Goal: Information Seeking & Learning: Learn about a topic

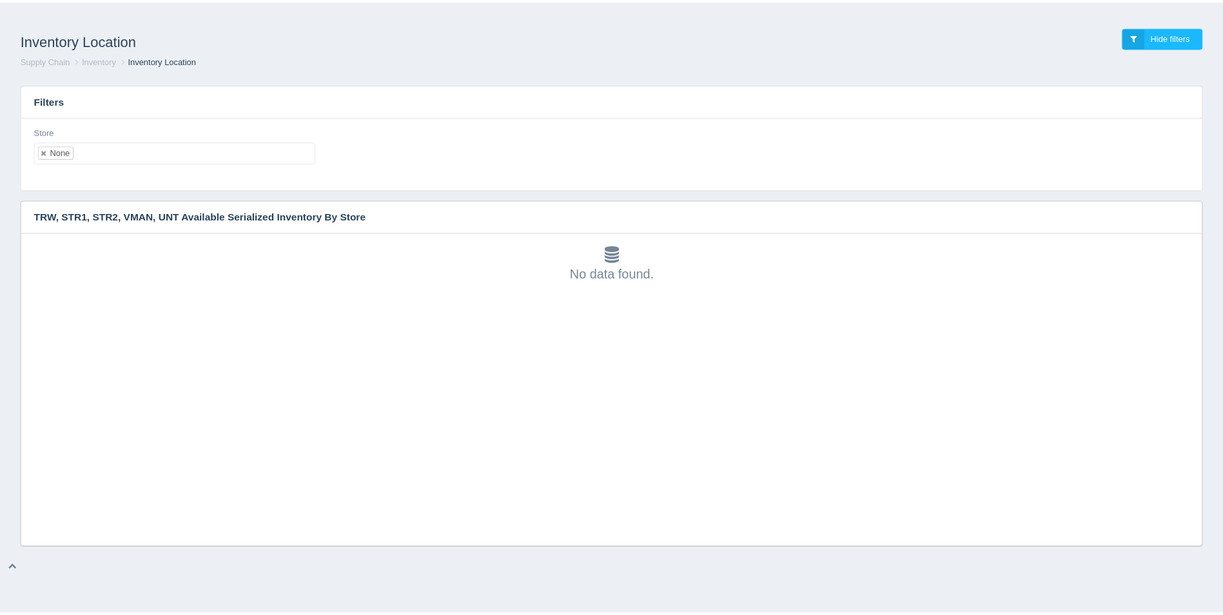
scroll to position [4, 0]
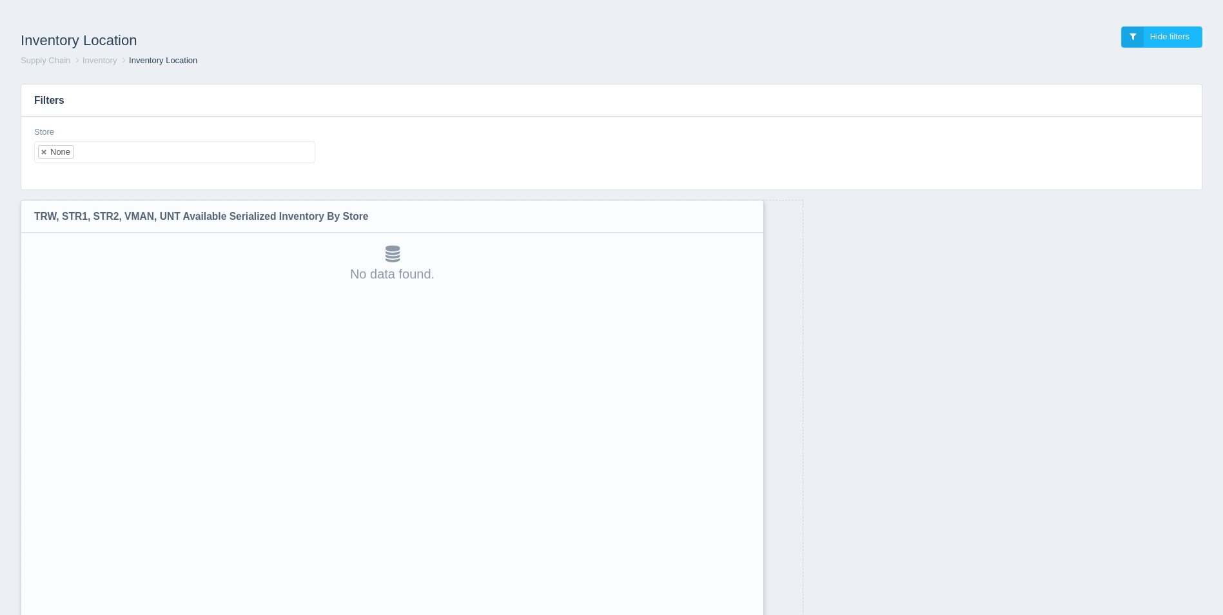
drag, startPoint x: 1201, startPoint y: 542, endPoint x: 753, endPoint y: 648, distance: 460.5
click at [753, 615] on html "Inventory Location Hide filters Supply Chain Inventory Inventory Location Filte…" at bounding box center [611, 341] width 1223 height 682
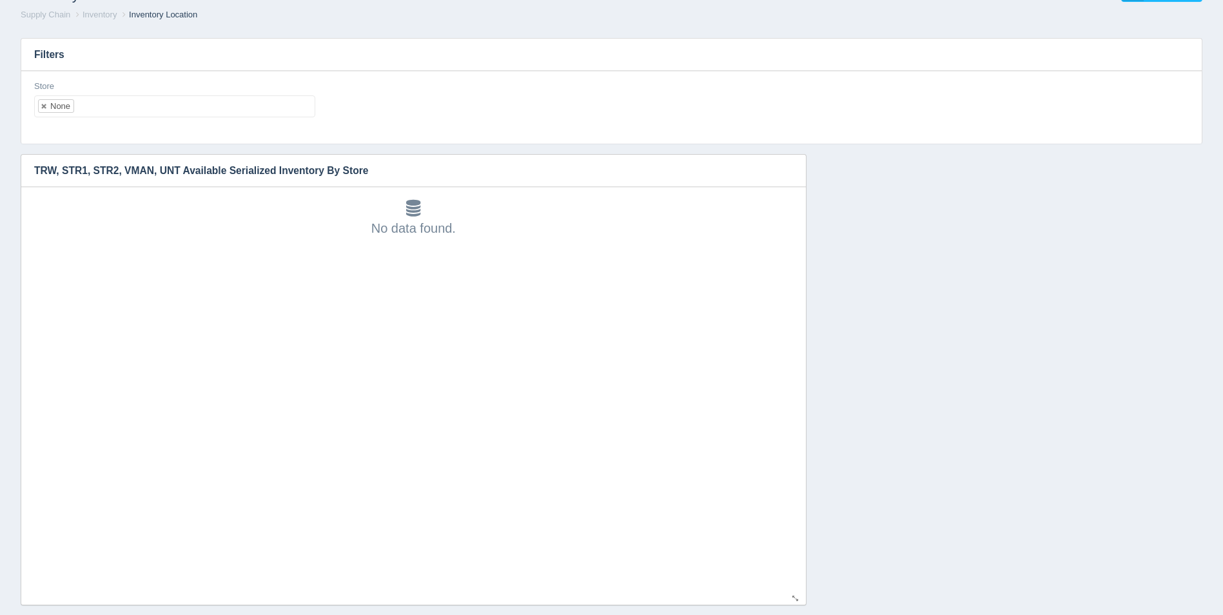
scroll to position [67, 0]
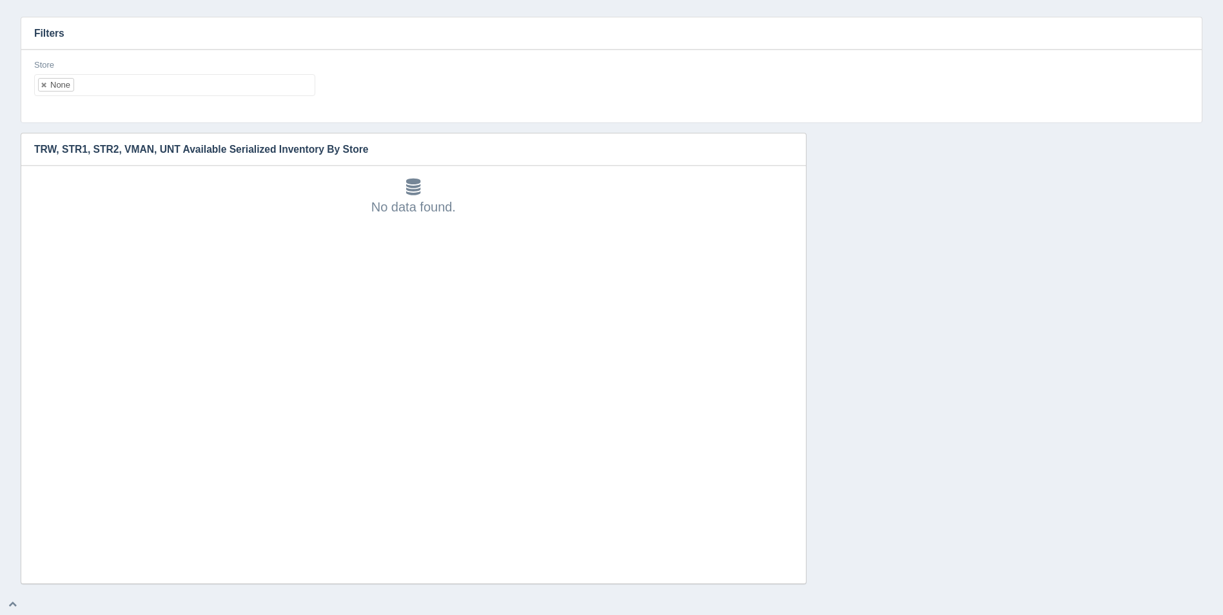
click at [215, 86] on ul "None" at bounding box center [174, 85] width 281 height 22
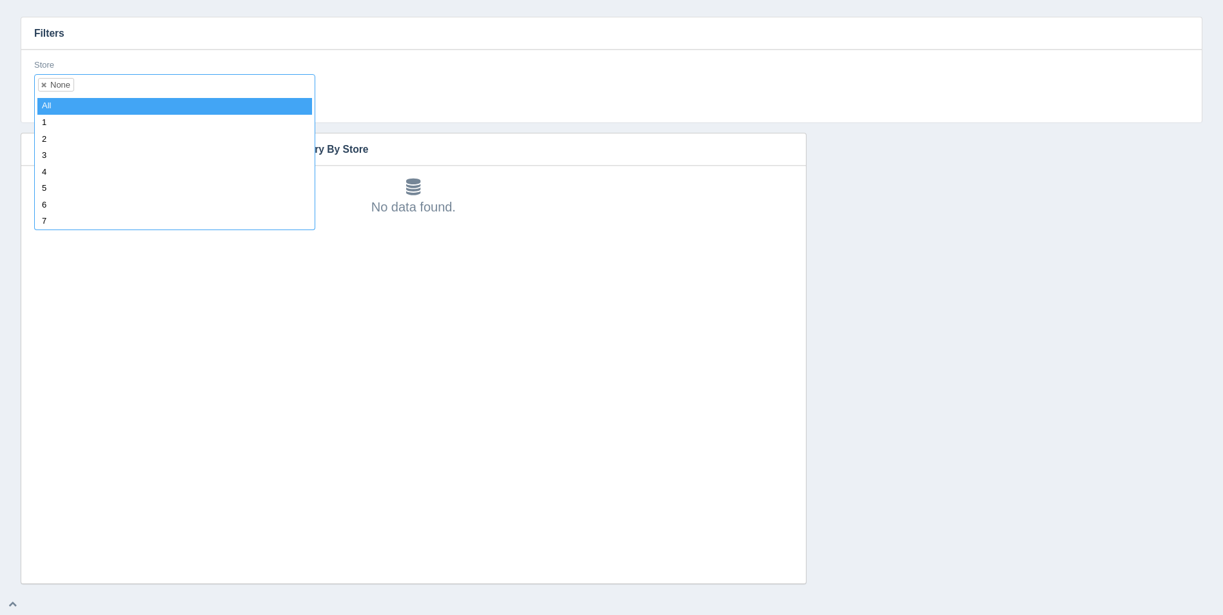
select select
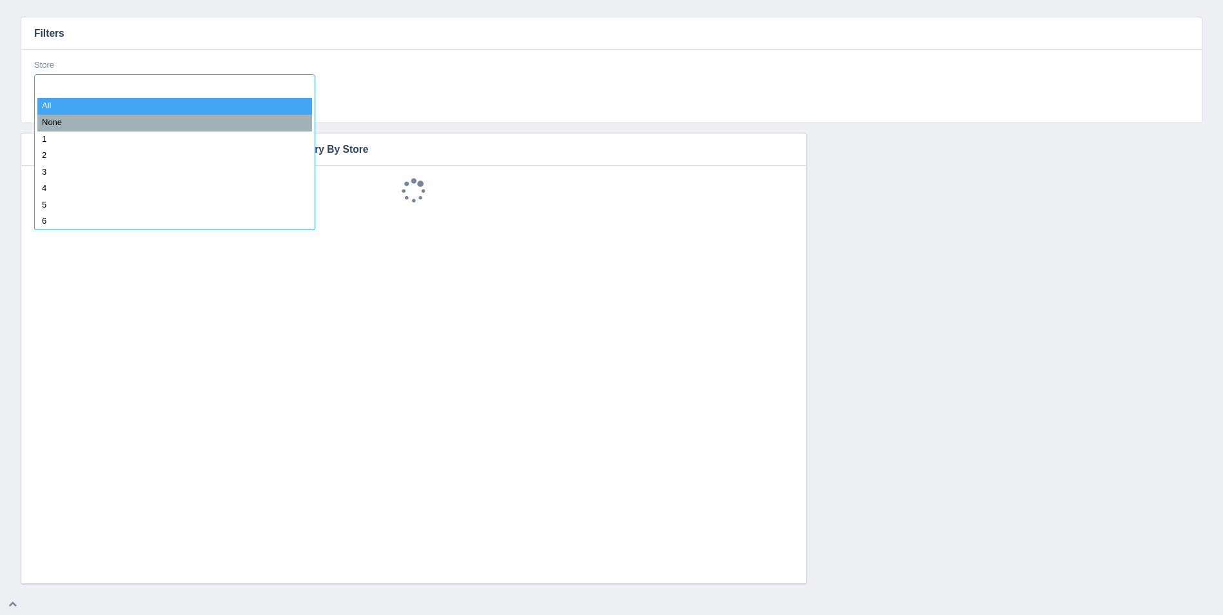
scroll to position [10, 0]
type input "8"
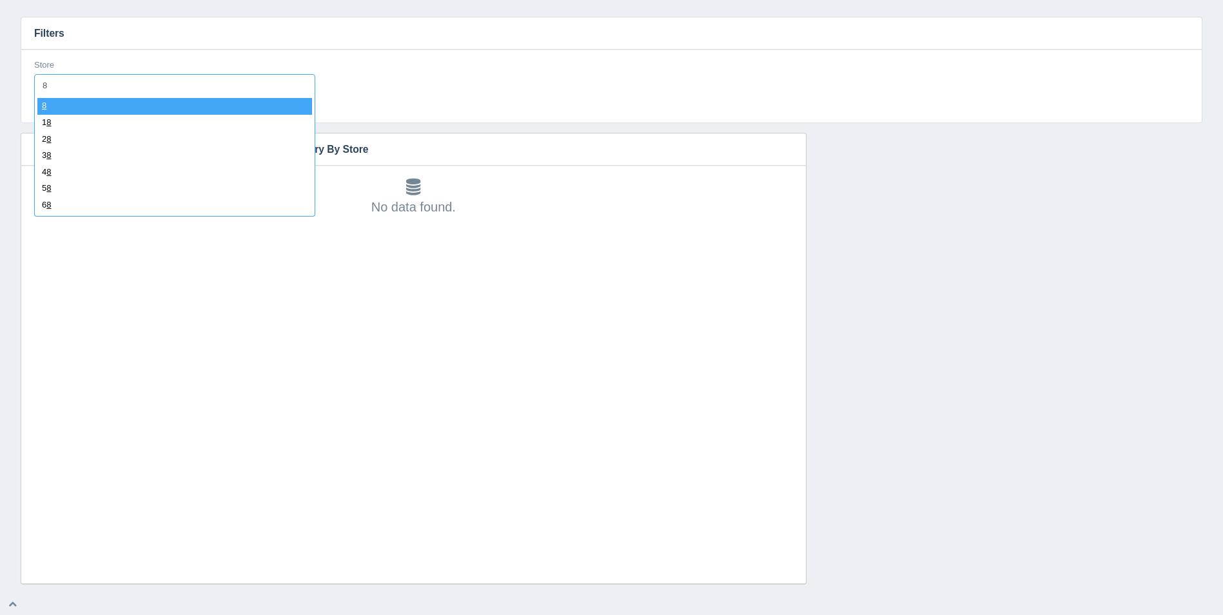
select select "8"
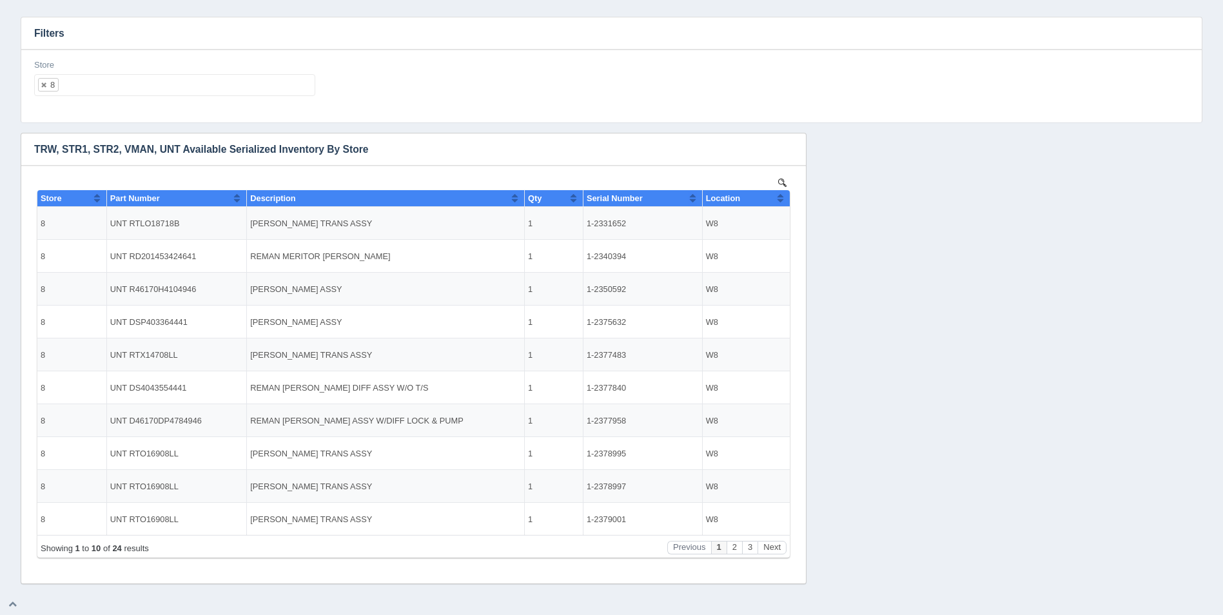
scroll to position [0, 0]
click at [780, 199] on button "Sort column ascending" at bounding box center [780, 197] width 8 height 15
click at [771, 546] on button "Next" at bounding box center [772, 548] width 29 height 14
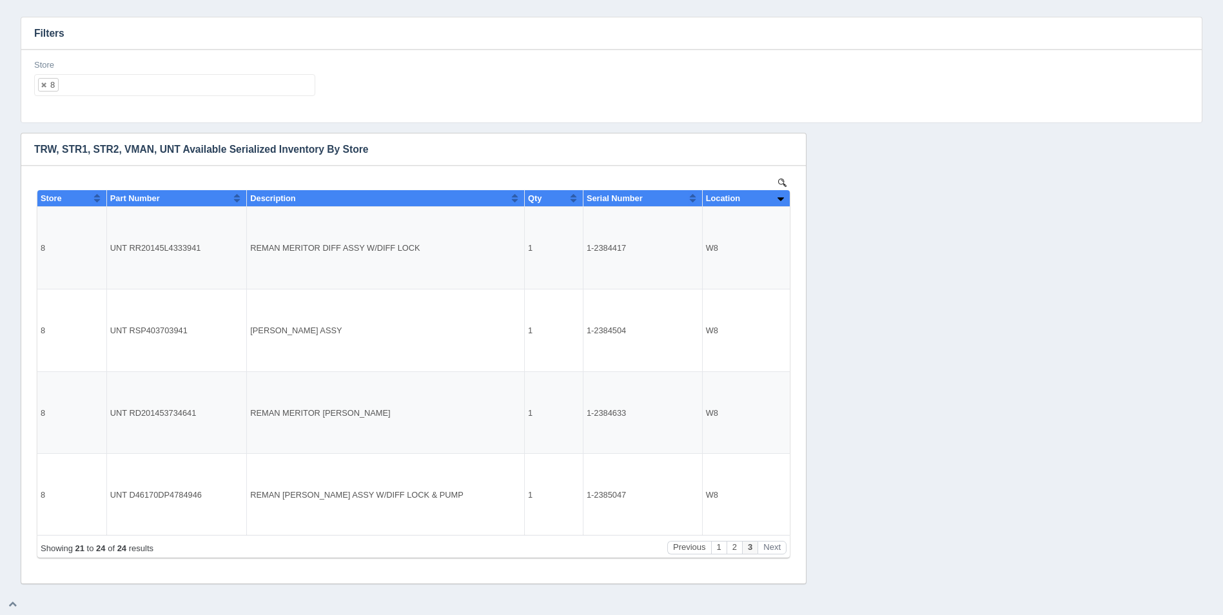
click at [190, 92] on ul "8" at bounding box center [174, 85] width 281 height 22
select select
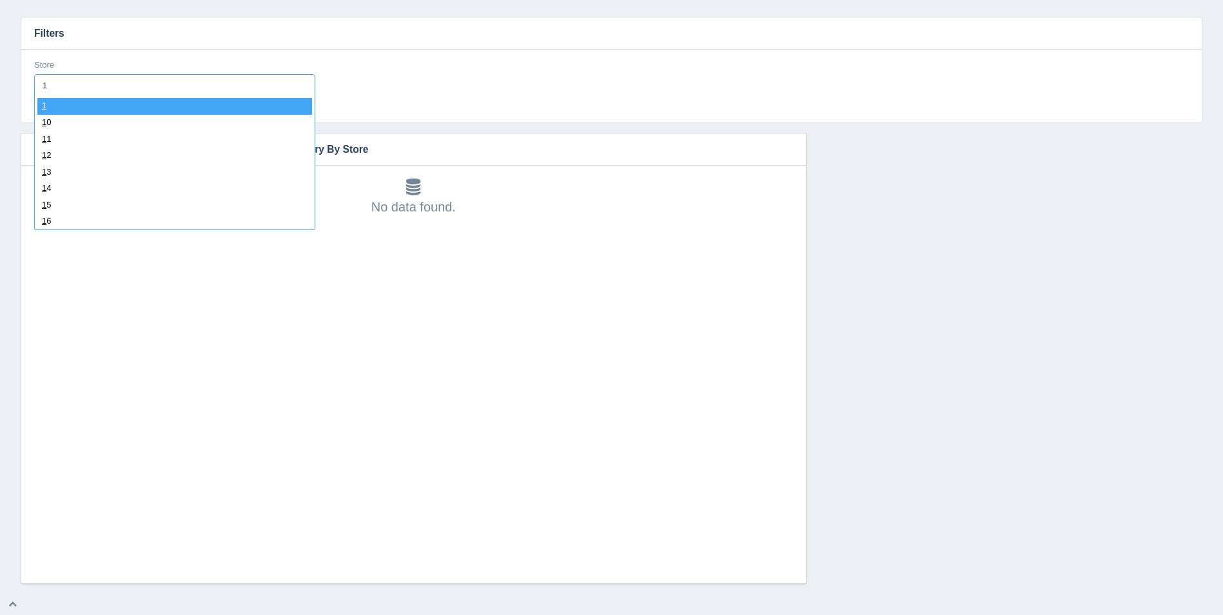
type input "11"
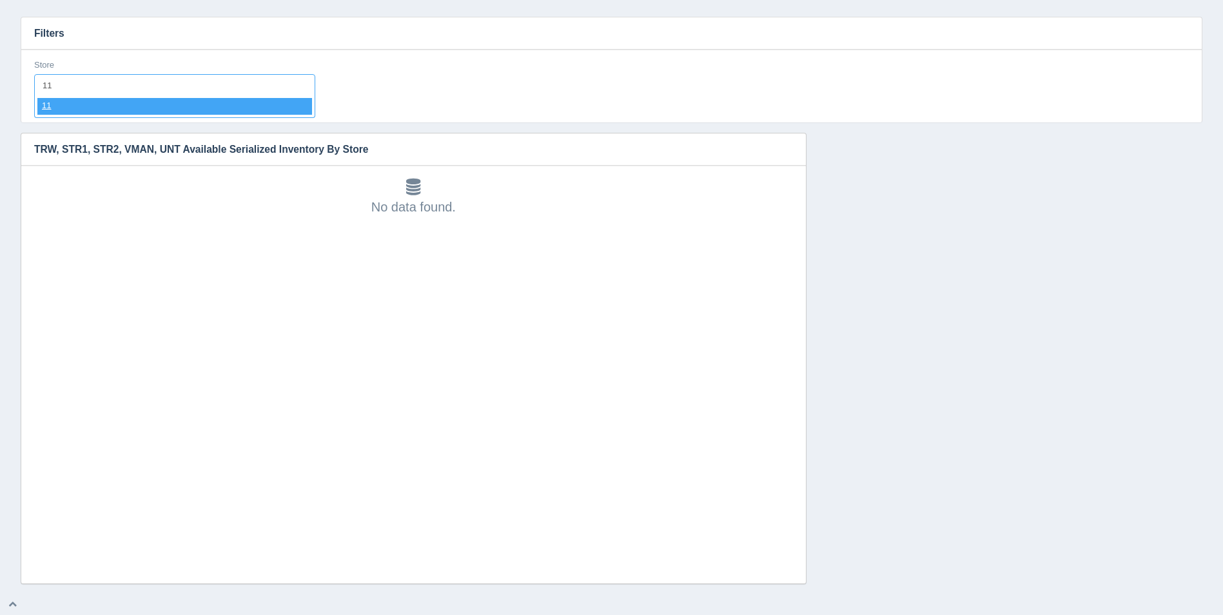
select select "11"
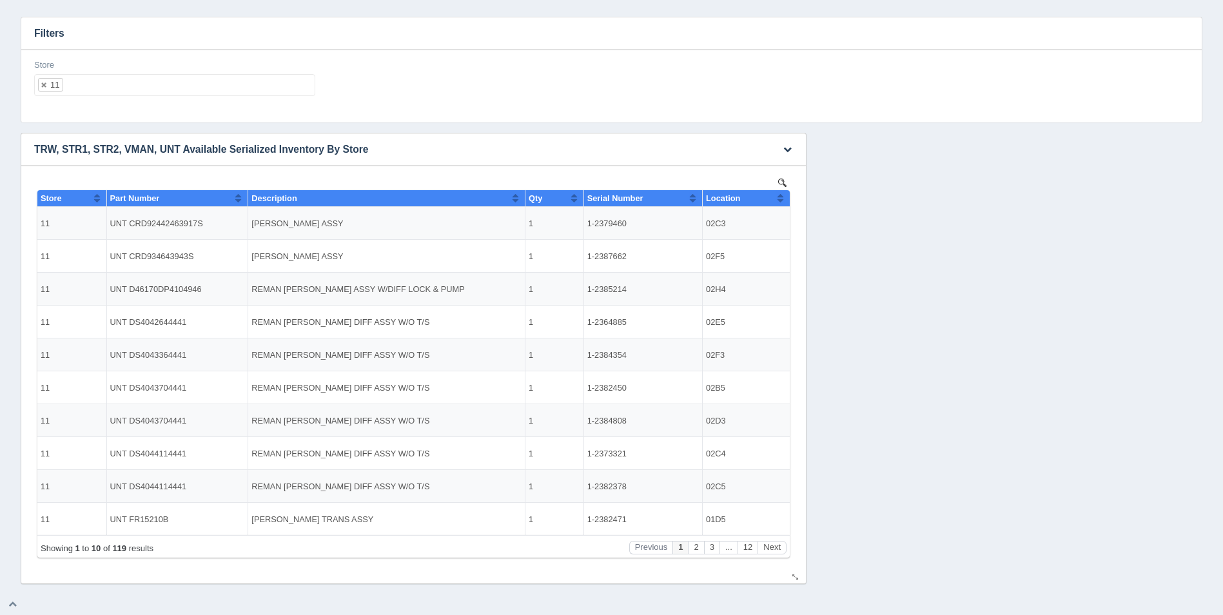
click at [782, 199] on button "Sort column ascending" at bounding box center [780, 197] width 8 height 15
click at [782, 199] on button "Sort column descending" at bounding box center [780, 197] width 8 height 15
click at [782, 199] on button "Sort column ascending" at bounding box center [780, 197] width 8 height 15
click at [778, 547] on button "Next" at bounding box center [772, 548] width 29 height 14
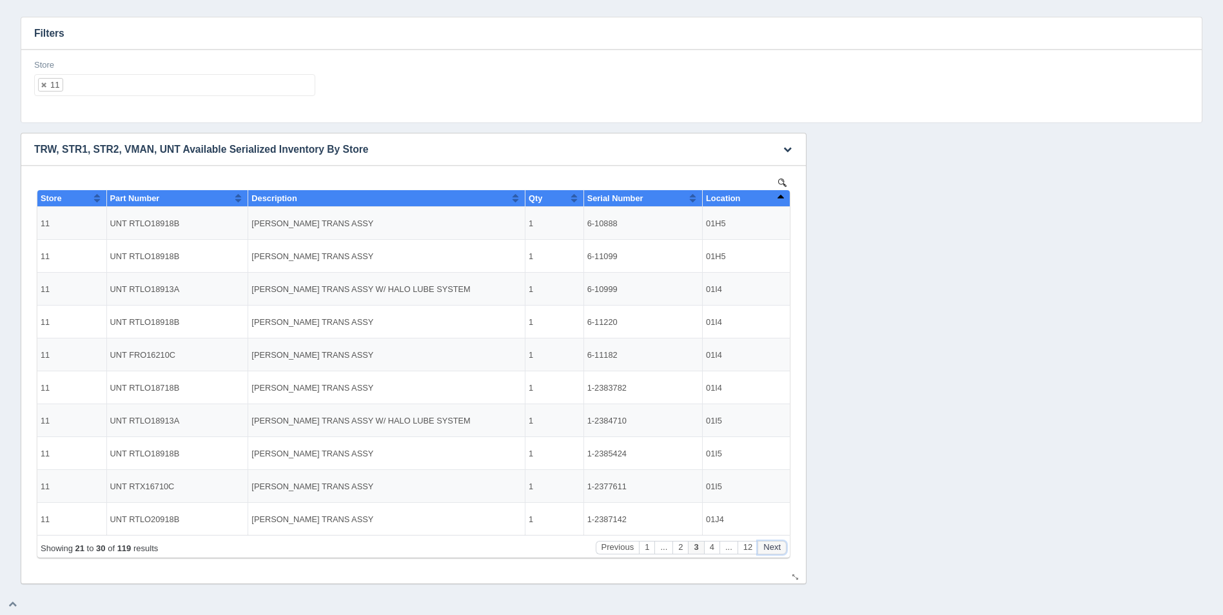
click at [778, 547] on button "Next" at bounding box center [772, 548] width 29 height 14
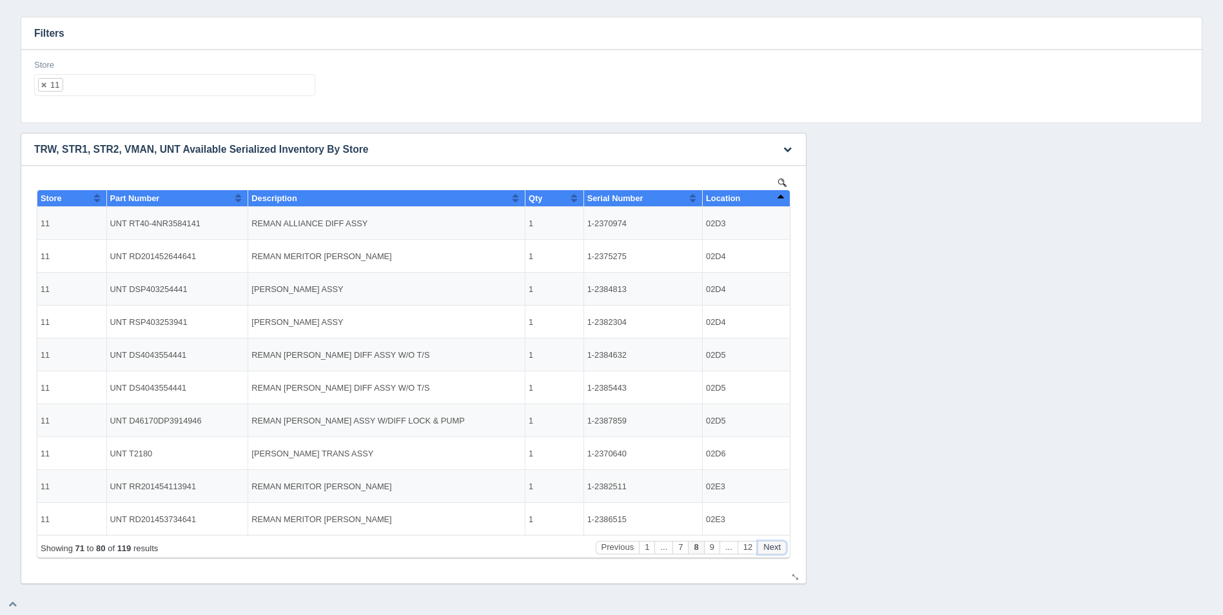
click at [778, 547] on button "Next" at bounding box center [772, 548] width 29 height 14
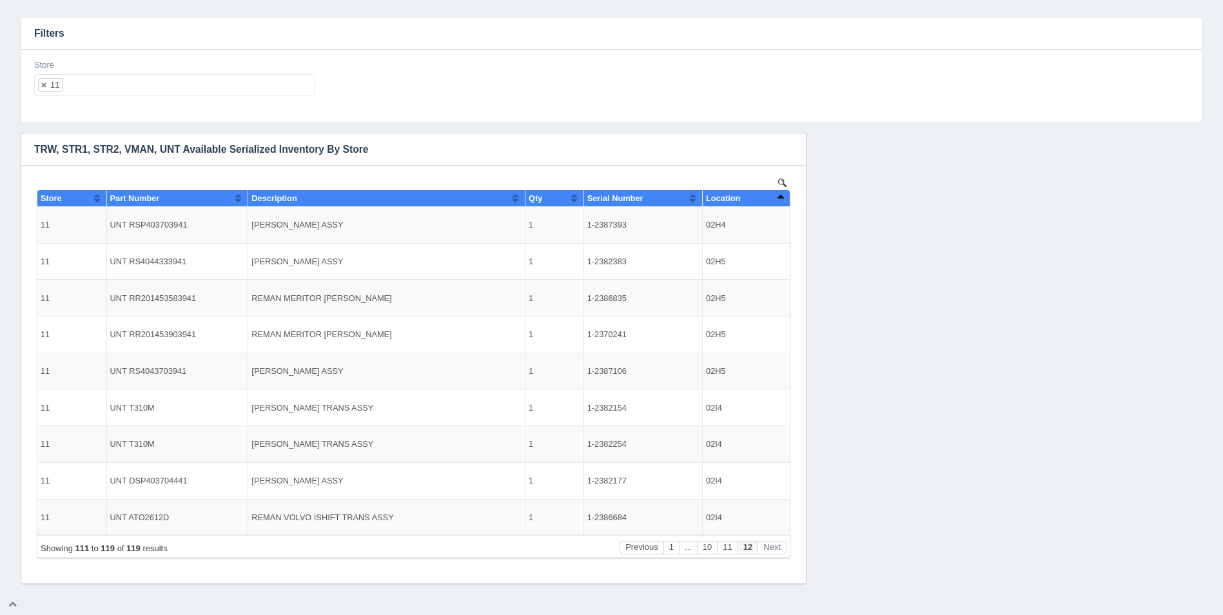
click at [142, 80] on ul "11" at bounding box center [174, 85] width 281 height 22
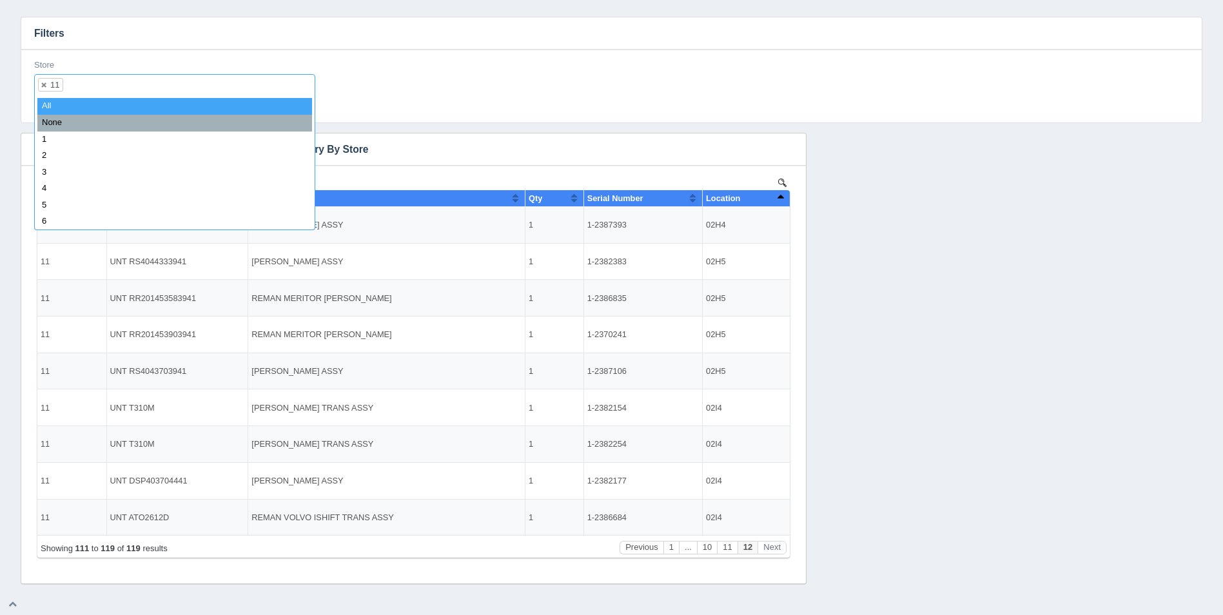
select select
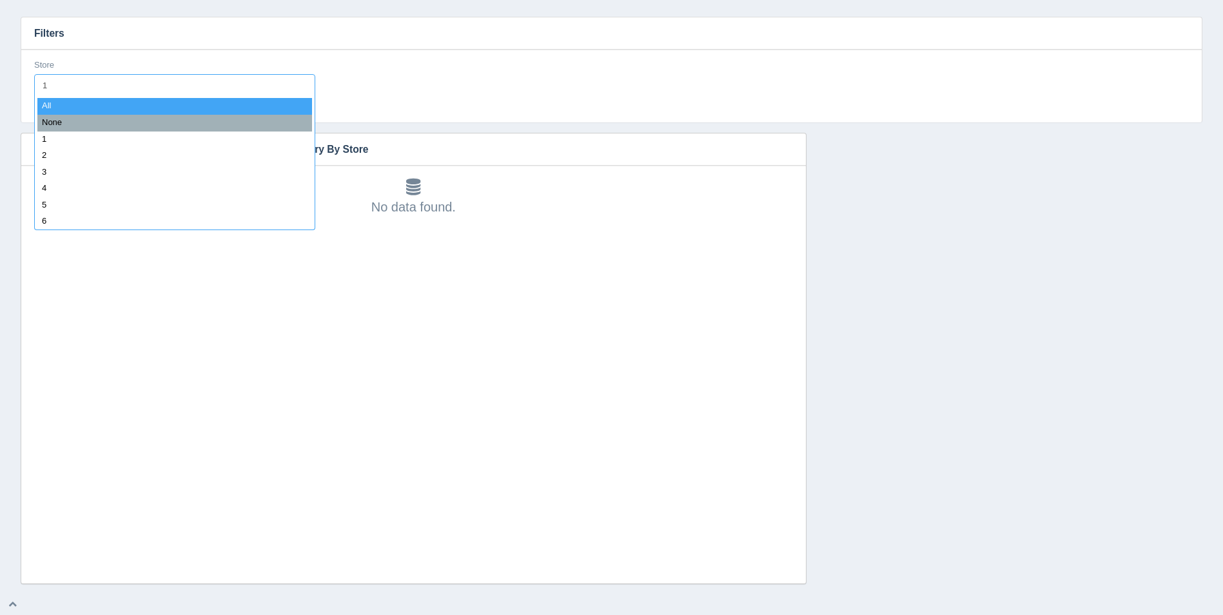
type input "12"
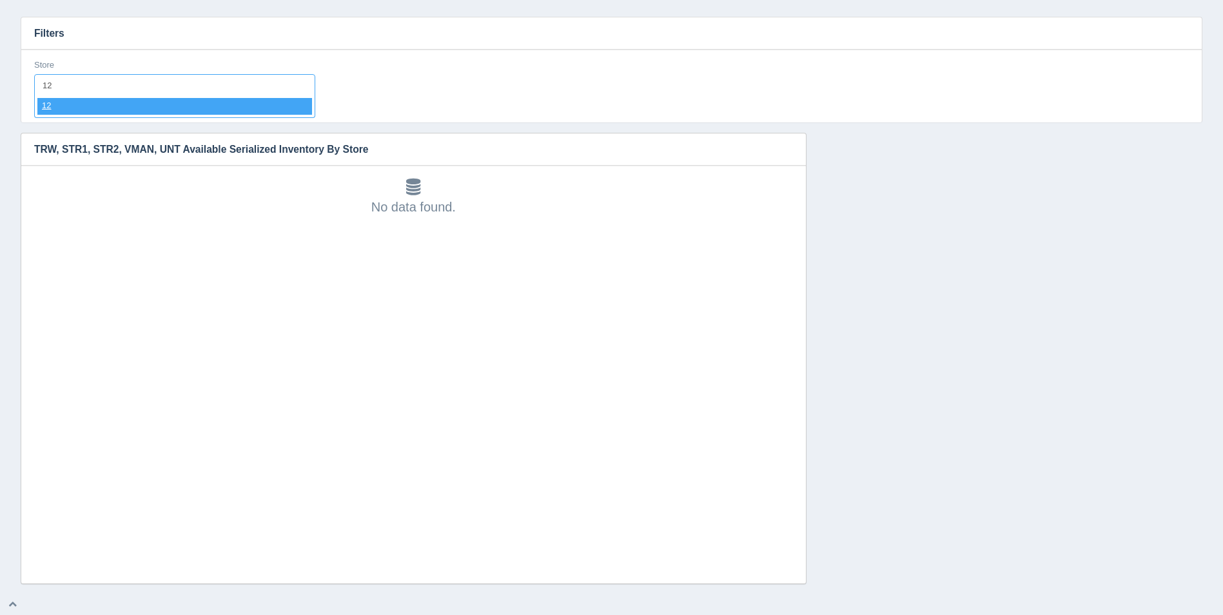
select select "12"
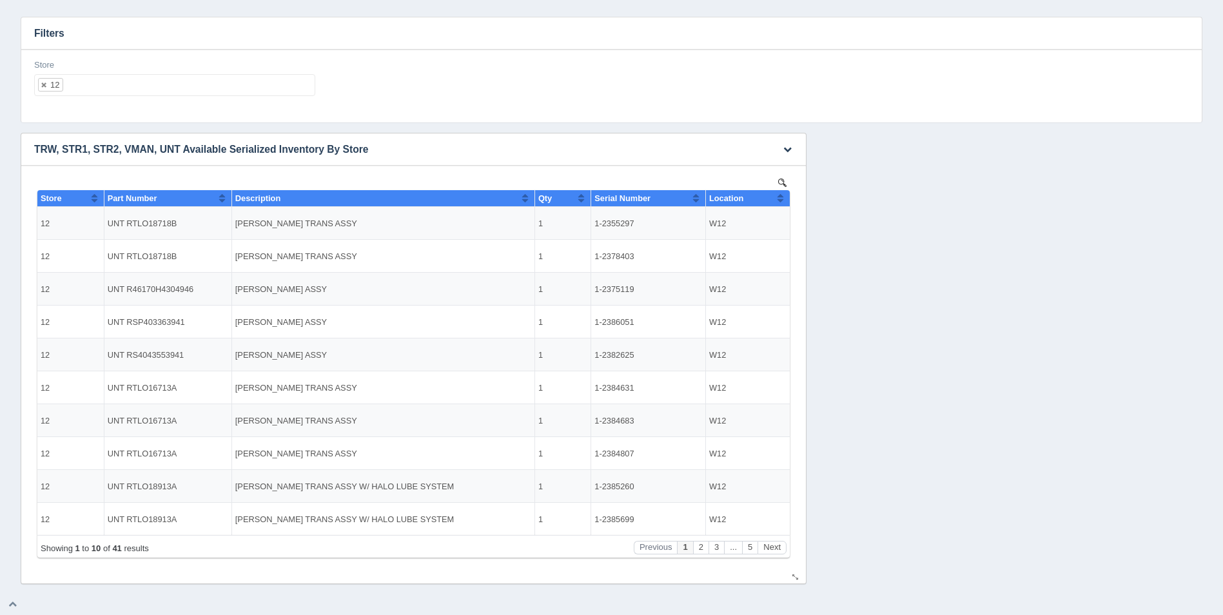
click at [782, 194] on button "Sort column ascending" at bounding box center [780, 197] width 8 height 15
click at [780, 197] on button "Sort column descending" at bounding box center [780, 197] width 8 height 15
click at [778, 545] on button "Next" at bounding box center [772, 548] width 29 height 14
click at [778, 546] on button "Next" at bounding box center [772, 548] width 29 height 14
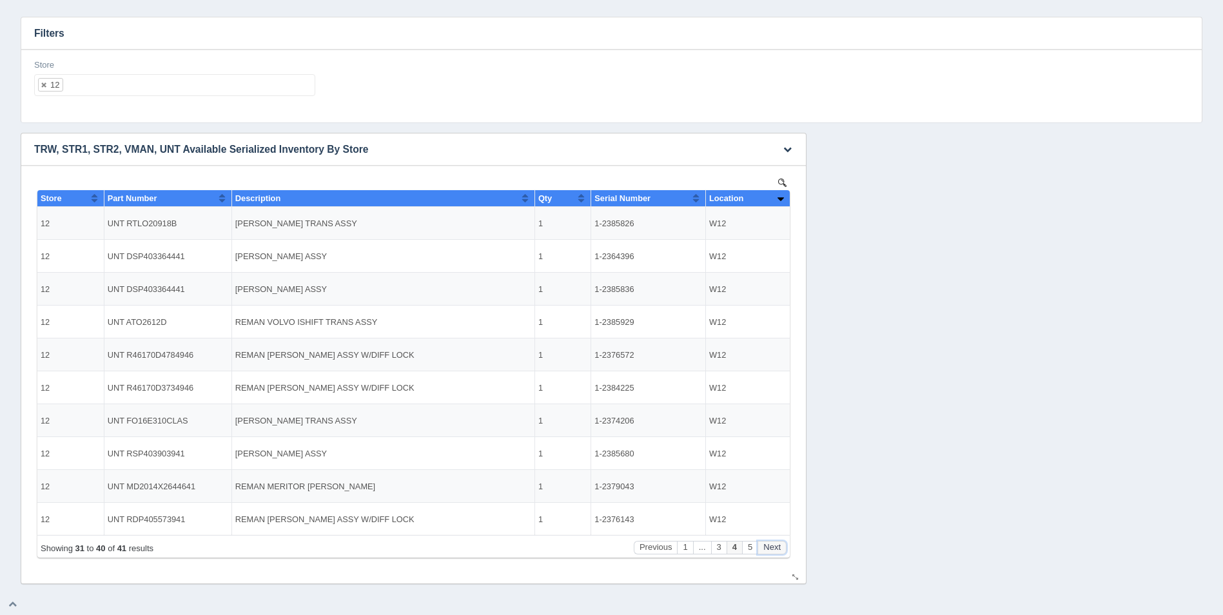
click at [778, 546] on button "Next" at bounding box center [772, 548] width 29 height 14
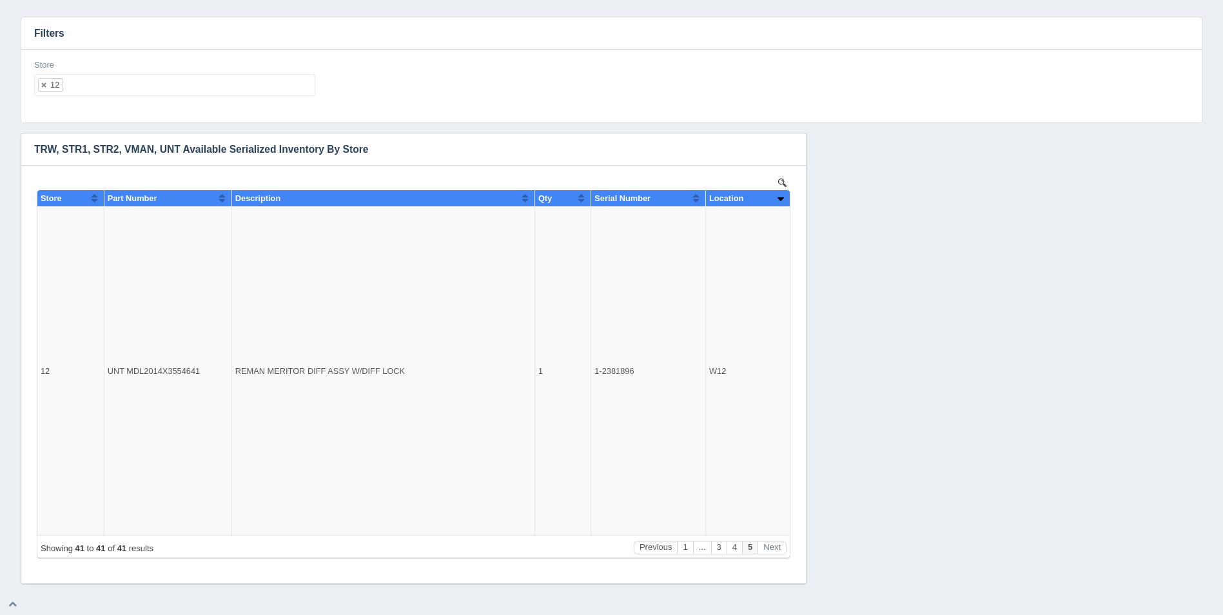
click at [227, 85] on ul "12" at bounding box center [174, 85] width 281 height 22
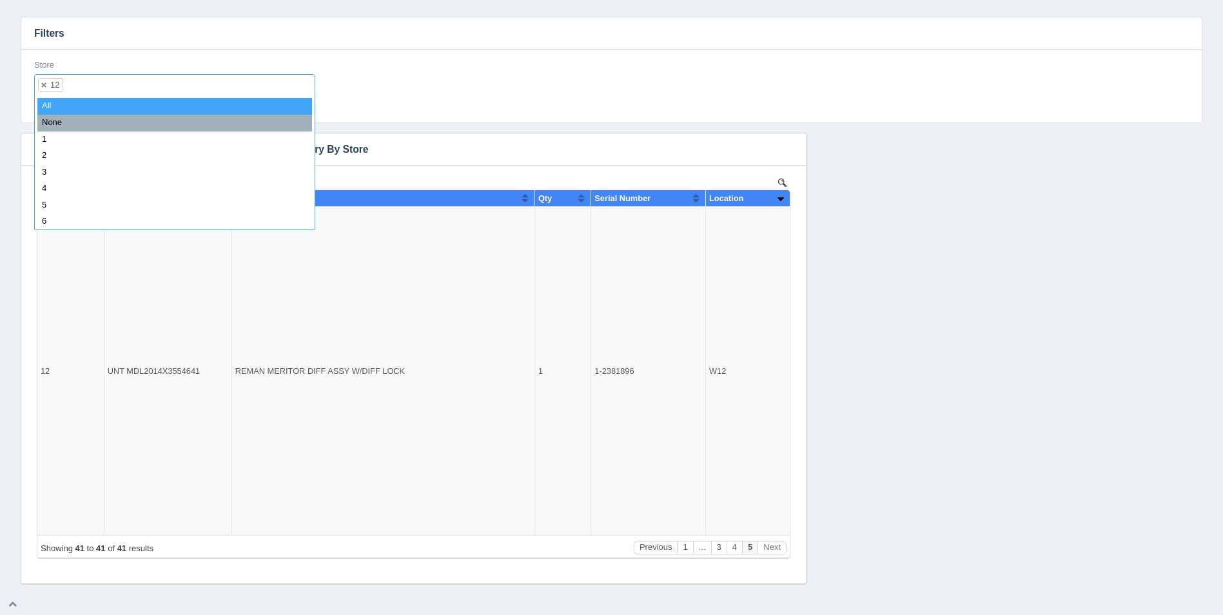
select select
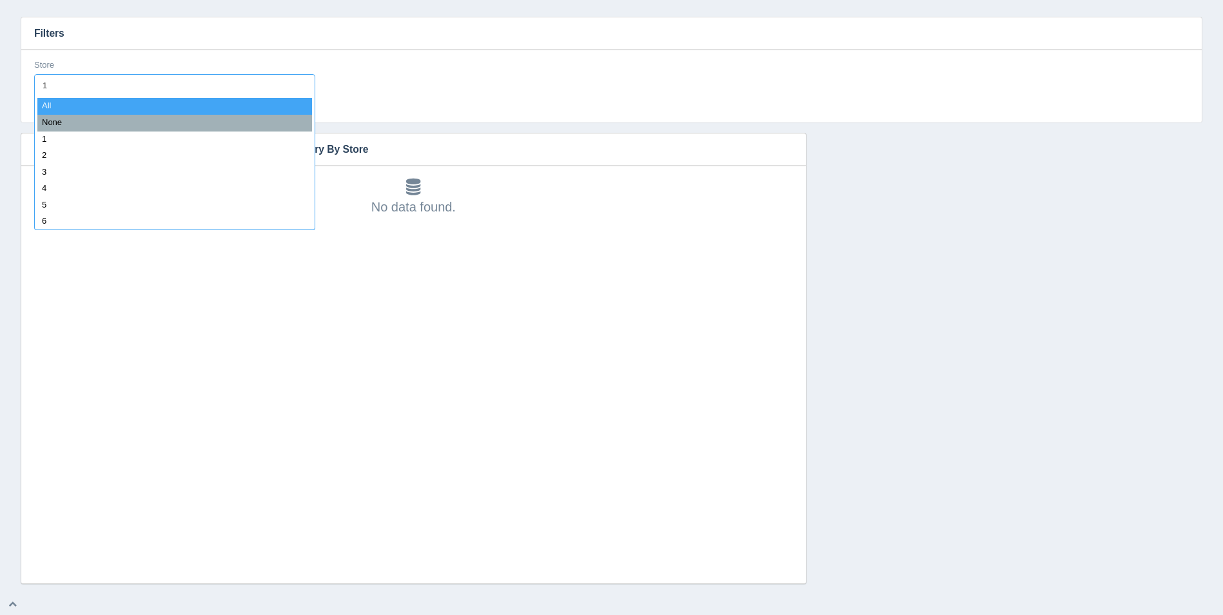
type input "13"
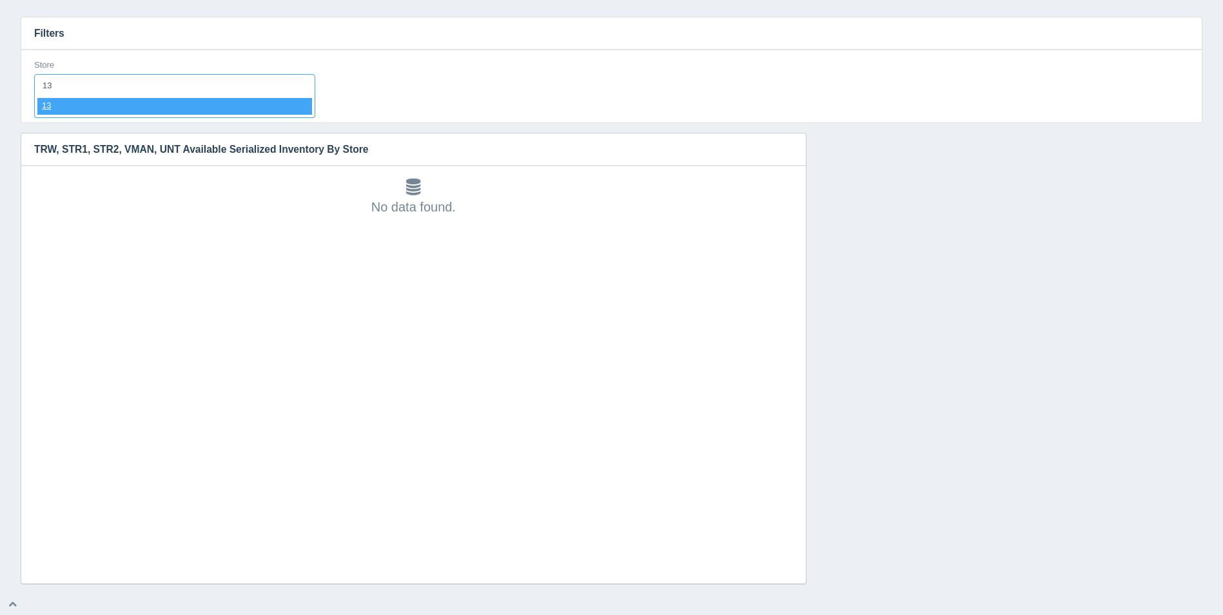
select select "13"
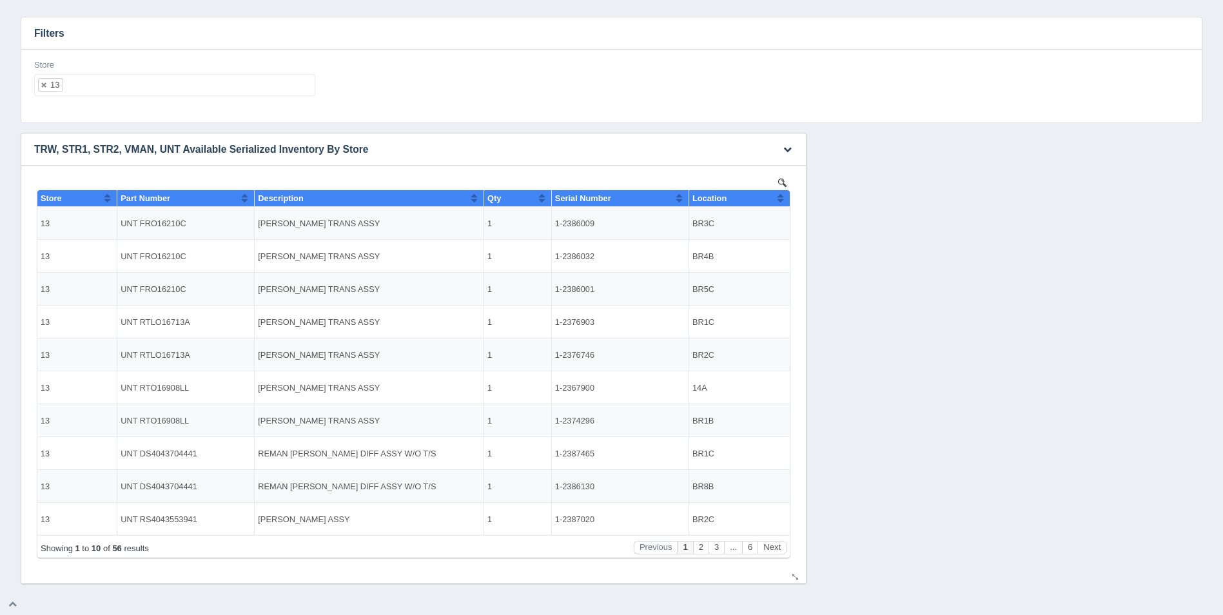
click at [786, 206] on th "Location" at bounding box center [739, 198] width 101 height 17
click at [784, 204] on button "Sort column descending" at bounding box center [780, 197] width 8 height 15
click at [784, 204] on button "Sort column ascending" at bounding box center [780, 197] width 8 height 15
click at [776, 545] on button "Next" at bounding box center [772, 548] width 29 height 14
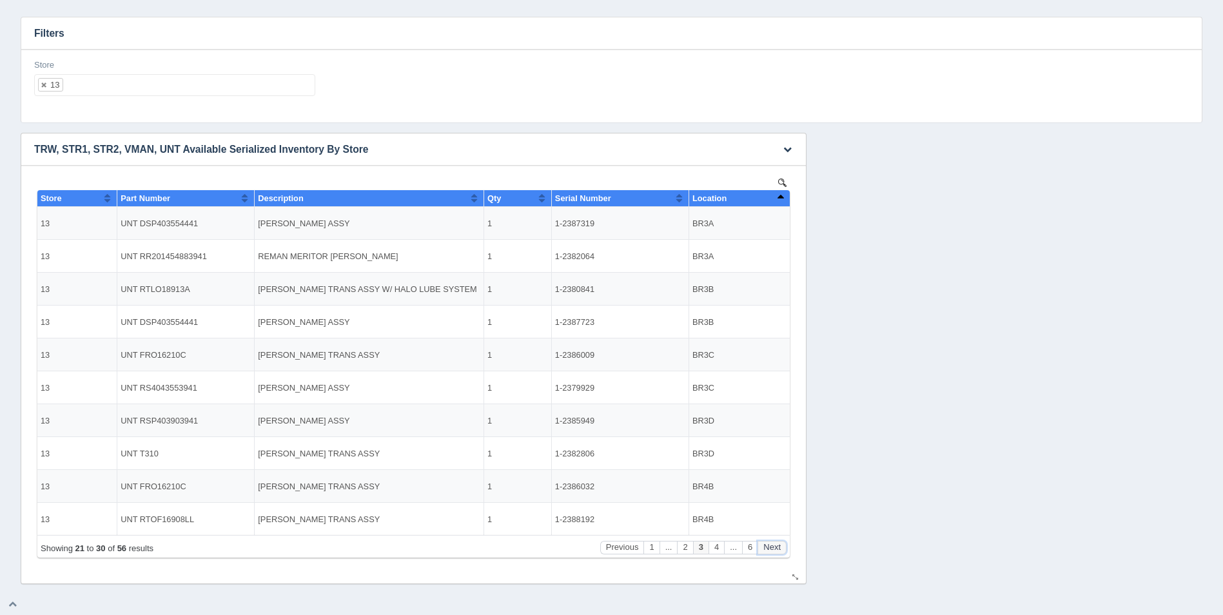
click at [776, 545] on button "Next" at bounding box center [772, 548] width 29 height 14
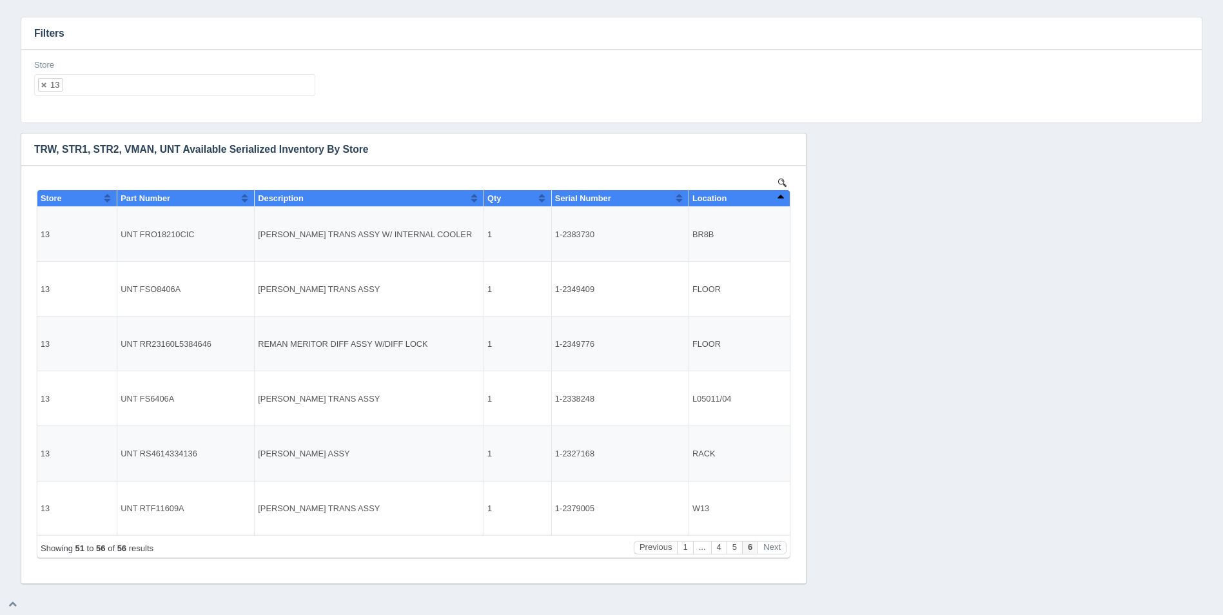
click at [121, 88] on ul "13" at bounding box center [174, 85] width 281 height 22
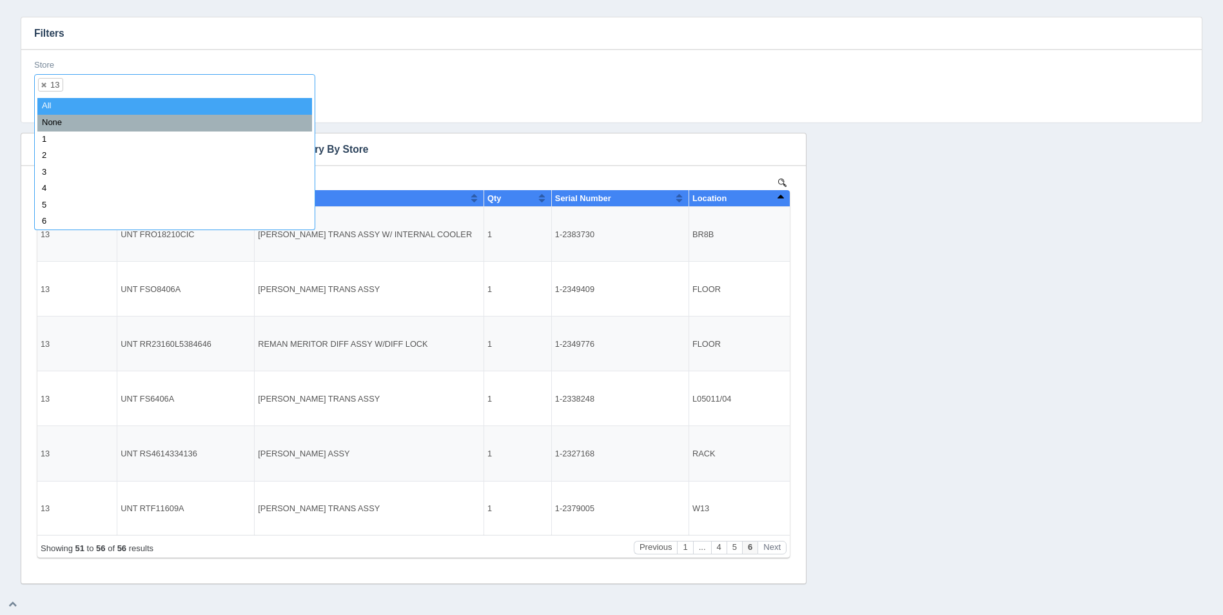
select select
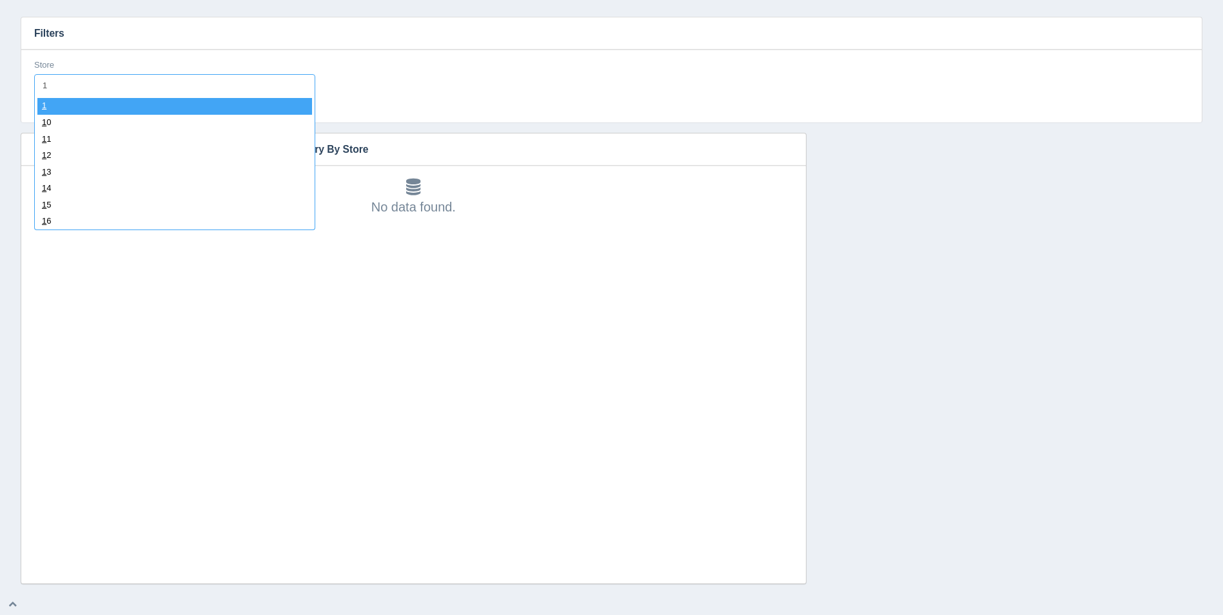
type input "14"
select select "14"
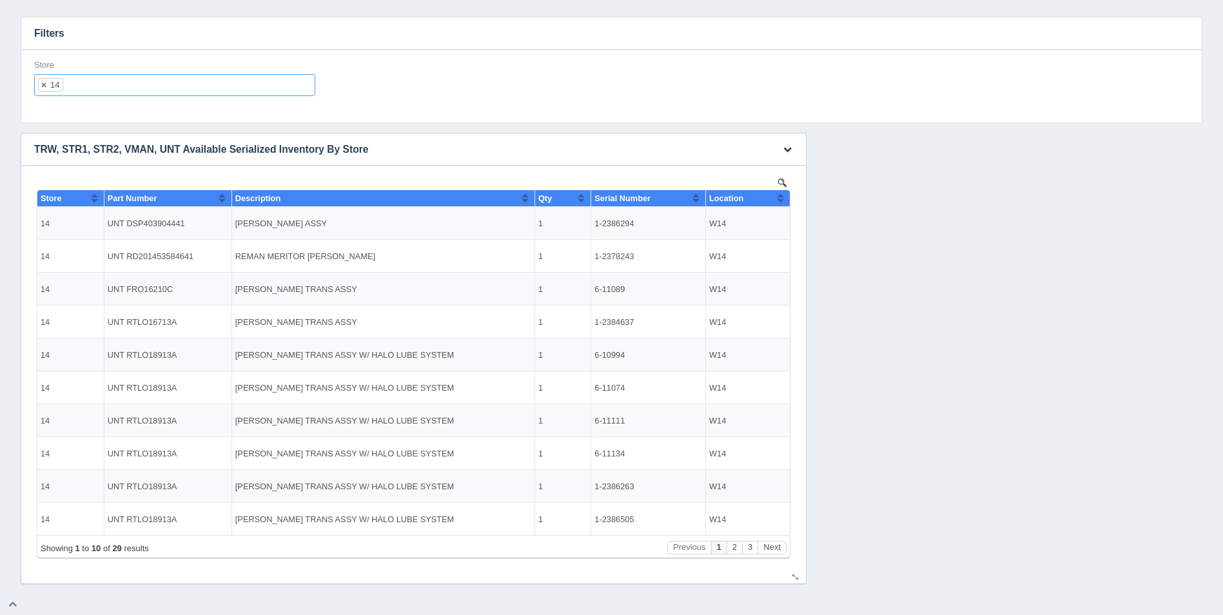
click at [778, 199] on button "Sort column ascending" at bounding box center [780, 197] width 8 height 15
drag, startPoint x: 778, startPoint y: 199, endPoint x: 827, endPoint y: 395, distance: 201.5
click at [778, 199] on button "Sort column descending" at bounding box center [780, 197] width 8 height 15
click at [775, 544] on button "Next" at bounding box center [772, 548] width 29 height 14
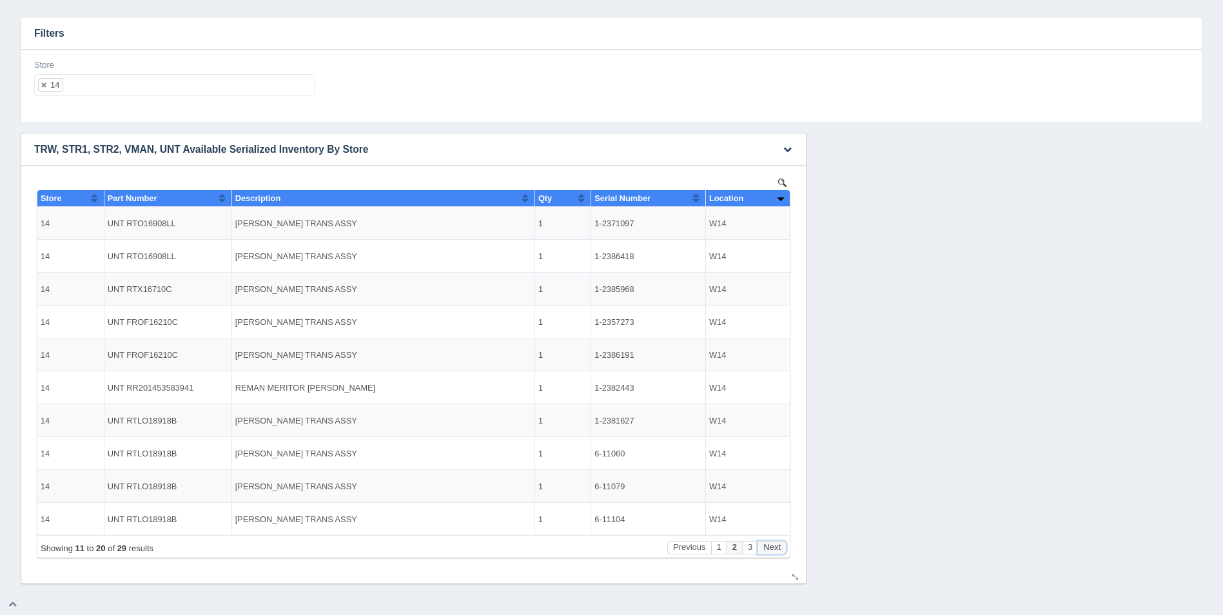
click at [775, 544] on button "Next" at bounding box center [772, 548] width 29 height 14
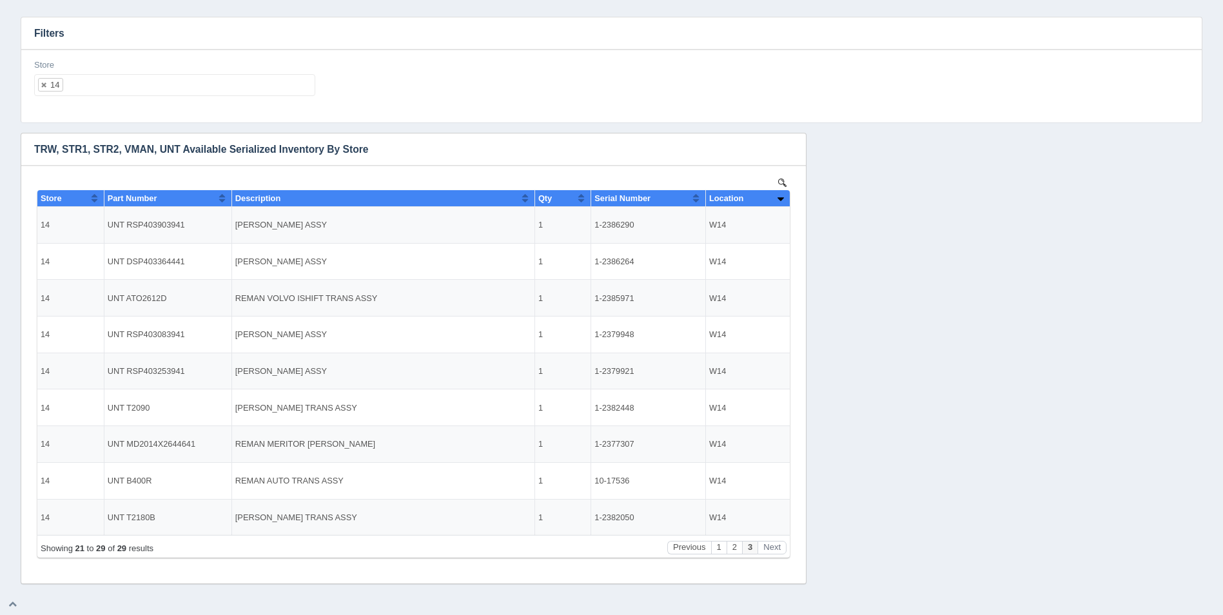
click at [150, 88] on ul "14" at bounding box center [174, 85] width 281 height 22
select select
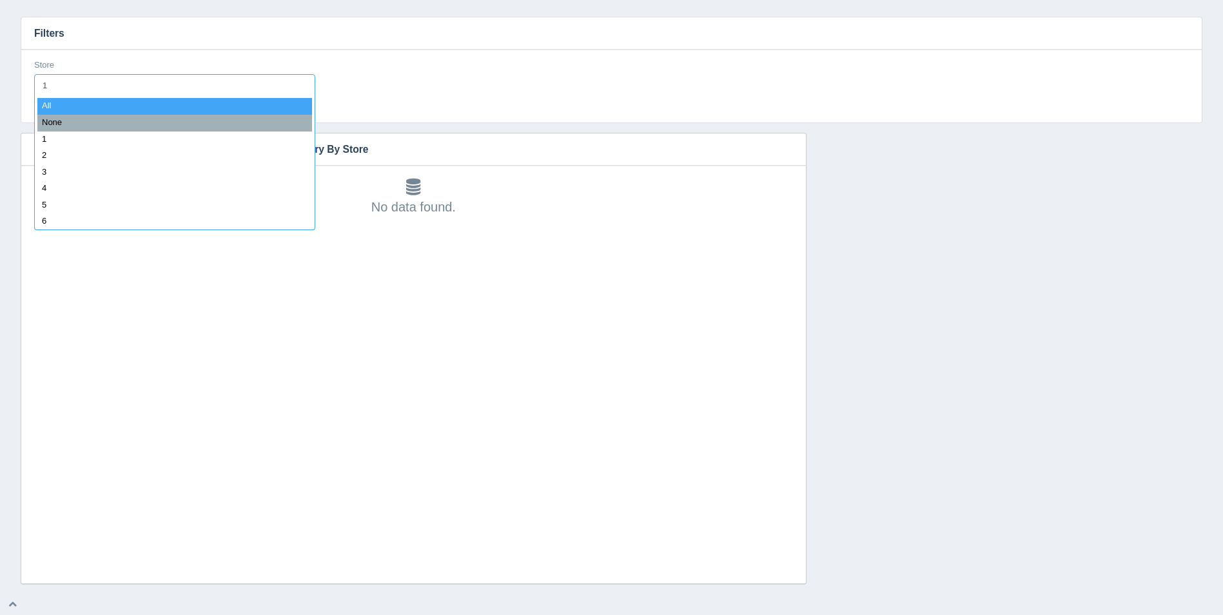
type input "15"
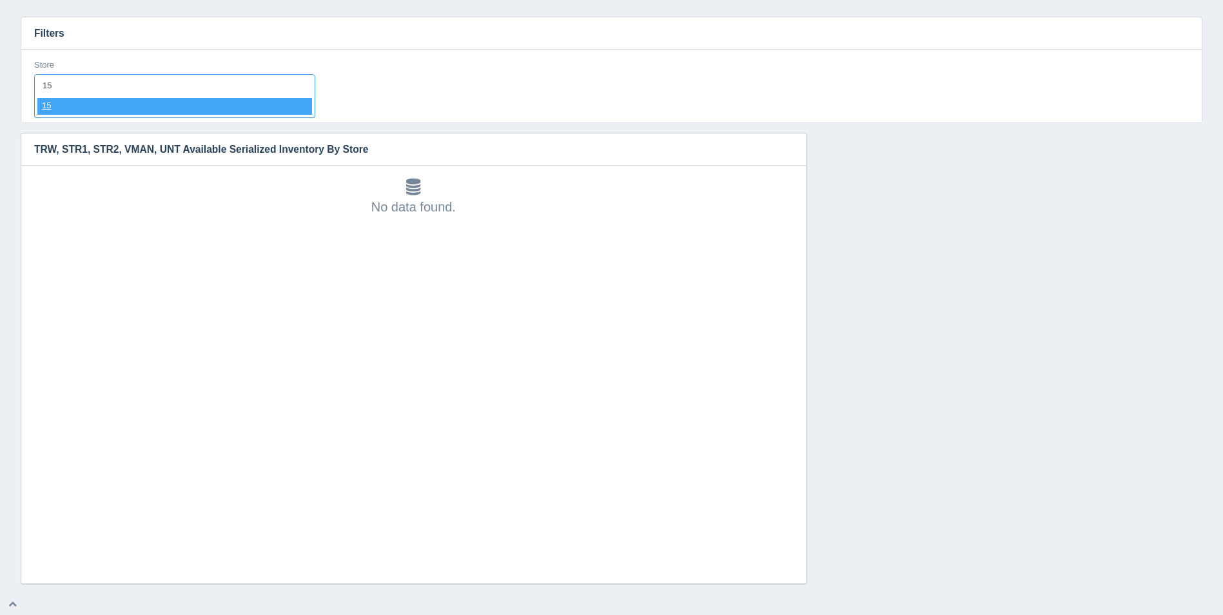
select select "15"
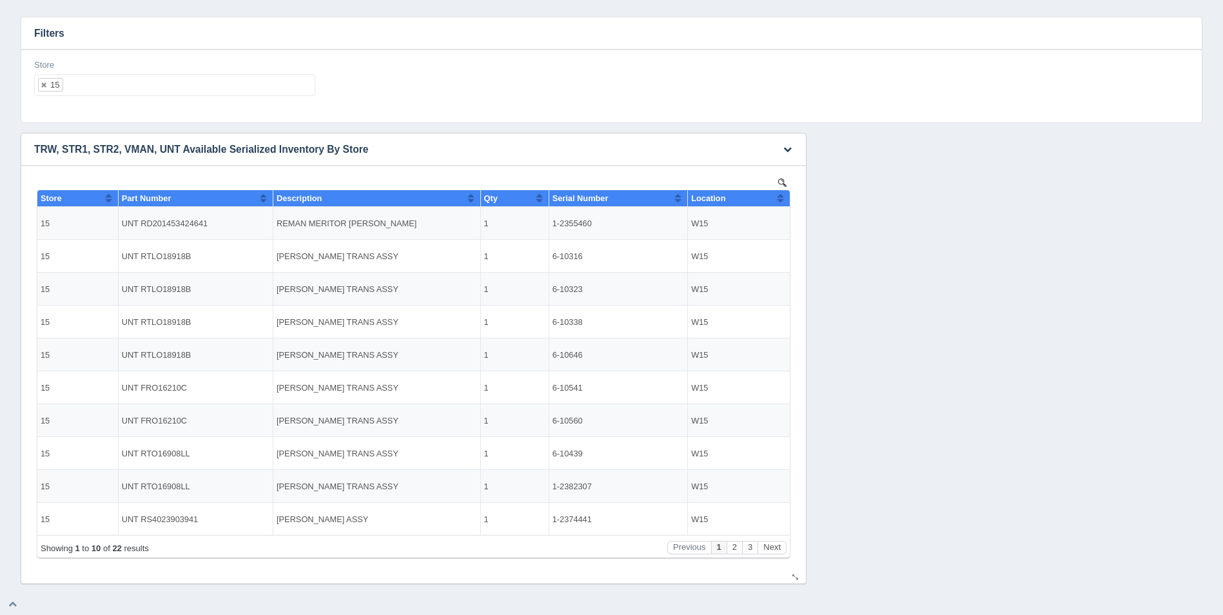
click at [781, 197] on button "Sort column ascending" at bounding box center [780, 197] width 8 height 15
click at [781, 197] on button "Sort column descending" at bounding box center [780, 197] width 8 height 15
click at [771, 555] on div "Showing 1 to 10 of 22 results Previous 1 2 3 Next" at bounding box center [413, 546] width 753 height 23
click at [772, 551] on button "Next" at bounding box center [772, 548] width 29 height 14
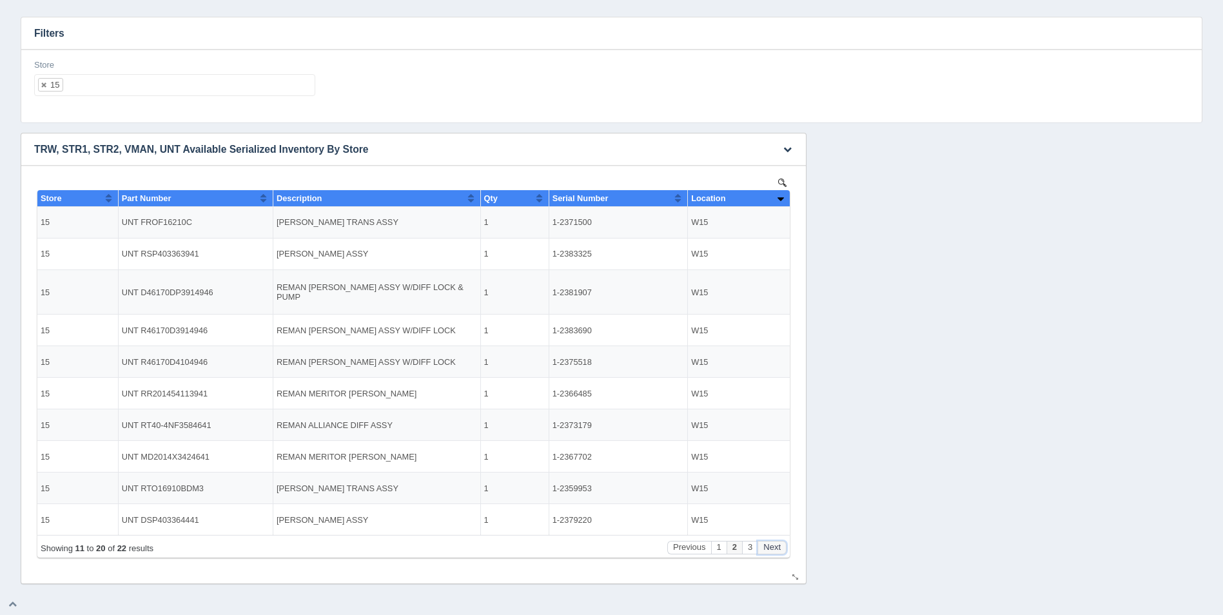
click at [772, 551] on button "Next" at bounding box center [772, 548] width 29 height 14
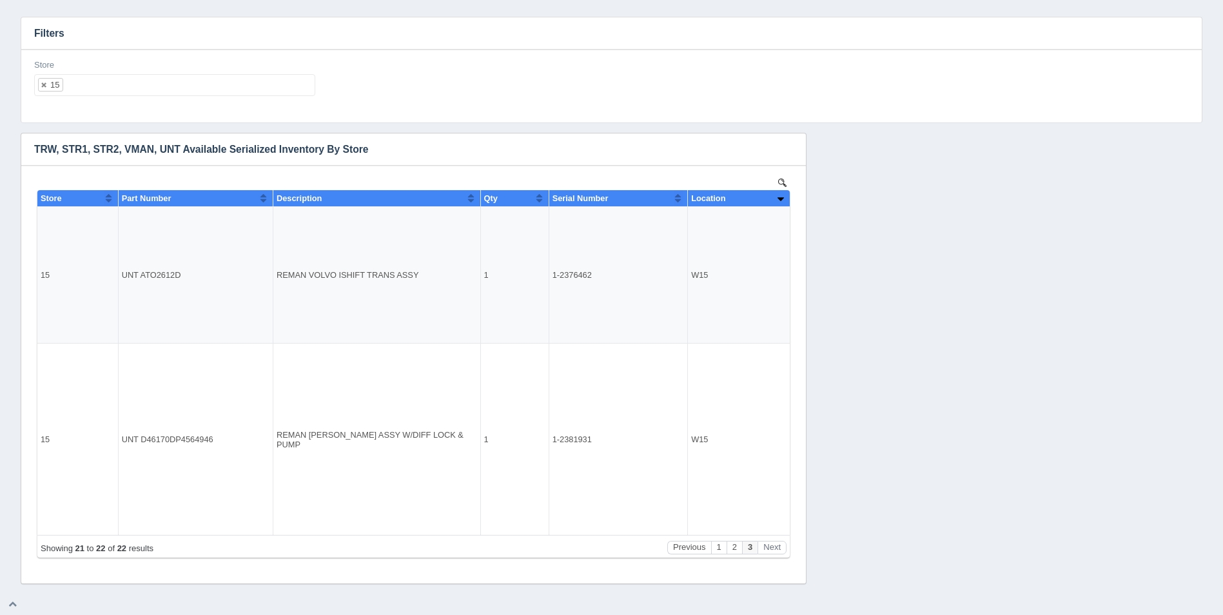
click at [121, 78] on ul "15" at bounding box center [174, 85] width 281 height 22
select select
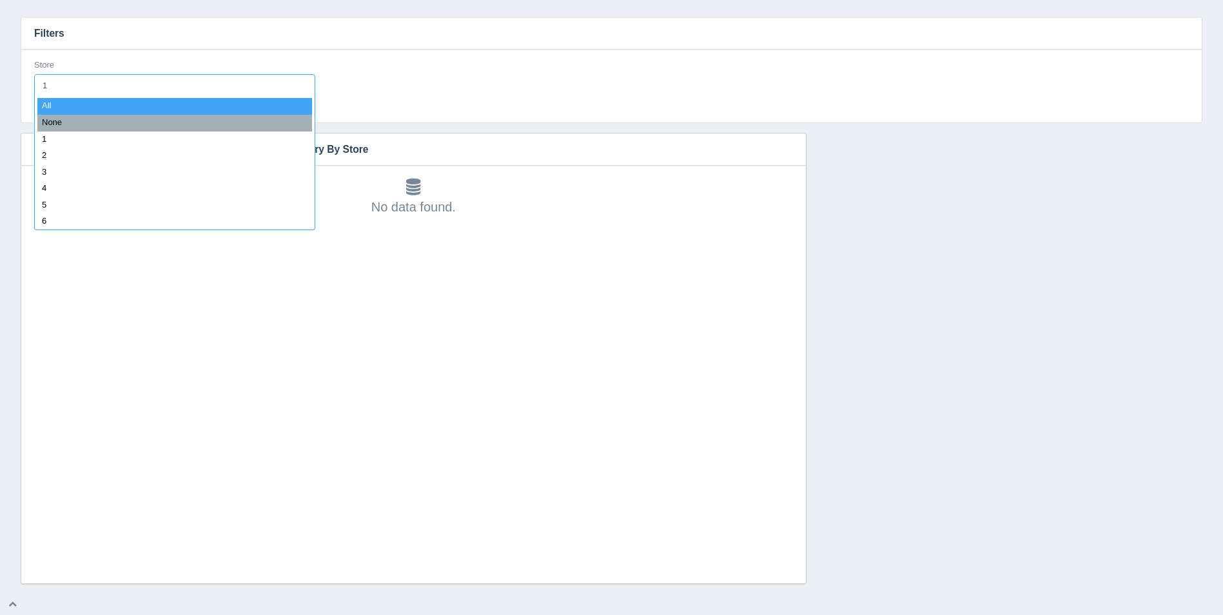
type input "16"
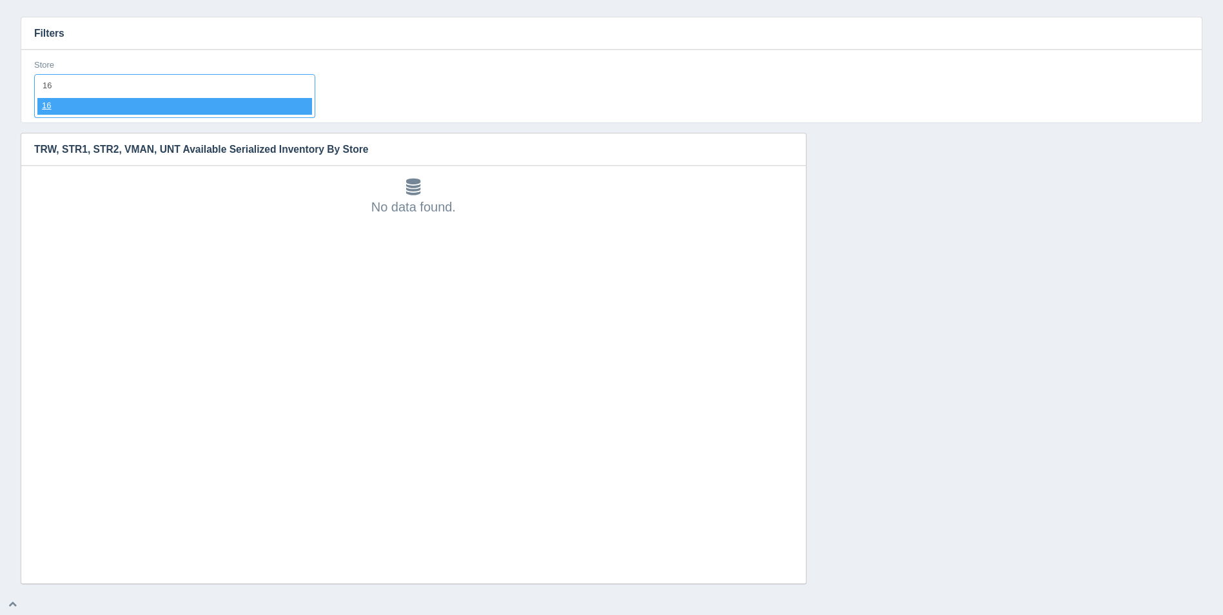
select select "16"
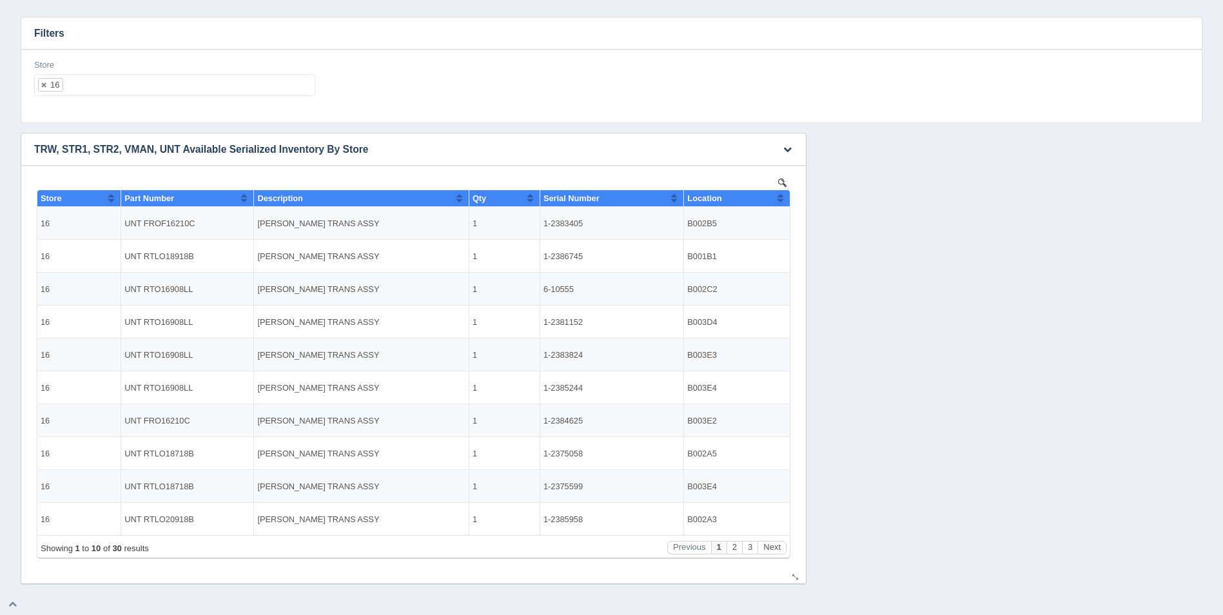
click at [783, 199] on button "Sort column ascending" at bounding box center [780, 197] width 8 height 15
click at [783, 199] on button "Sort column descending" at bounding box center [780, 197] width 8 height 15
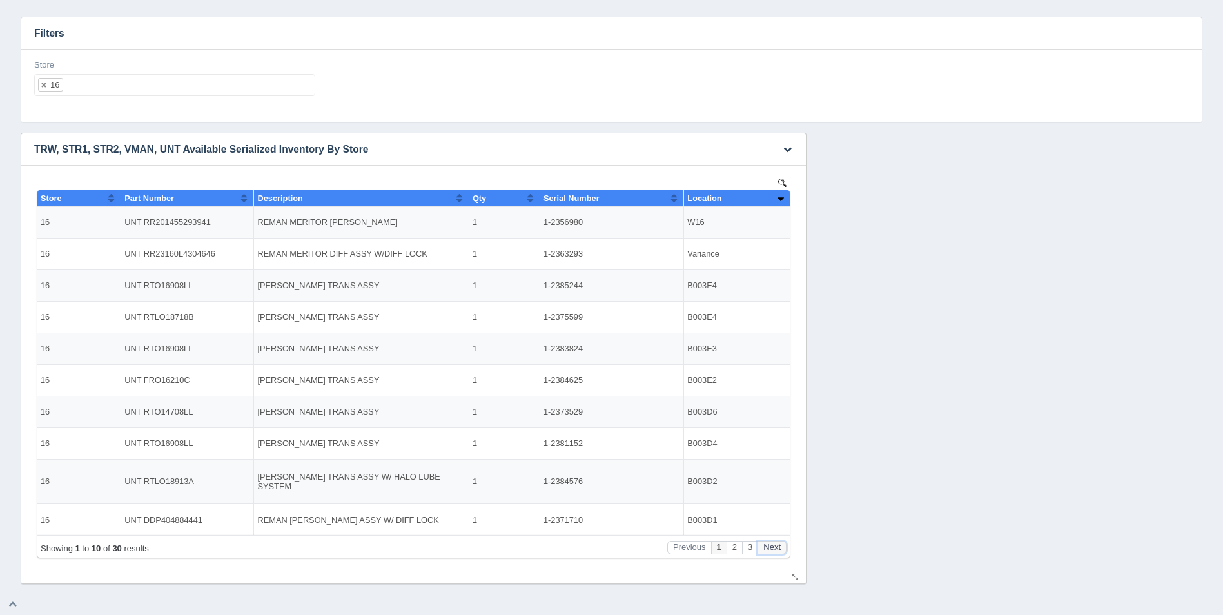
click at [782, 550] on button "Next" at bounding box center [772, 548] width 29 height 14
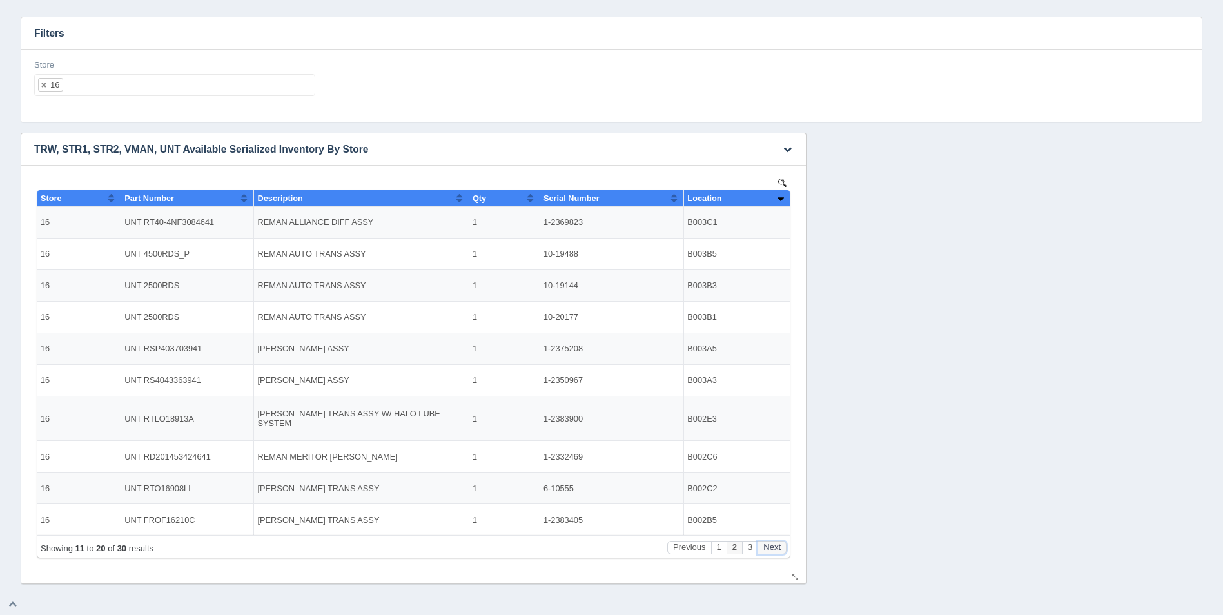
click at [782, 550] on button "Next" at bounding box center [772, 548] width 29 height 14
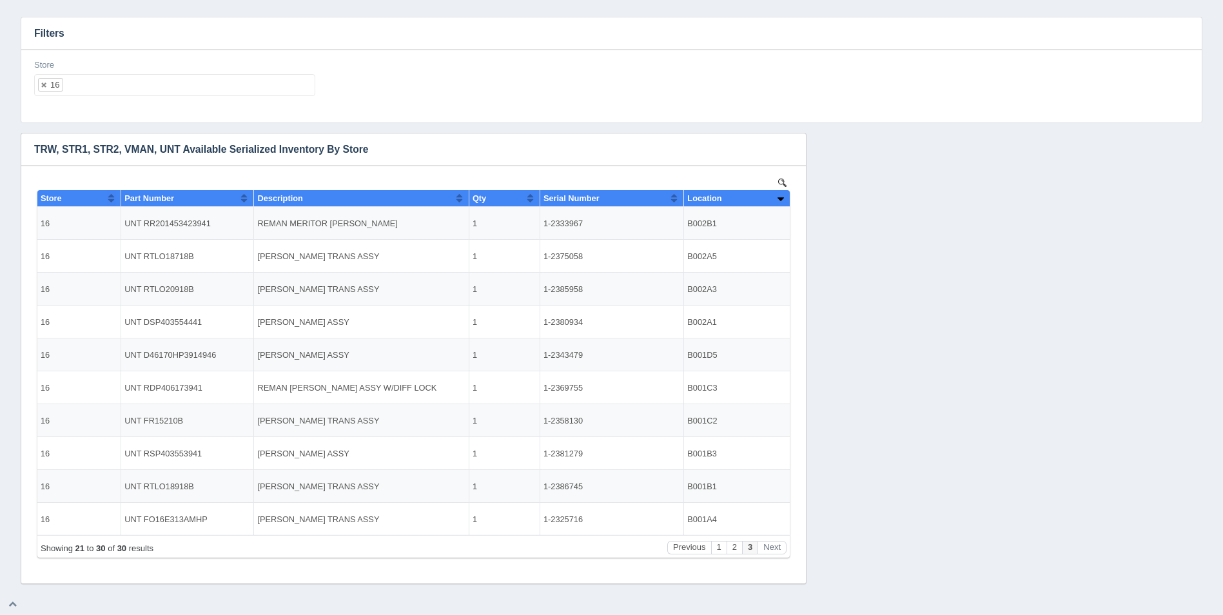
click at [118, 77] on ul "16" at bounding box center [174, 85] width 281 height 22
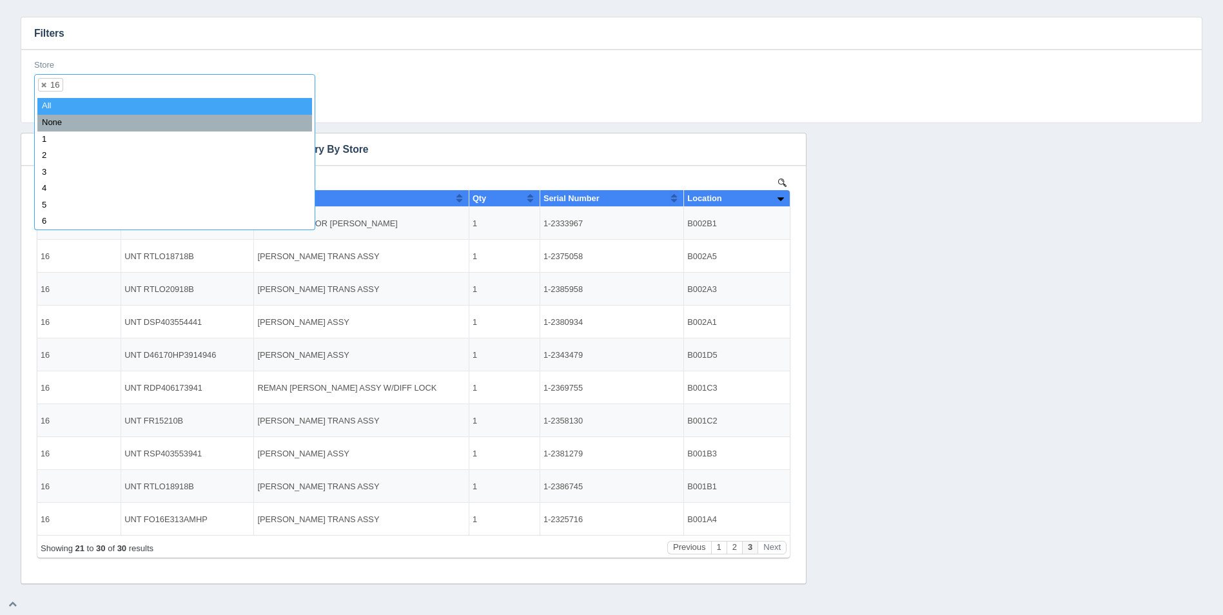
select select
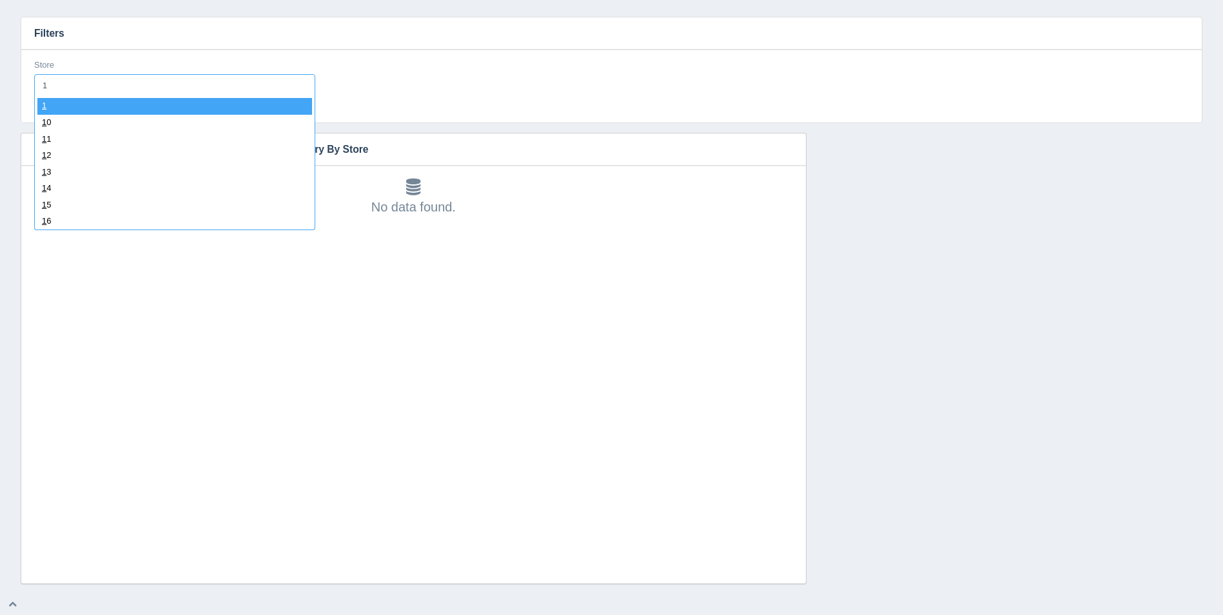
type input "17"
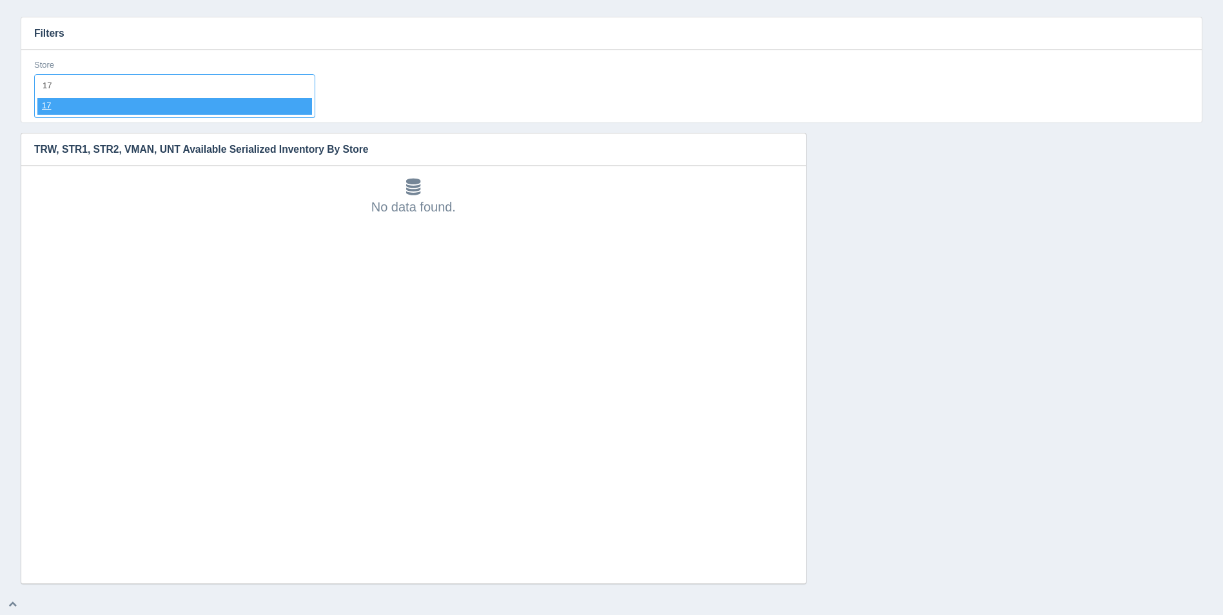
select select "17"
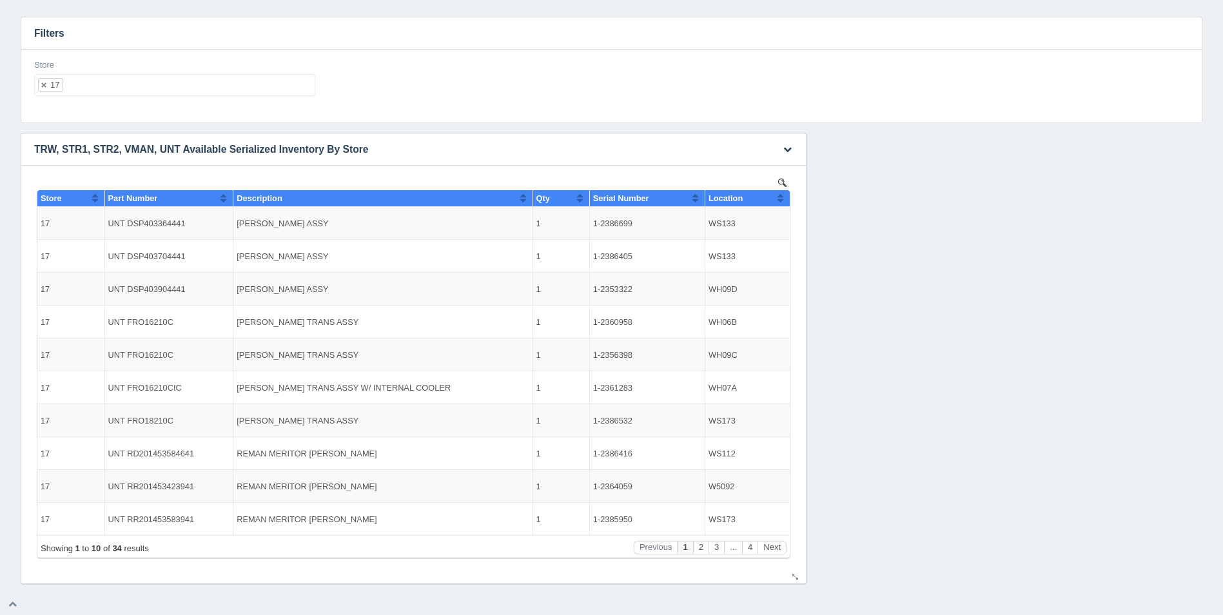
click at [780, 198] on button "Sort column ascending" at bounding box center [780, 197] width 8 height 15
click at [780, 198] on button "Sort column descending" at bounding box center [780, 197] width 8 height 15
click at [780, 197] on button "Sort column ascending" at bounding box center [780, 197] width 8 height 15
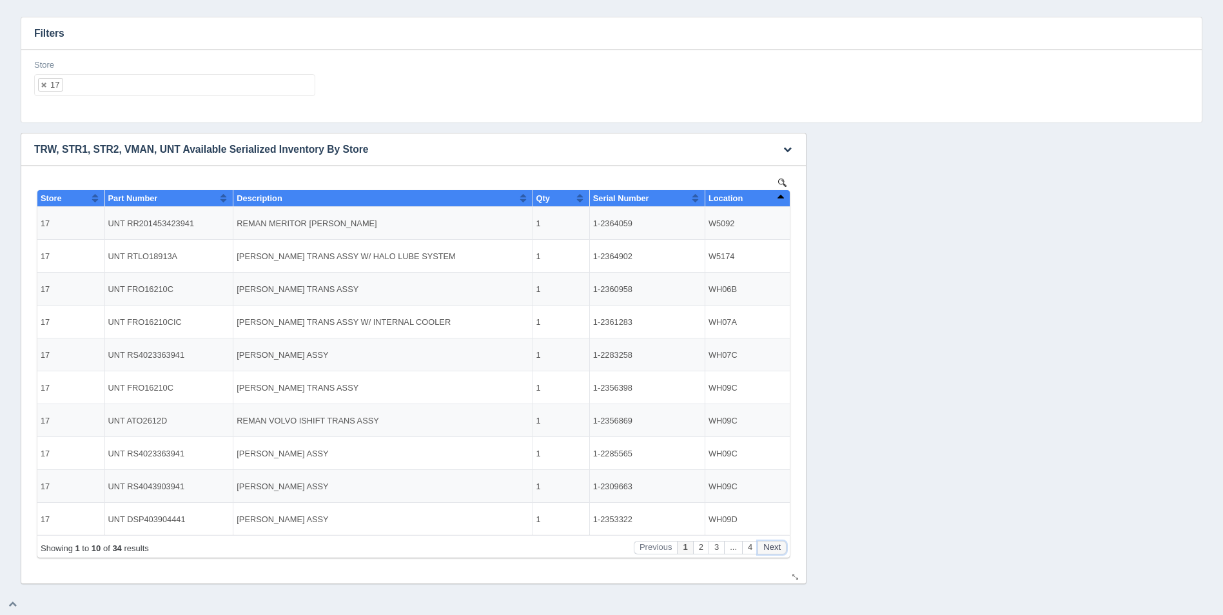
click at [780, 542] on button "Next" at bounding box center [772, 548] width 29 height 14
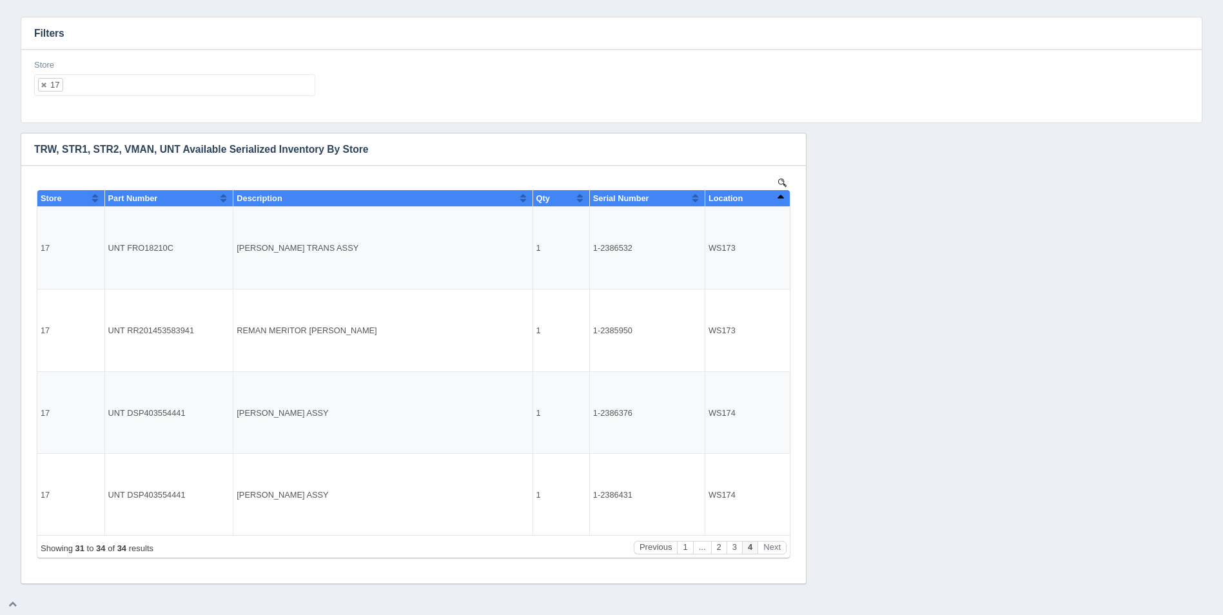
click at [188, 95] on div "Store 17 All None 1 2 3 4 5 6 7 8 9 10 11 12 13 14 15 16 17 18 19 20 21 22 23 2…" at bounding box center [175, 82] width 292 height 47
click at [190, 86] on ul "17" at bounding box center [174, 85] width 281 height 22
select select
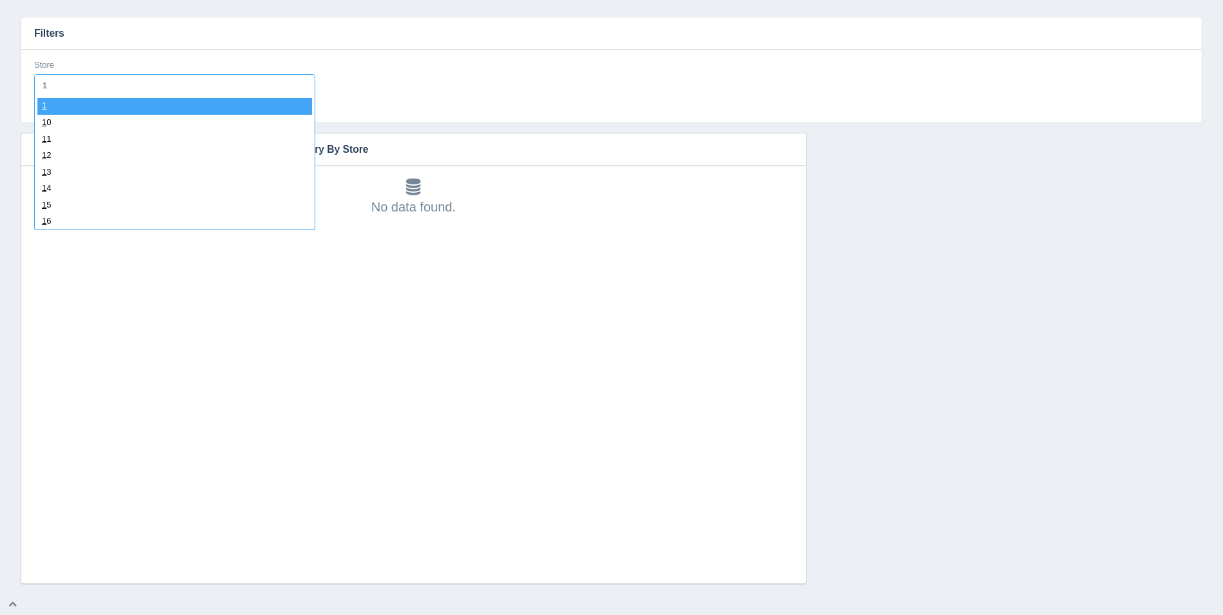
type input "18"
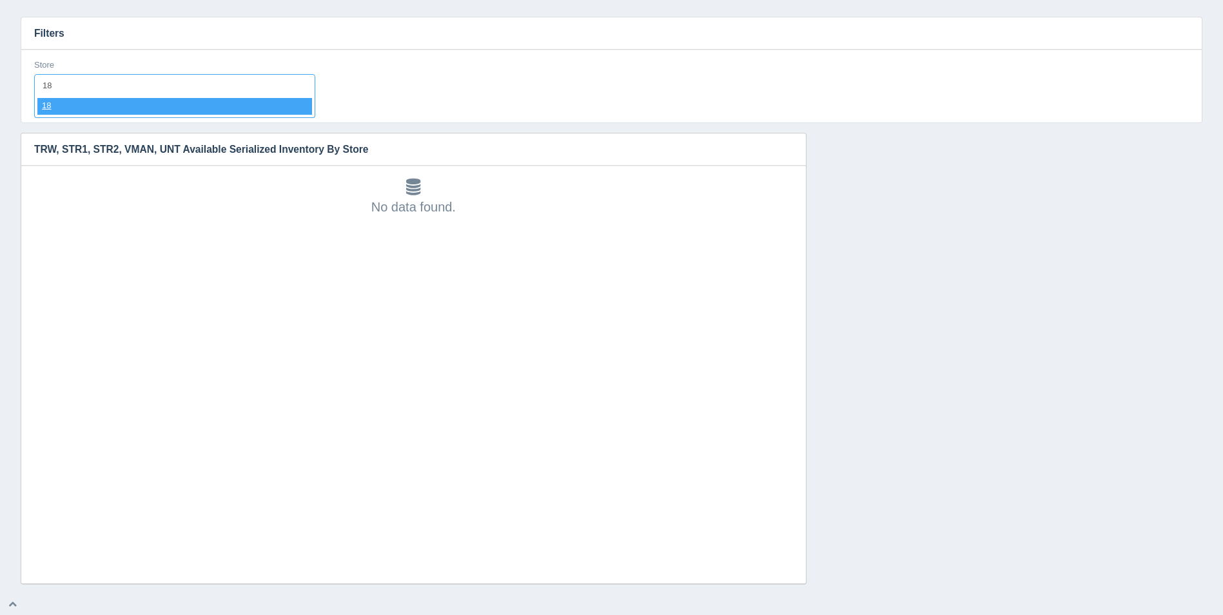
select select "18"
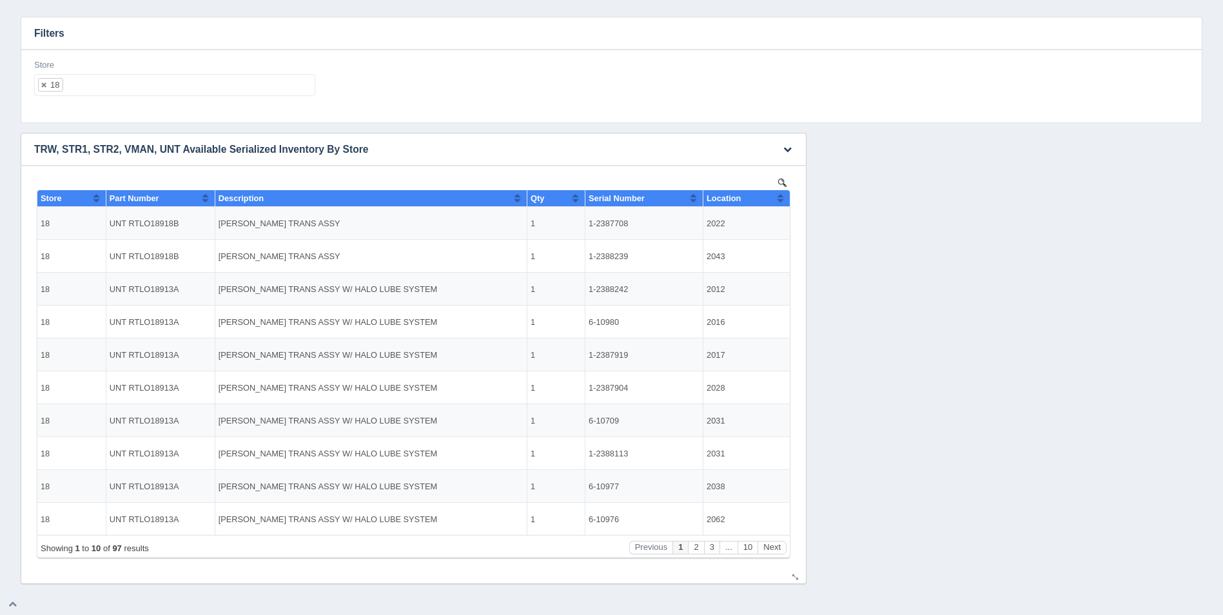
click at [785, 199] on th "Location" at bounding box center [747, 198] width 86 height 17
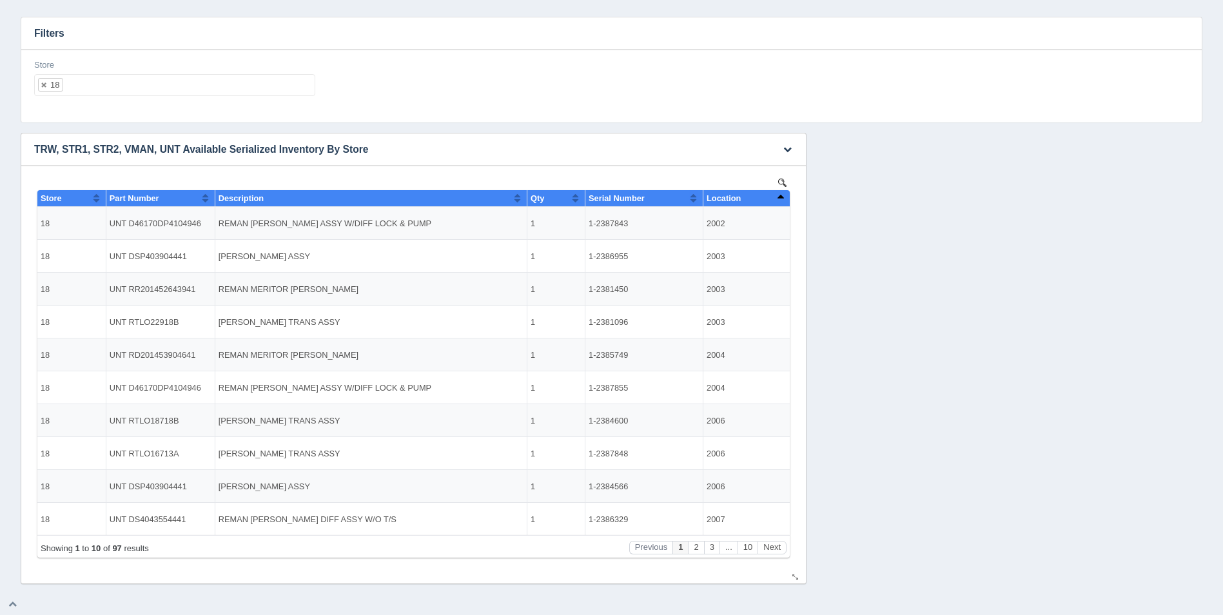
click at [785, 199] on th "Location" at bounding box center [747, 198] width 86 height 17
click at [772, 551] on button "Next" at bounding box center [772, 548] width 29 height 14
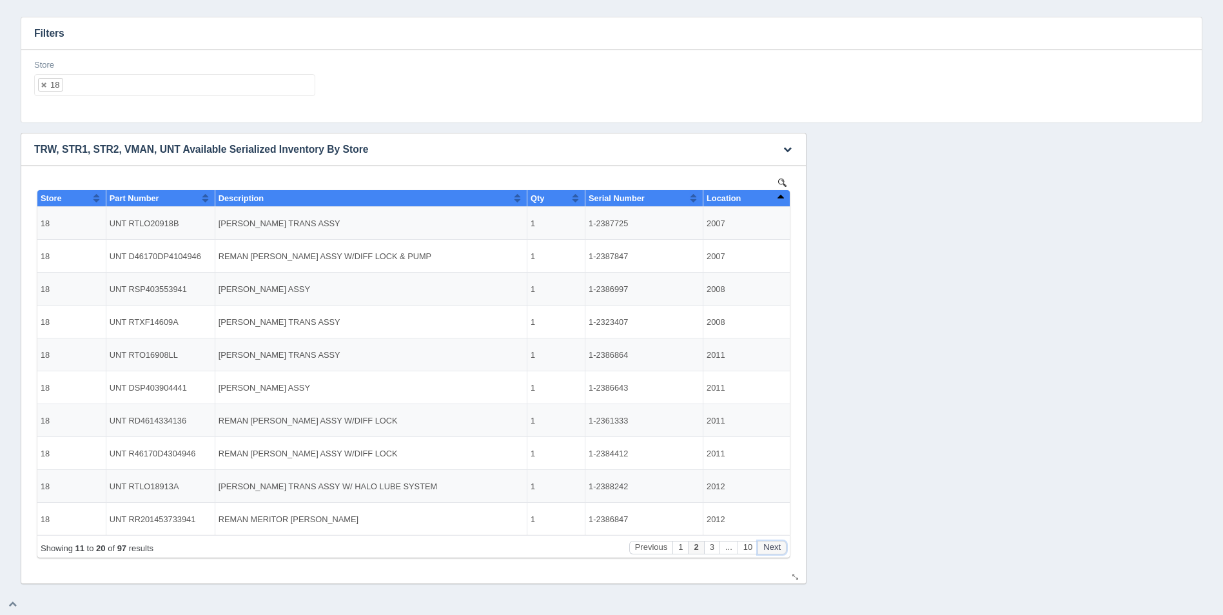
click at [772, 551] on button "Next" at bounding box center [772, 548] width 29 height 14
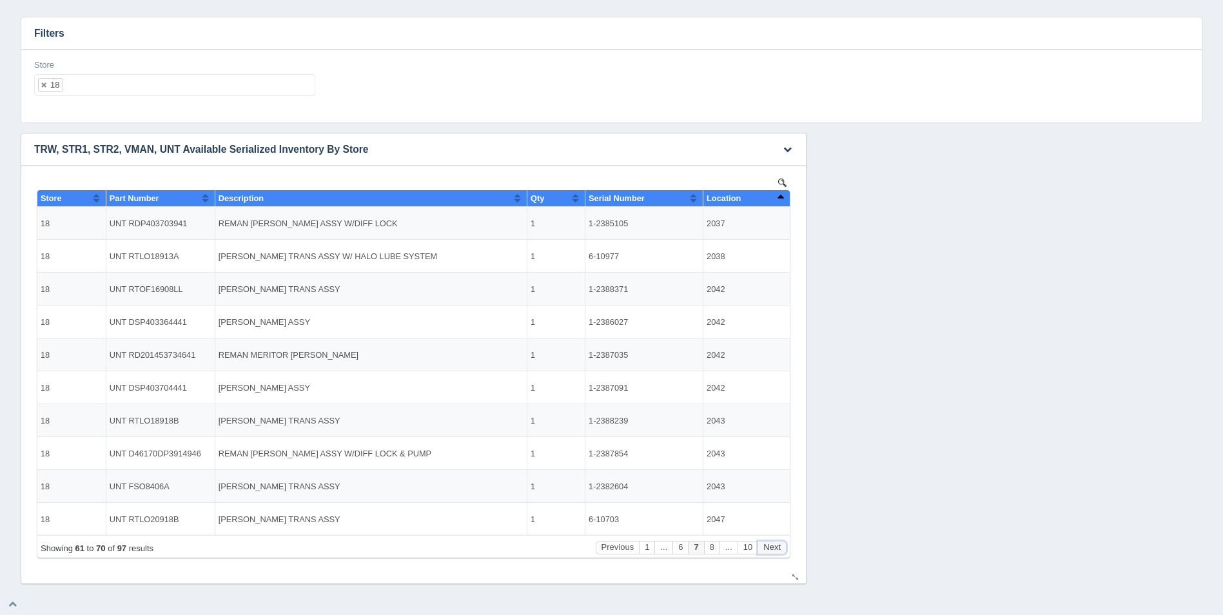
click at [772, 551] on button "Next" at bounding box center [772, 548] width 29 height 14
click at [771, 551] on button "Next" at bounding box center [772, 548] width 29 height 14
click at [769, 550] on button "Next" at bounding box center [772, 548] width 29 height 14
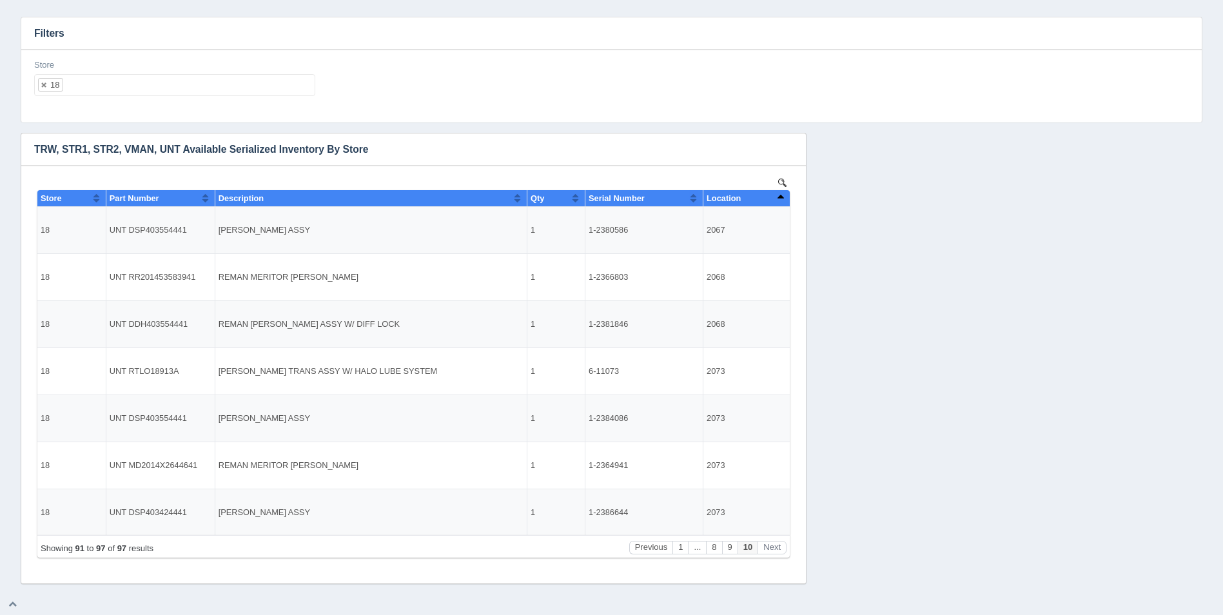
click at [218, 88] on ul "18" at bounding box center [174, 85] width 281 height 22
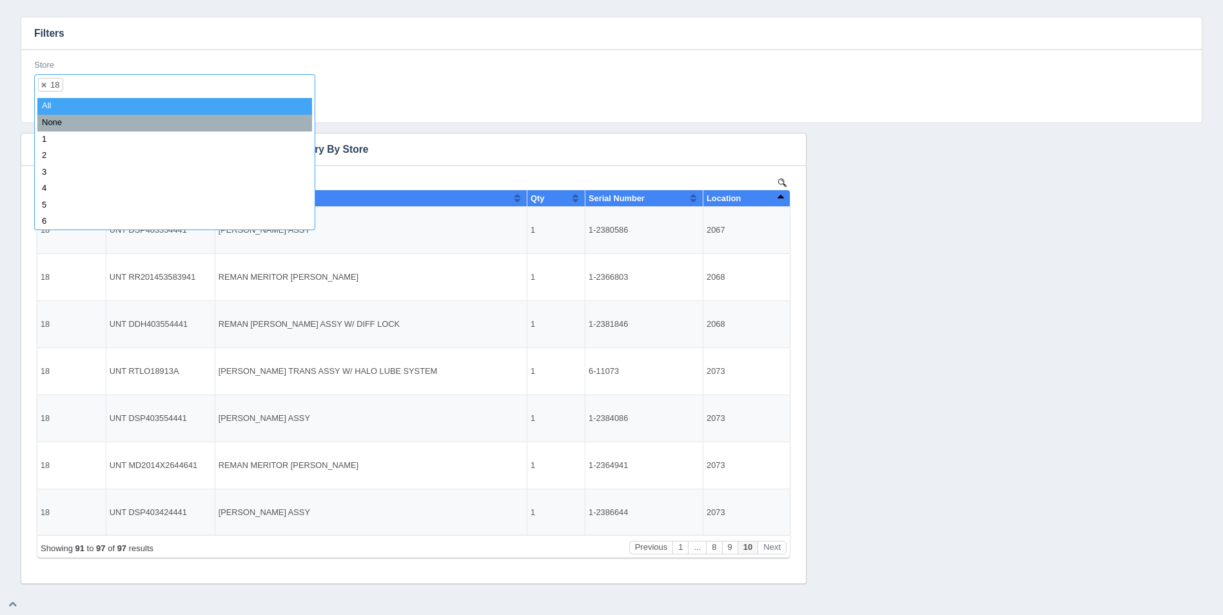
select select
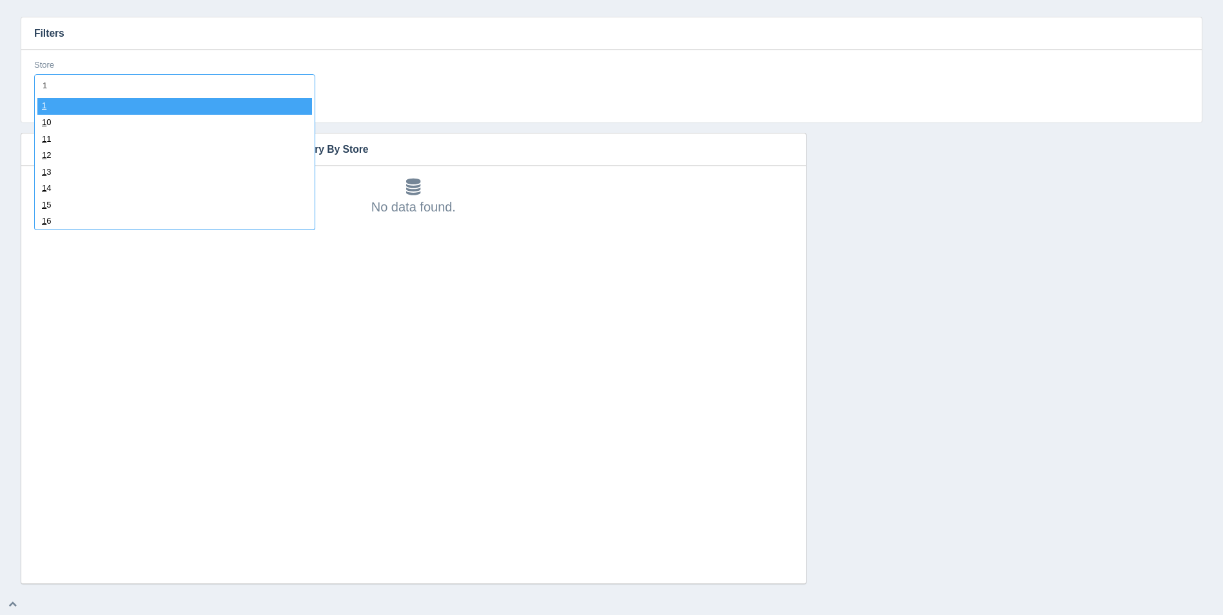
type input "19"
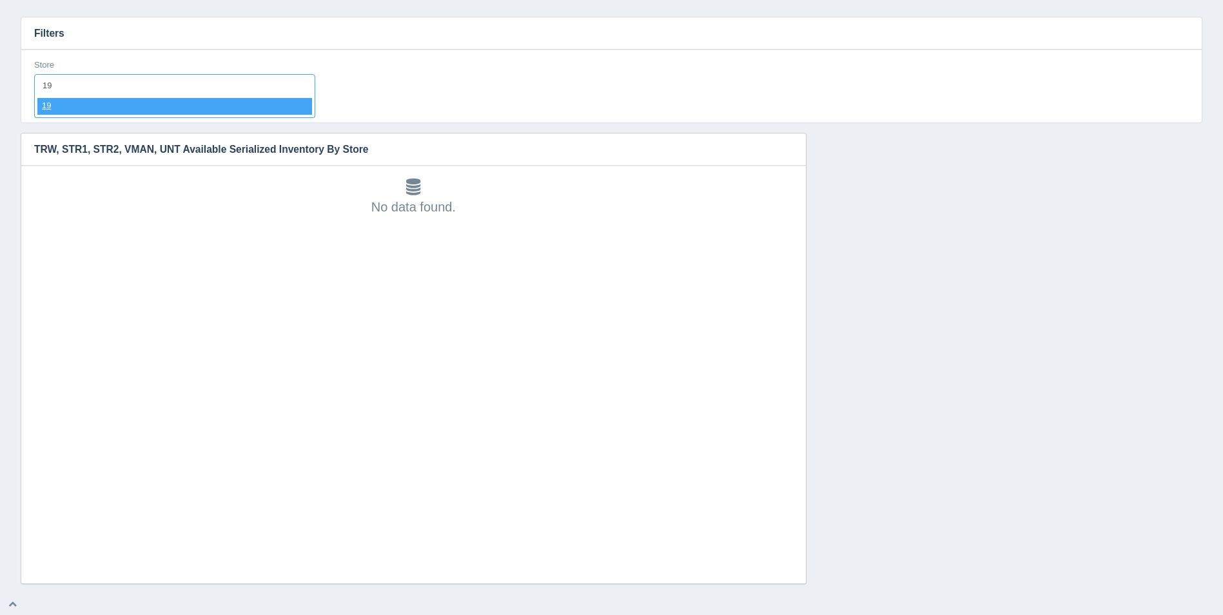
select select "19"
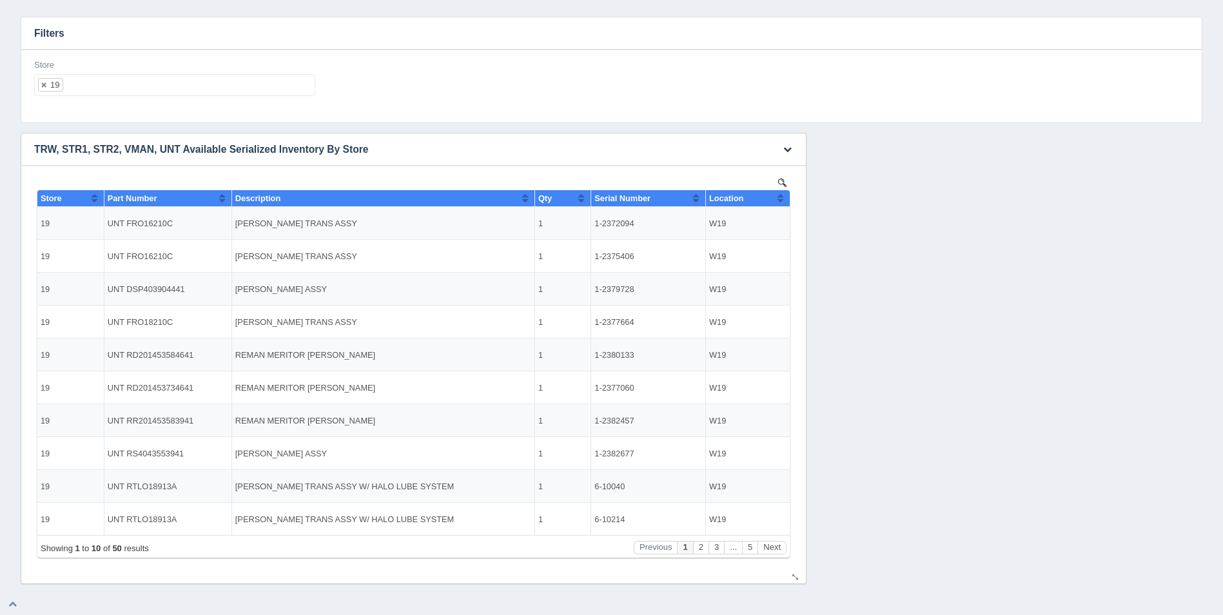
click at [787, 197] on th "Location" at bounding box center [748, 198] width 84 height 17
click at [773, 545] on button "Next" at bounding box center [772, 548] width 29 height 14
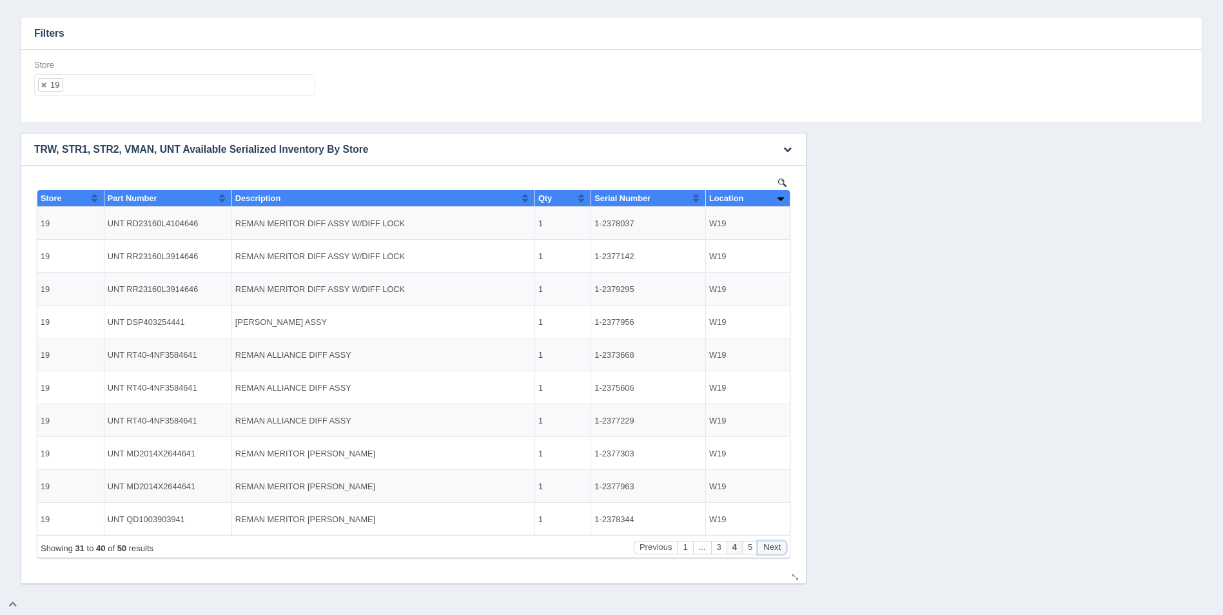
click at [773, 545] on button "Next" at bounding box center [772, 548] width 29 height 14
click at [255, 85] on ul "19" at bounding box center [174, 85] width 281 height 22
select select
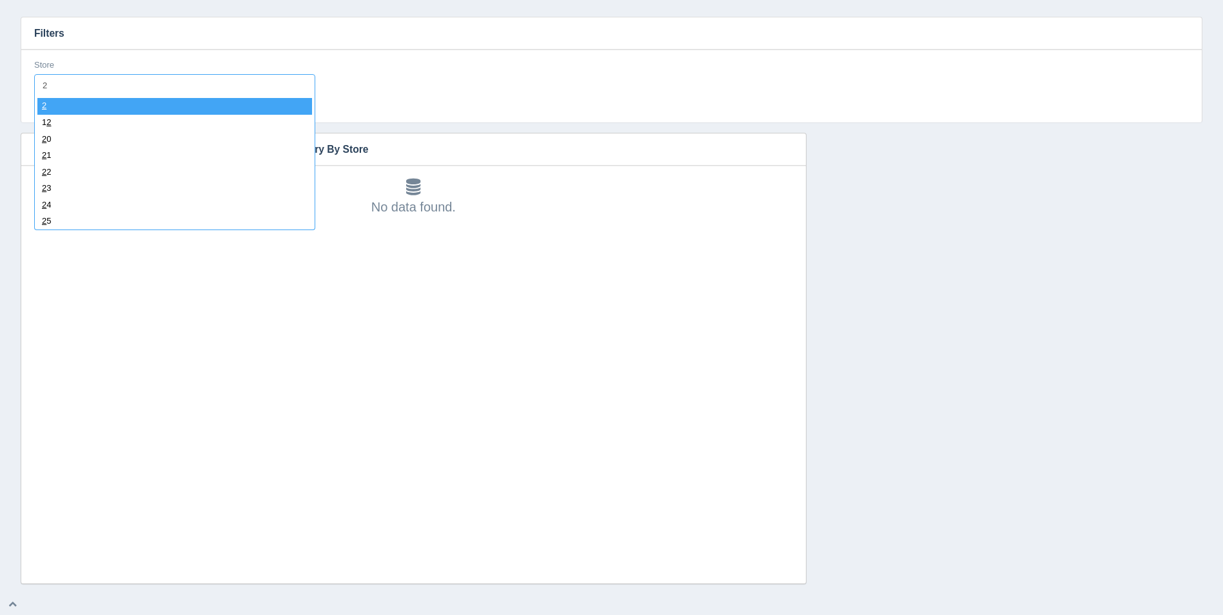
type input "20"
select select "20"
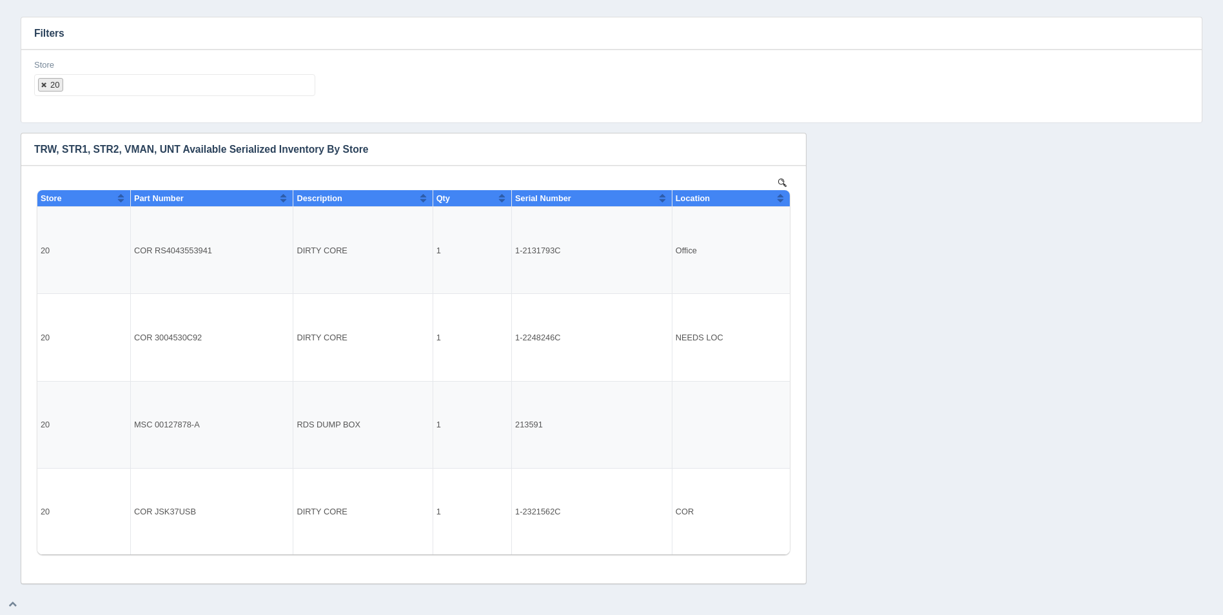
select select
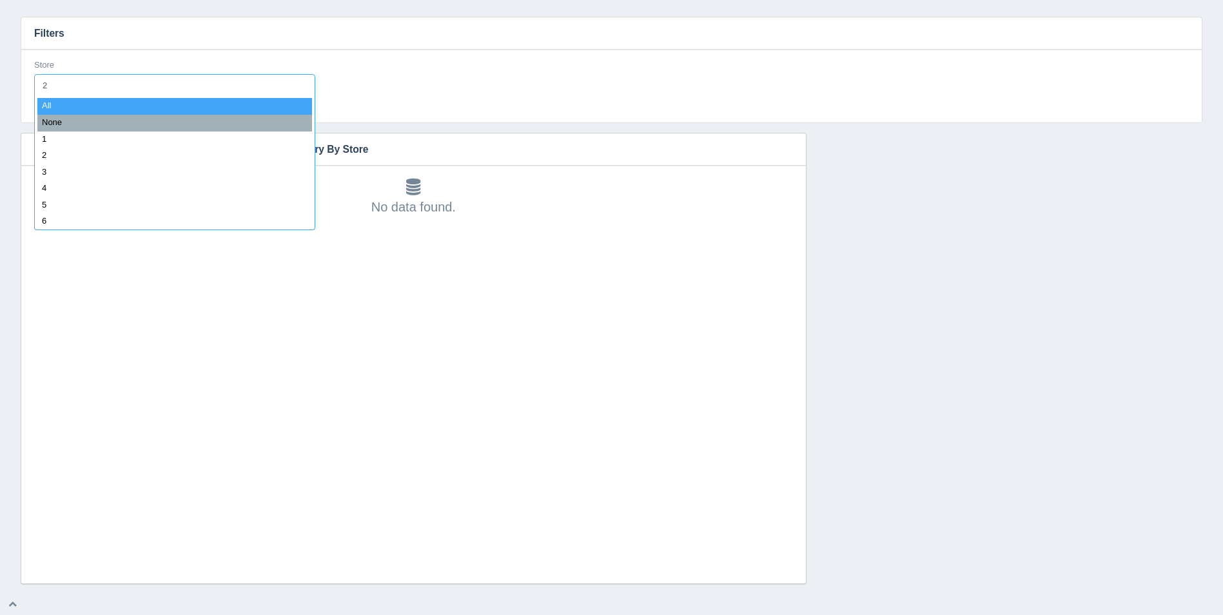
type input "21"
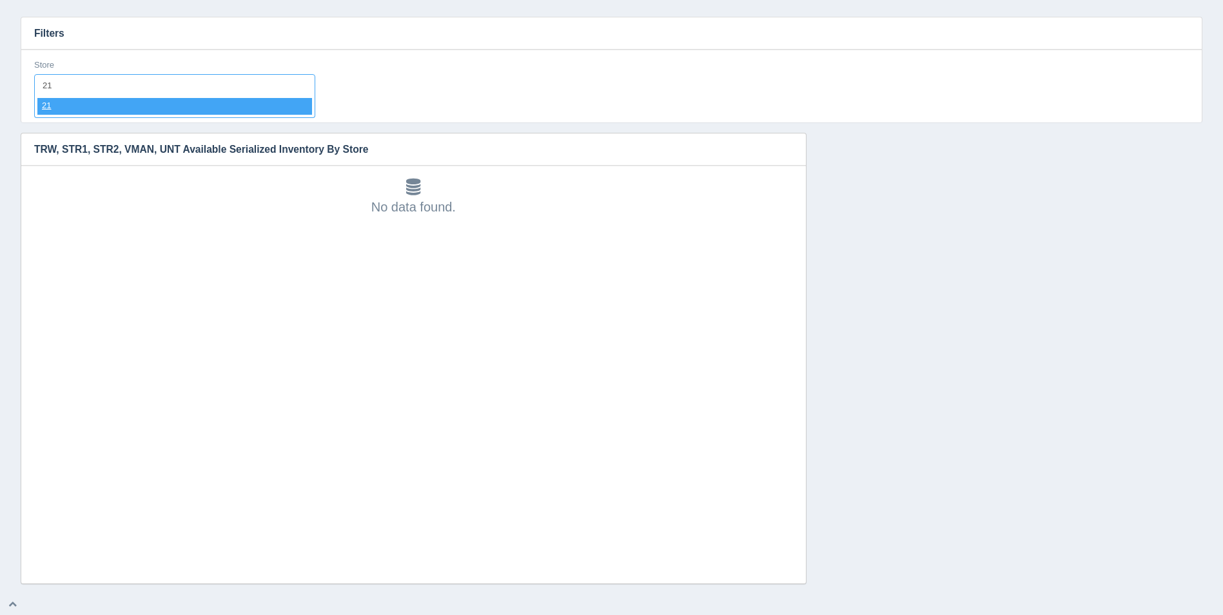
select select "21"
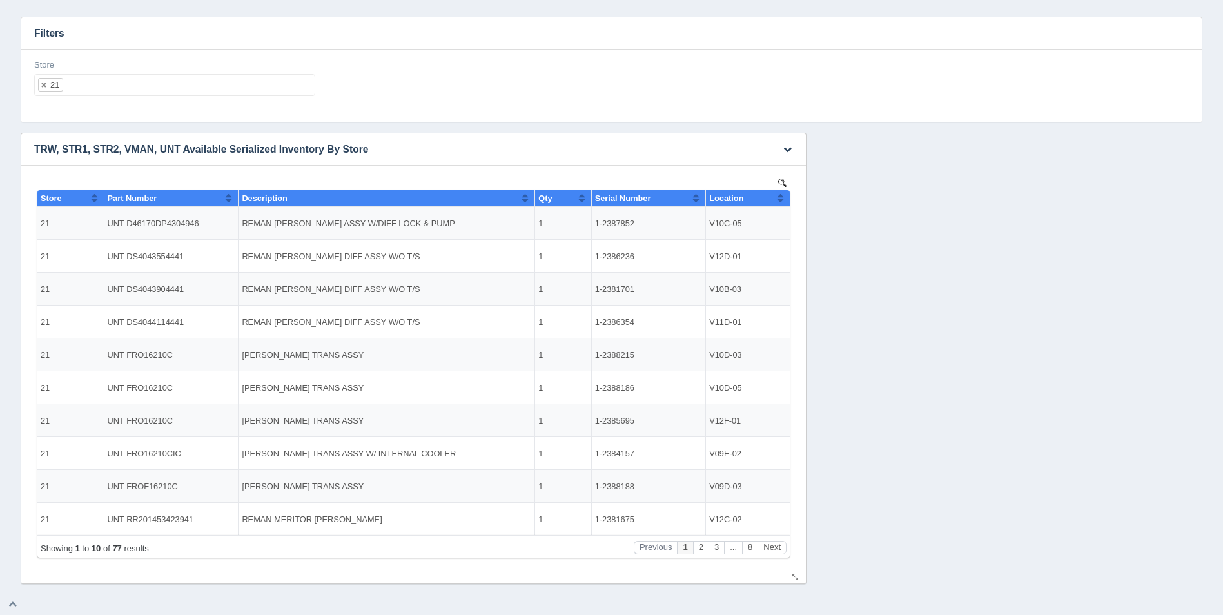
click at [786, 193] on th "Location" at bounding box center [748, 198] width 84 height 17
click at [785, 193] on th "Location" at bounding box center [748, 198] width 84 height 17
click at [772, 545] on button "Next" at bounding box center [772, 548] width 29 height 14
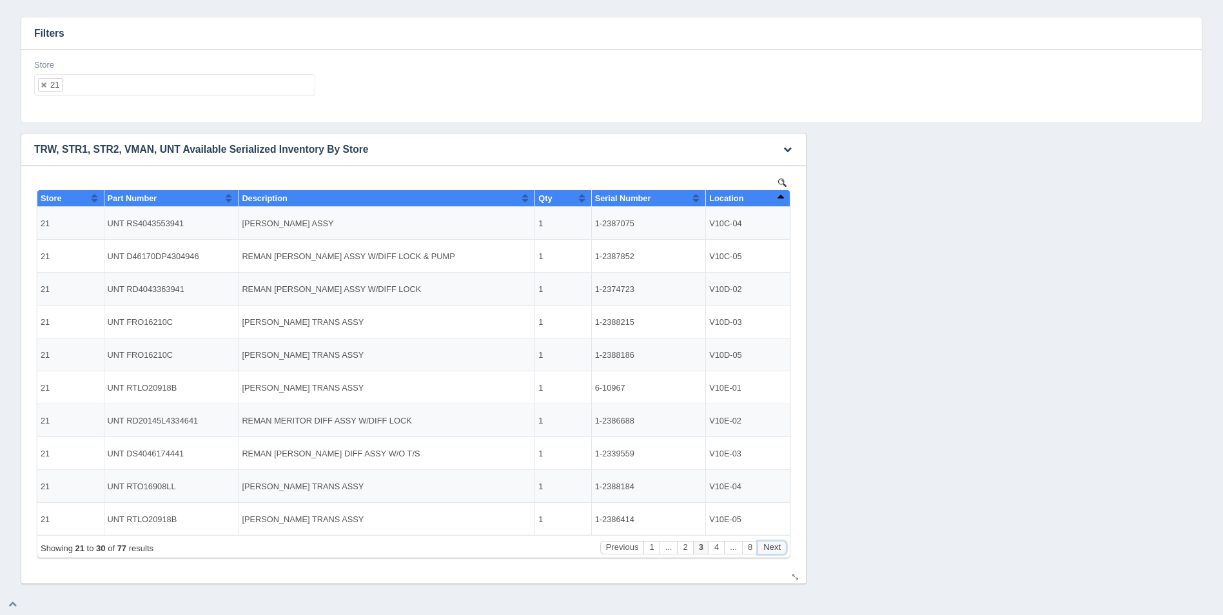
click at [772, 545] on button "Next" at bounding box center [772, 548] width 29 height 14
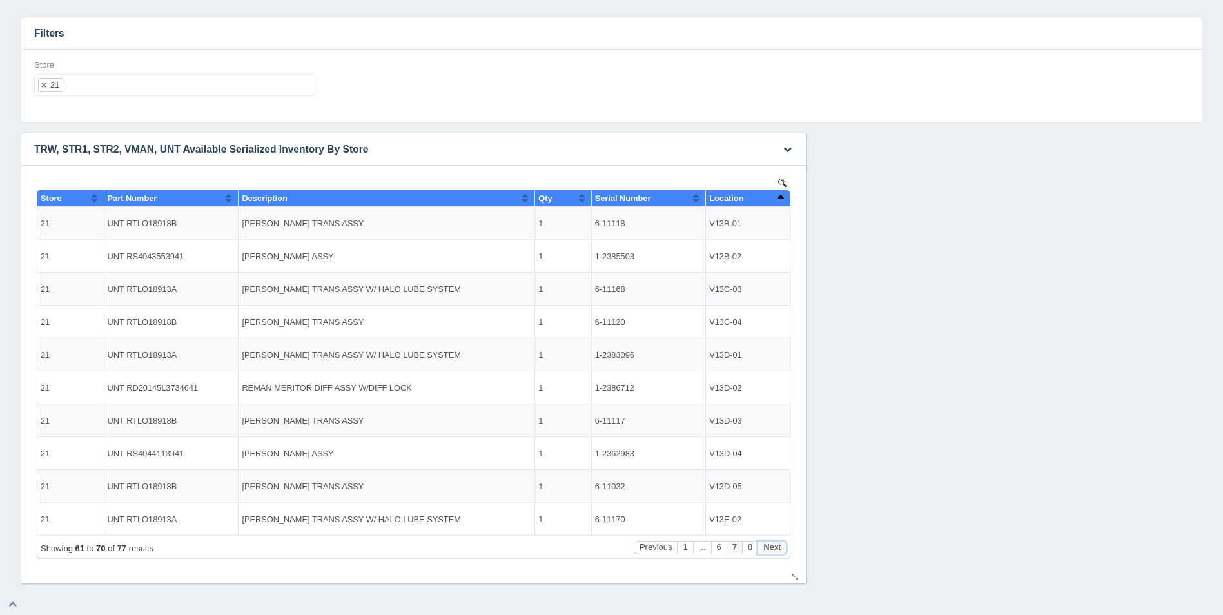
click at [772, 545] on button "Next" at bounding box center [772, 548] width 29 height 14
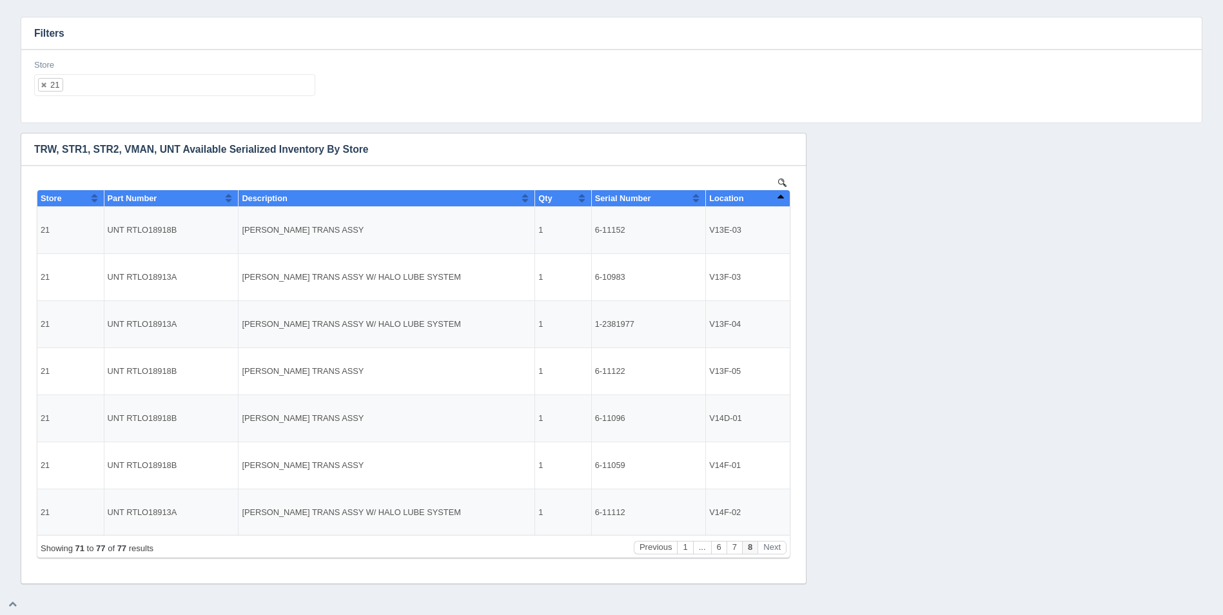
click at [213, 73] on div "Store 21 All None 1 2 3 4 5 6 7 8 9 10 11 12 13 14 15 16 17 18 19 20 21 22 23 2…" at bounding box center [174, 77] width 281 height 37
click at [225, 96] on ul "21" at bounding box center [174, 85] width 281 height 22
select select
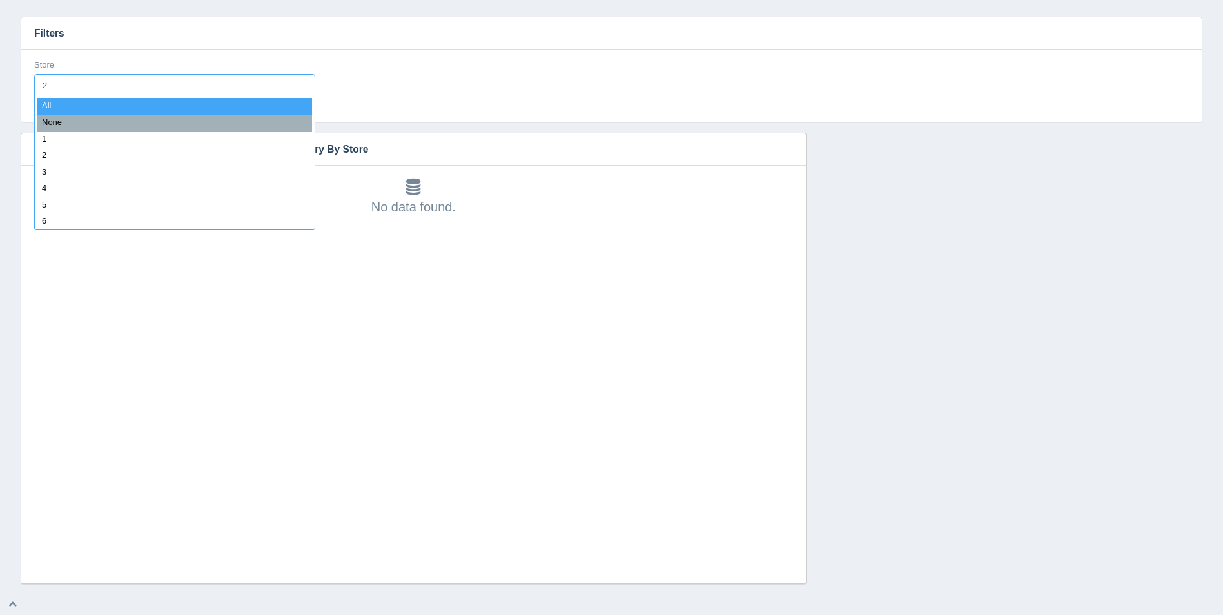
type input "22"
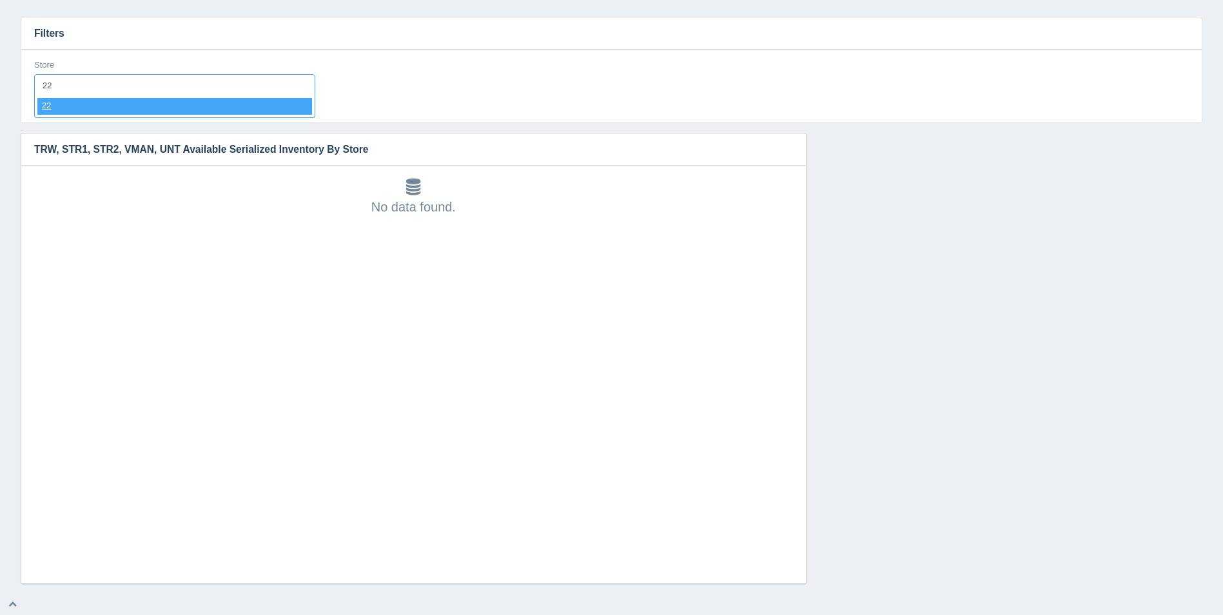
select select "22"
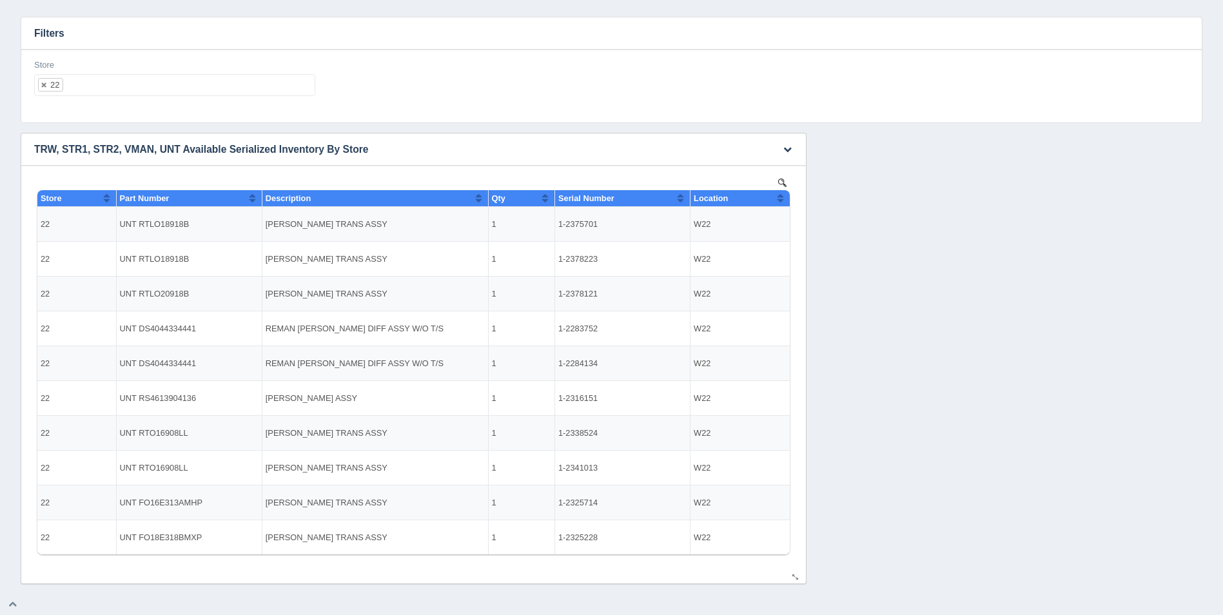
select select
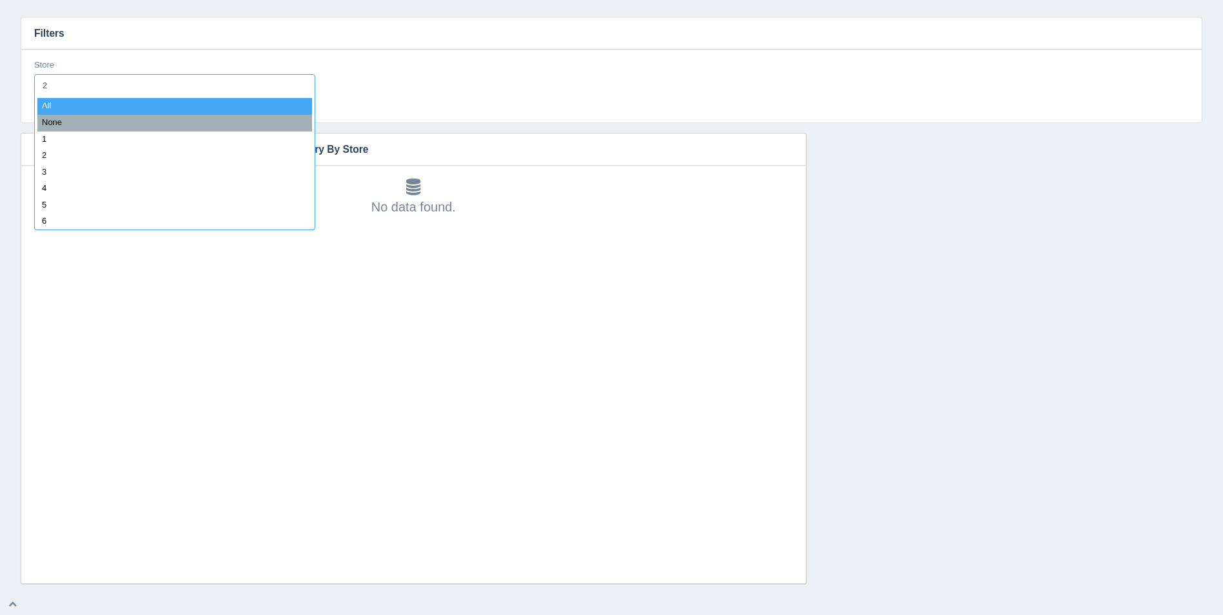
type input "23"
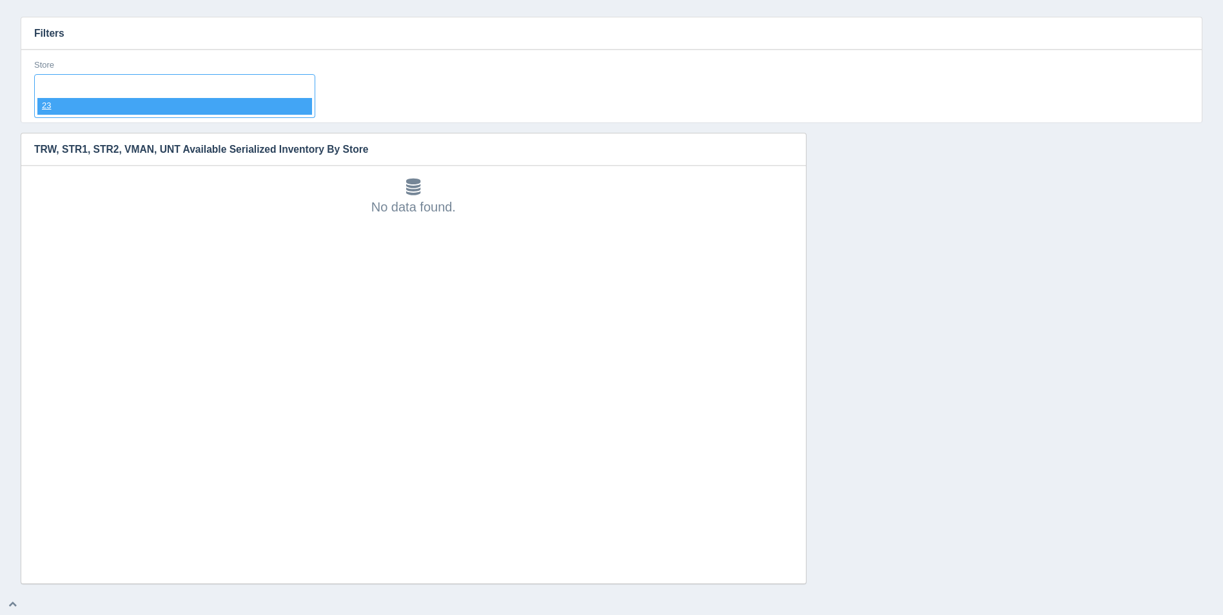
select select "23"
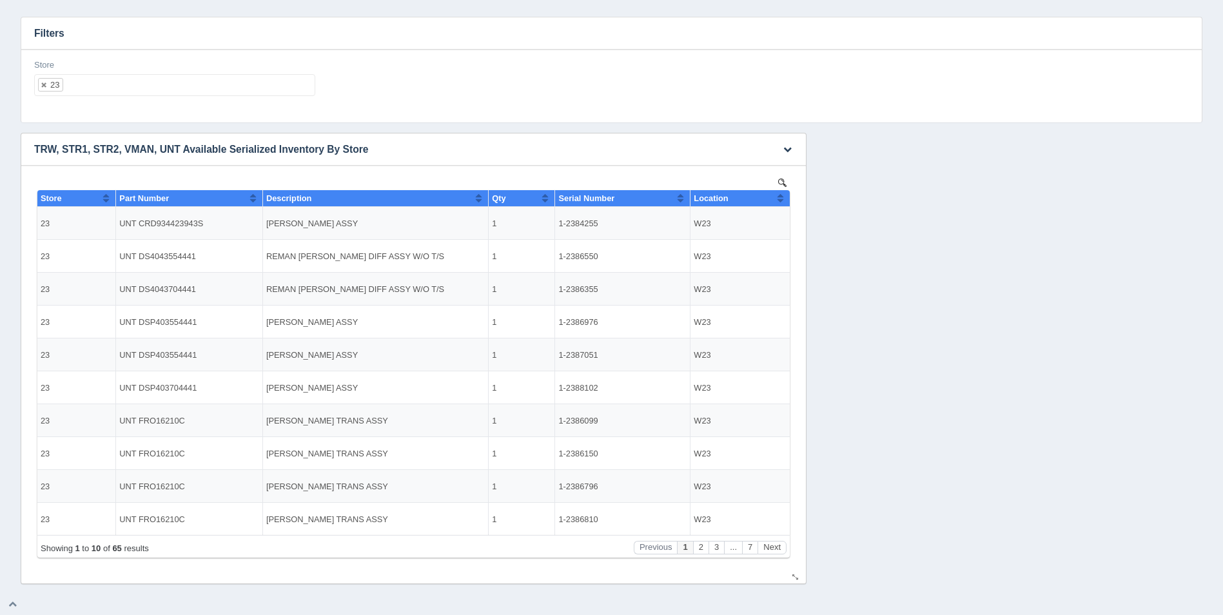
click at [784, 201] on button "Sort column ascending" at bounding box center [780, 197] width 8 height 15
click at [784, 201] on button "Sort column descending" at bounding box center [780, 197] width 8 height 15
click at [767, 549] on button "Next" at bounding box center [772, 548] width 29 height 14
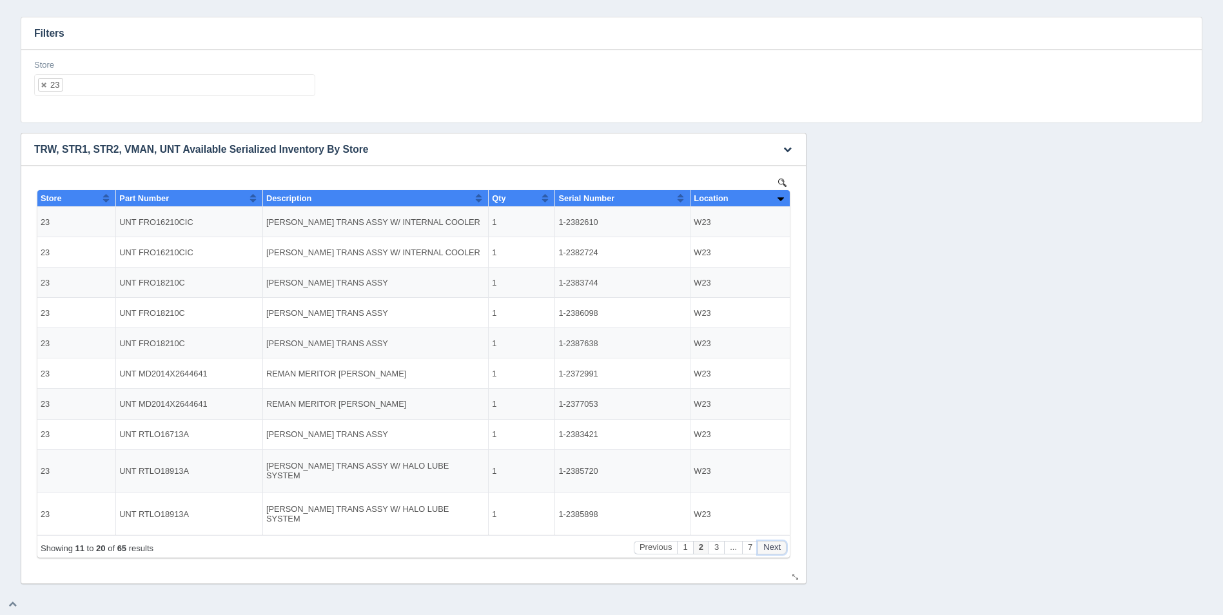
click at [768, 549] on button "Next" at bounding box center [772, 548] width 29 height 14
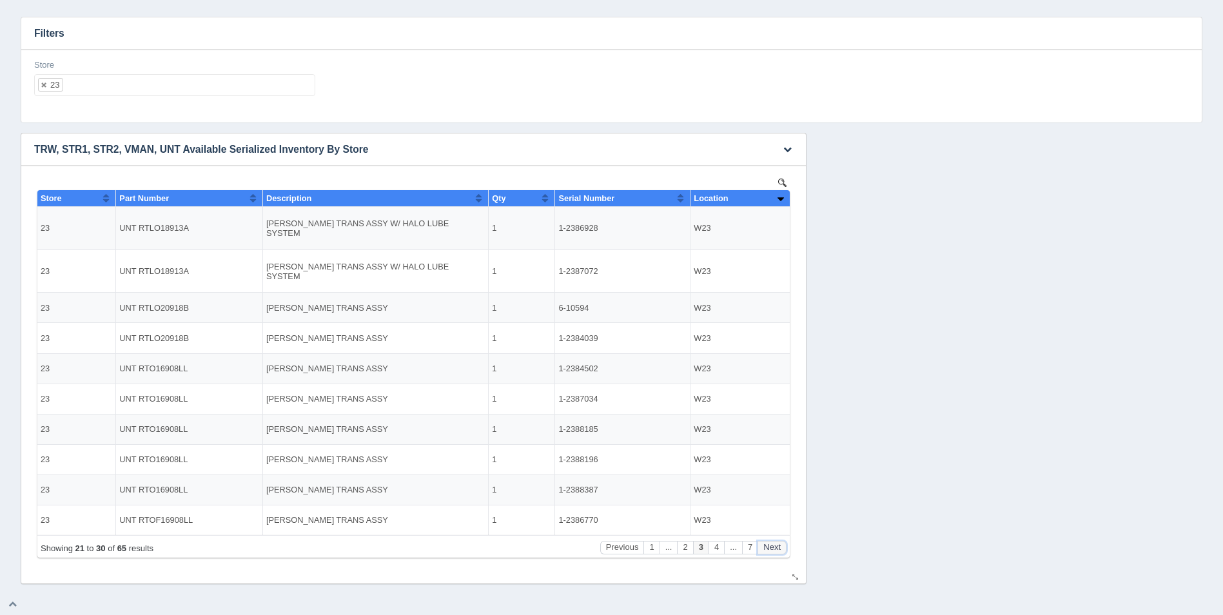
click at [769, 549] on button "Next" at bounding box center [772, 548] width 29 height 14
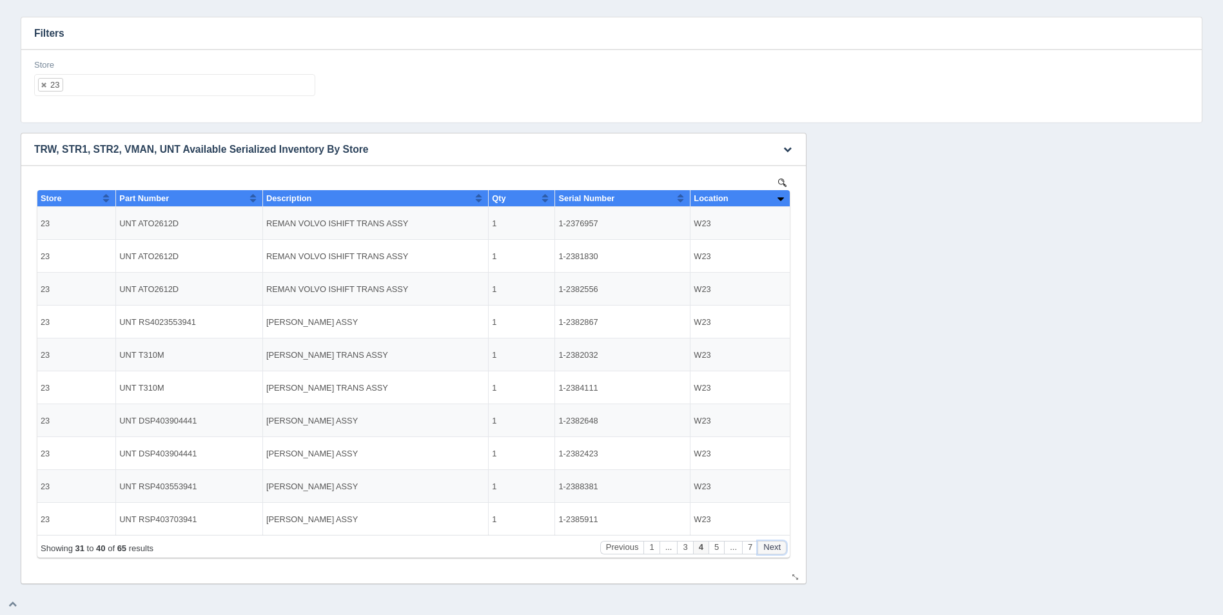
click at [769, 549] on button "Next" at bounding box center [772, 548] width 29 height 14
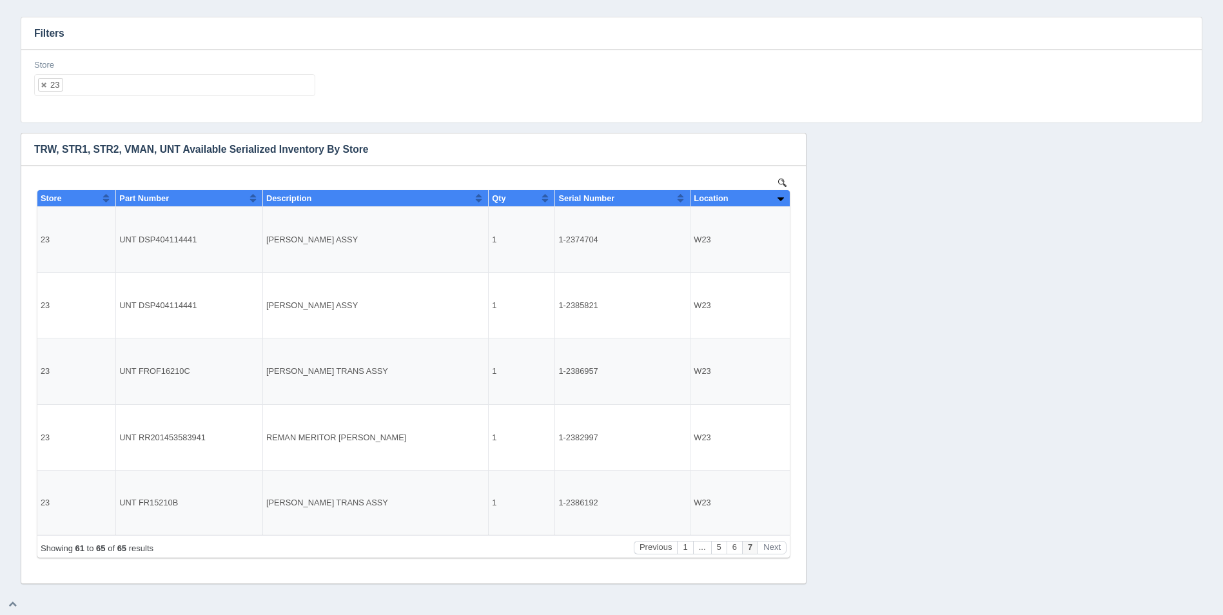
click at [213, 78] on ul "23" at bounding box center [174, 85] width 281 height 22
select select
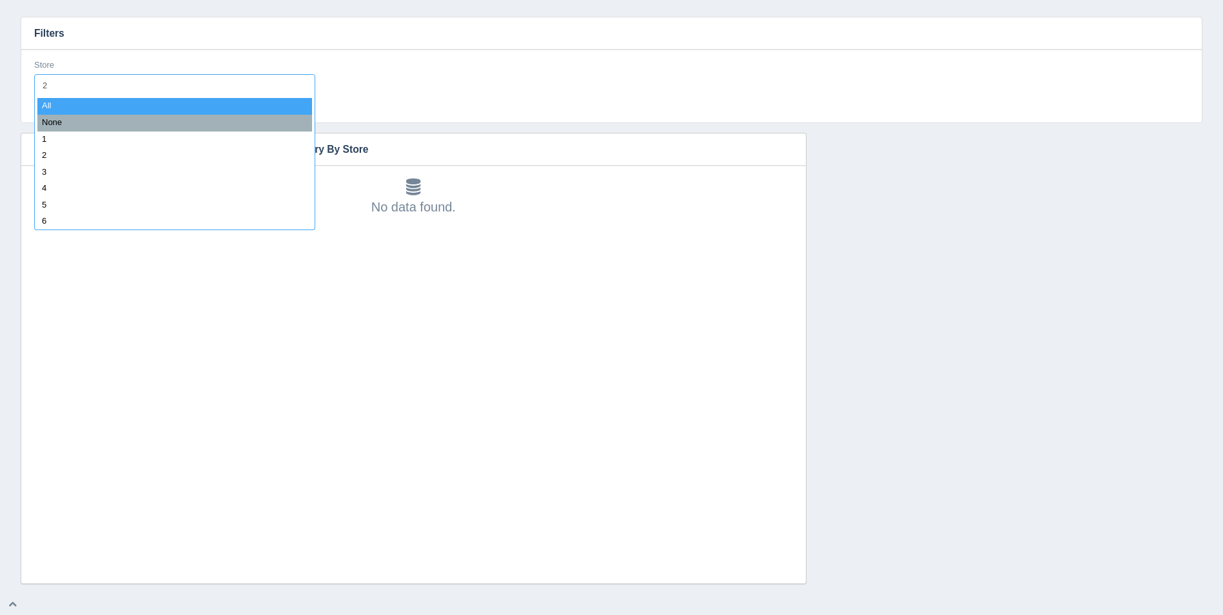
type input "24"
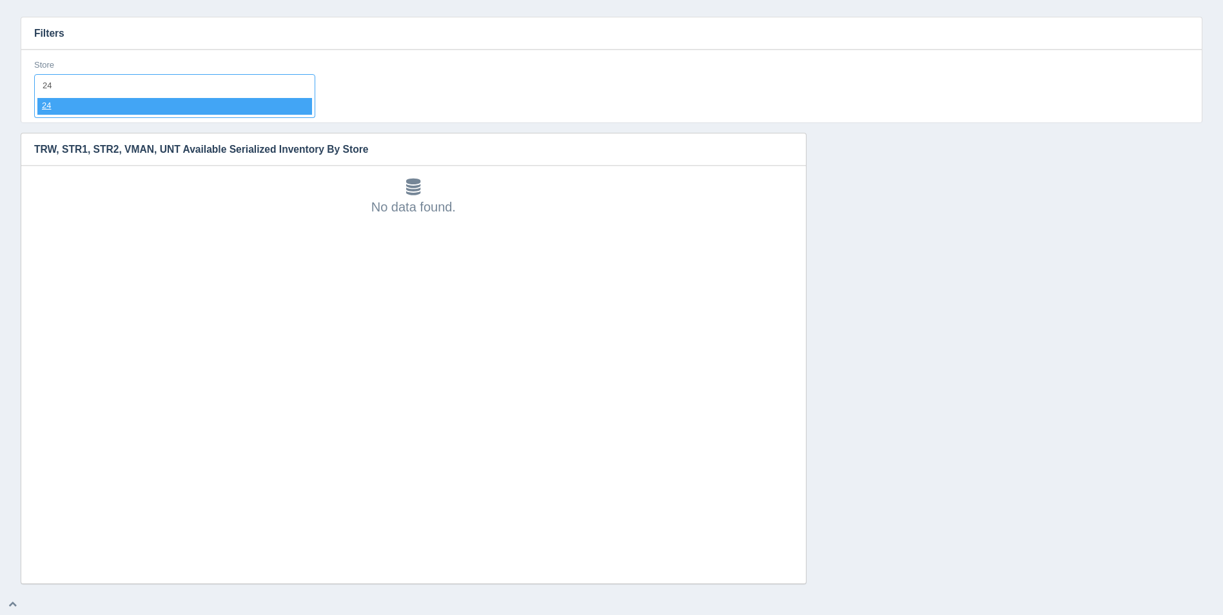
select select "24"
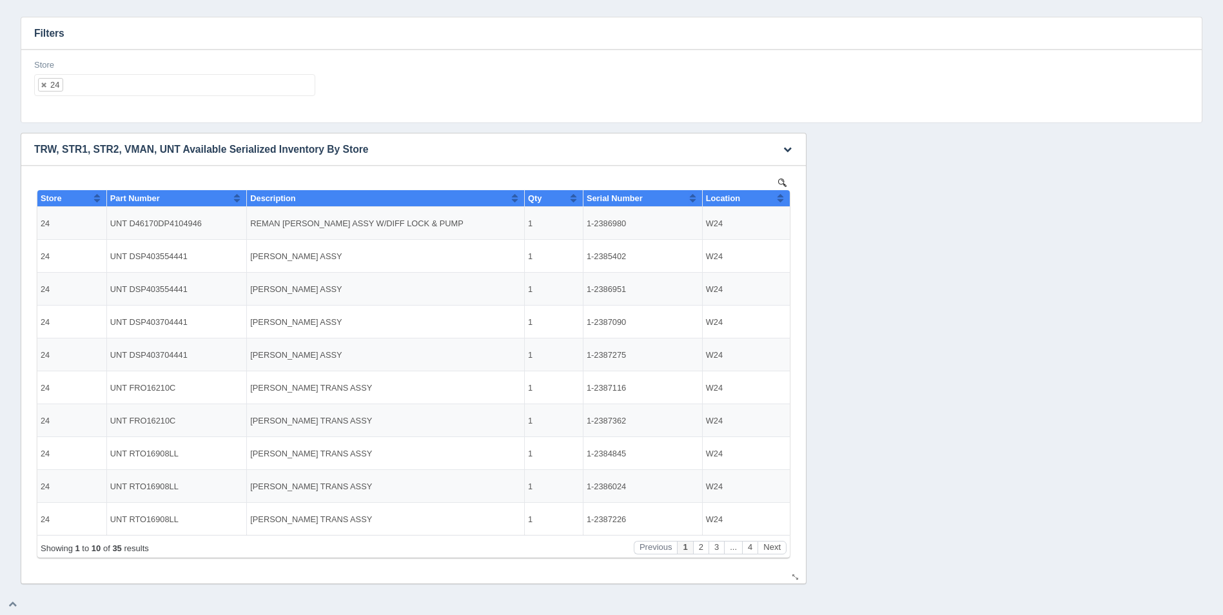
click at [787, 201] on th "Location" at bounding box center [746, 198] width 88 height 17
click at [786, 201] on th "Location" at bounding box center [746, 198] width 88 height 17
click at [773, 542] on button "Next" at bounding box center [772, 548] width 29 height 14
click at [775, 542] on button "Next" at bounding box center [772, 548] width 29 height 14
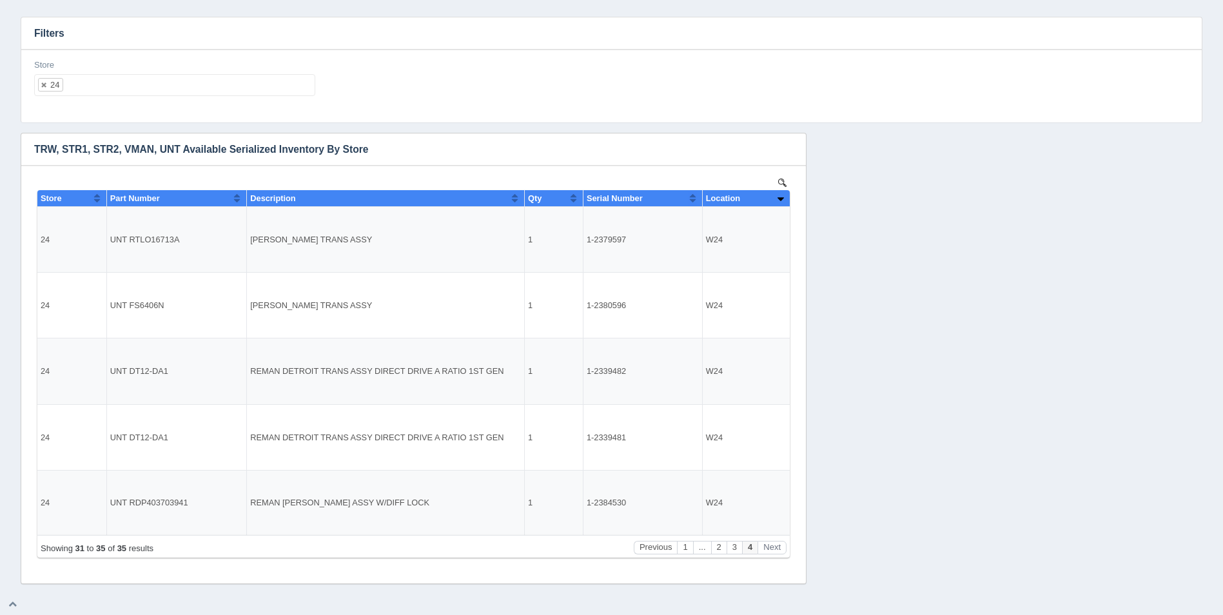
click at [118, 84] on ul "24" at bounding box center [174, 85] width 281 height 22
select select
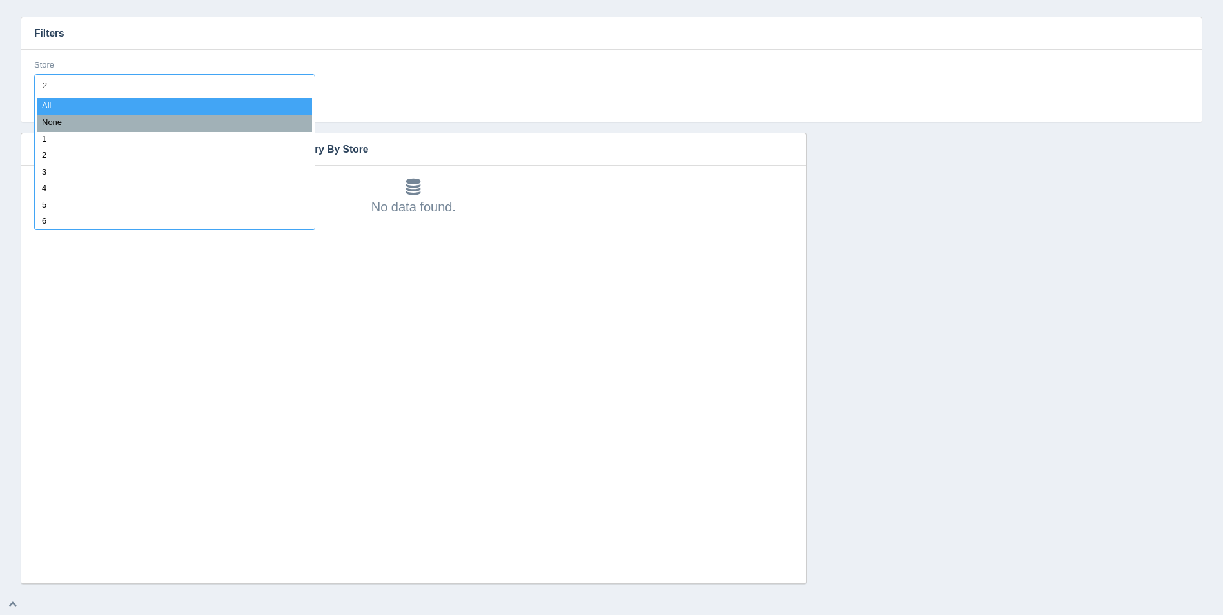
type input "25"
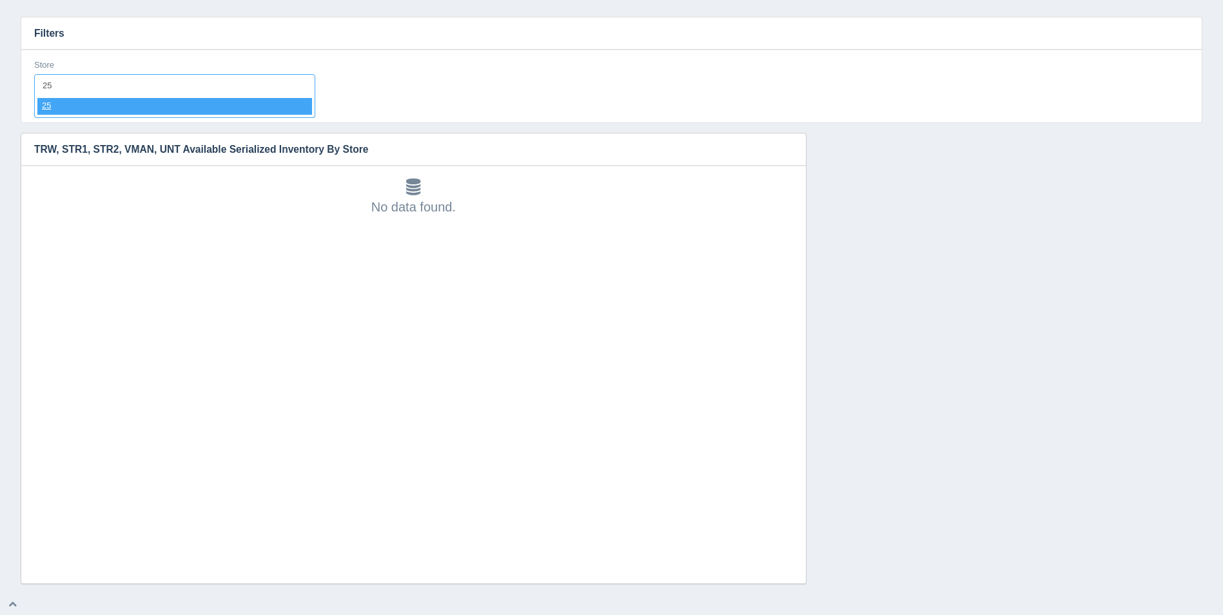
select select "25"
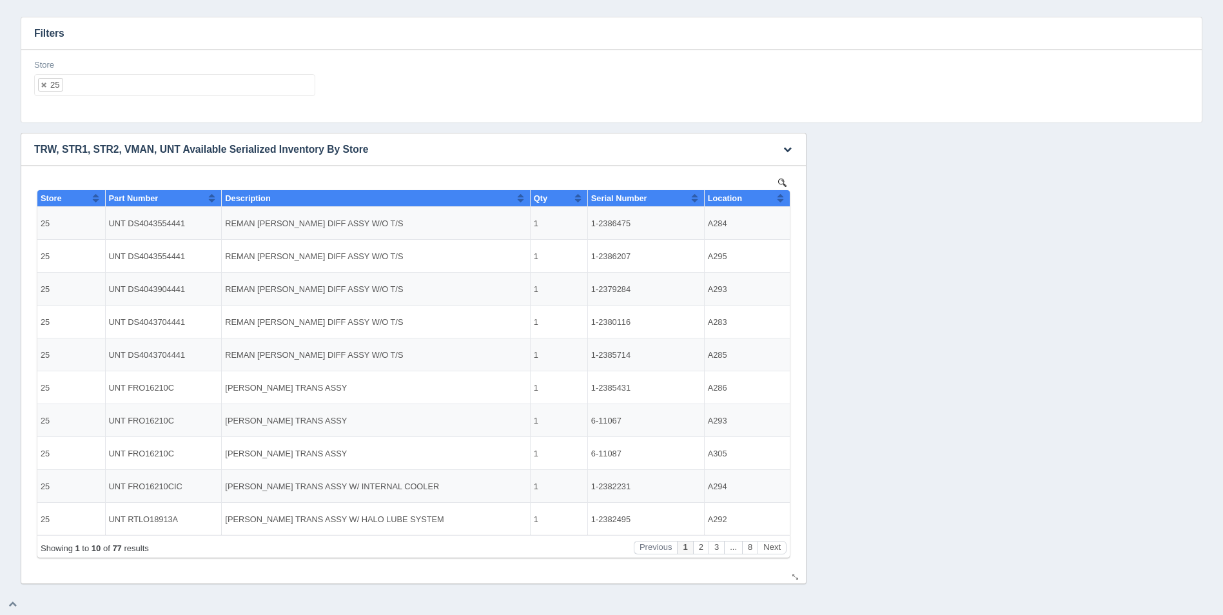
click at [780, 200] on button "Sort column ascending" at bounding box center [780, 197] width 8 height 15
click at [780, 199] on button "Sort column descending" at bounding box center [780, 197] width 8 height 15
click at [782, 202] on button "Sort column ascending" at bounding box center [780, 197] width 8 height 15
click at [780, 551] on button "Next" at bounding box center [772, 548] width 29 height 14
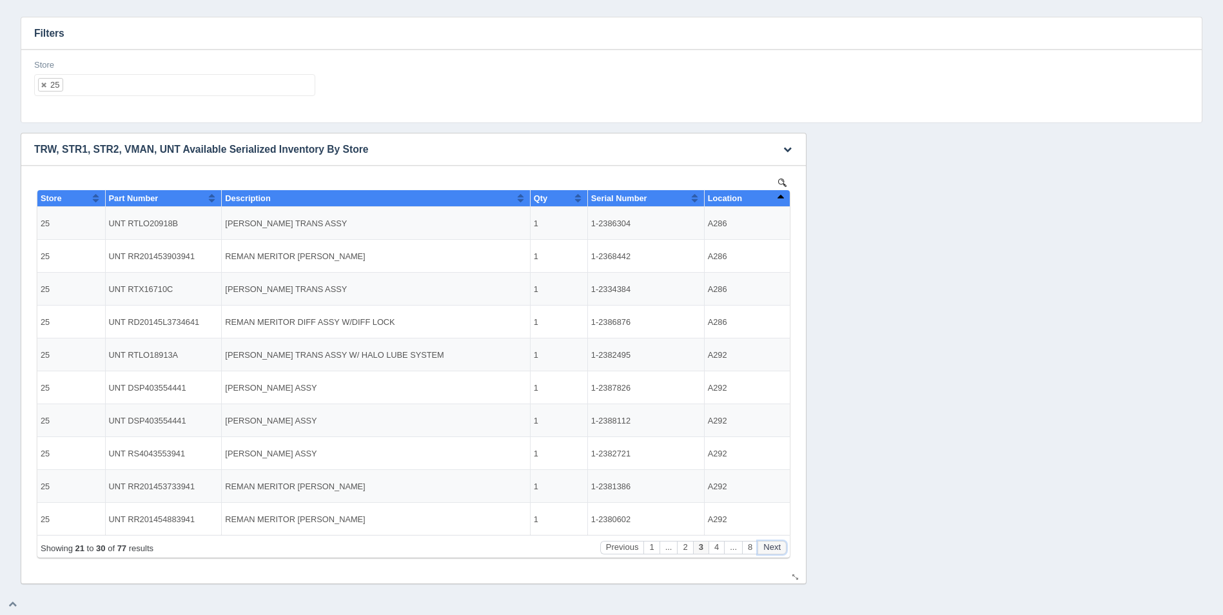
click at [780, 551] on button "Next" at bounding box center [772, 548] width 29 height 14
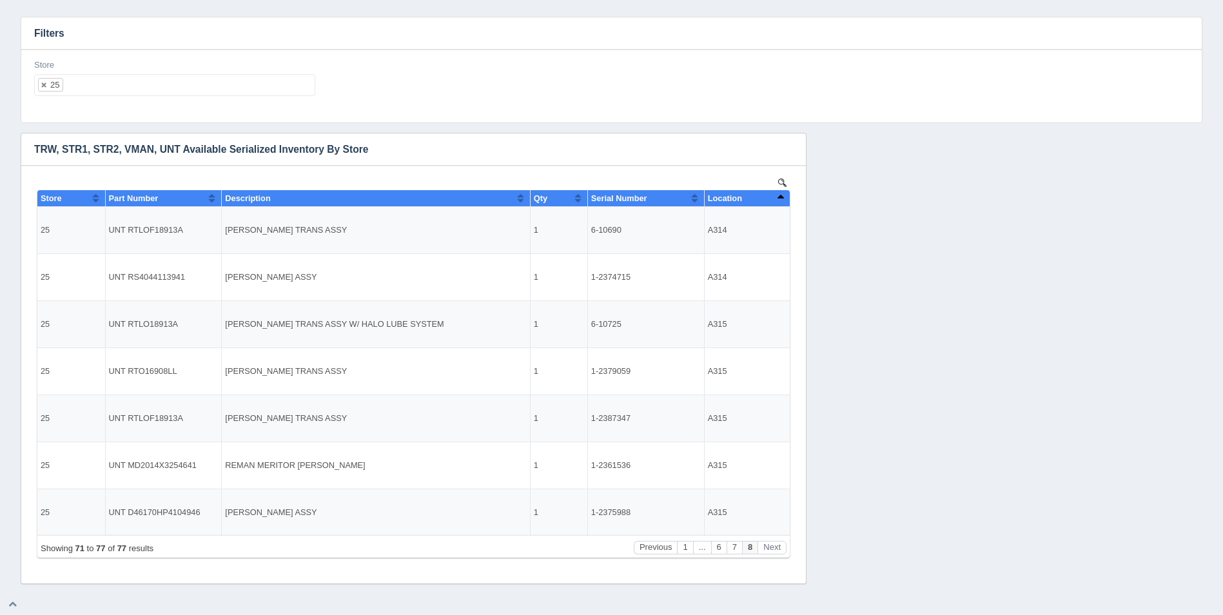
click at [177, 82] on ul "25" at bounding box center [174, 85] width 281 height 22
select select
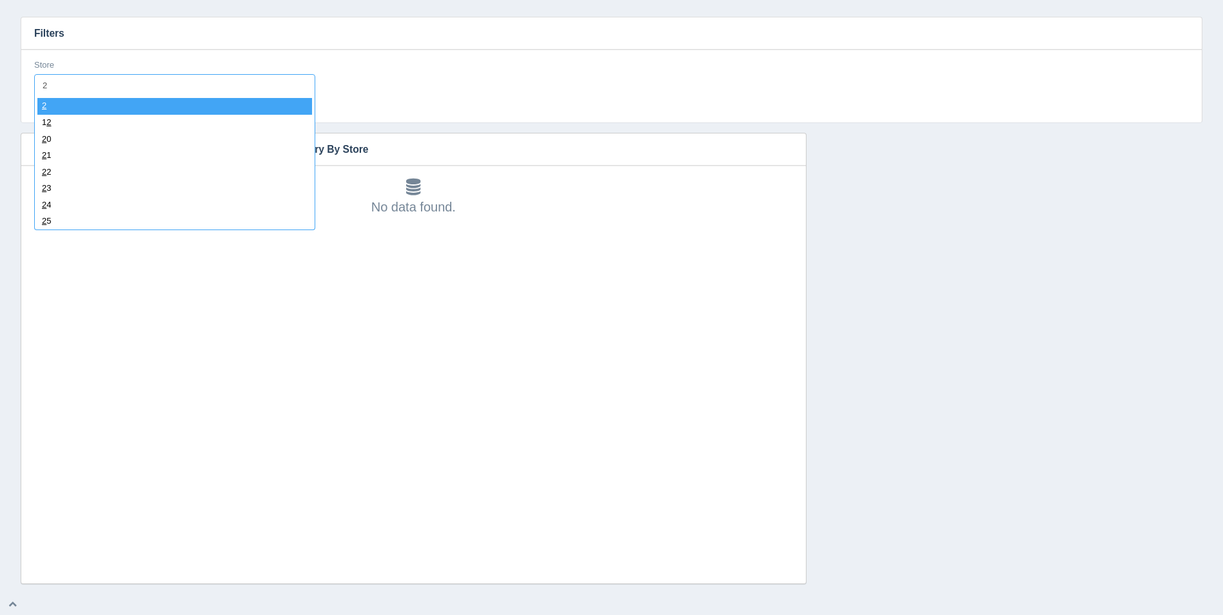
type input "26"
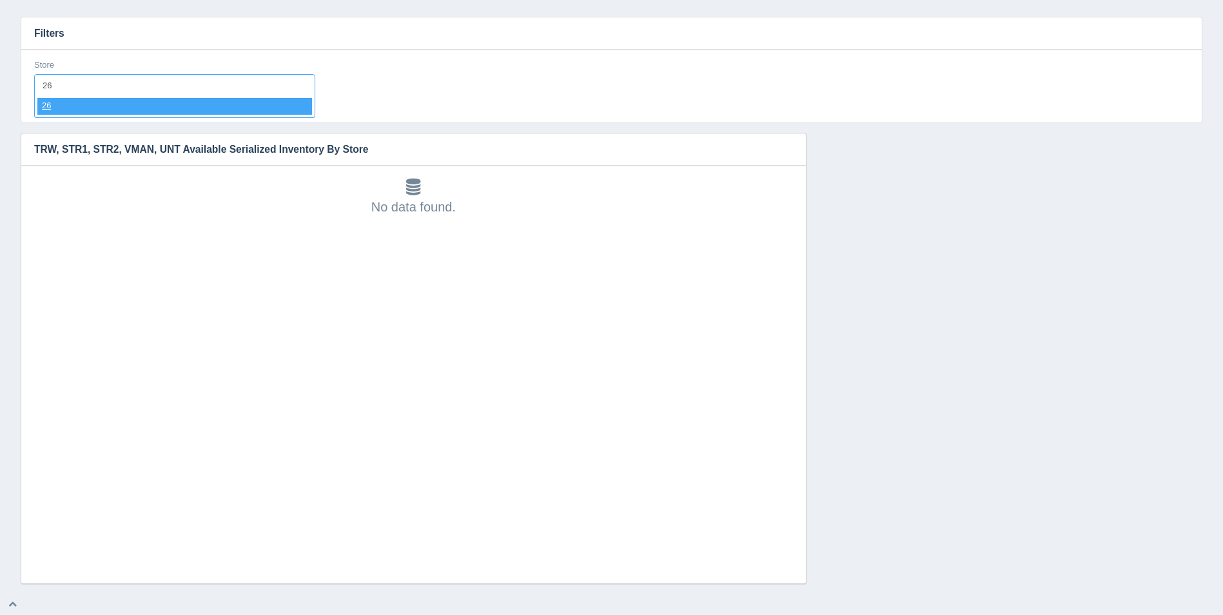
select select "26"
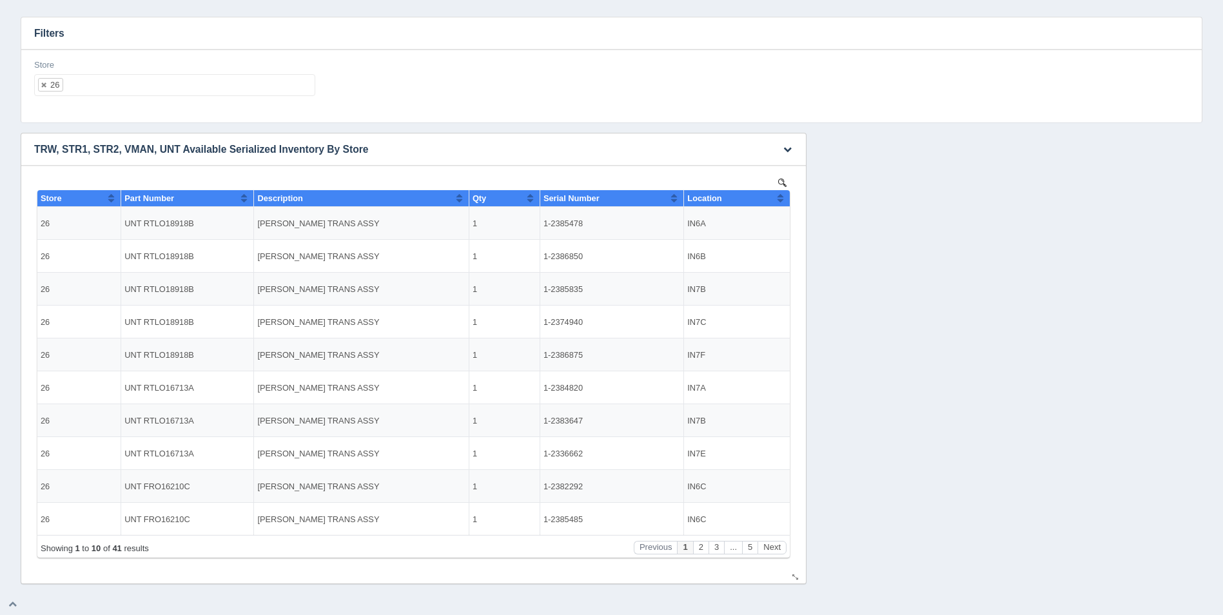
click at [784, 197] on button "Sort column ascending" at bounding box center [780, 197] width 8 height 15
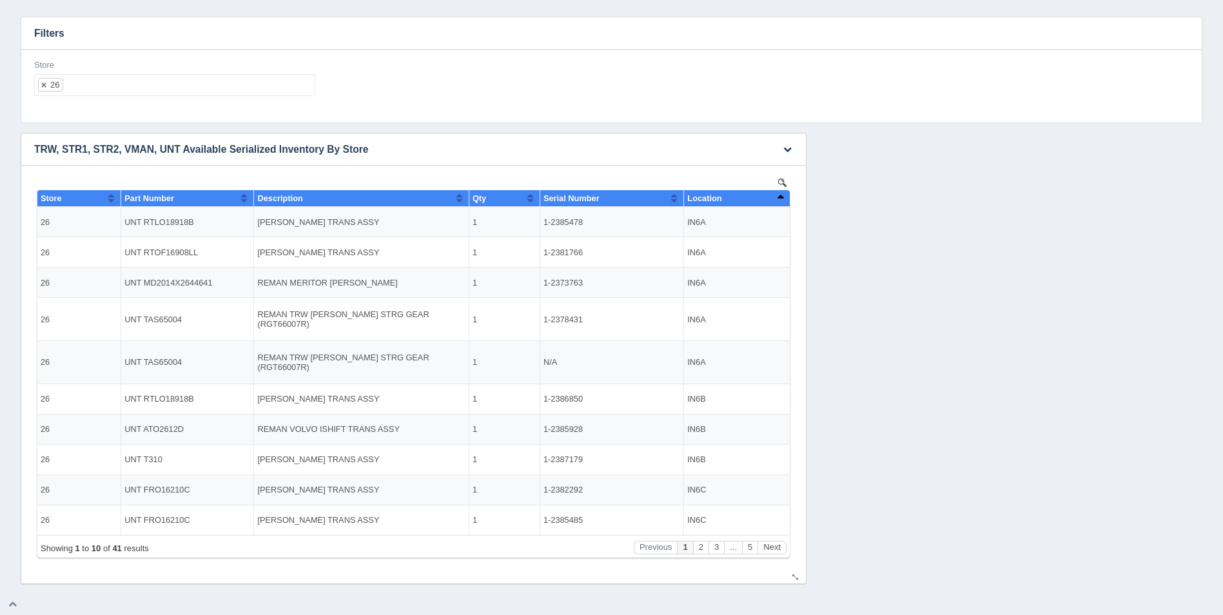
click at [784, 197] on button "Sort column descending" at bounding box center [780, 197] width 8 height 15
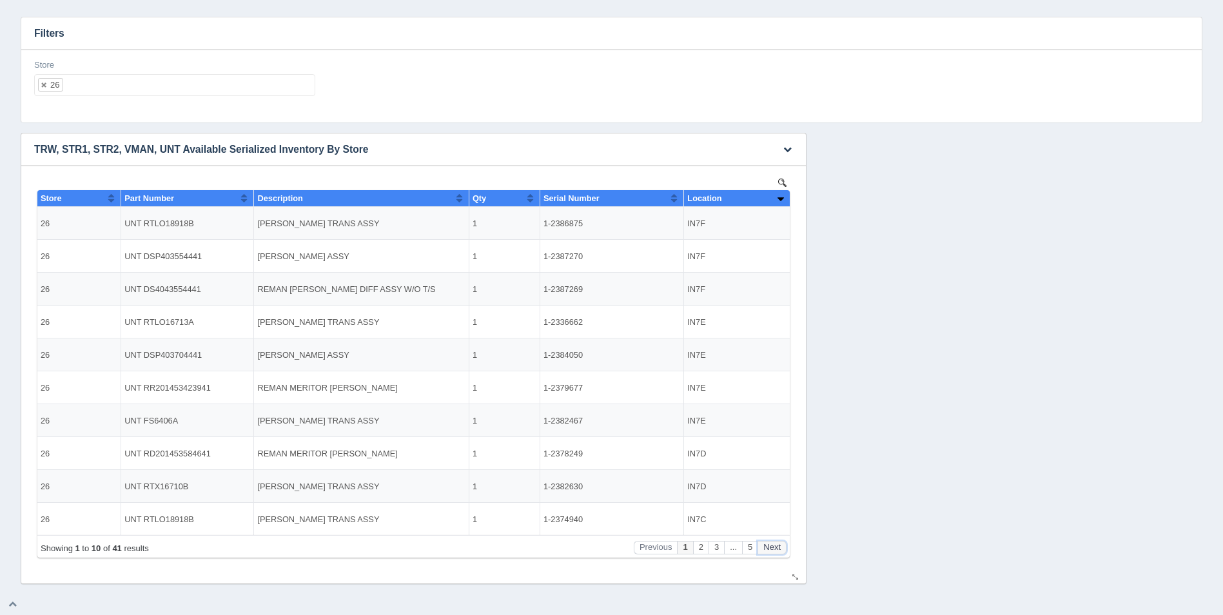
click at [773, 552] on button "Next" at bounding box center [772, 548] width 29 height 14
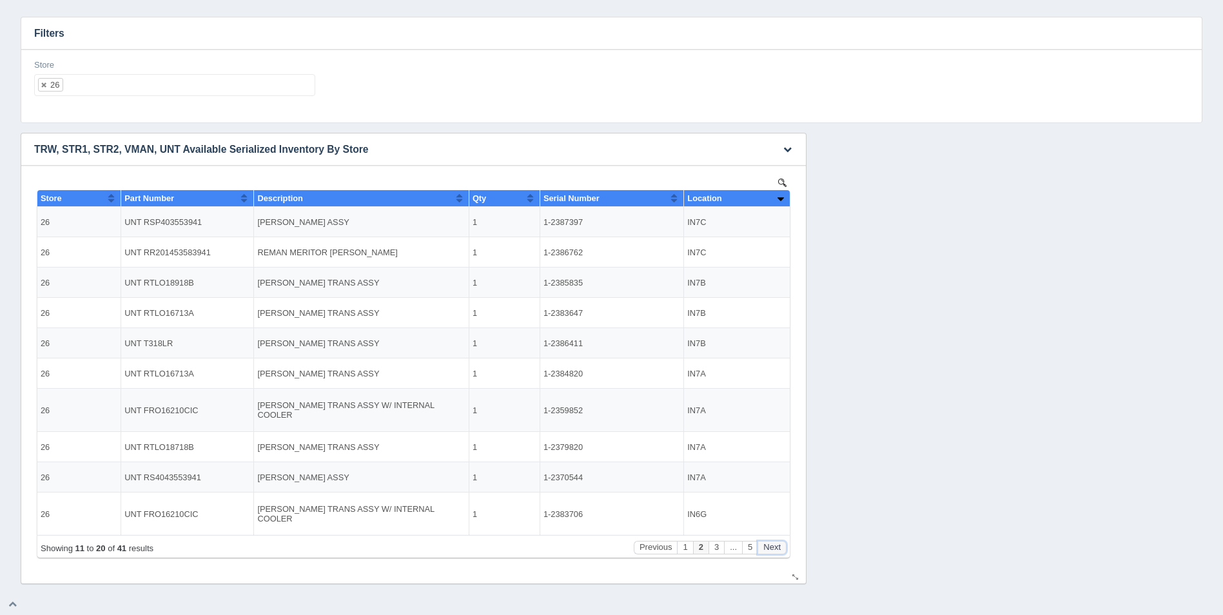
click at [773, 552] on button "Next" at bounding box center [772, 548] width 29 height 14
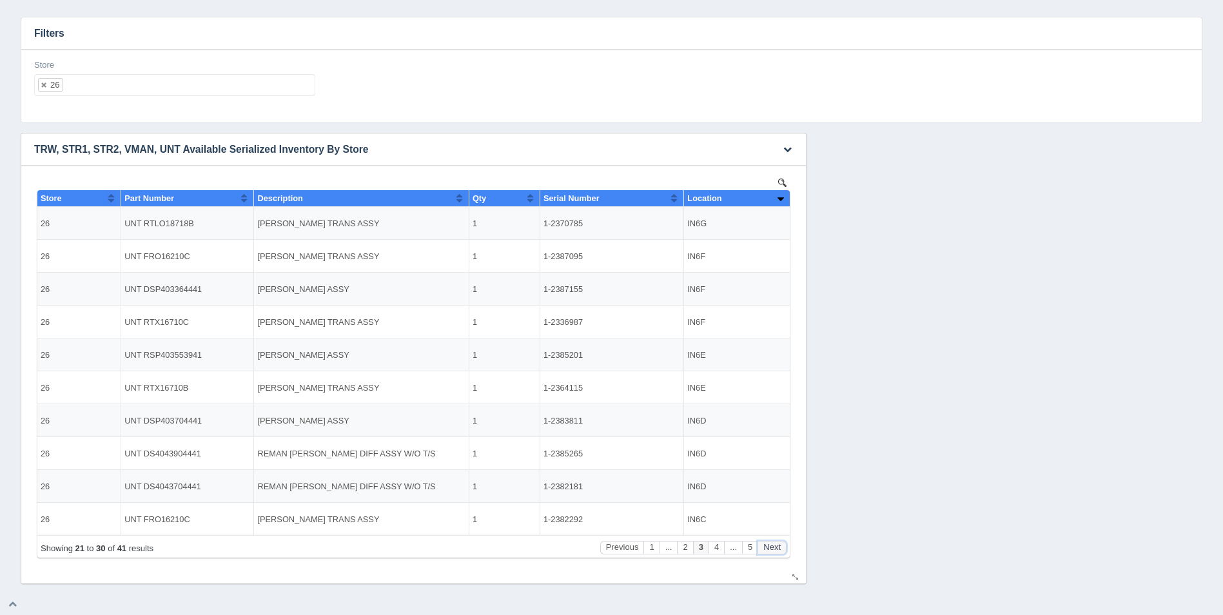
click at [772, 552] on button "Next" at bounding box center [772, 548] width 29 height 14
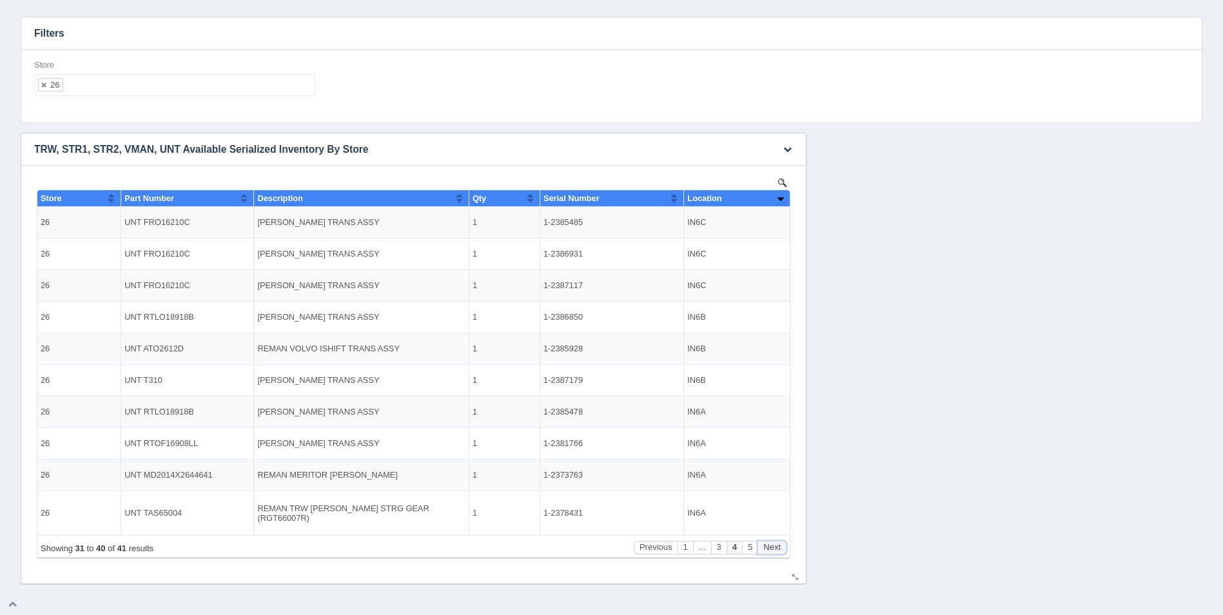
click at [772, 552] on button "Next" at bounding box center [772, 548] width 29 height 14
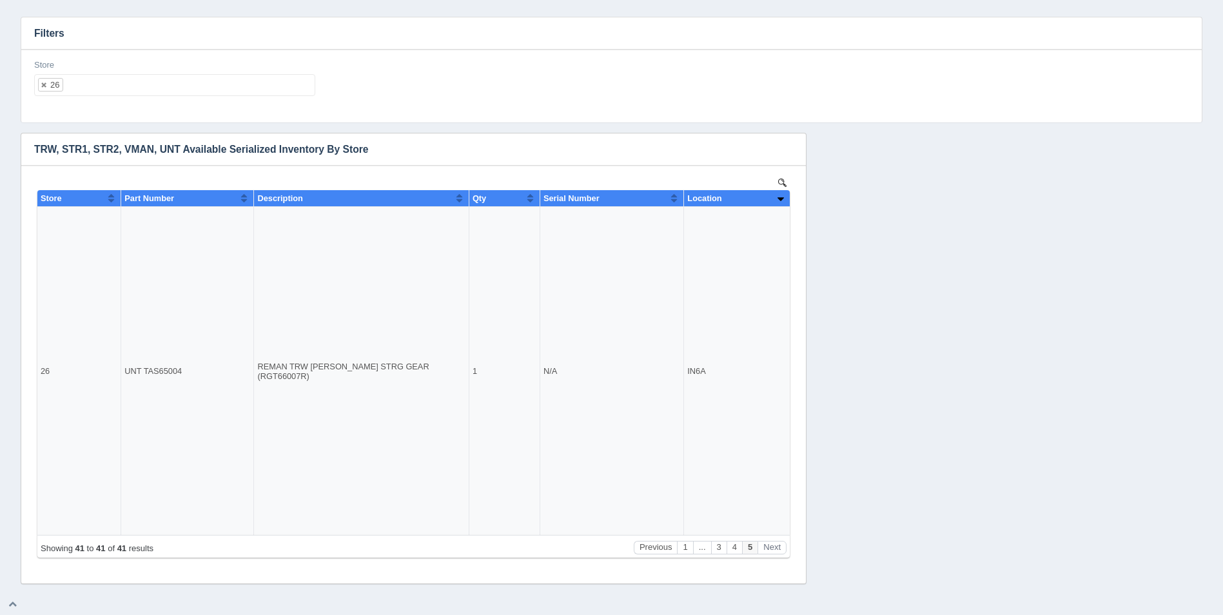
click at [168, 88] on ul "26" at bounding box center [174, 85] width 281 height 22
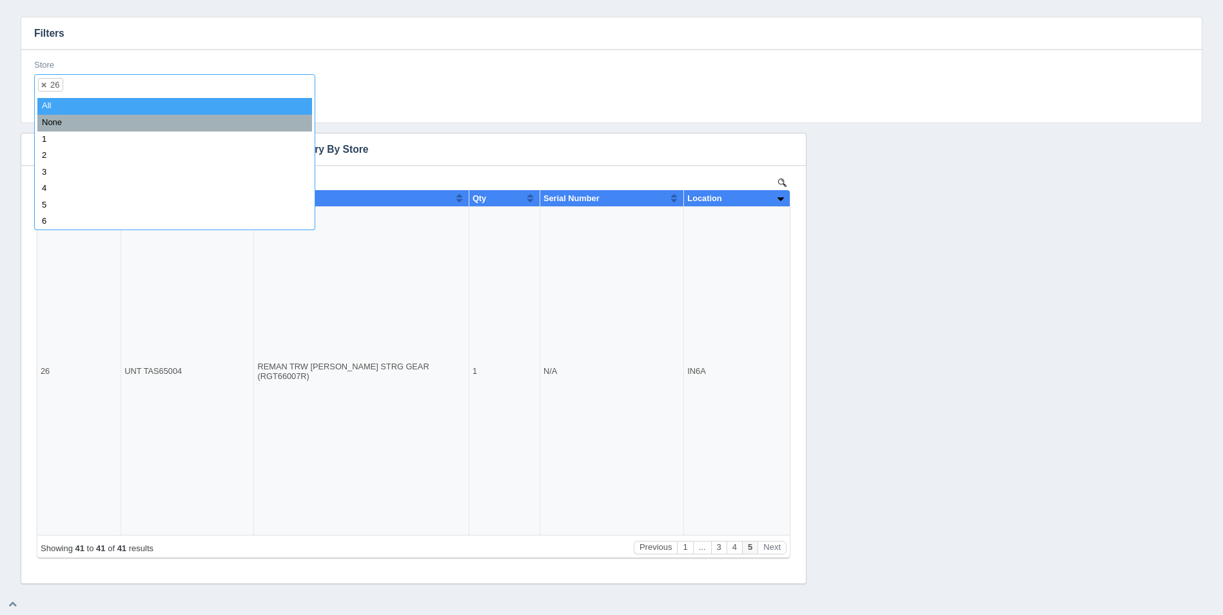
select select
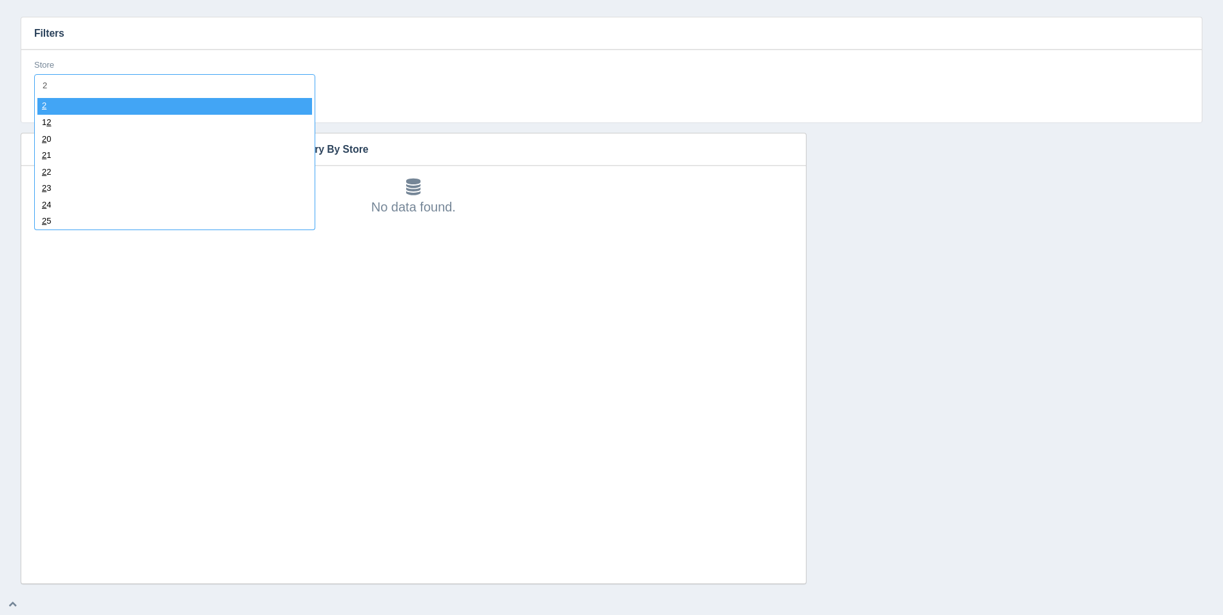
type input "27"
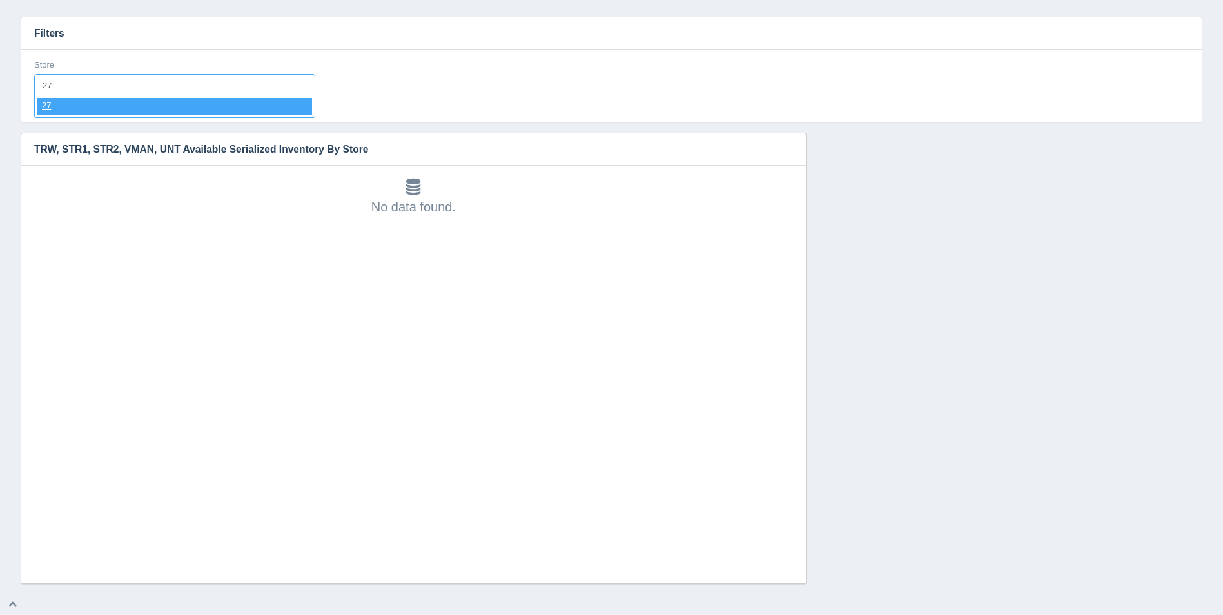
select select "27"
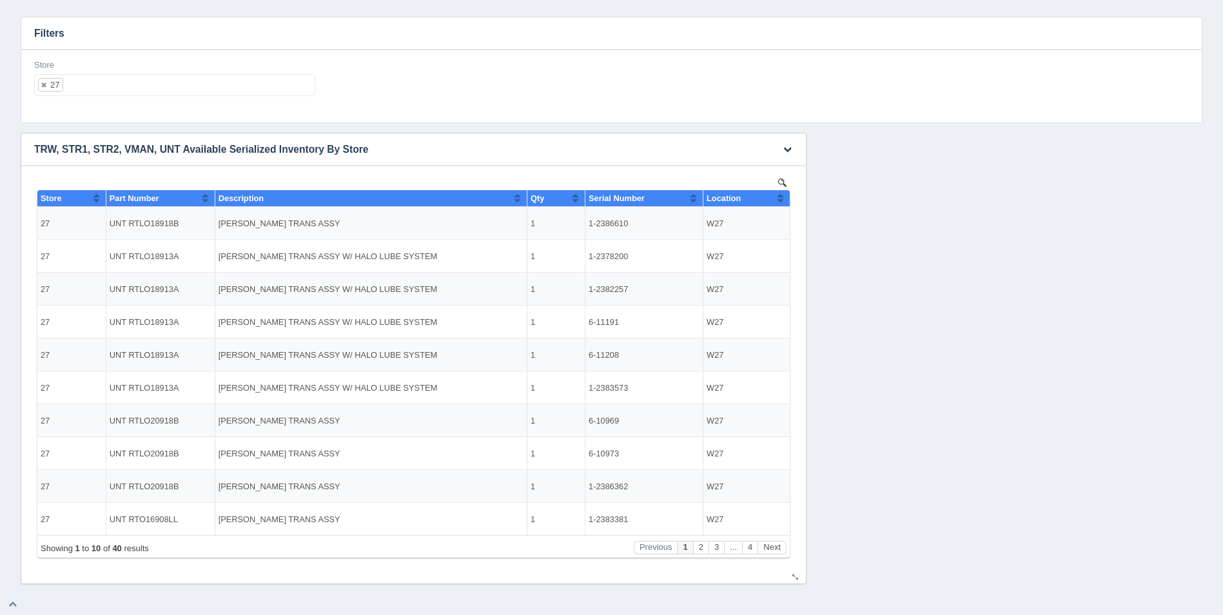
click at [774, 201] on div "Location" at bounding box center [742, 198] width 70 height 10
click at [775, 545] on button "Next" at bounding box center [772, 548] width 29 height 14
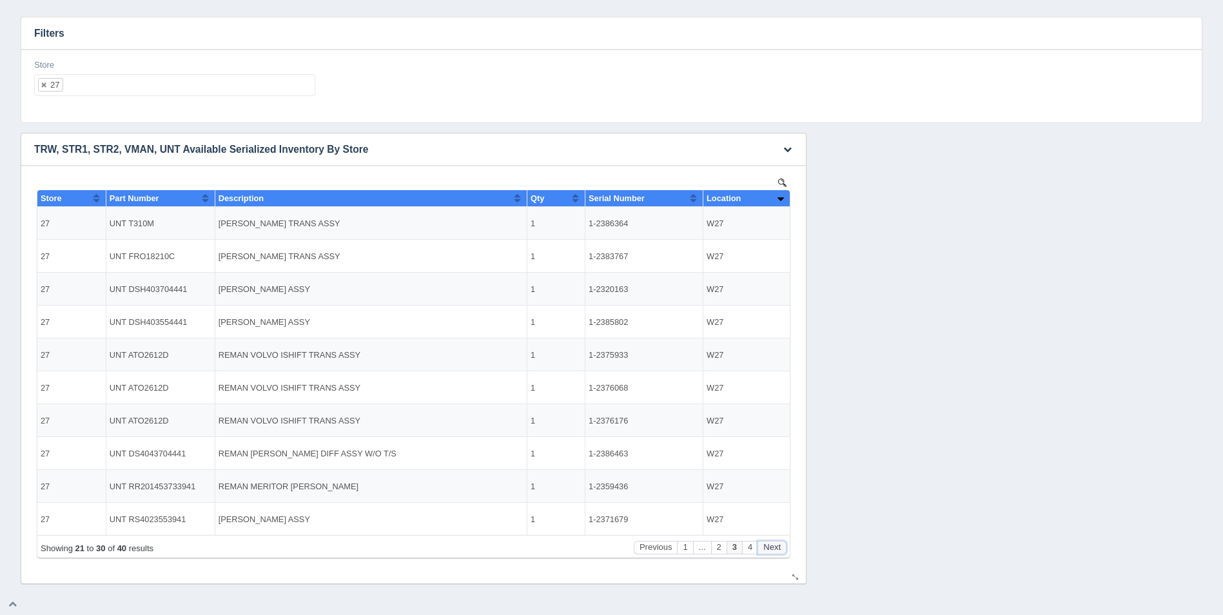
click at [775, 545] on button "Next" at bounding box center [772, 548] width 29 height 14
click at [219, 68] on div "Store 27 All None 1 2 3 4 5 6 7 8 9 10 11 12 13 14 15 16 17 18 19 20 21 22 23 2…" at bounding box center [174, 77] width 281 height 37
click at [228, 79] on ul "27" at bounding box center [174, 85] width 281 height 22
select select
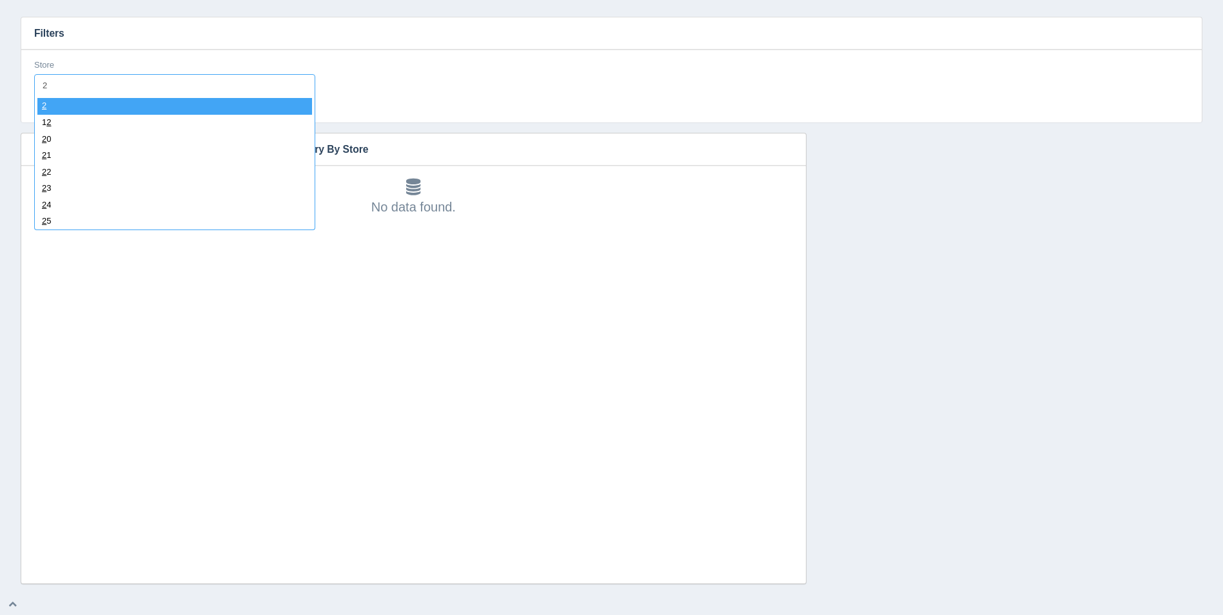
type input "28"
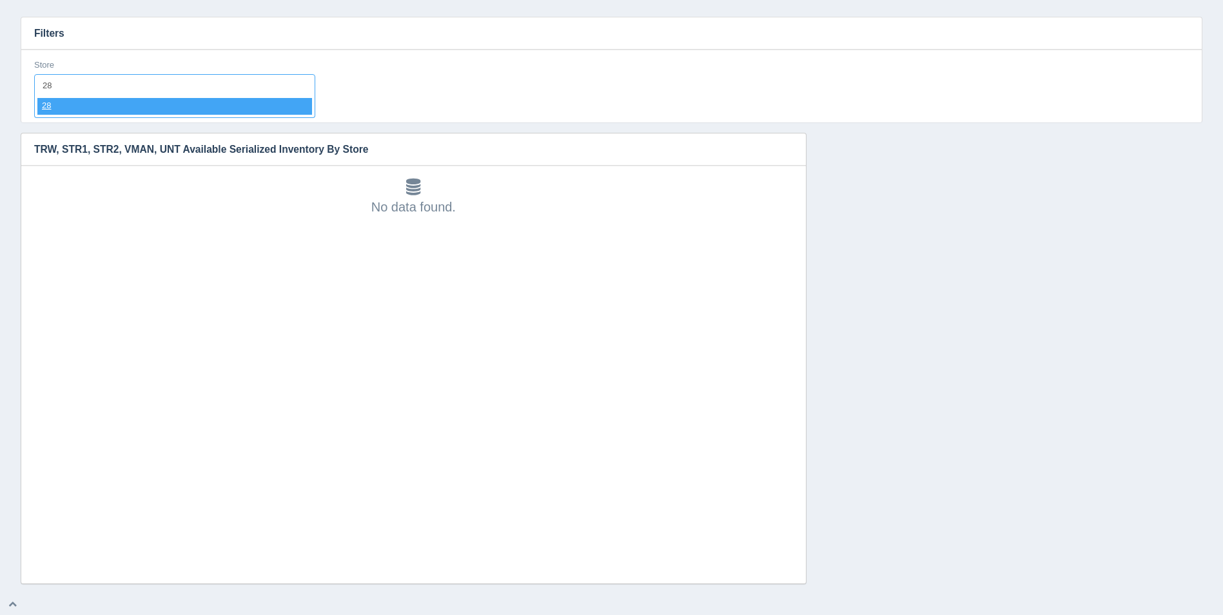
select select "28"
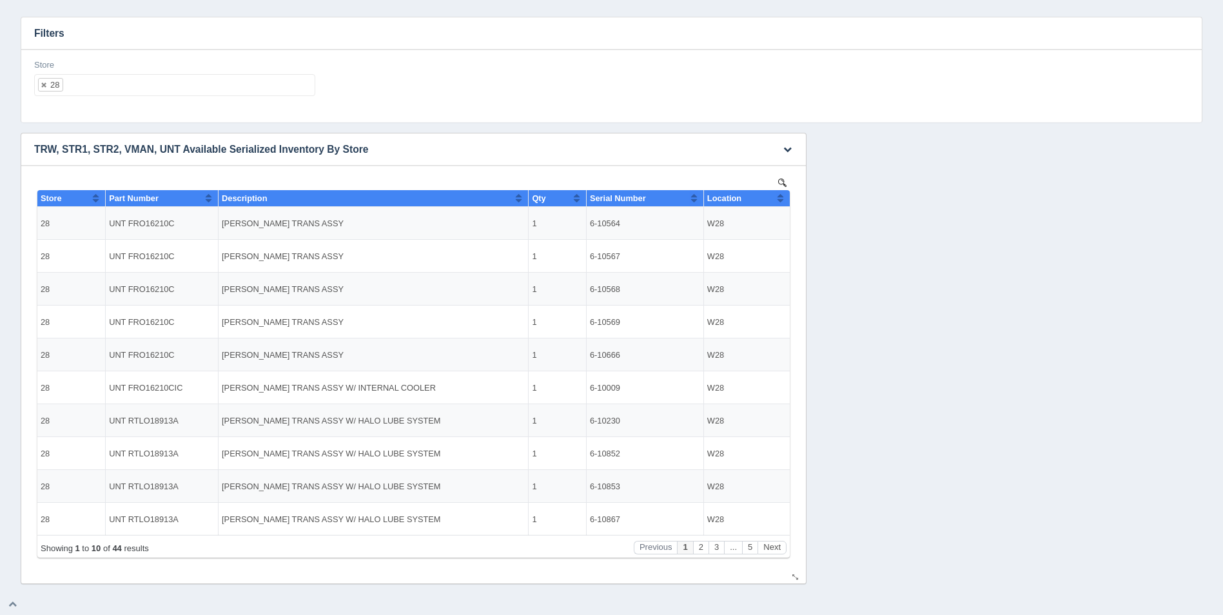
click at [780, 200] on button "Sort column ascending" at bounding box center [780, 197] width 8 height 15
click at [767, 544] on button "Next" at bounding box center [772, 548] width 29 height 14
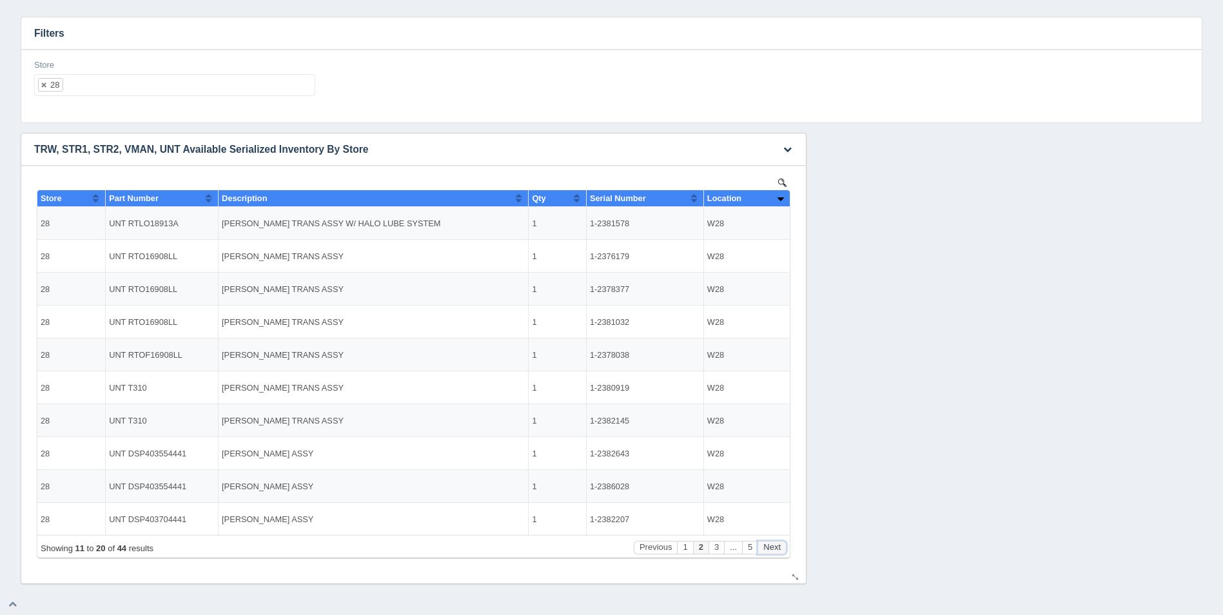
click at [767, 544] on button "Next" at bounding box center [772, 548] width 29 height 14
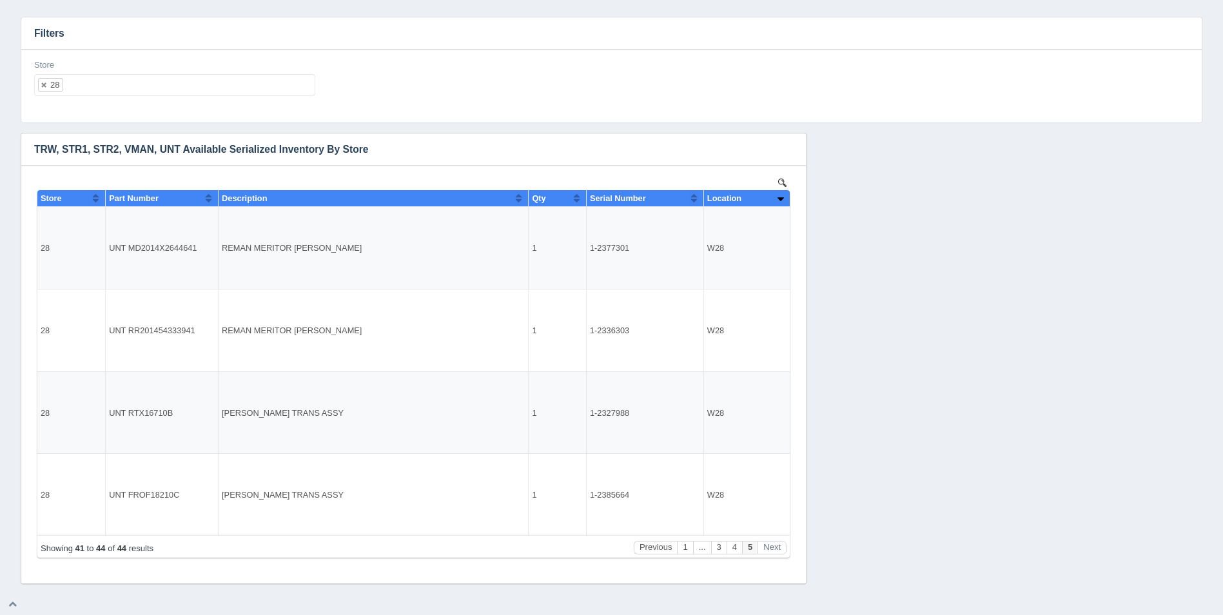
click at [286, 88] on ul "28" at bounding box center [174, 85] width 281 height 22
select select
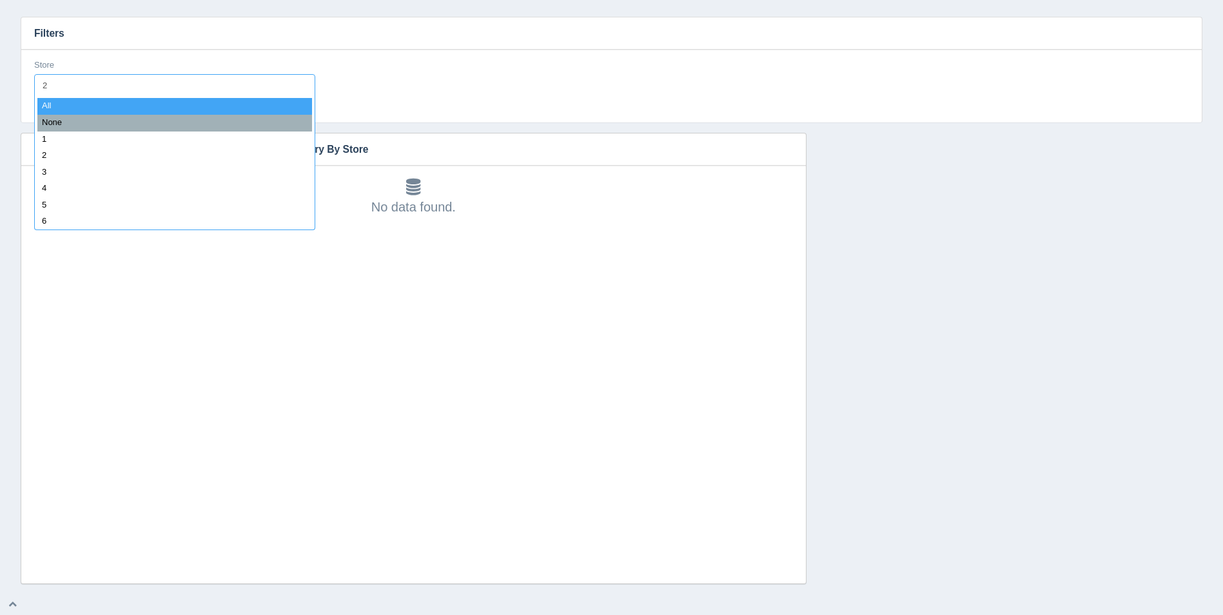
type input "29"
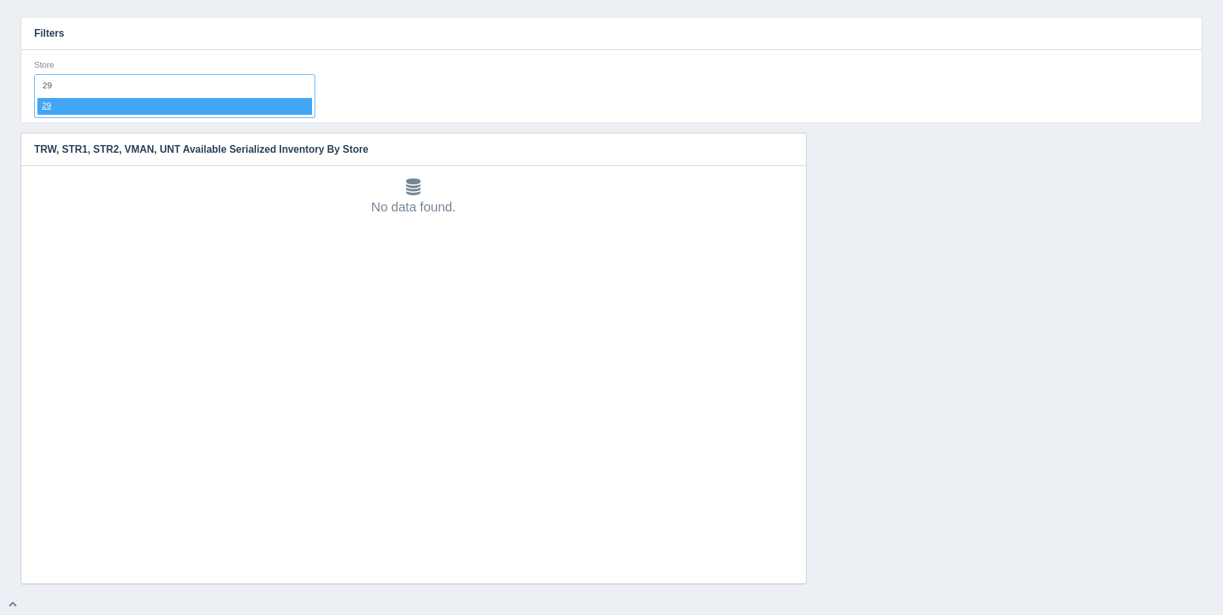
select select "29"
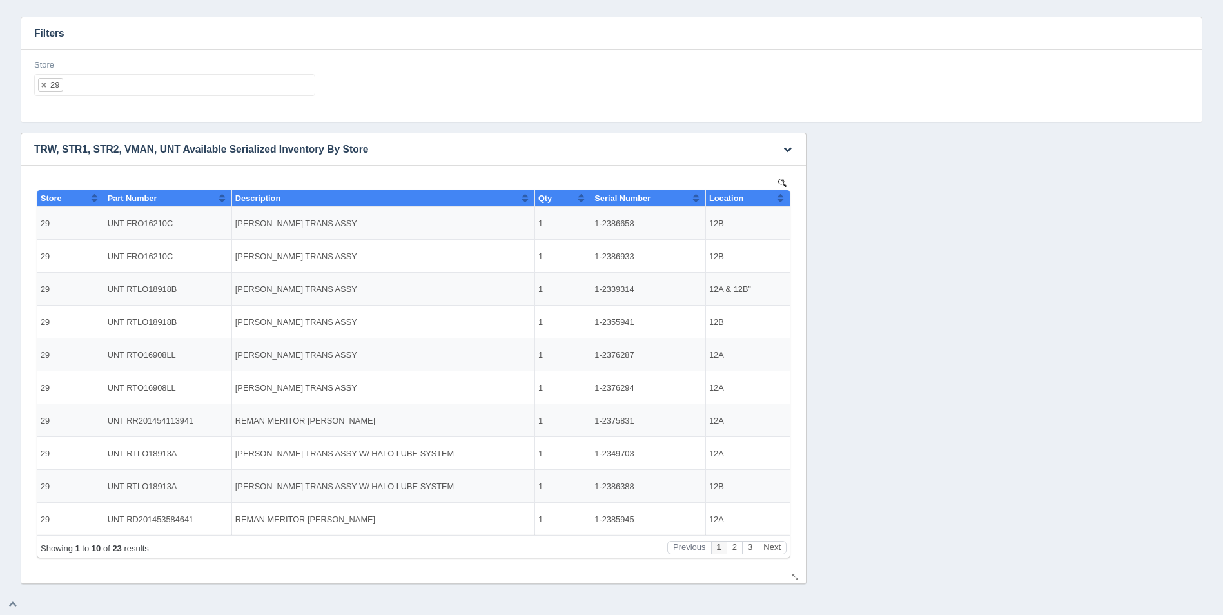
click at [785, 193] on th "Location" at bounding box center [748, 198] width 84 height 17
click at [771, 545] on button "Next" at bounding box center [772, 548] width 29 height 14
click at [771, 546] on button "Next" at bounding box center [772, 548] width 29 height 14
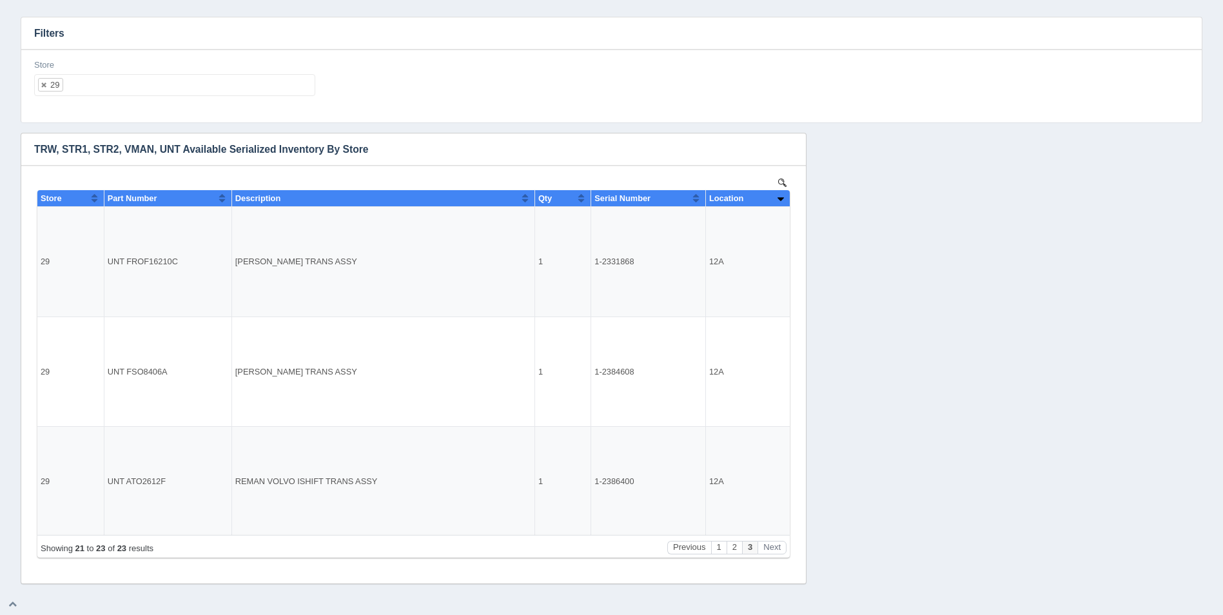
click at [179, 91] on ul "29" at bounding box center [174, 85] width 281 height 22
select select
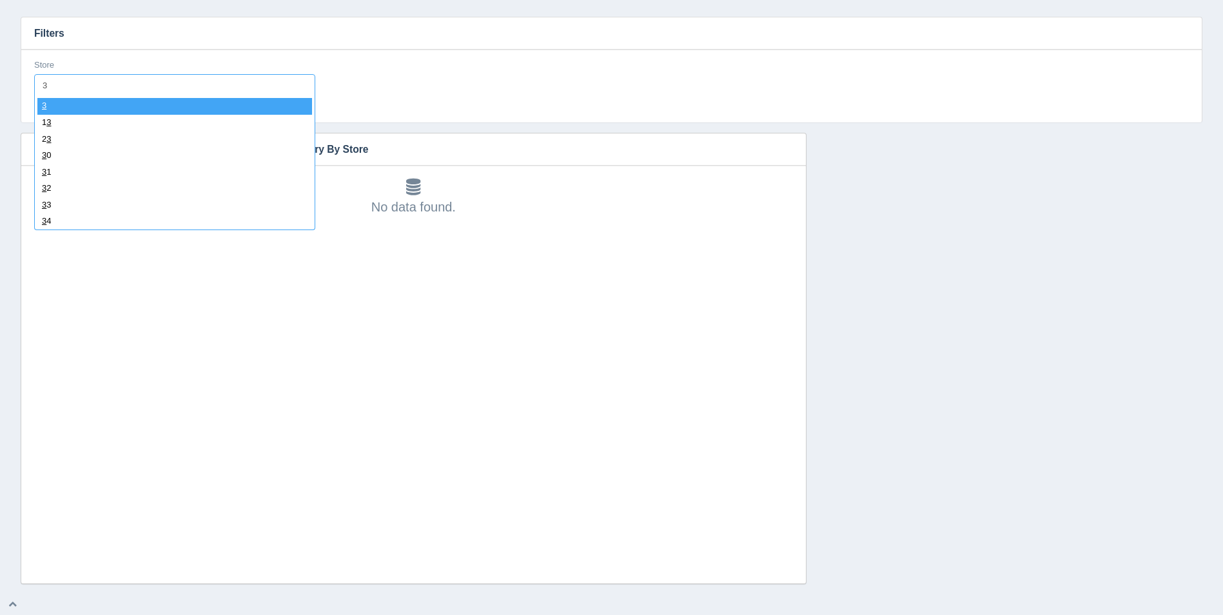
type input "30"
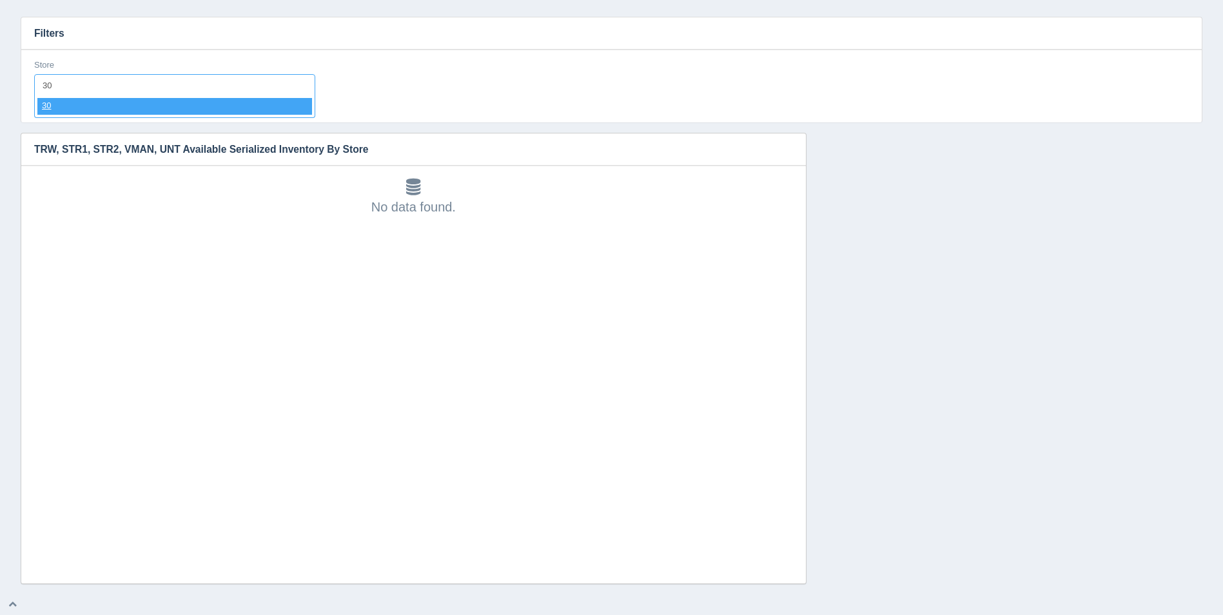
select select "30"
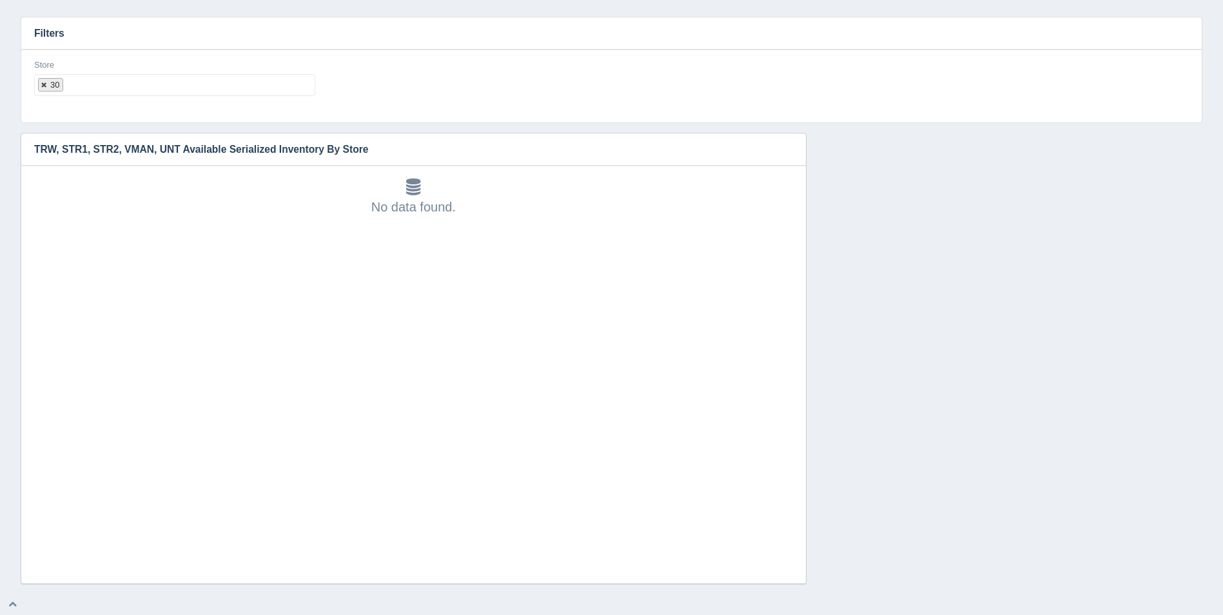
select select
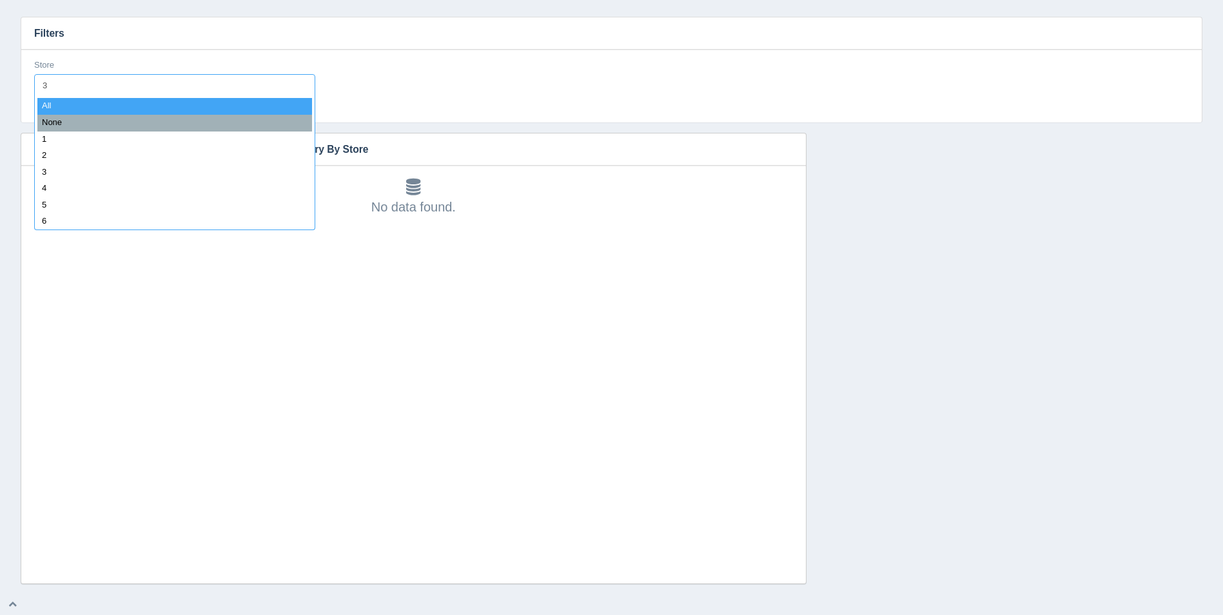
type input "31"
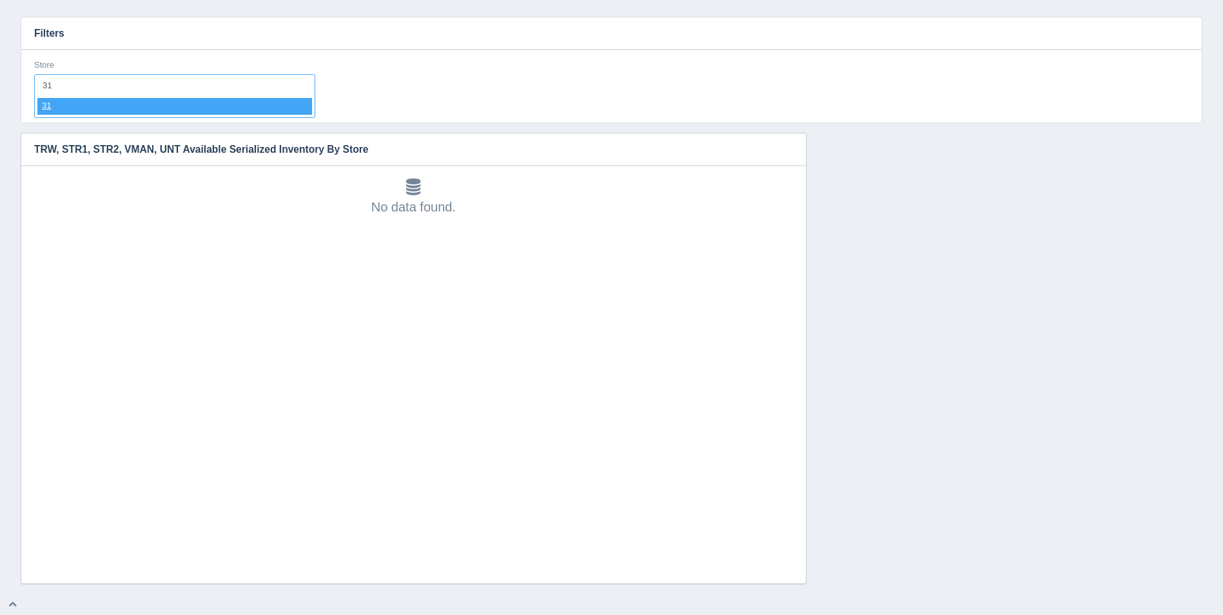
select select "31"
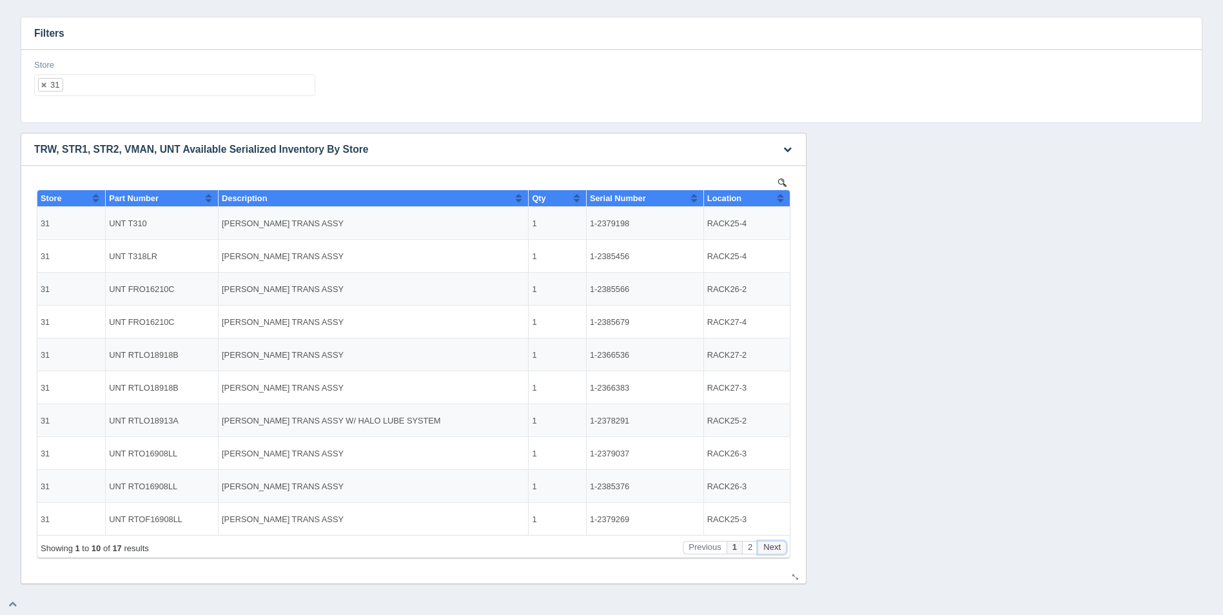
click at [776, 542] on button "Next" at bounding box center [772, 548] width 29 height 14
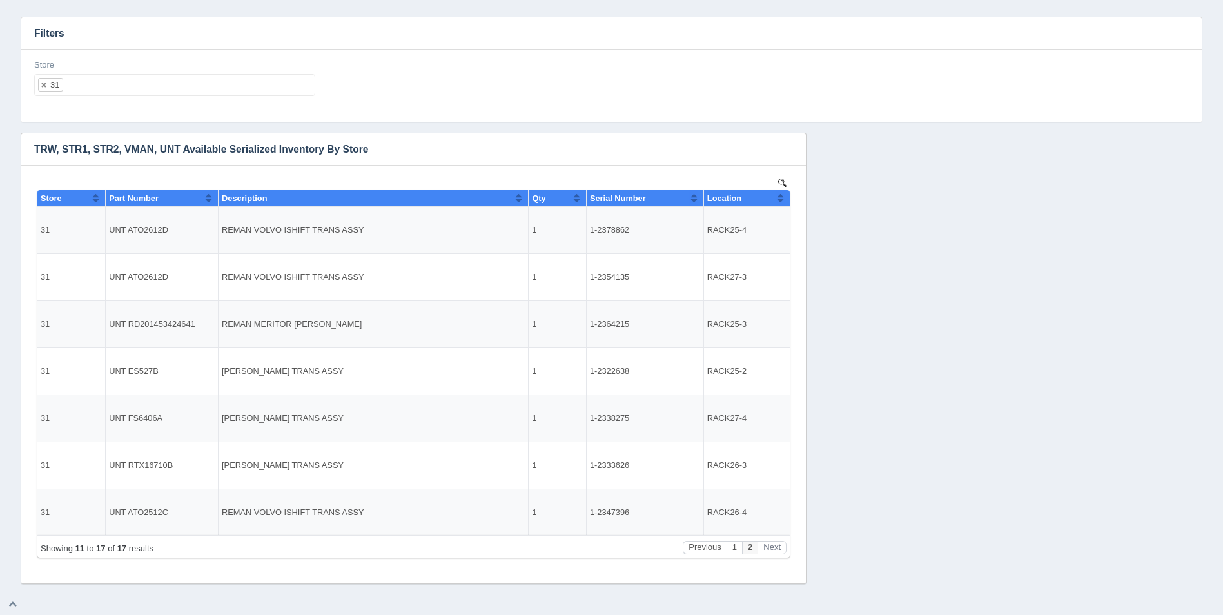
click at [146, 93] on ul "31" at bounding box center [174, 85] width 281 height 22
select select
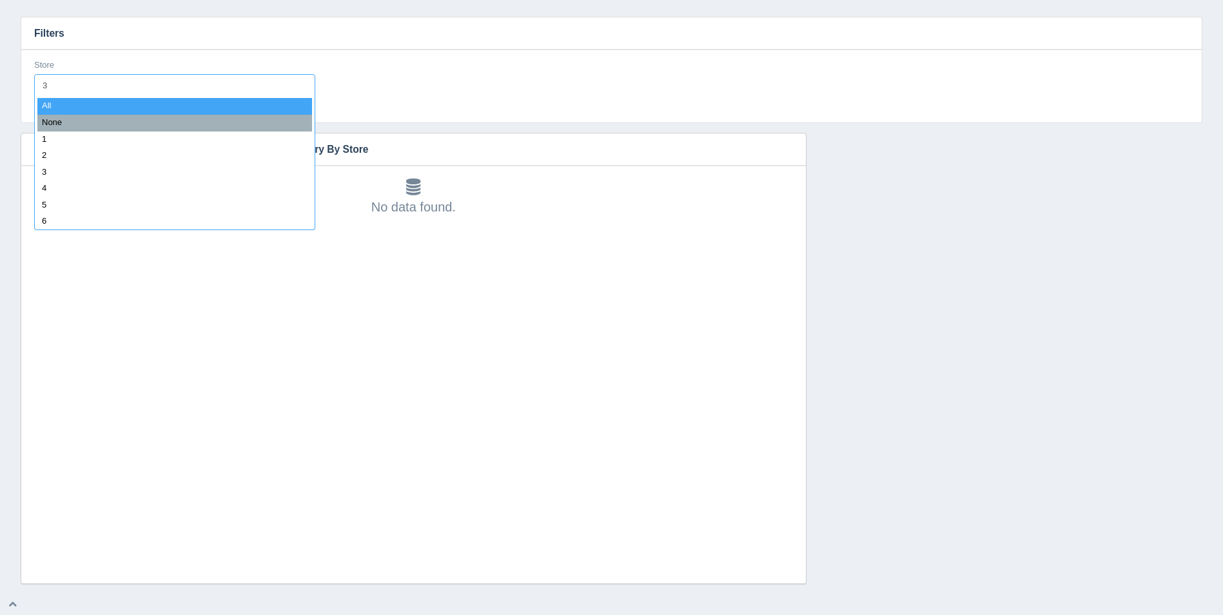
type input "32"
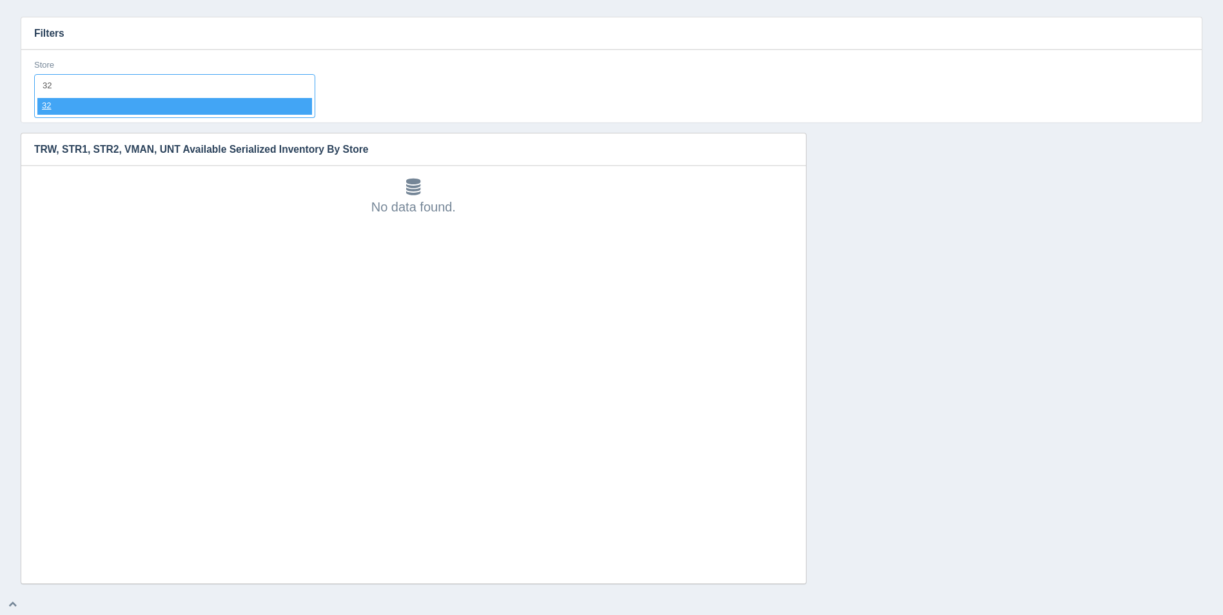
select select "32"
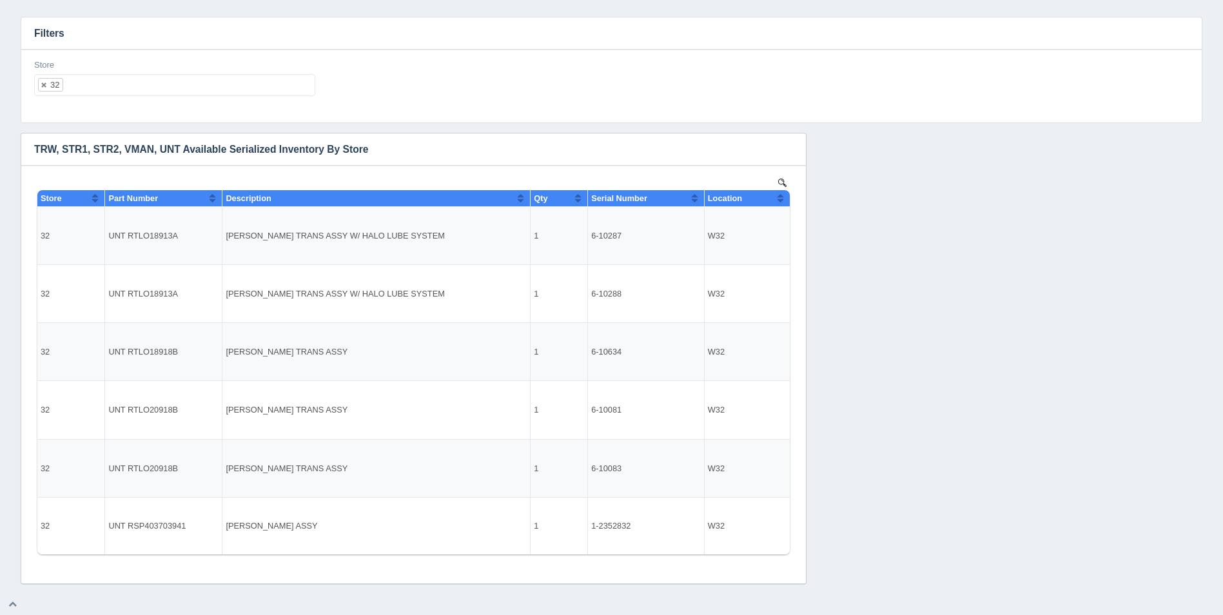
select select
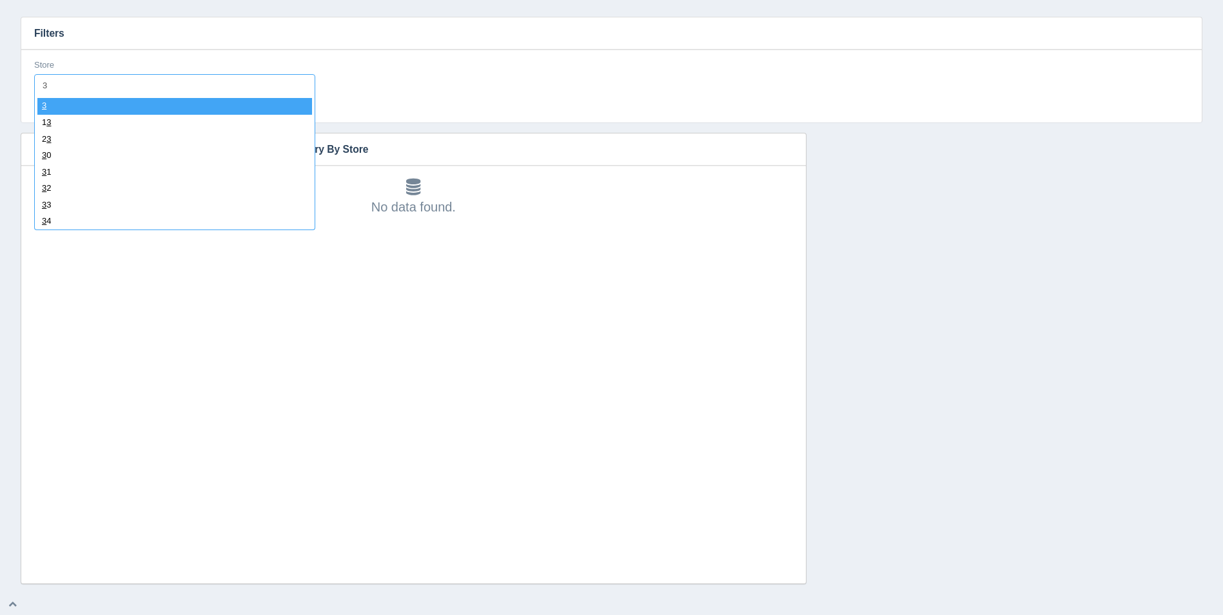
type input "33"
select select "33"
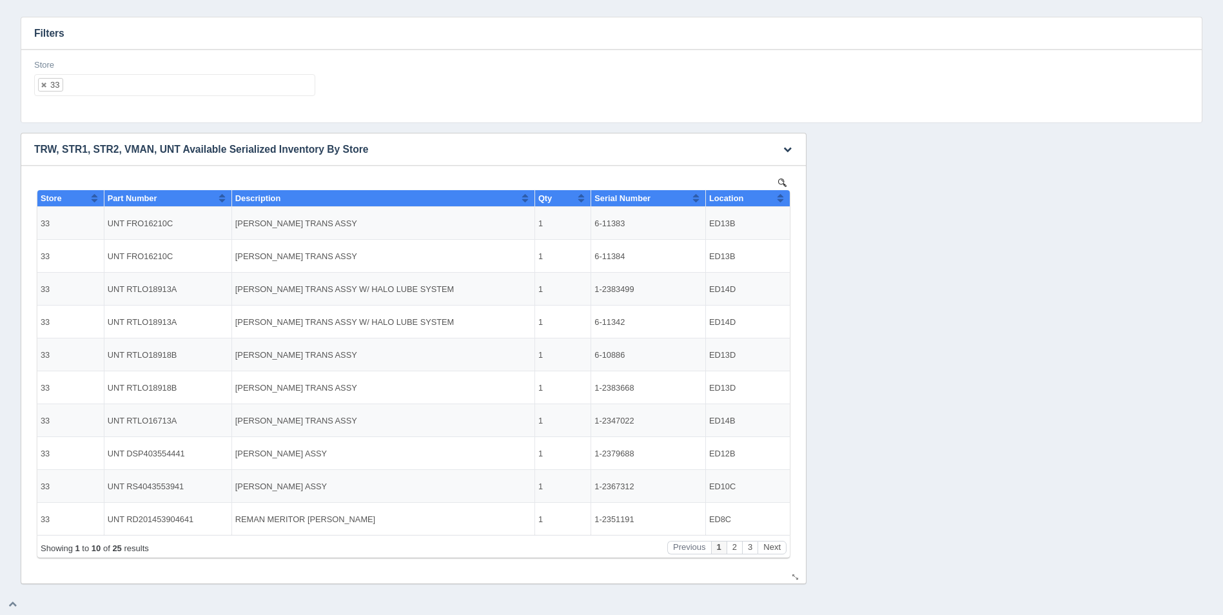
click at [786, 199] on th "Location" at bounding box center [748, 198] width 84 height 17
click at [776, 555] on div "Showing 1 to 10 of 25 results Previous 1 2 3 Next" at bounding box center [413, 546] width 753 height 23
click at [775, 553] on button "Next" at bounding box center [772, 548] width 29 height 14
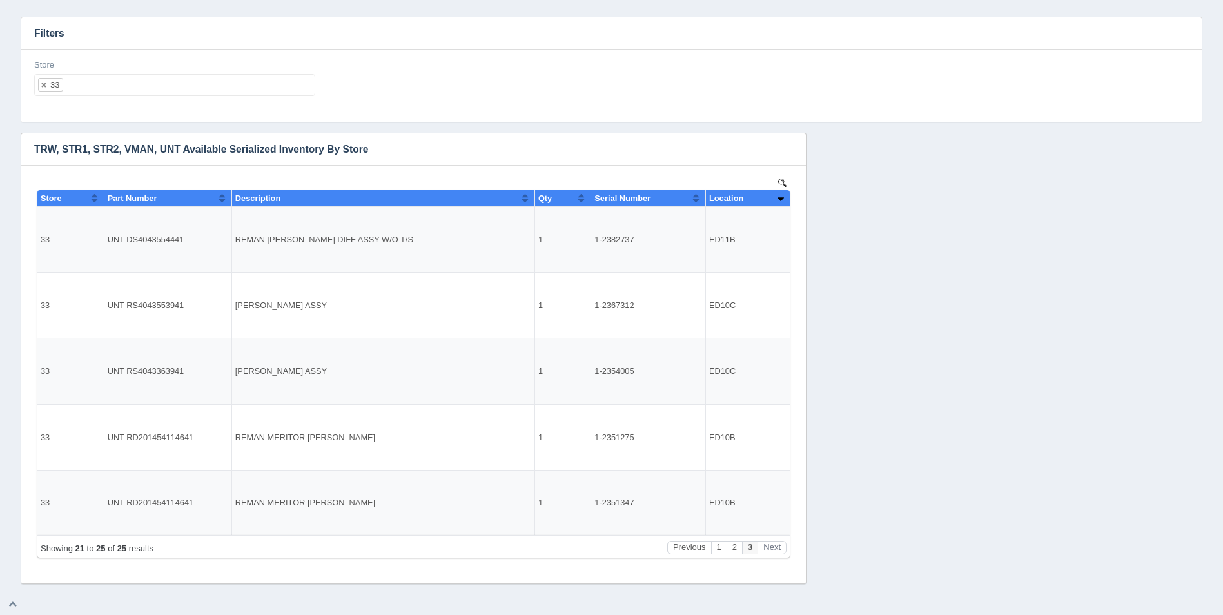
click at [139, 89] on ul "33" at bounding box center [174, 85] width 281 height 22
select select
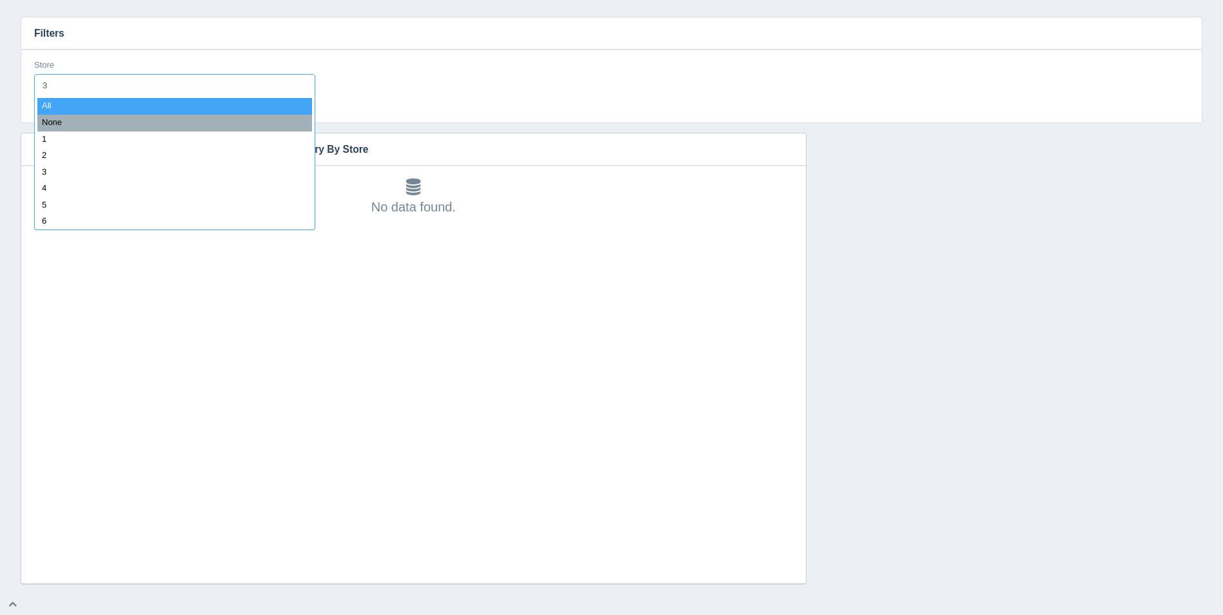
type input "34"
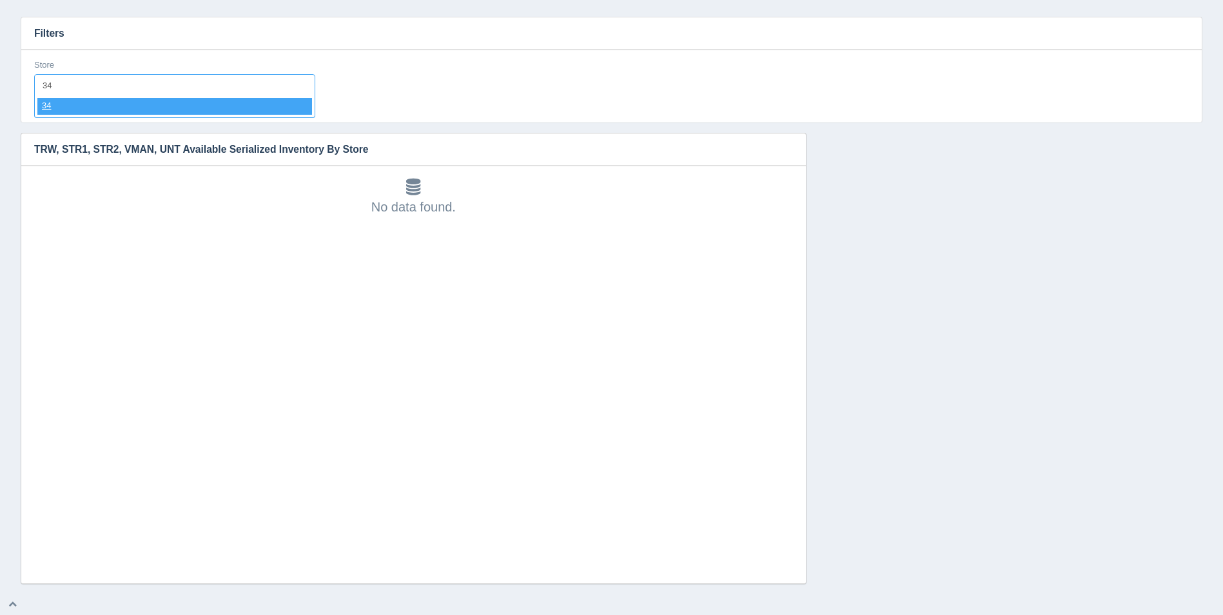
select select "34"
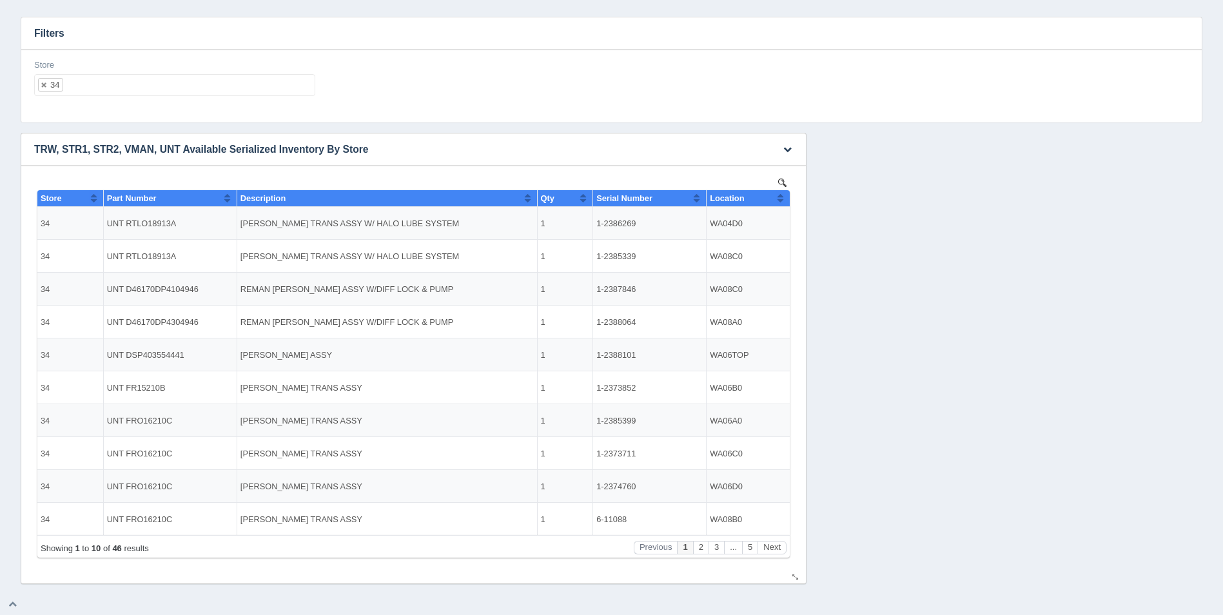
click at [775, 194] on div "Location" at bounding box center [743, 198] width 67 height 10
click at [782, 196] on button "Sort column descending" at bounding box center [780, 197] width 8 height 15
click at [776, 544] on button "Next" at bounding box center [772, 548] width 29 height 14
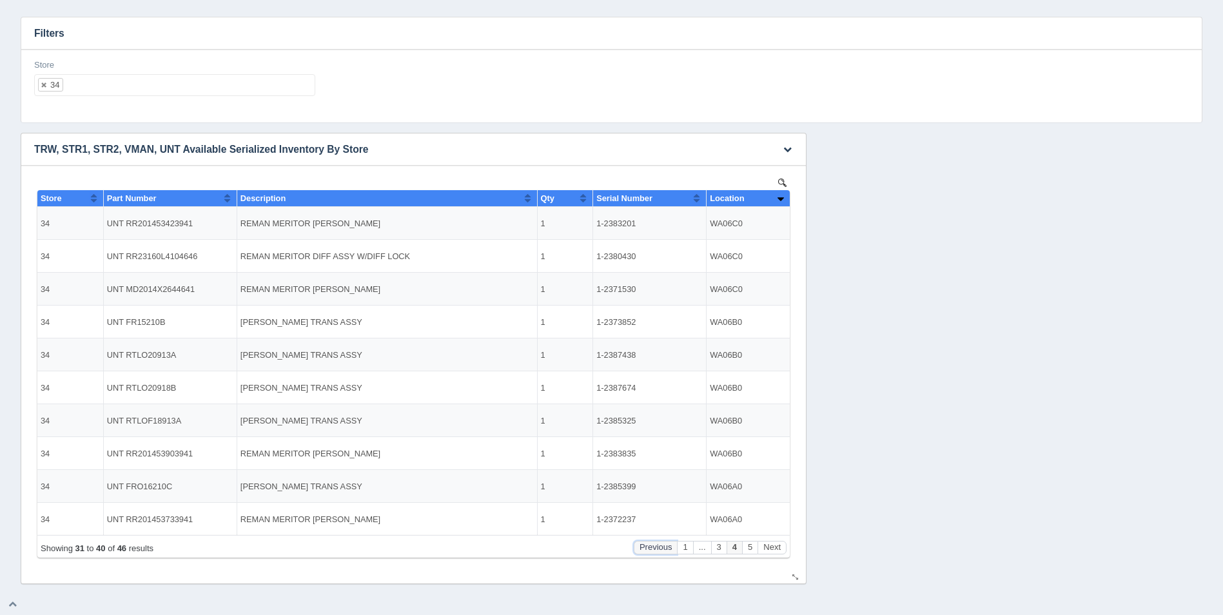
click at [653, 548] on button "Previous" at bounding box center [656, 548] width 44 height 14
click at [784, 549] on button "Next" at bounding box center [772, 548] width 29 height 14
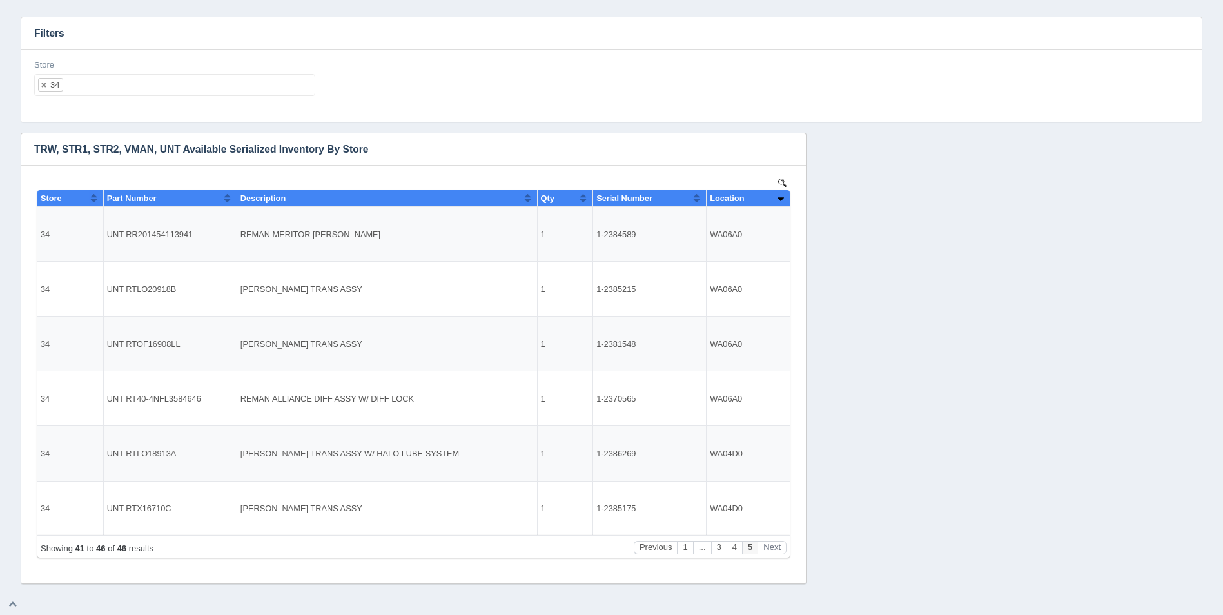
click at [222, 86] on ul "34" at bounding box center [174, 85] width 281 height 22
select select
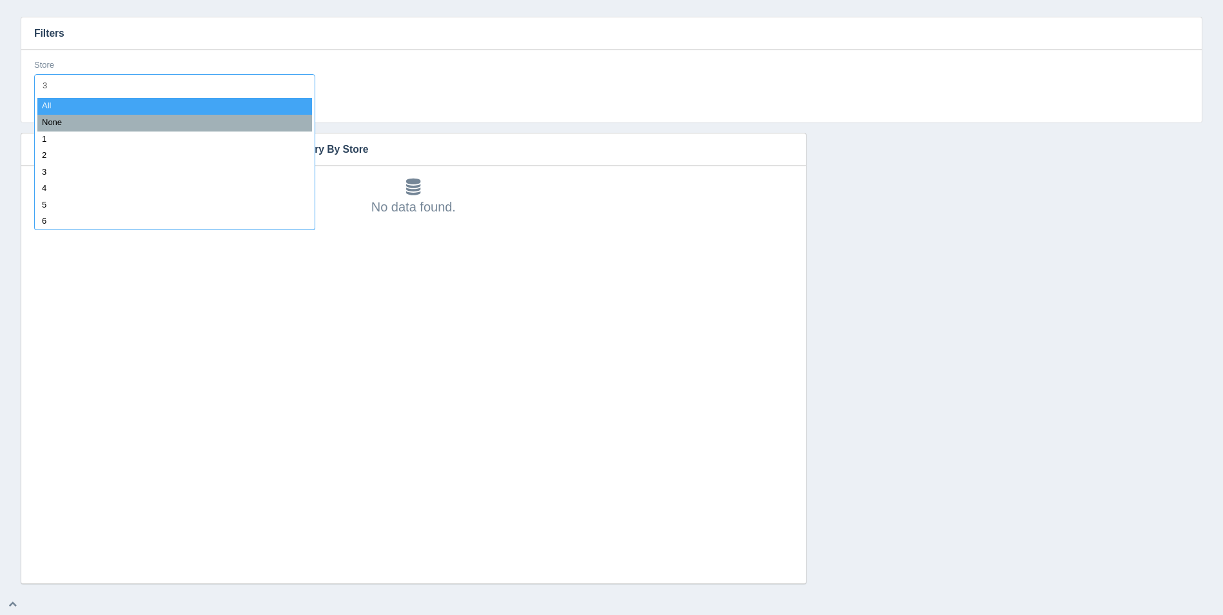
type input "35"
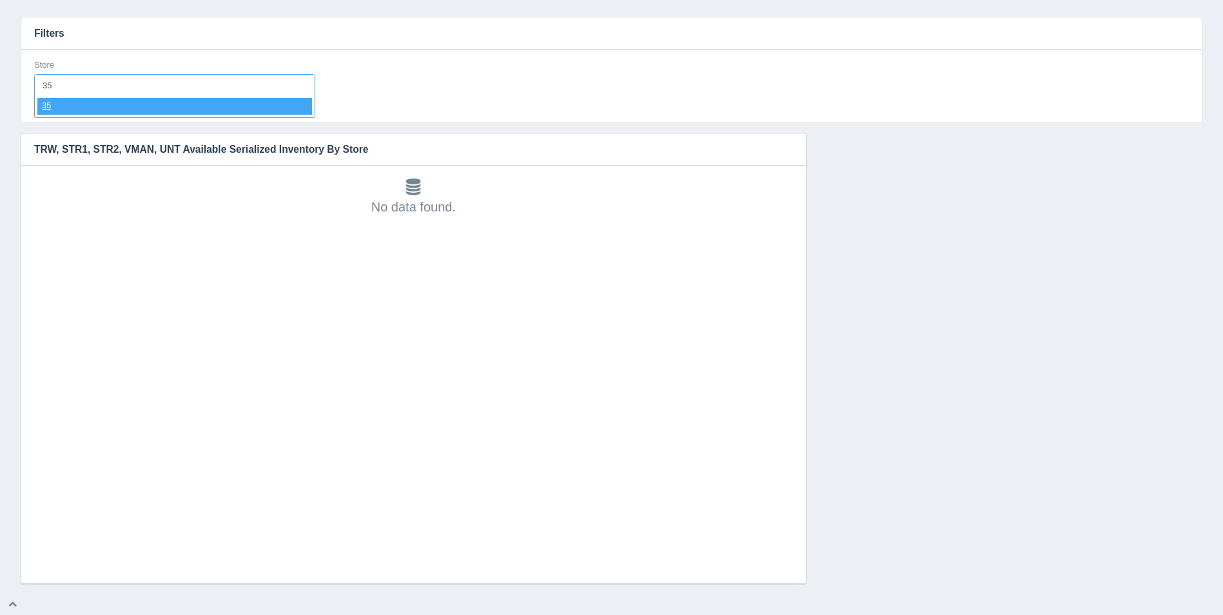
select select "35"
select select
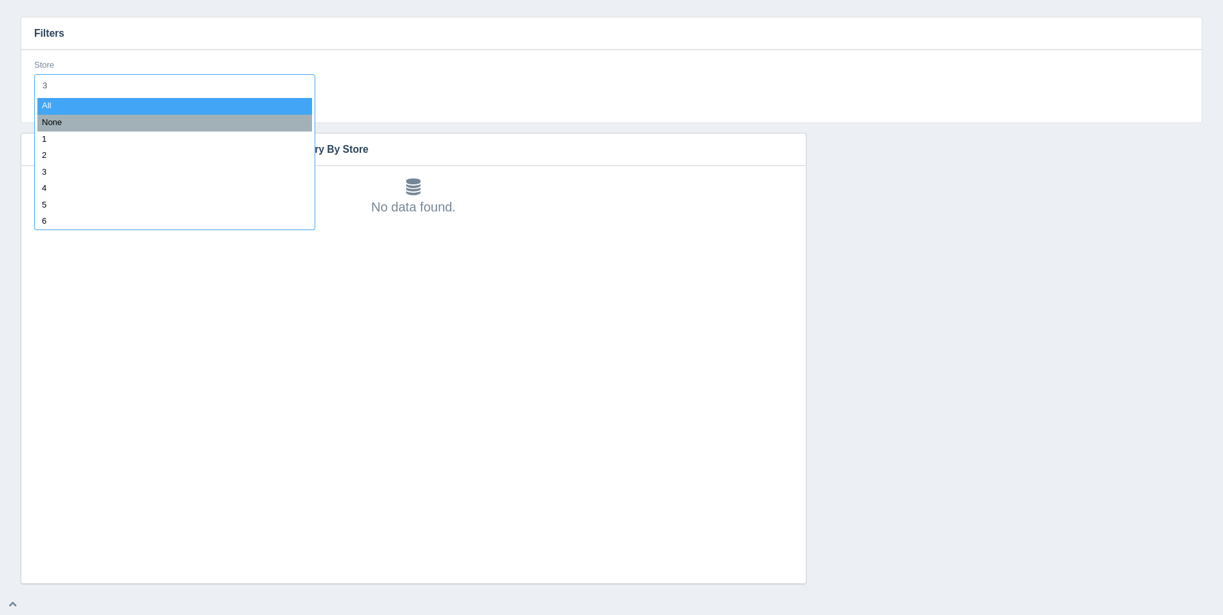
type input "36"
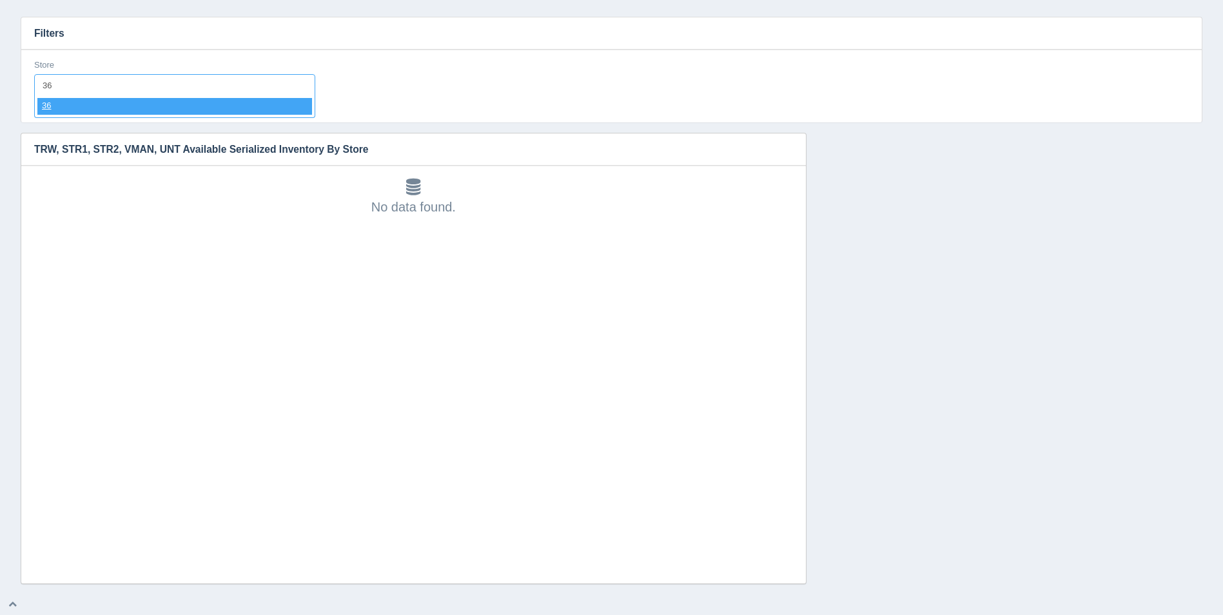
select select "36"
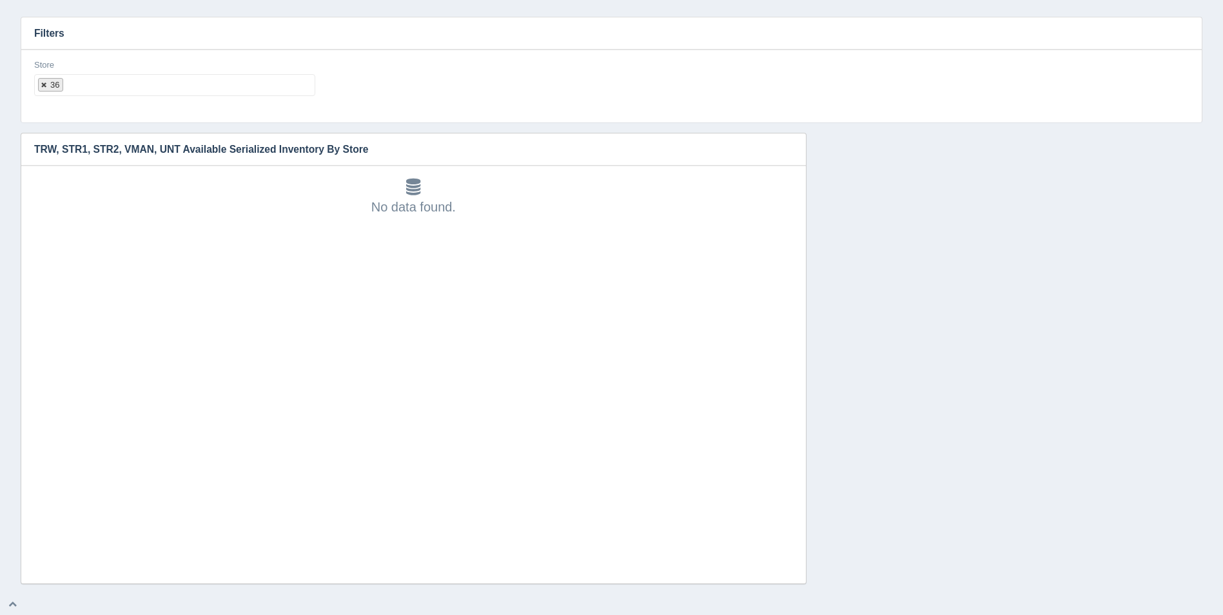
select select
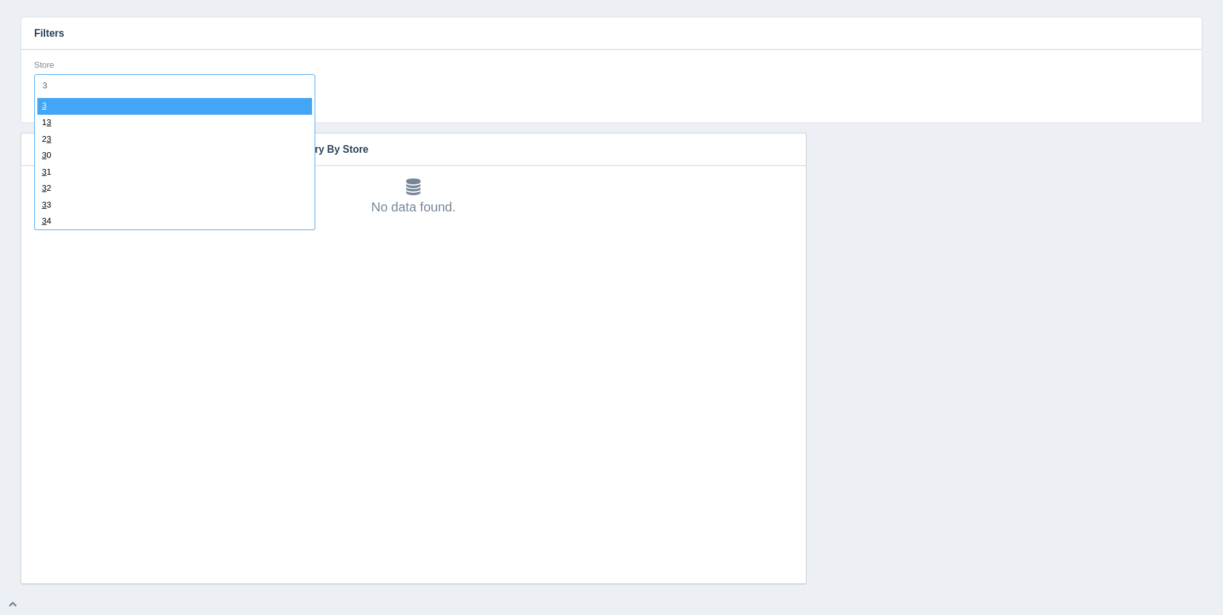
type input "37"
select select "37"
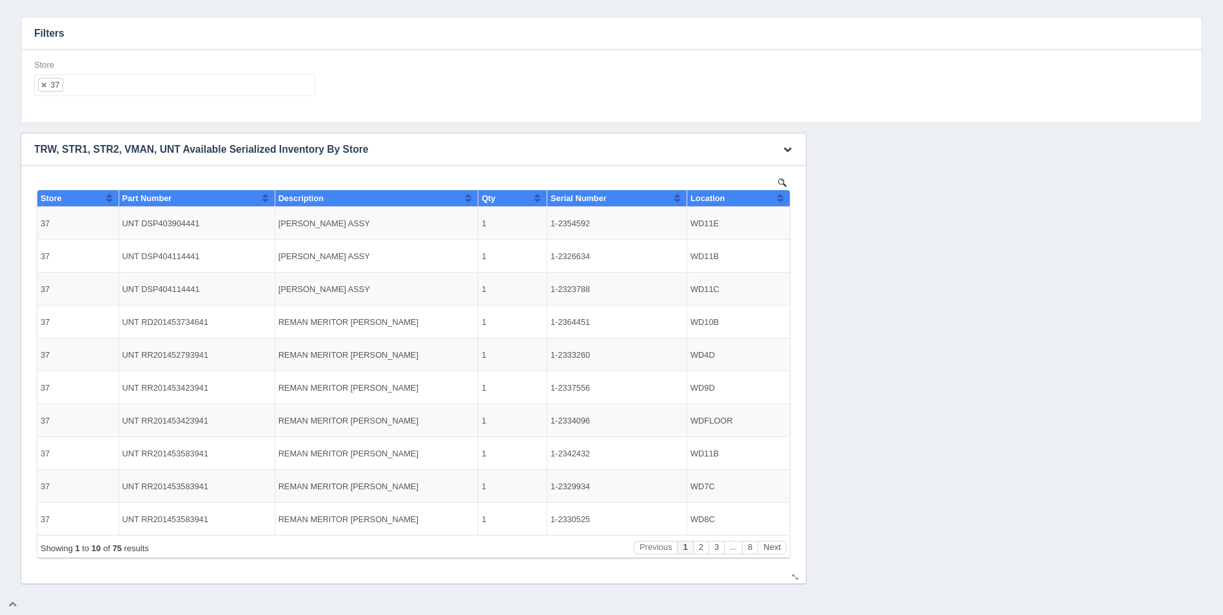
click at [782, 200] on button "Sort column ascending" at bounding box center [780, 197] width 8 height 15
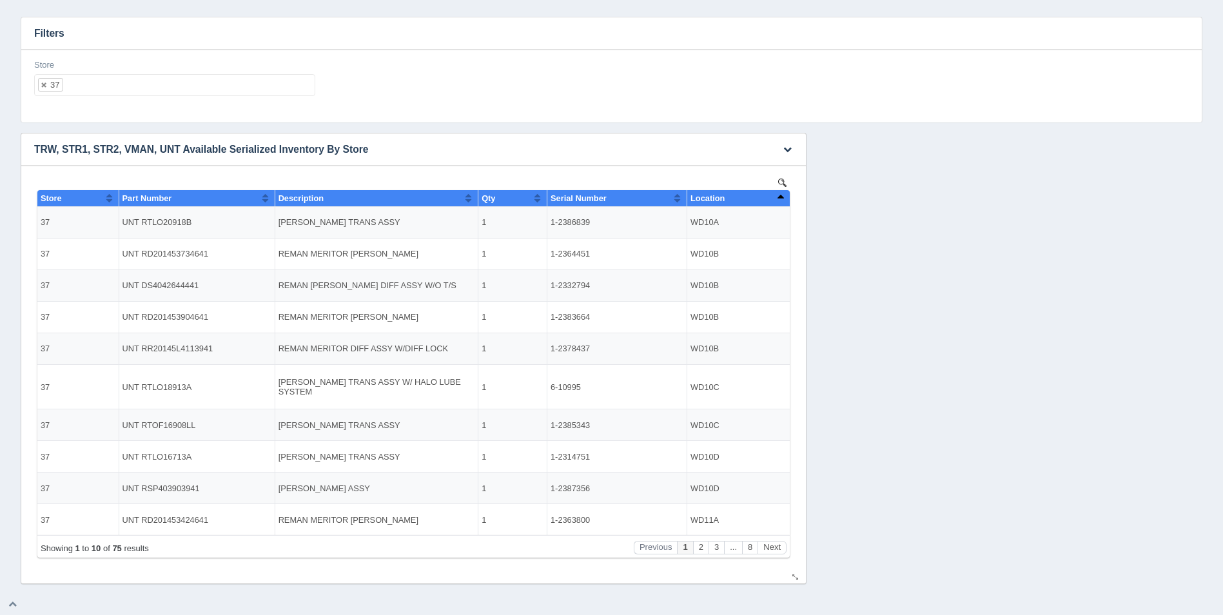
click at [782, 200] on button "Sort column descending" at bounding box center [780, 197] width 8 height 15
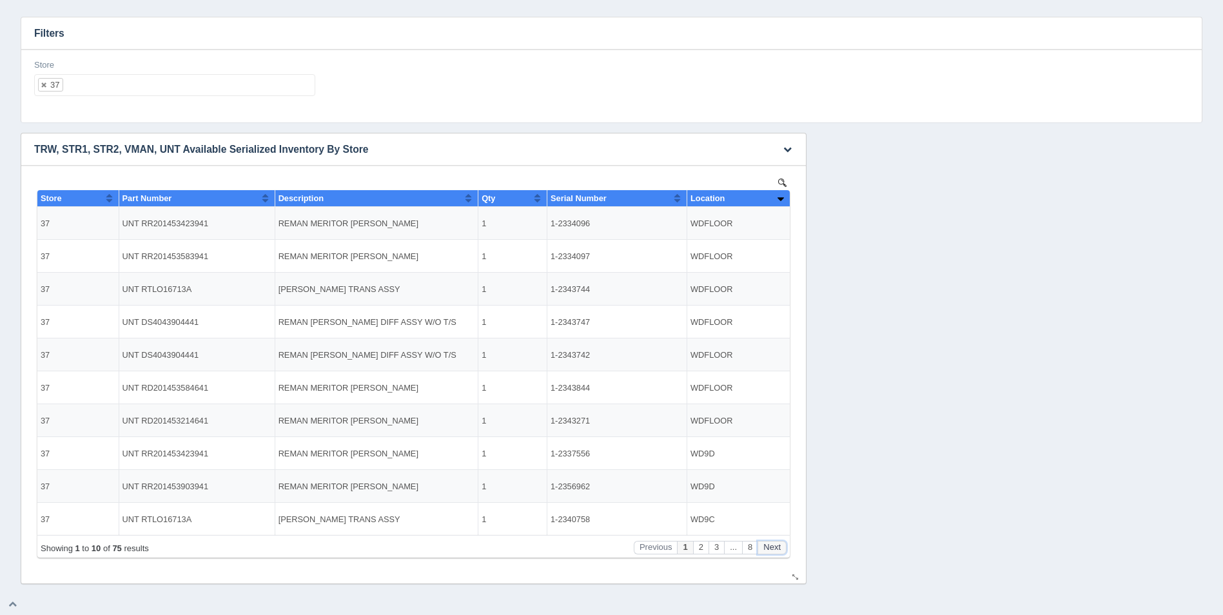
click at [776, 542] on button "Next" at bounding box center [772, 548] width 29 height 14
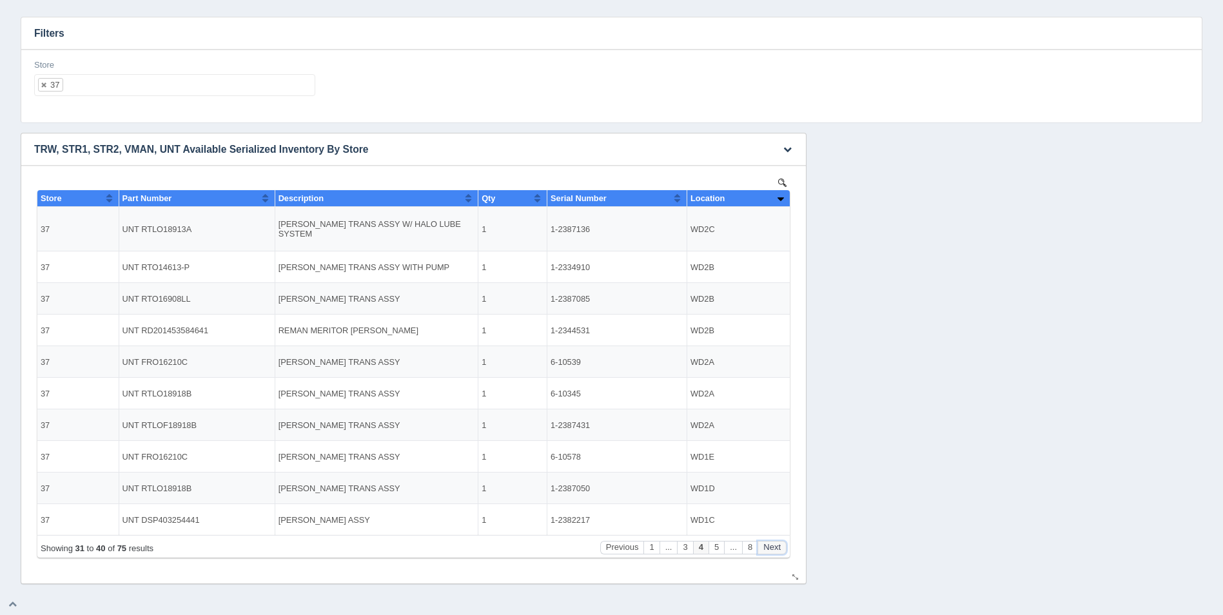
click at [776, 542] on button "Next" at bounding box center [772, 548] width 29 height 14
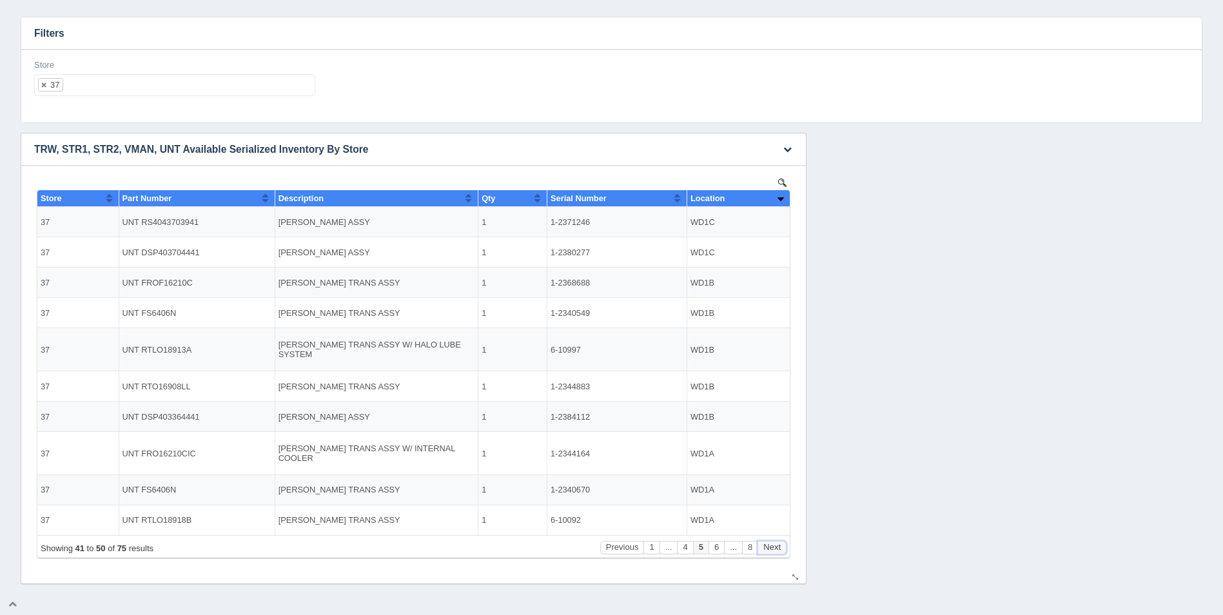
click at [776, 542] on button "Next" at bounding box center [772, 548] width 29 height 14
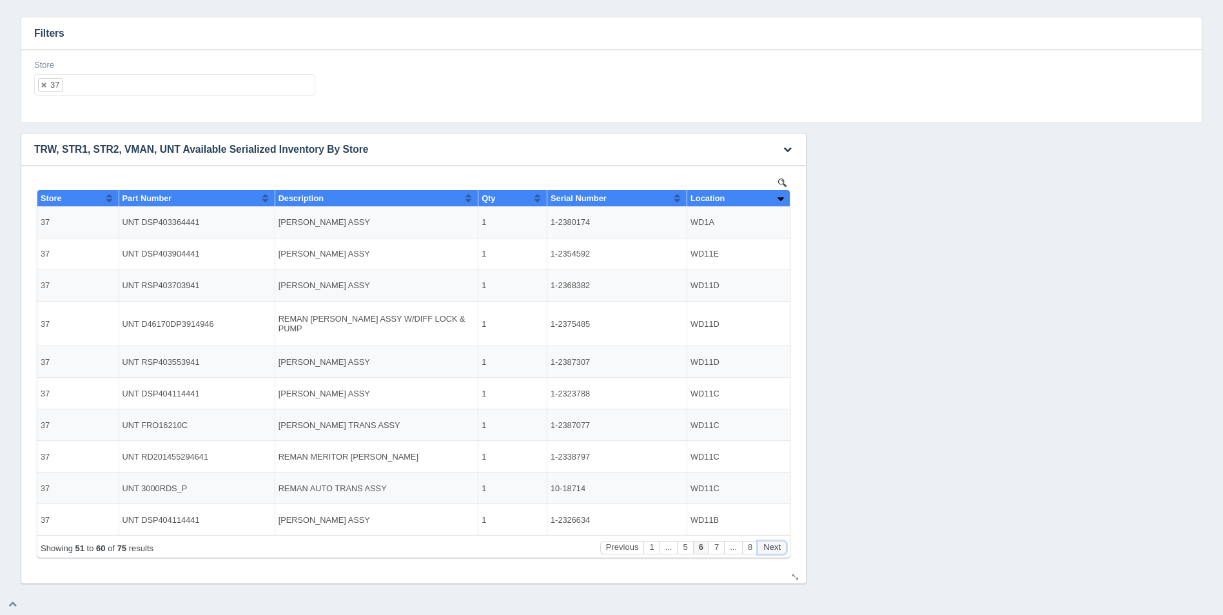
click at [776, 542] on button "Next" at bounding box center [772, 548] width 29 height 14
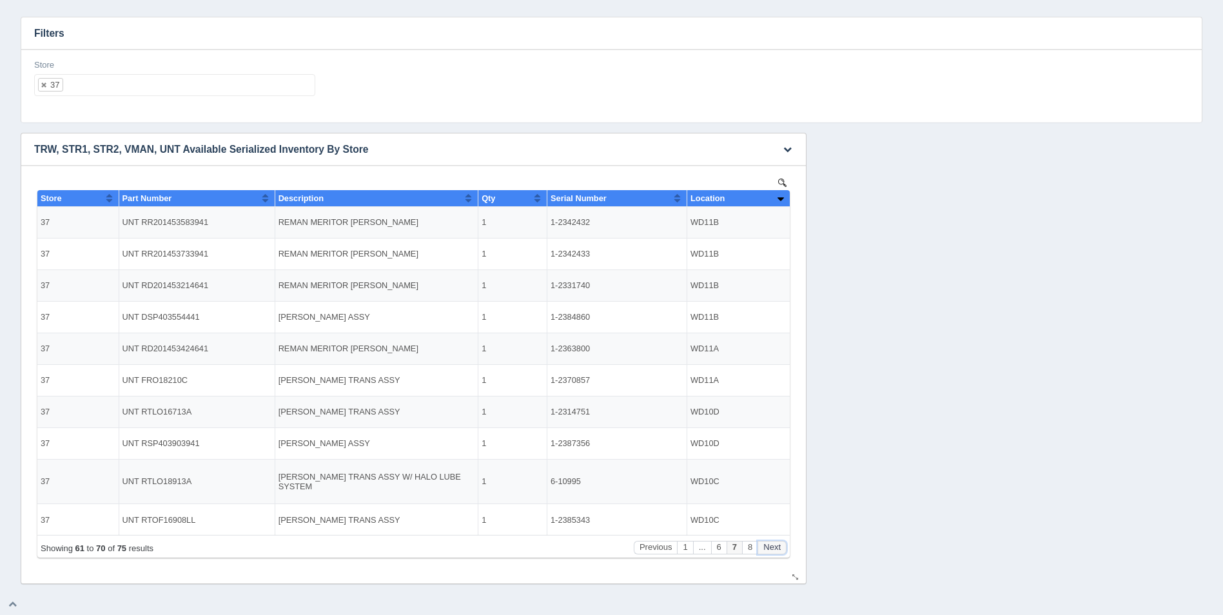
click at [776, 542] on button "Next" at bounding box center [772, 548] width 29 height 14
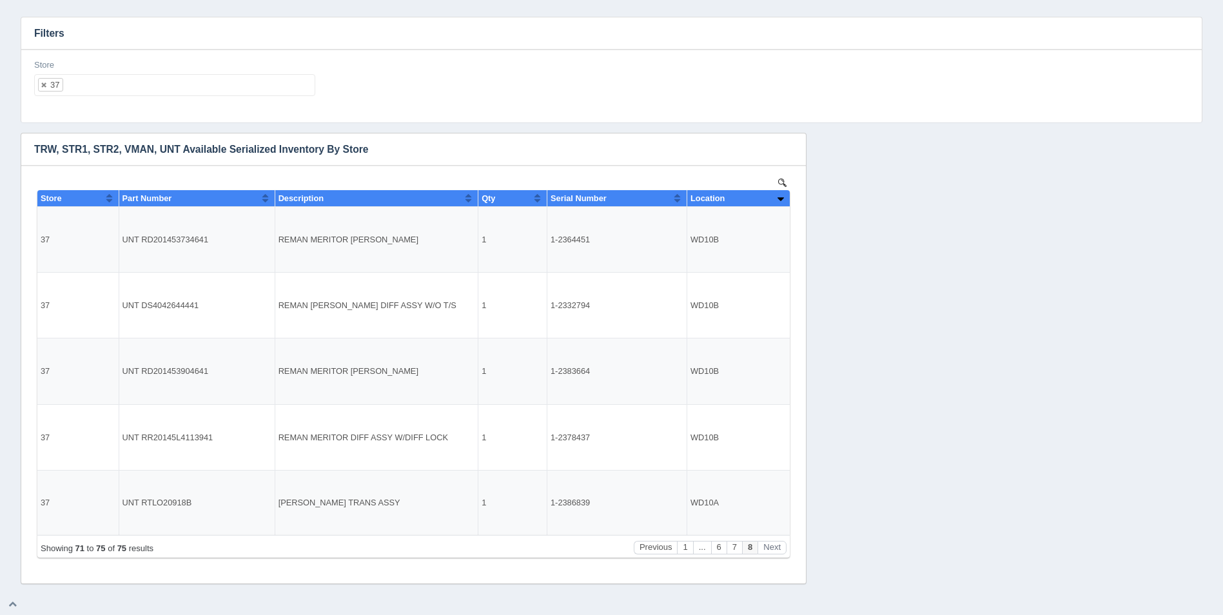
click at [124, 83] on ul "37" at bounding box center [174, 85] width 281 height 22
select select
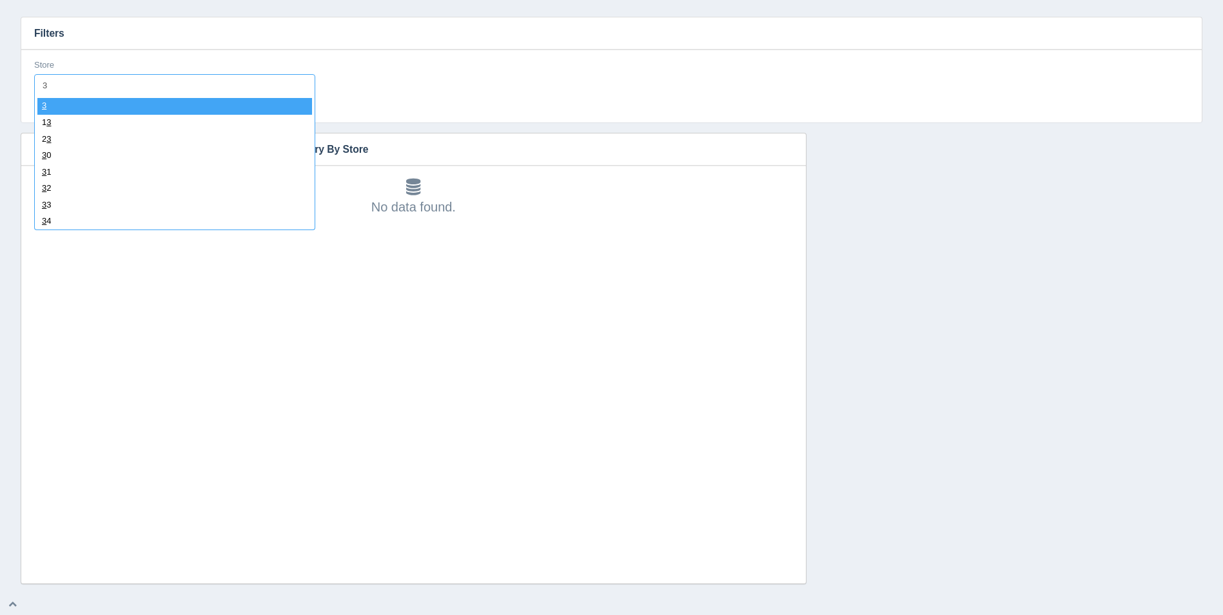
type input "38"
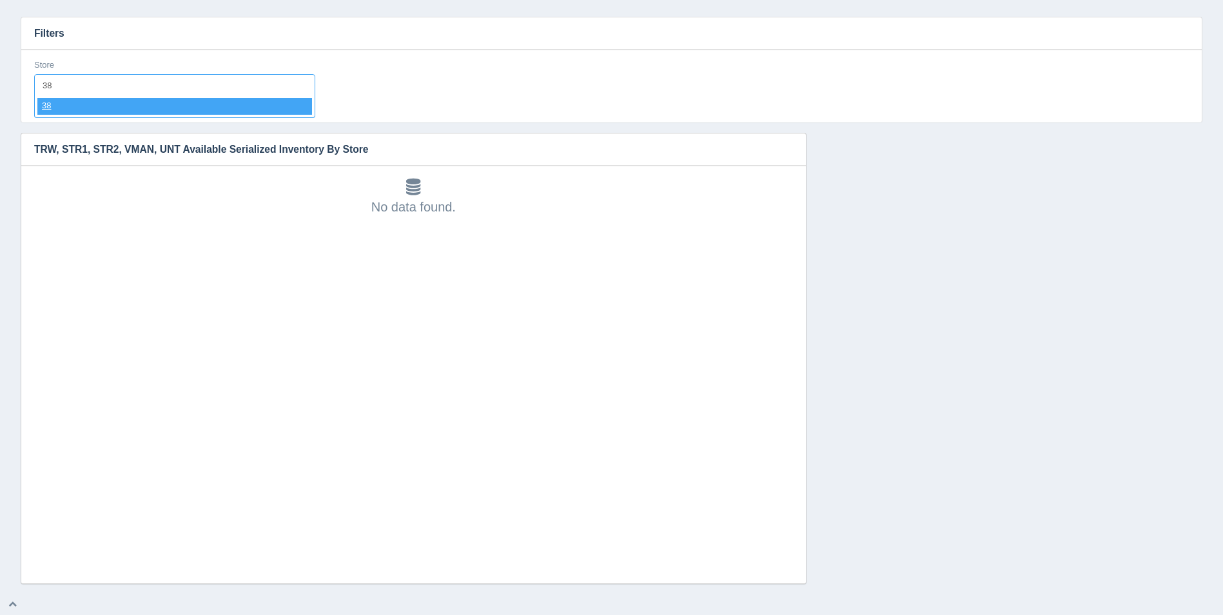
select select "38"
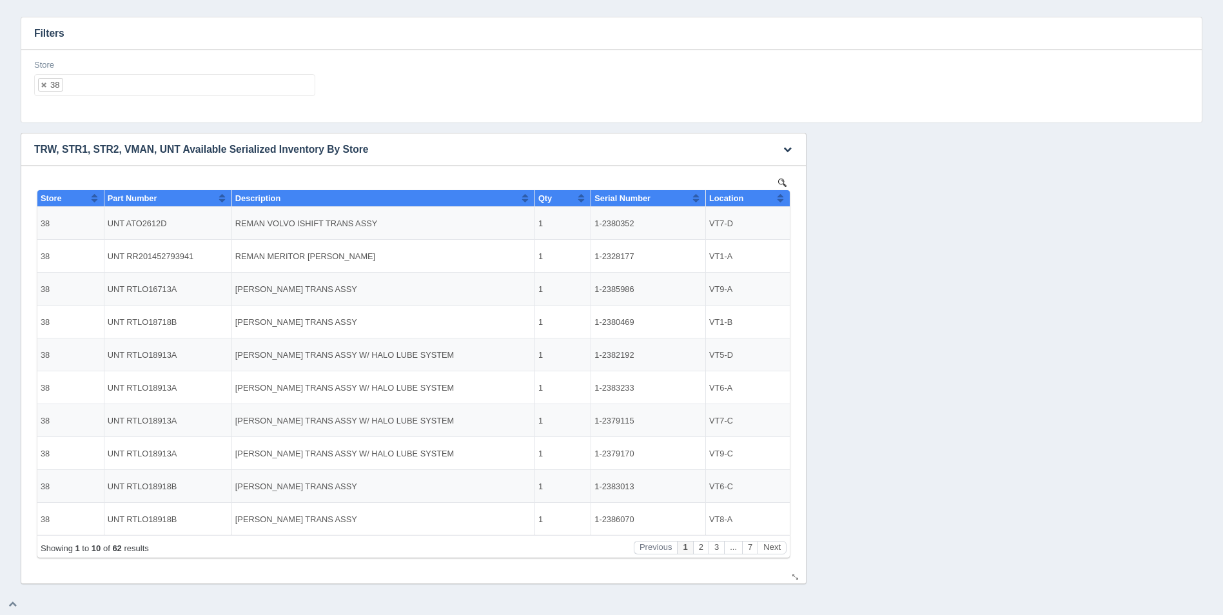
click at [786, 199] on th "Location" at bounding box center [748, 198] width 84 height 17
click at [784, 201] on button "Sort column ascending" at bounding box center [780, 197] width 8 height 15
click at [778, 549] on button "Next" at bounding box center [772, 548] width 29 height 14
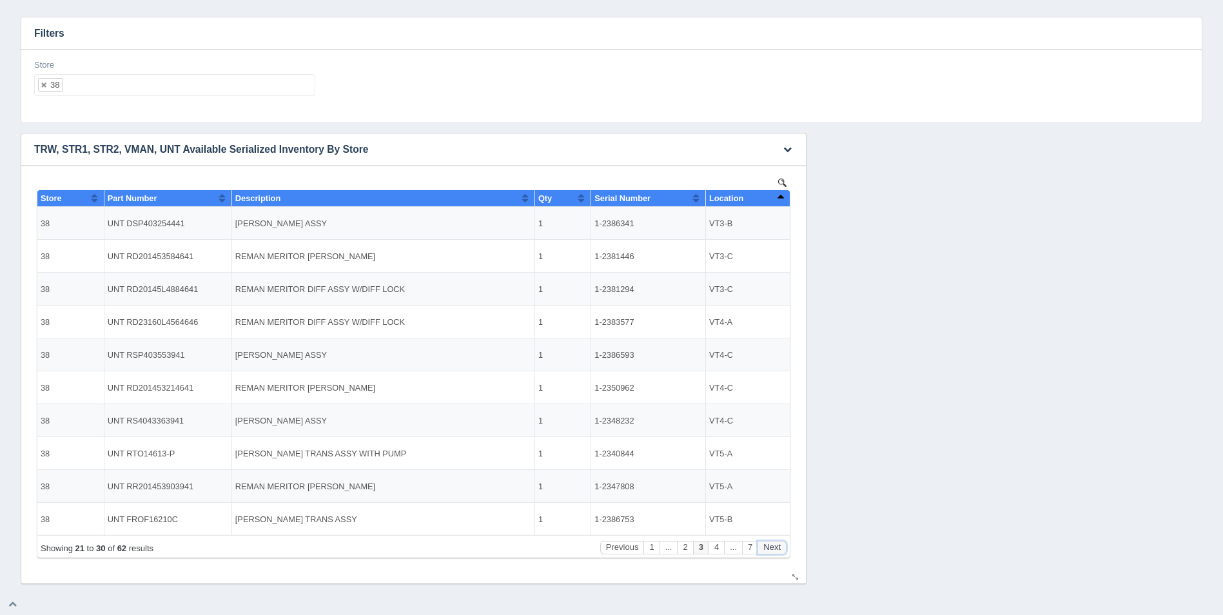
click at [778, 549] on button "Next" at bounding box center [772, 548] width 29 height 14
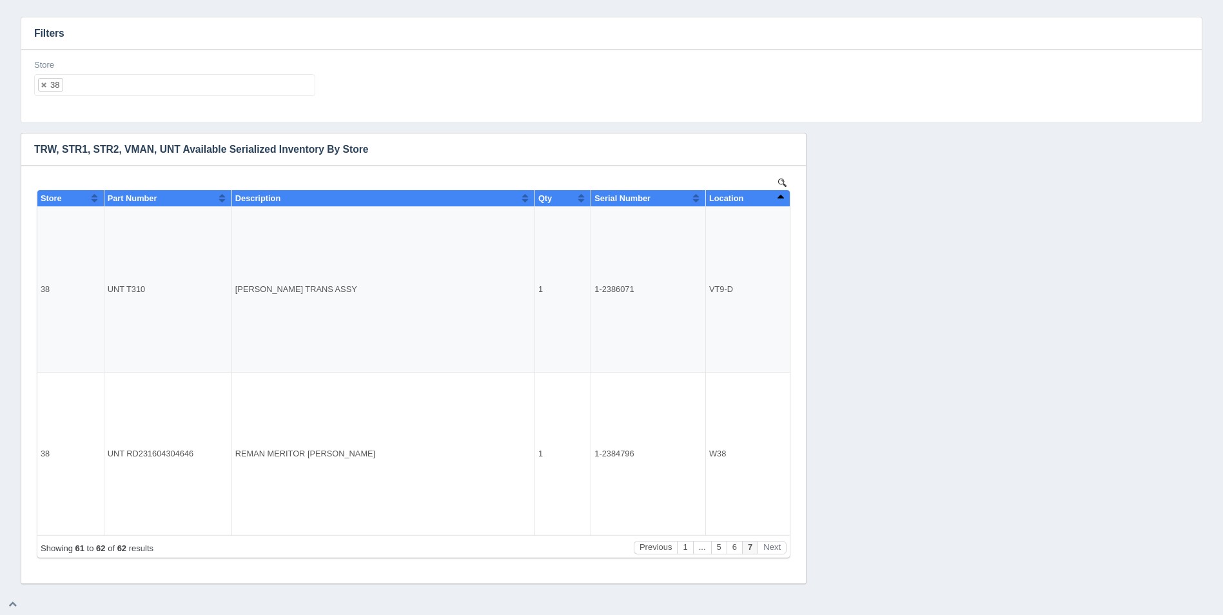
click at [228, 86] on ul "38" at bounding box center [174, 85] width 281 height 22
select select
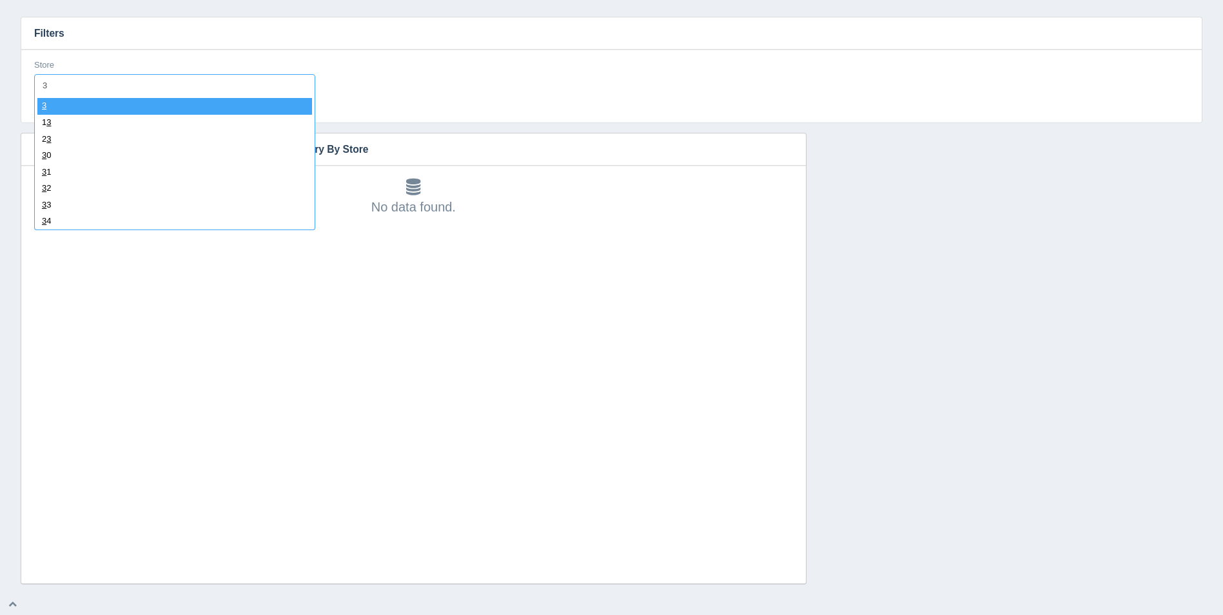
type input "39"
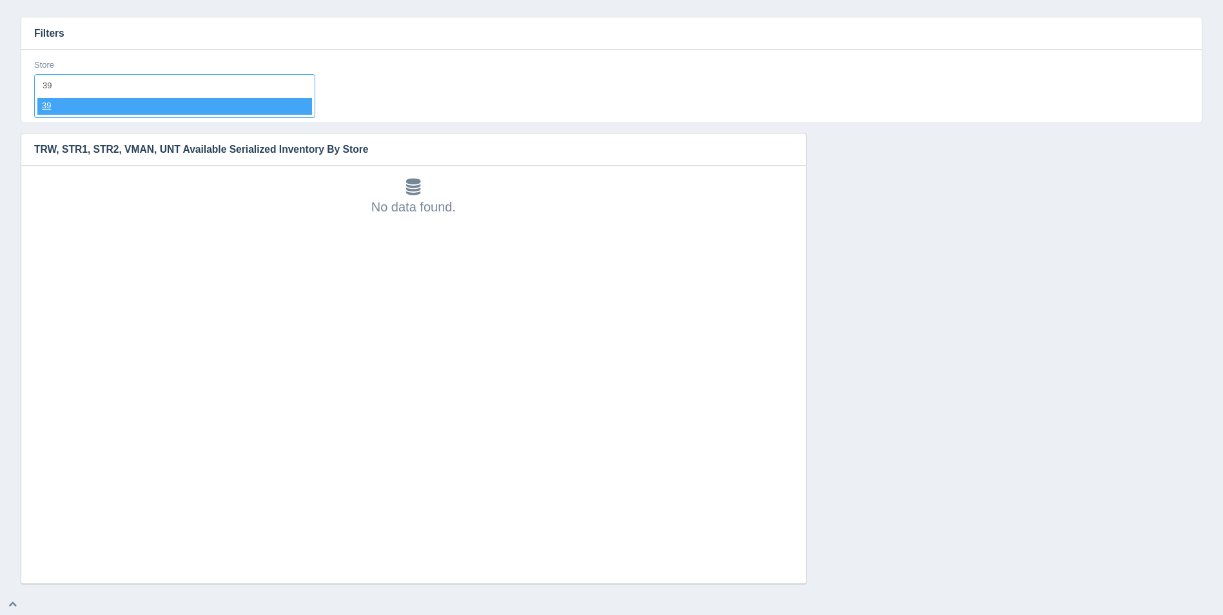
select select "39"
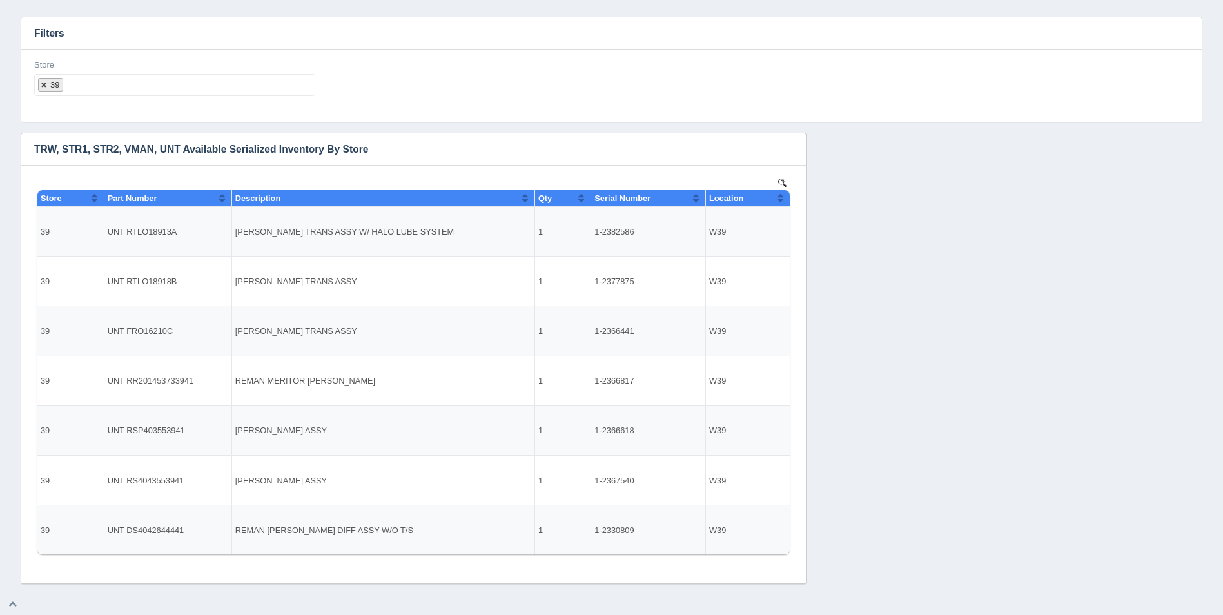
select select
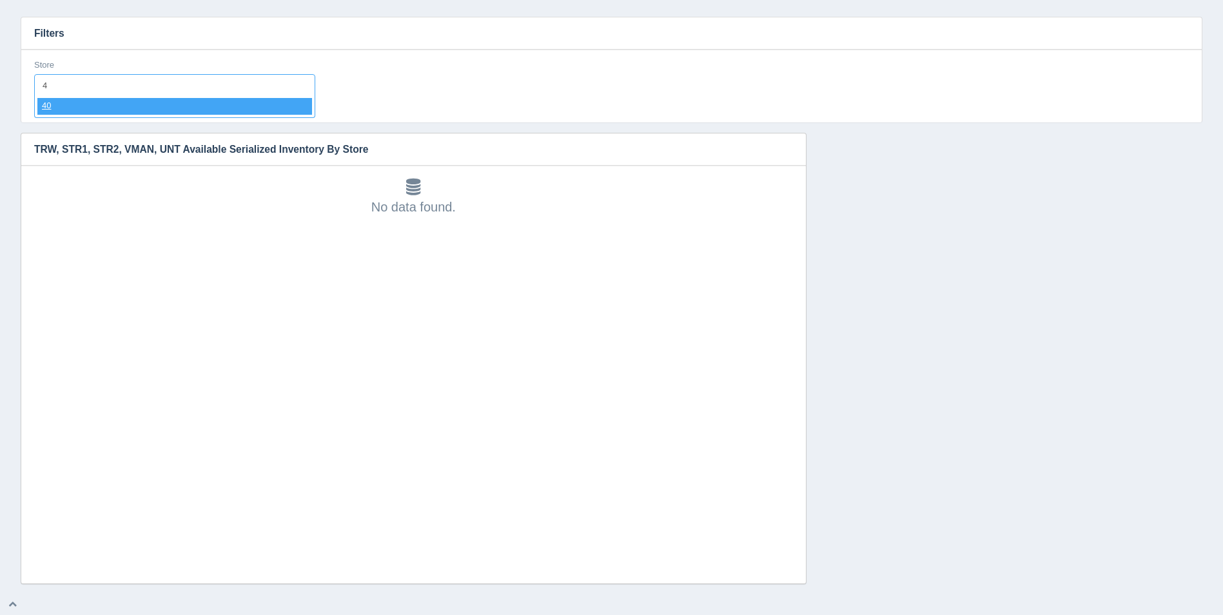
type input "40"
select select "40"
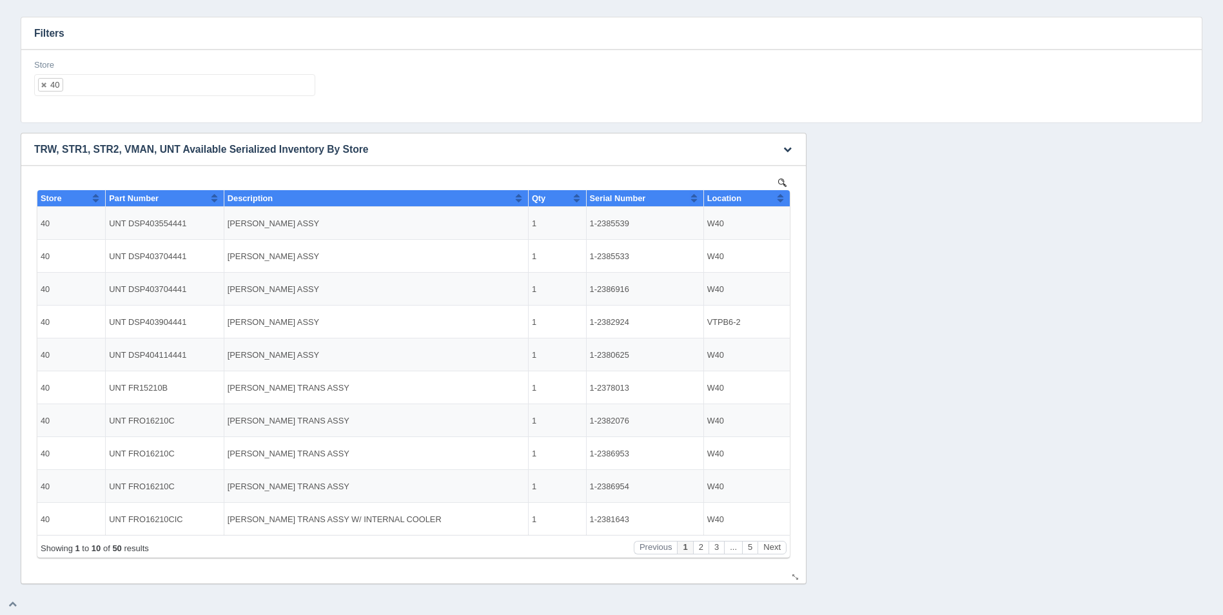
click at [785, 197] on th "Location" at bounding box center [747, 198] width 86 height 17
click at [770, 545] on button "Next" at bounding box center [772, 548] width 29 height 14
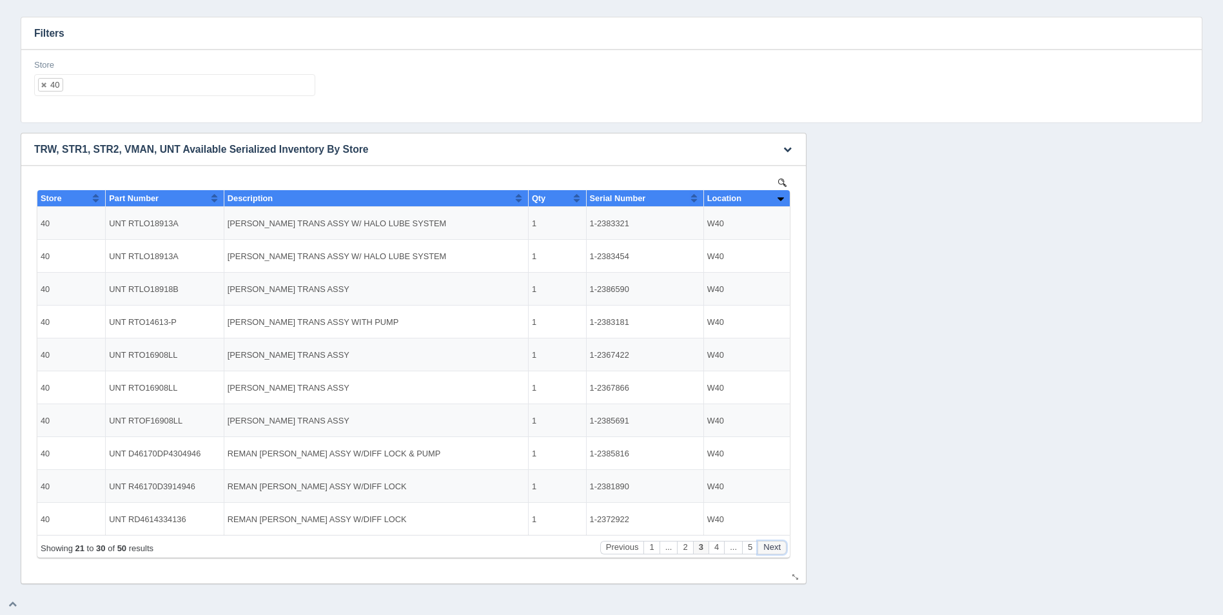
click at [770, 545] on button "Next" at bounding box center [772, 548] width 29 height 14
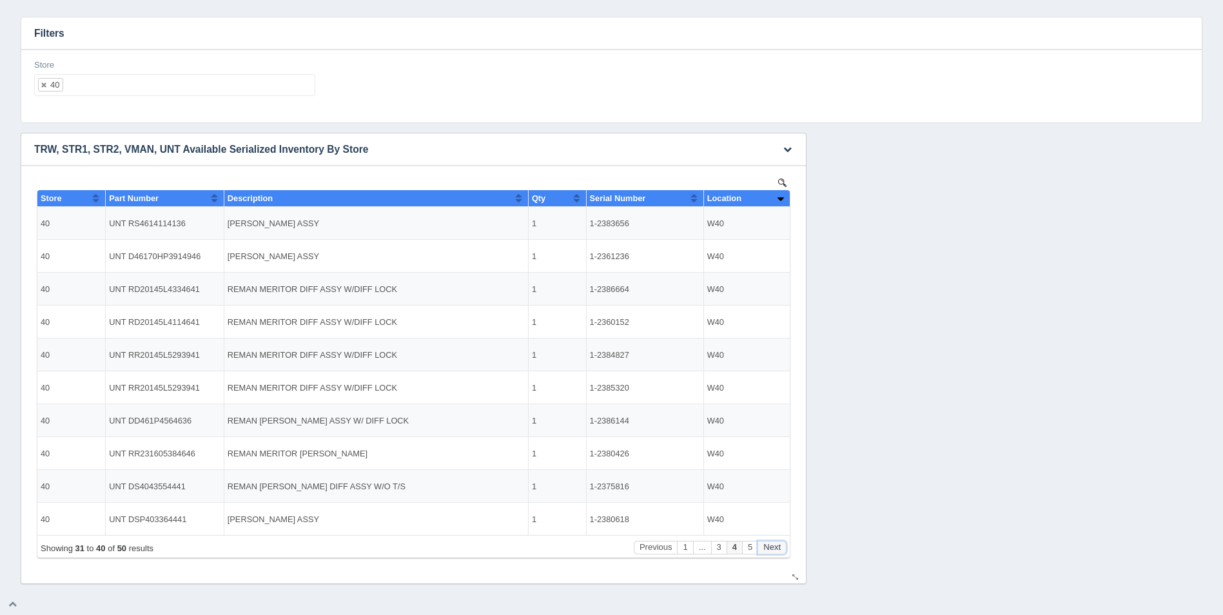
click at [770, 545] on button "Next" at bounding box center [772, 548] width 29 height 14
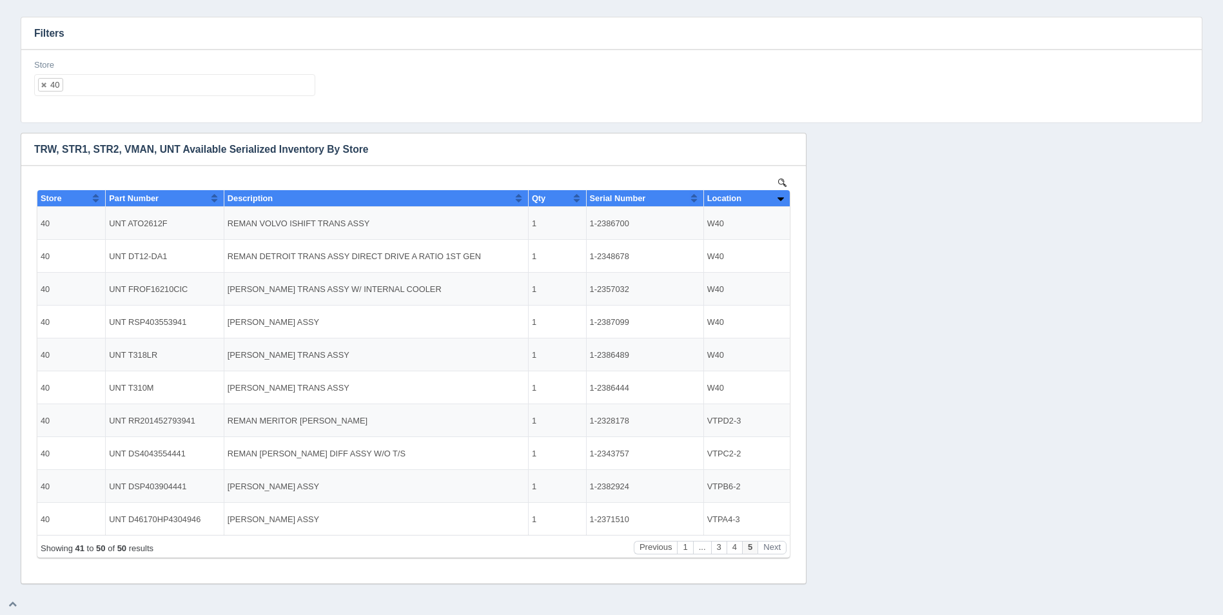
drag, startPoint x: 183, startPoint y: 101, endPoint x: 191, endPoint y: 94, distance: 11.0
click at [187, 95] on div "Store 40 All None 1 2 3 4 5 6 7 8 9 10 11 12 13 14 15 16 17 18 19 20 21 22 23 2…" at bounding box center [175, 82] width 292 height 47
click at [191, 94] on ul "40" at bounding box center [174, 85] width 281 height 22
select select
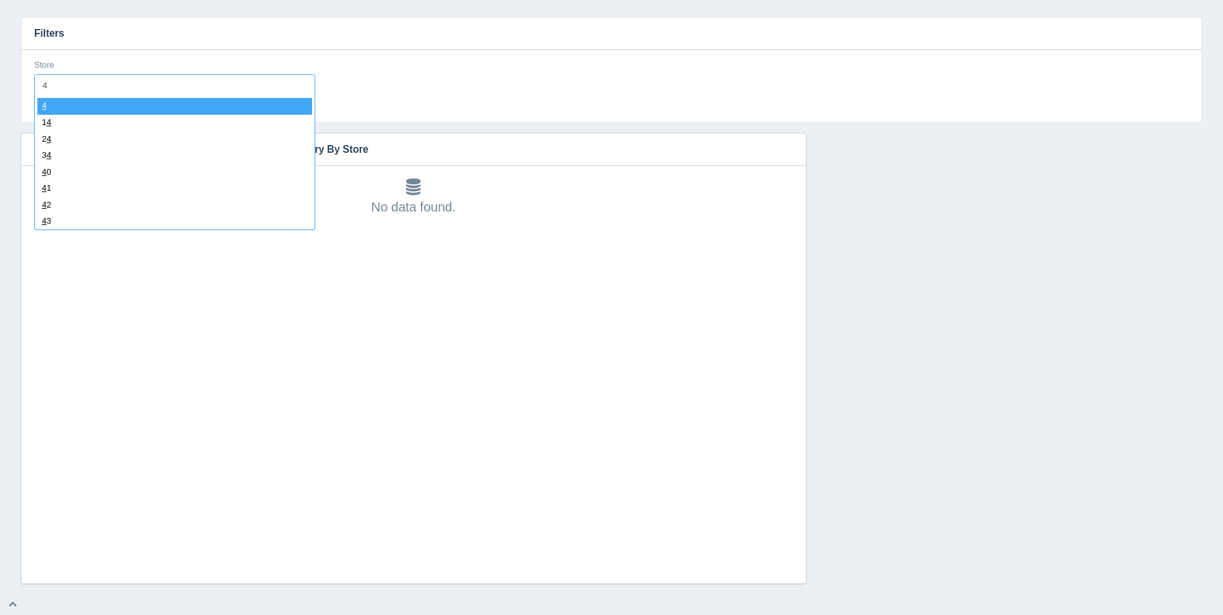
type input "41"
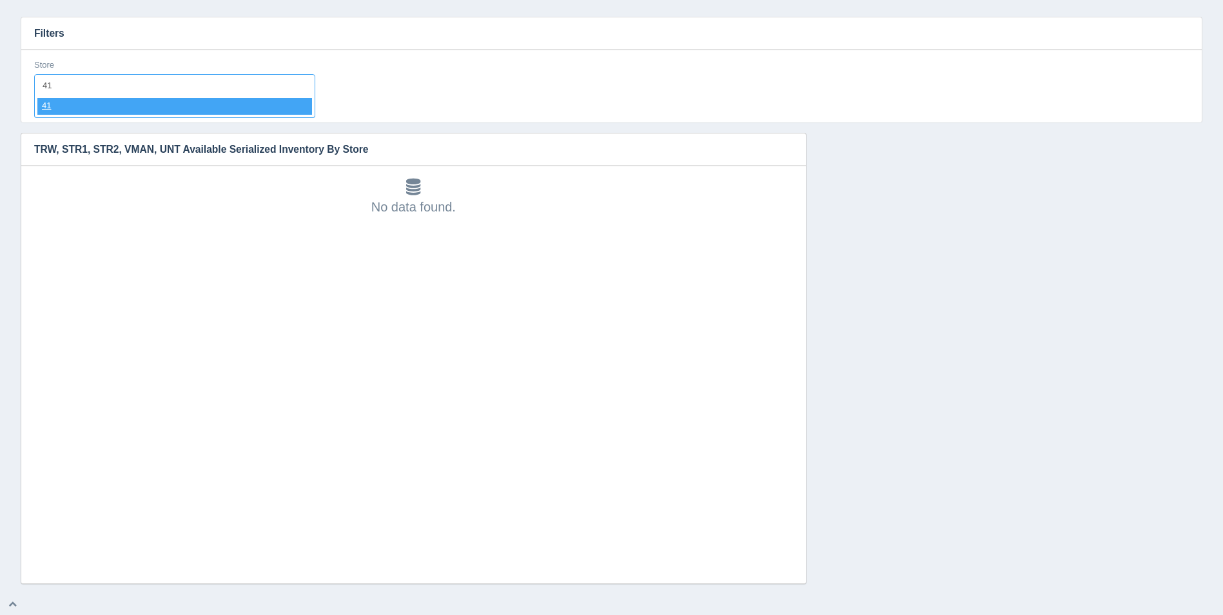
select select "41"
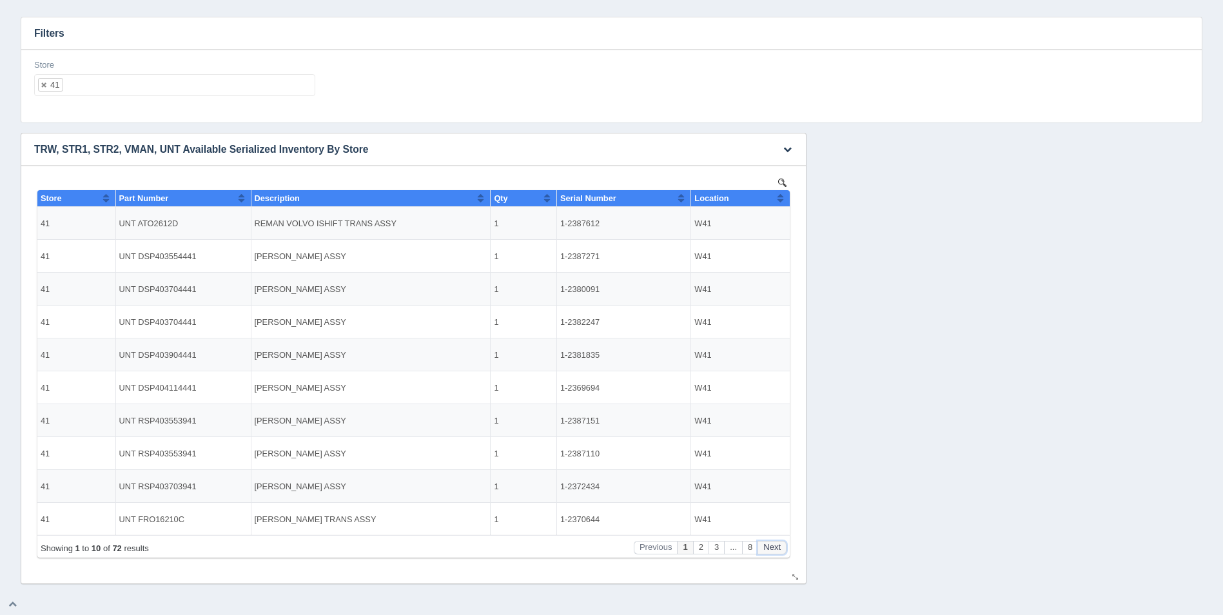
click at [773, 544] on button "Next" at bounding box center [772, 548] width 29 height 14
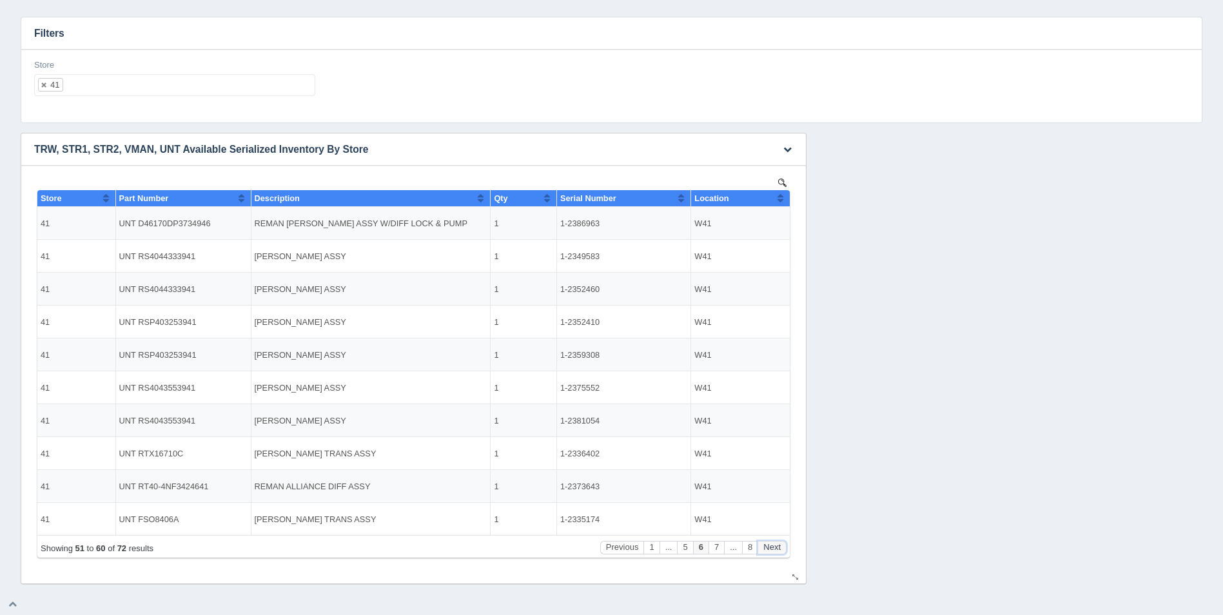
click at [773, 544] on button "Next" at bounding box center [772, 548] width 29 height 14
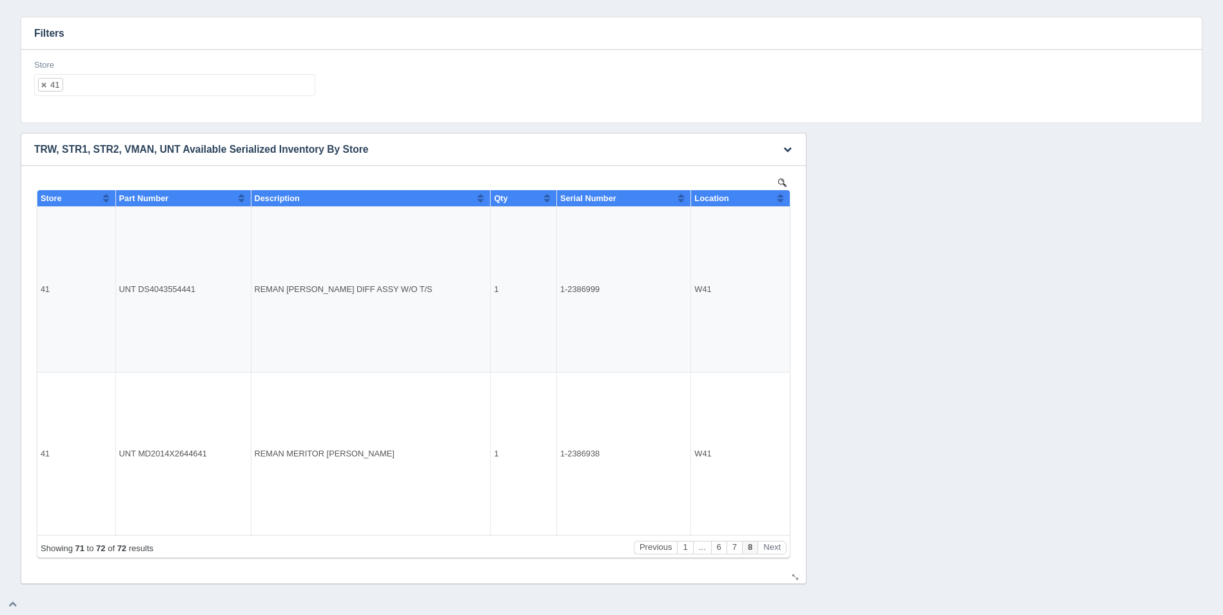
click at [786, 198] on th "Location" at bounding box center [740, 198] width 99 height 17
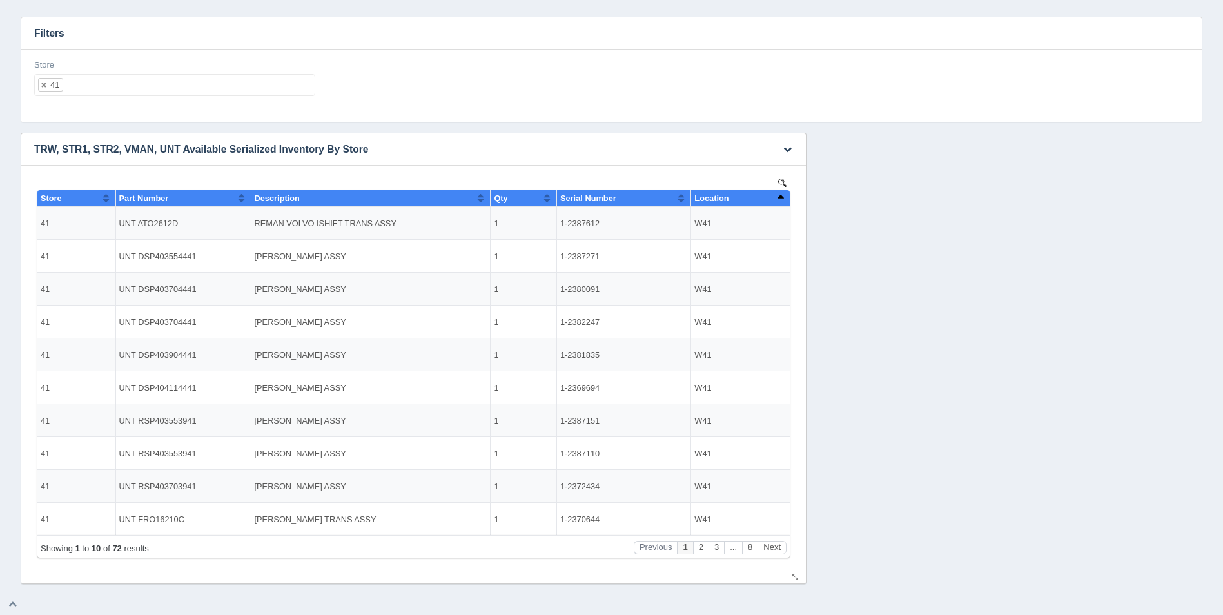
click at [786, 198] on th "Location" at bounding box center [740, 198] width 99 height 17
click at [231, 83] on ul "41" at bounding box center [174, 85] width 281 height 22
select select
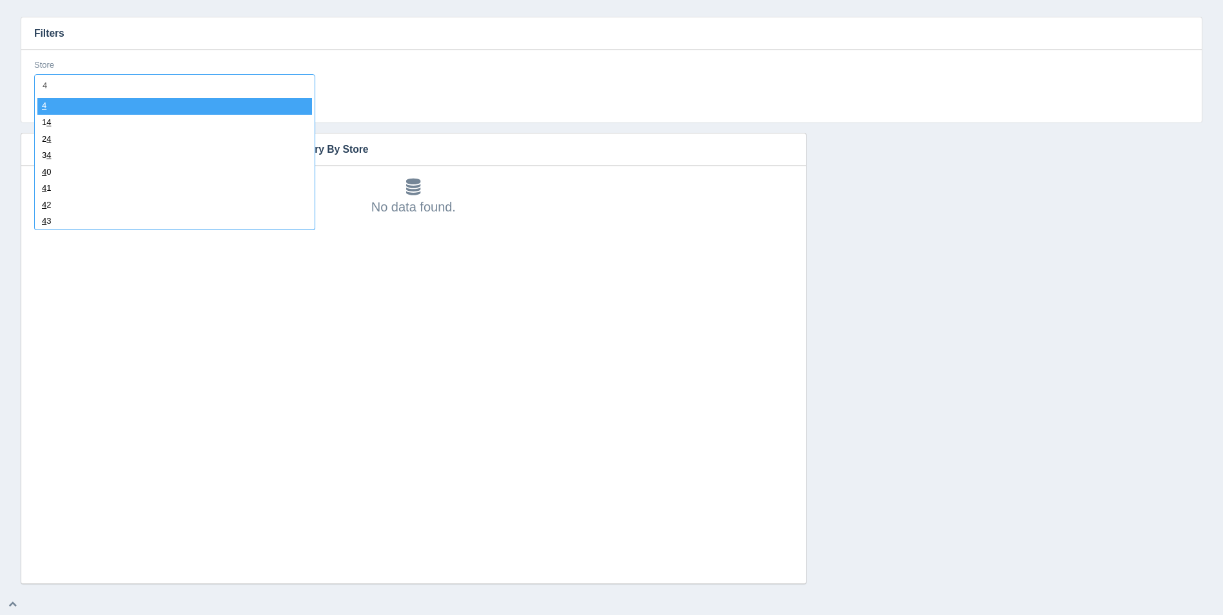
type input "42"
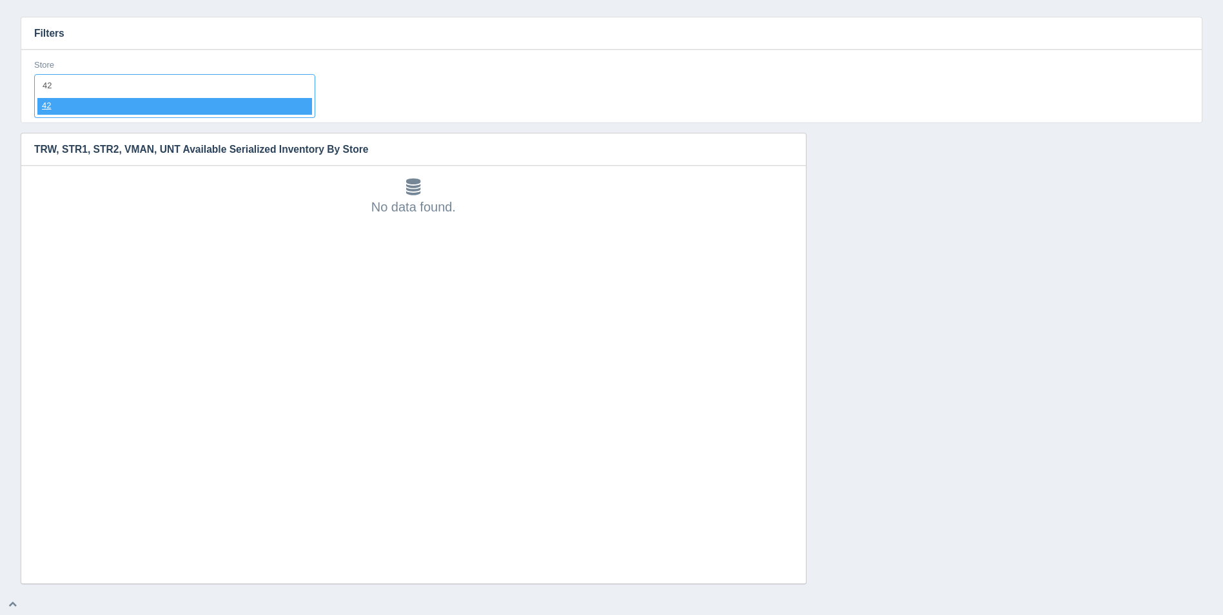
select select "42"
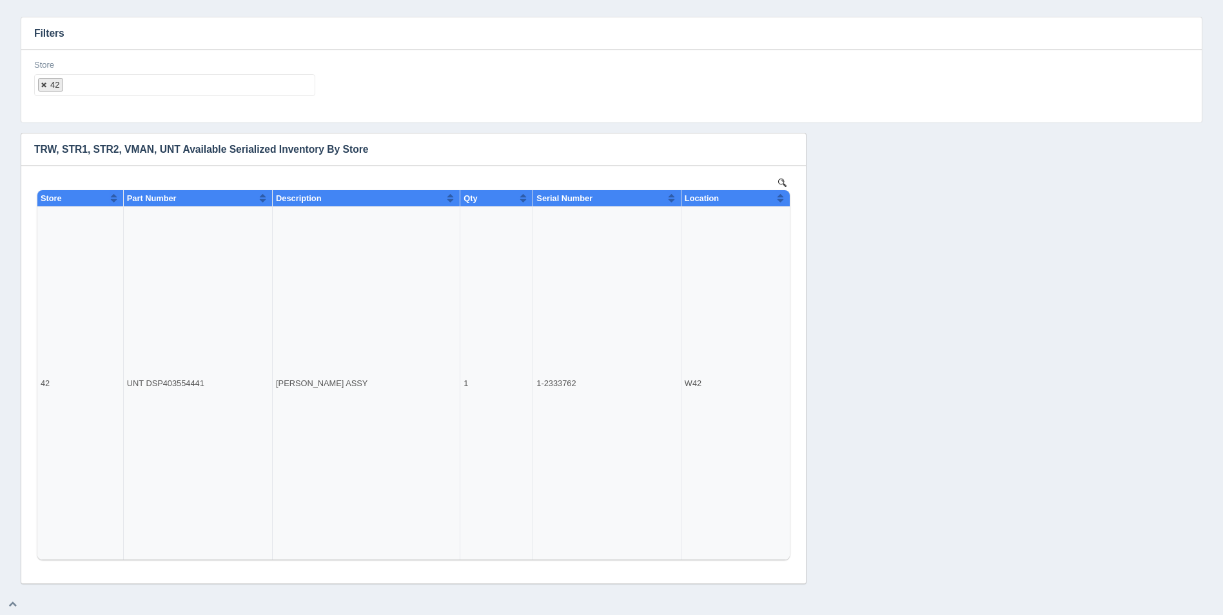
select select
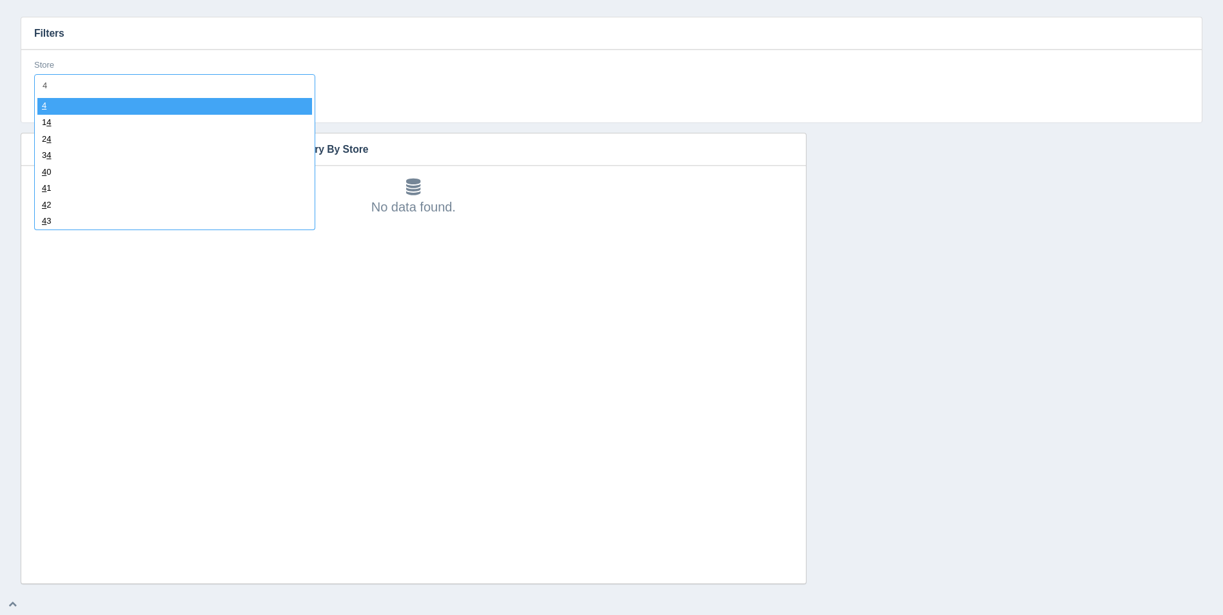
type input "43"
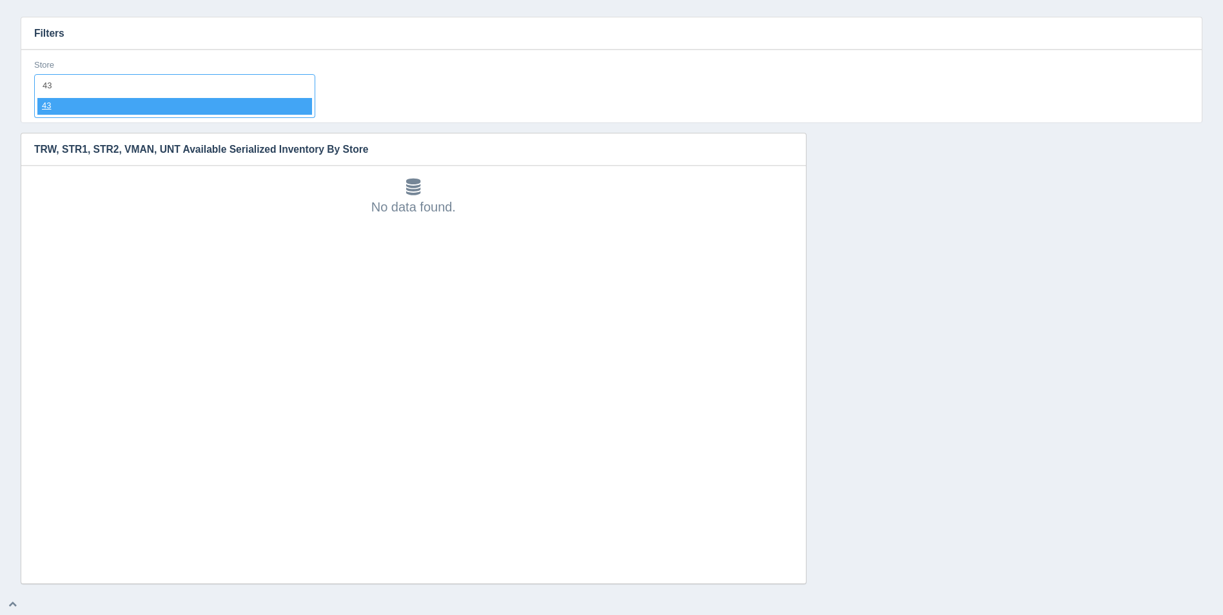
select select "43"
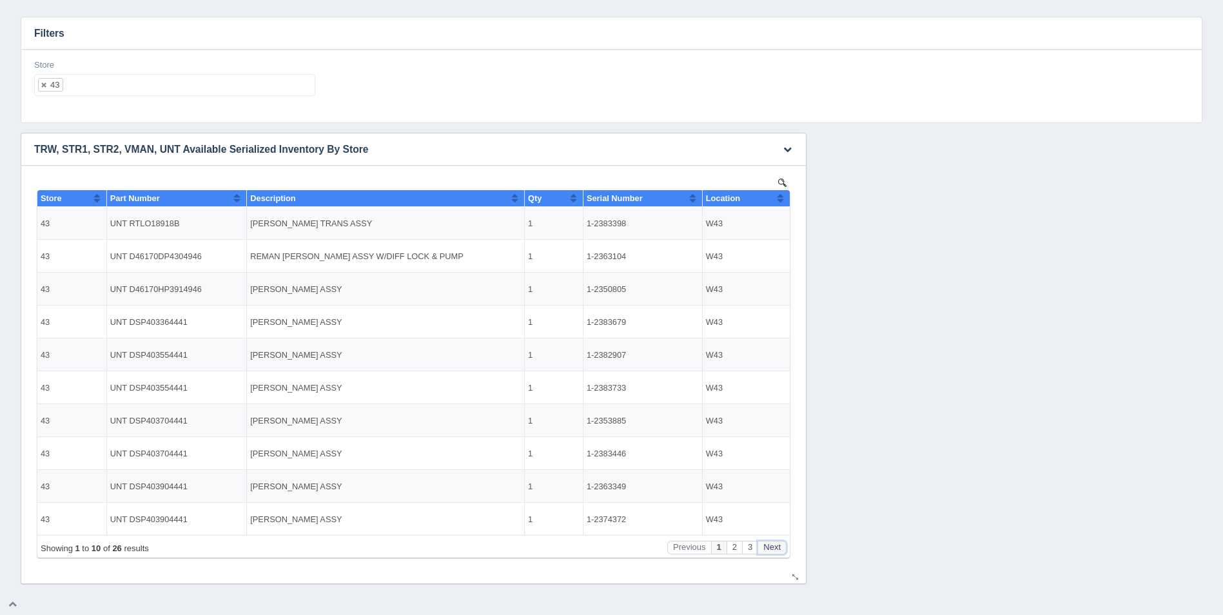
click at [770, 551] on button "Next" at bounding box center [772, 548] width 29 height 14
click at [771, 551] on button "Next" at bounding box center [772, 548] width 29 height 14
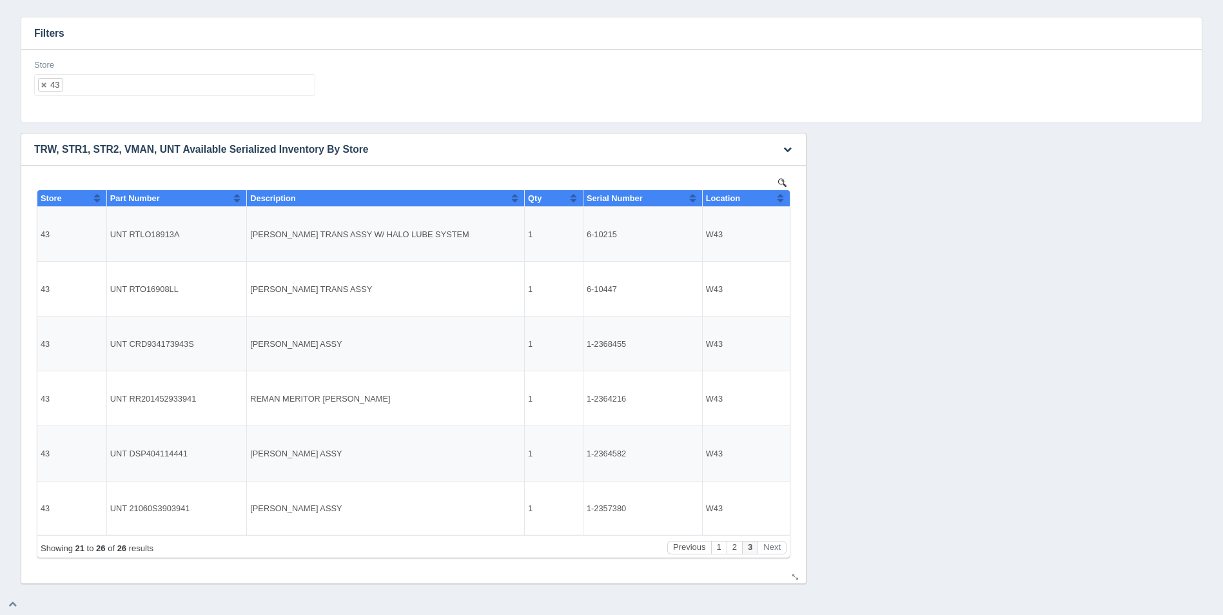
click at [782, 201] on button "Sort column ascending" at bounding box center [780, 197] width 8 height 15
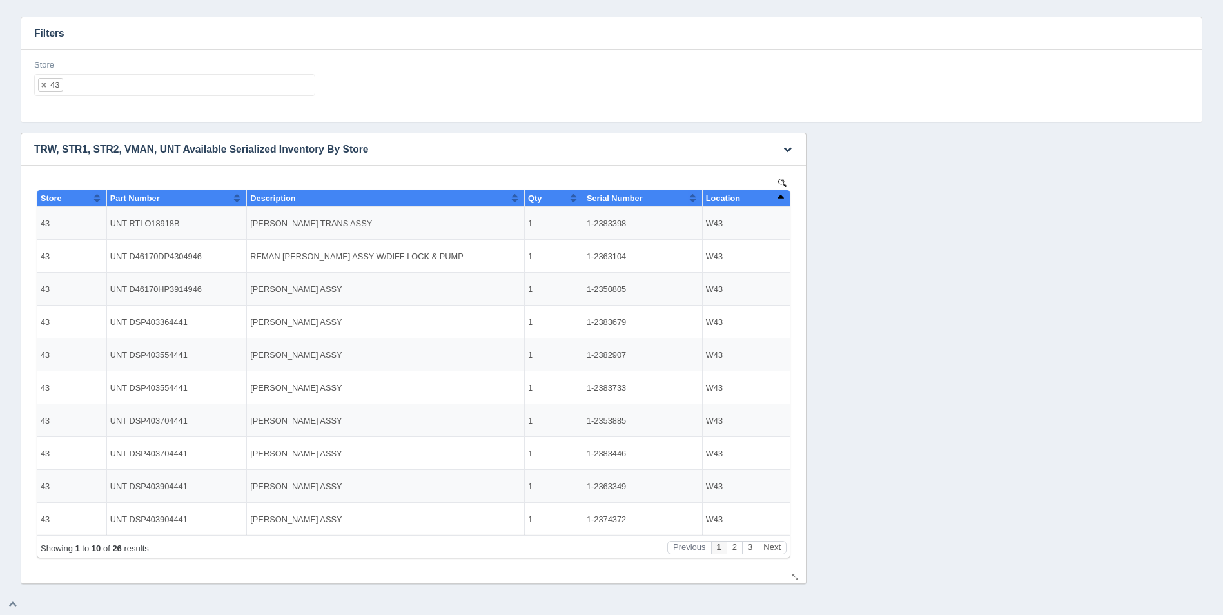
click at [782, 201] on button "Sort column descending" at bounding box center [780, 197] width 8 height 15
click at [782, 201] on button "Sort column ascending" at bounding box center [780, 197] width 8 height 15
click at [246, 83] on ul "43" at bounding box center [174, 85] width 281 height 22
select select
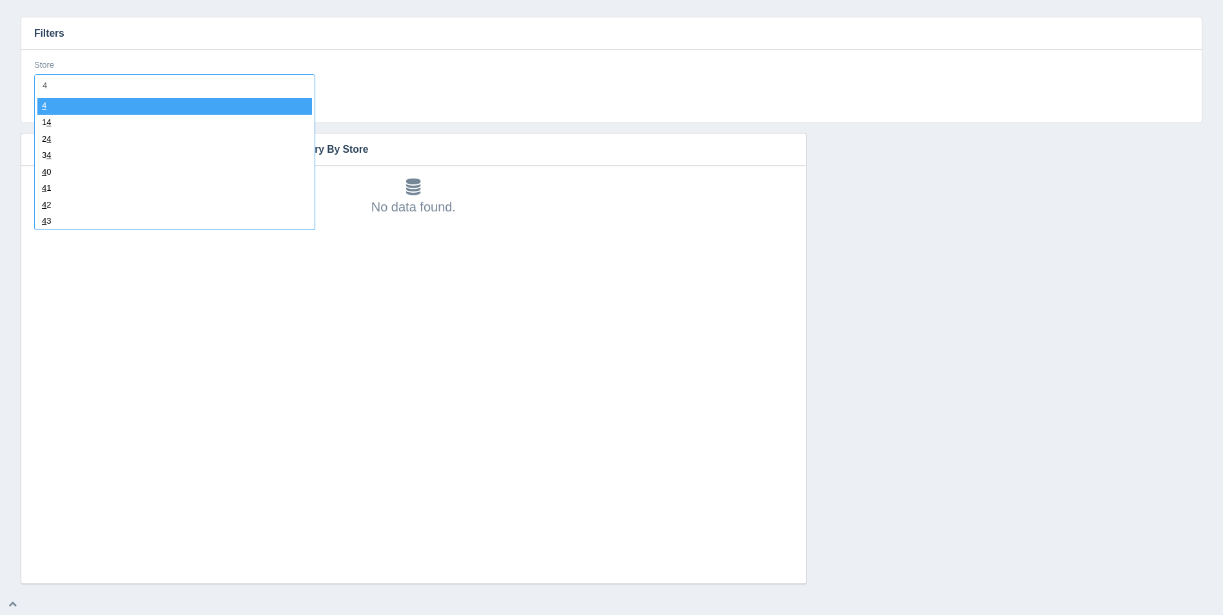
type input "44"
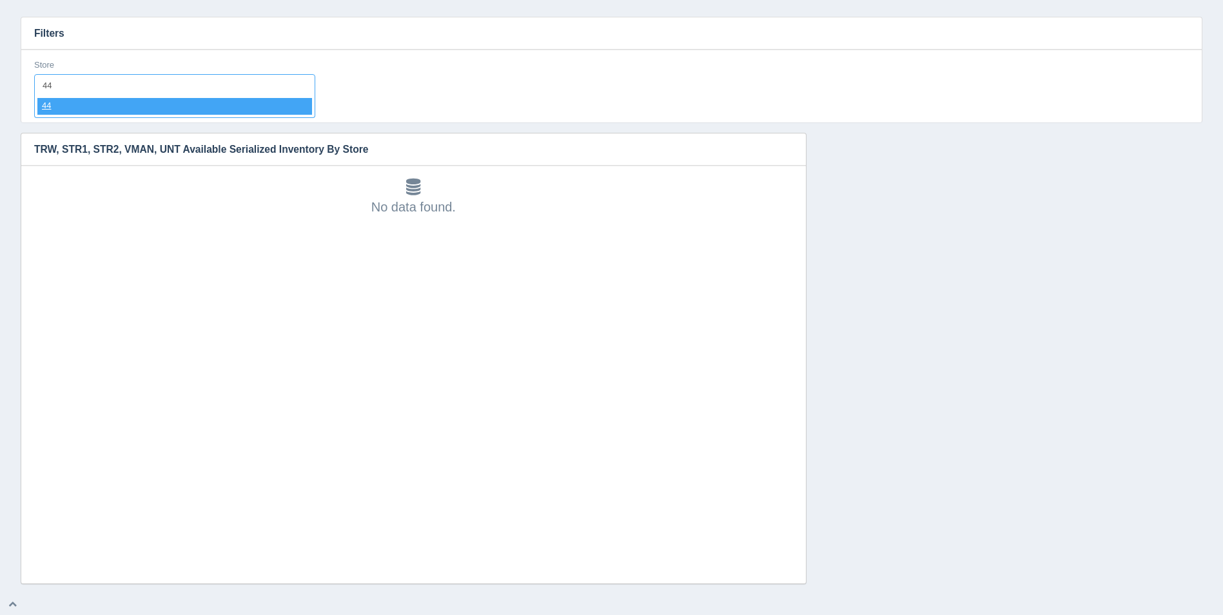
select select "44"
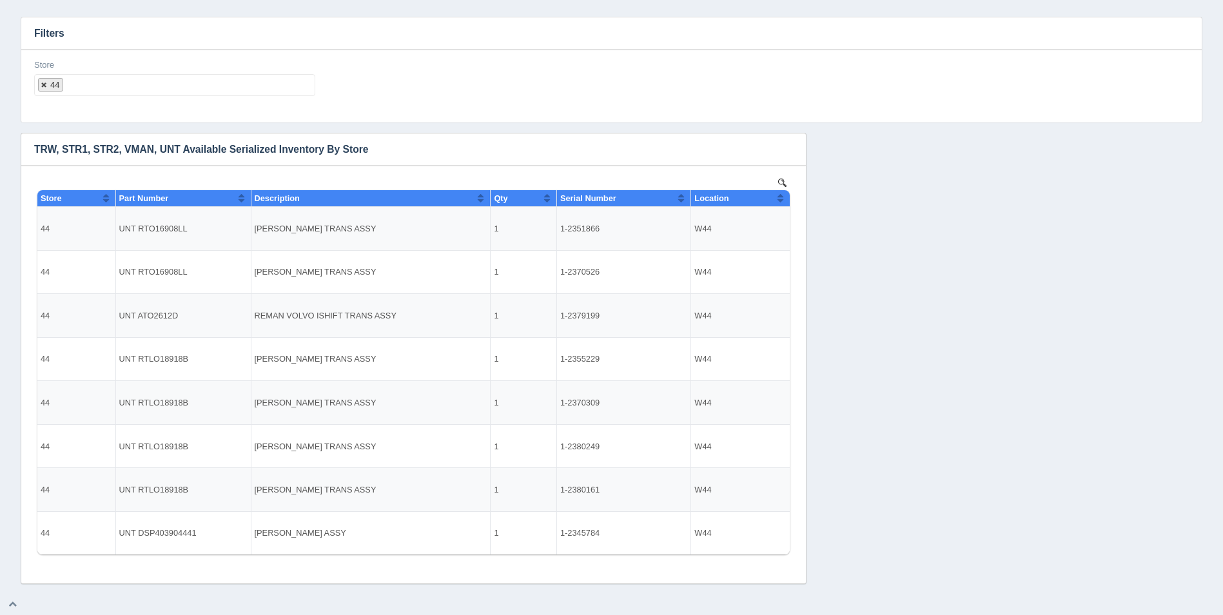
select select
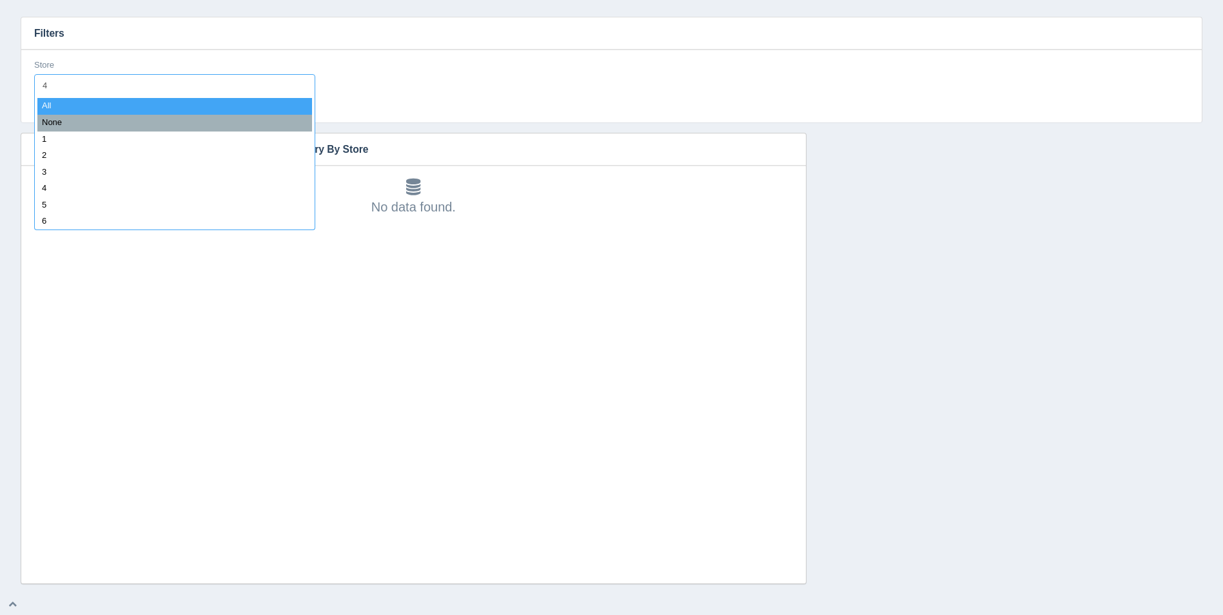
type input "45"
select select "45"
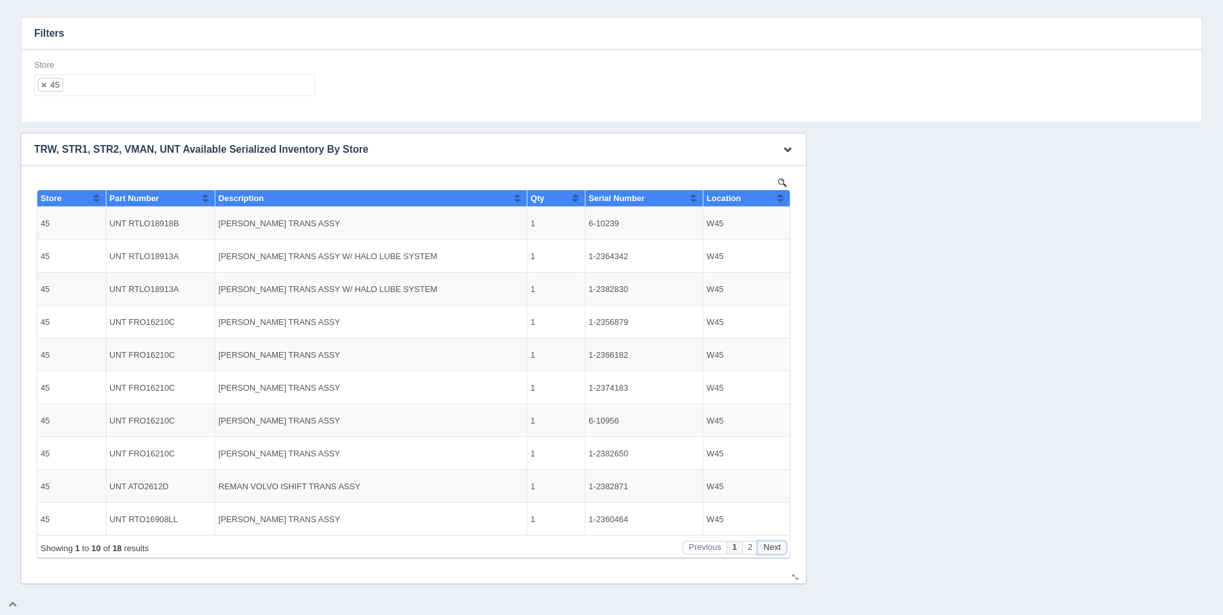
click at [780, 546] on button "Next" at bounding box center [772, 548] width 29 height 14
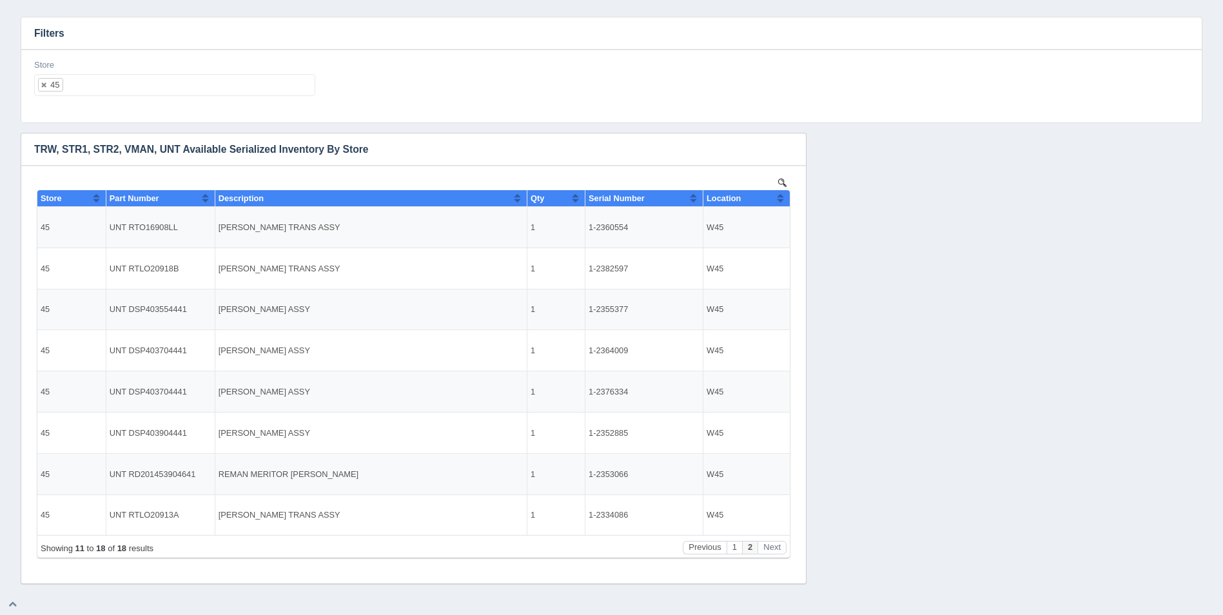
click at [150, 86] on ul "45" at bounding box center [174, 85] width 281 height 22
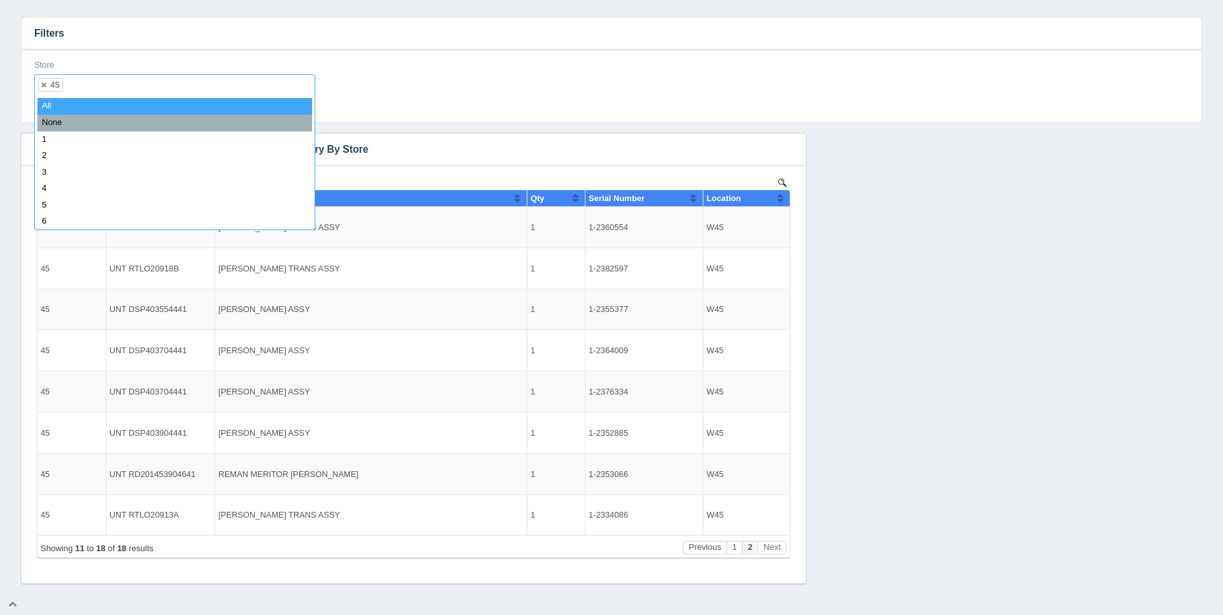
select select
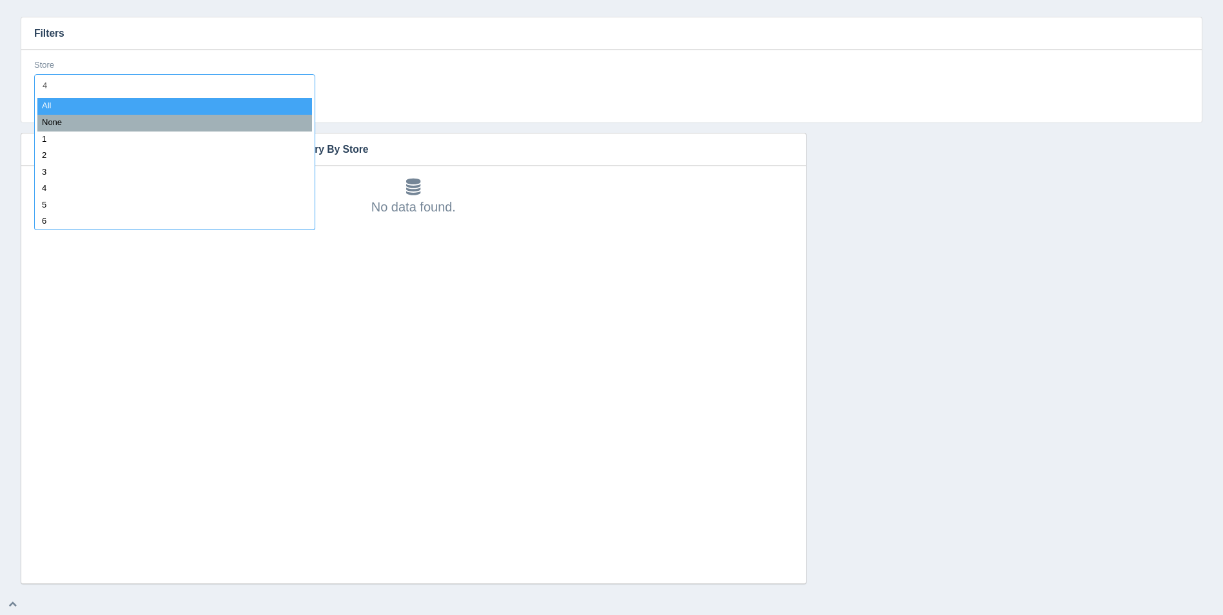
type input "48"
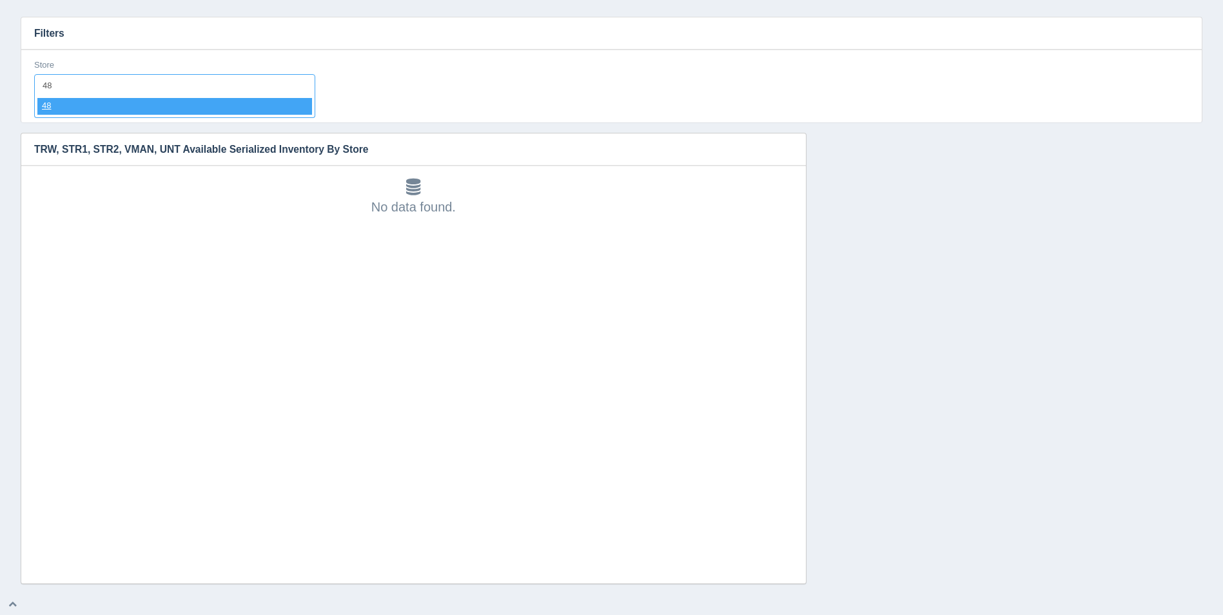
select select "48"
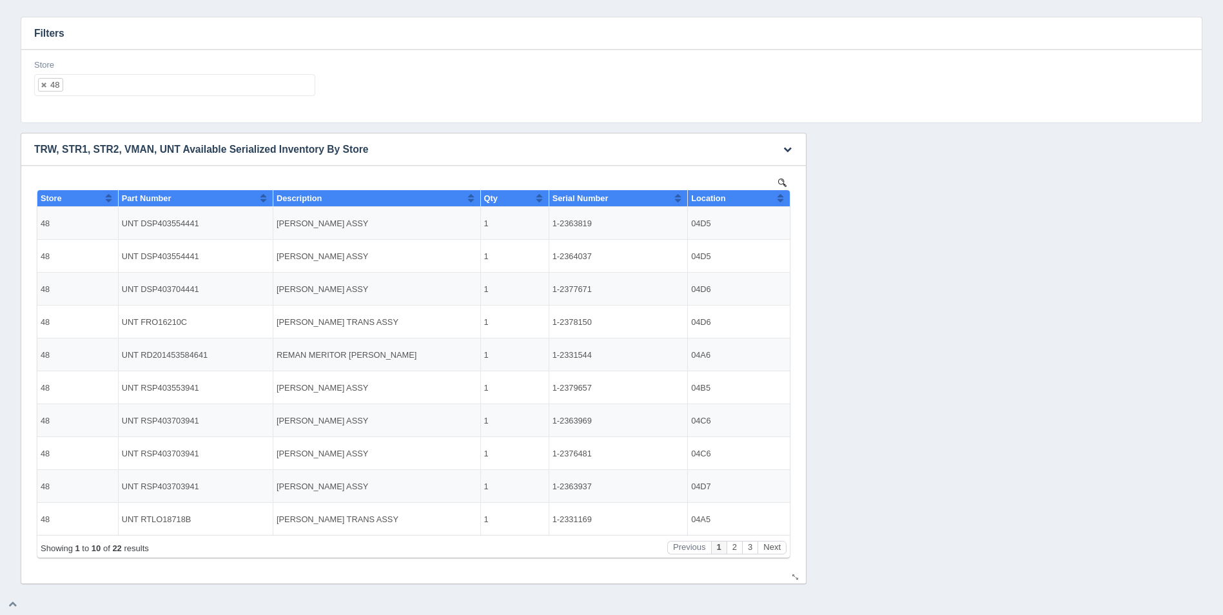
drag, startPoint x: 775, startPoint y: 193, endPoint x: 784, endPoint y: 193, distance: 8.4
click at [776, 193] on th "Location" at bounding box center [739, 198] width 102 height 17
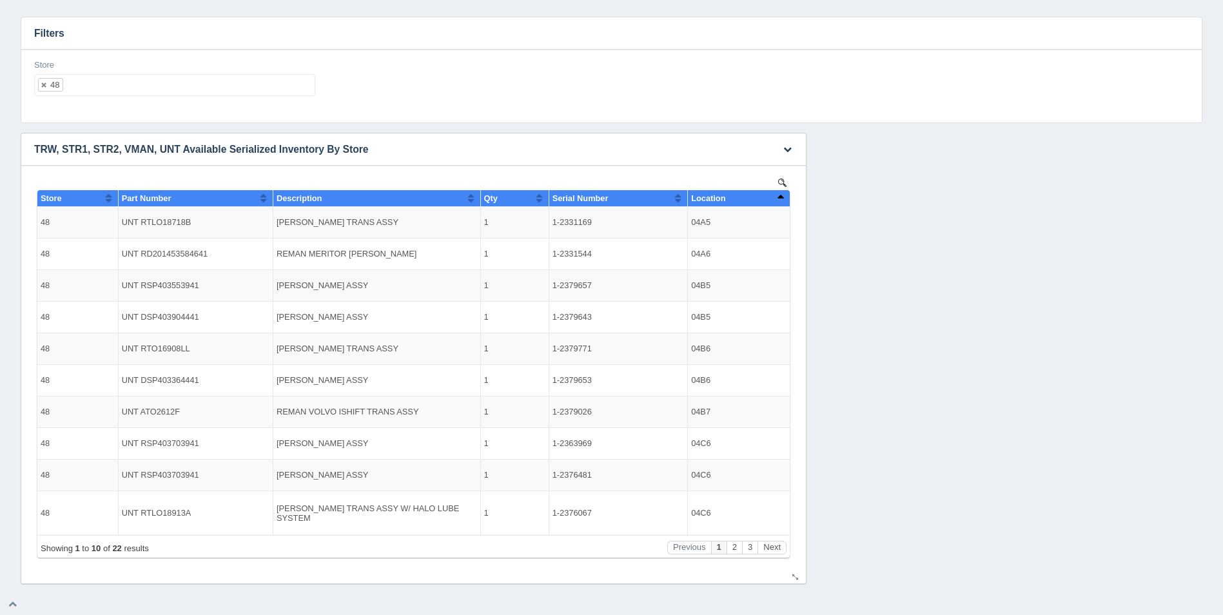
click at [784, 194] on button "Sort column descending" at bounding box center [780, 197] width 8 height 15
click at [784, 194] on button "Sort column ascending" at bounding box center [780, 197] width 8 height 15
click at [772, 547] on button "Next" at bounding box center [772, 548] width 29 height 14
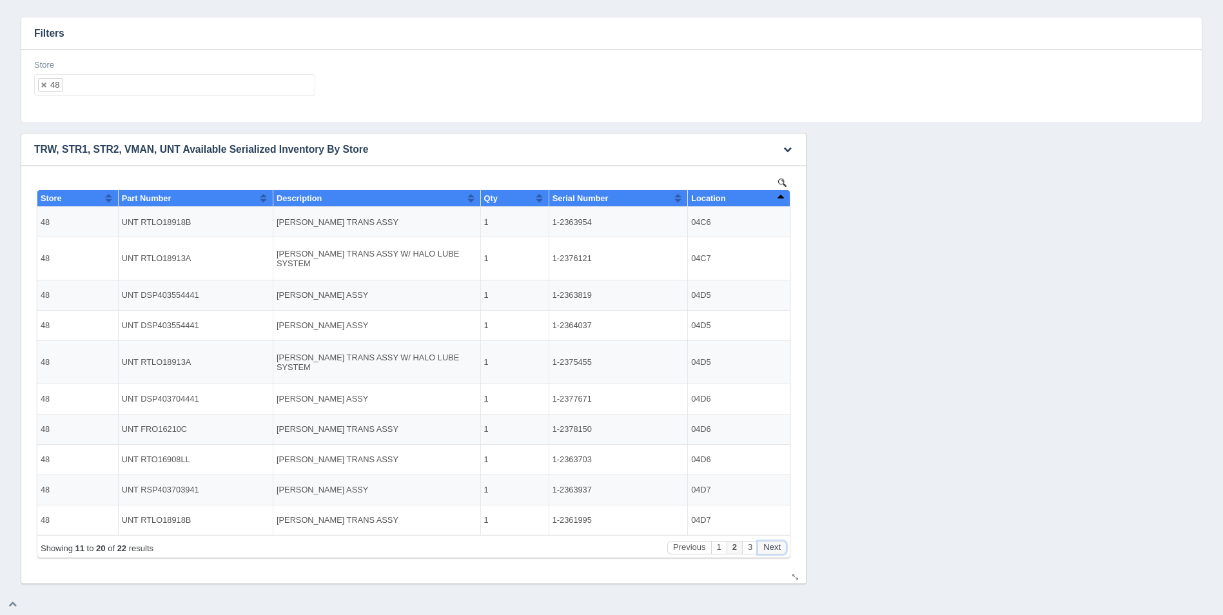
click at [772, 547] on button "Next" at bounding box center [772, 548] width 29 height 14
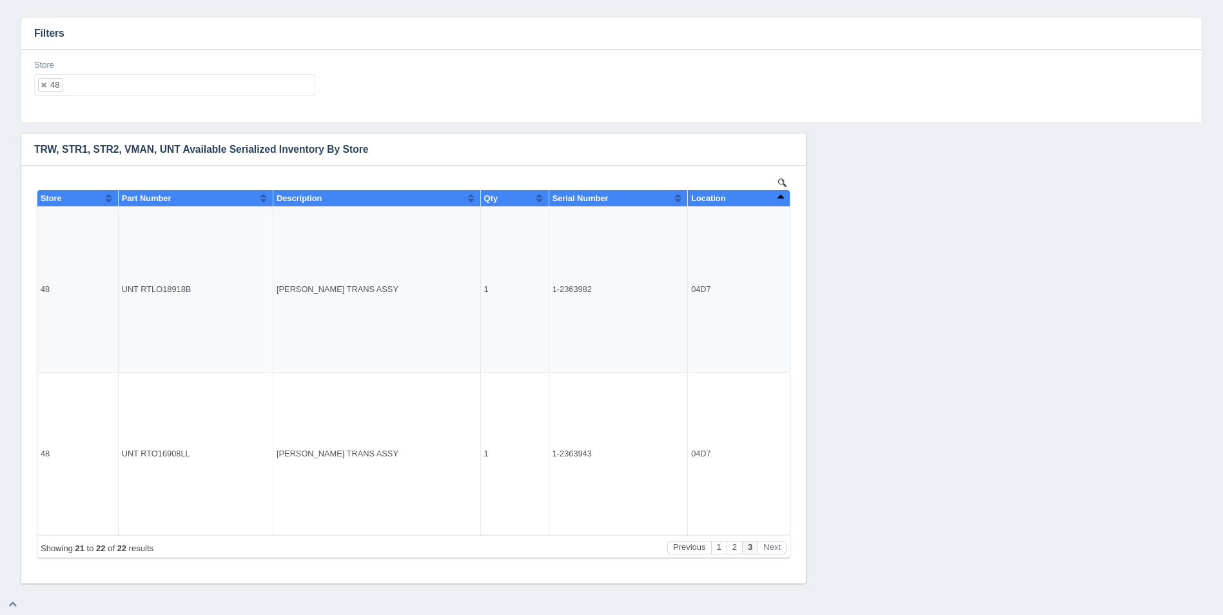
click at [120, 72] on div "Store 48 All None 1 2 3 4 5 6 7 8 9 10 11 12 13 14 15 16 17 18 19 20 21 22 23 2…" at bounding box center [174, 77] width 281 height 37
click at [126, 84] on ul "48" at bounding box center [174, 85] width 281 height 22
select select
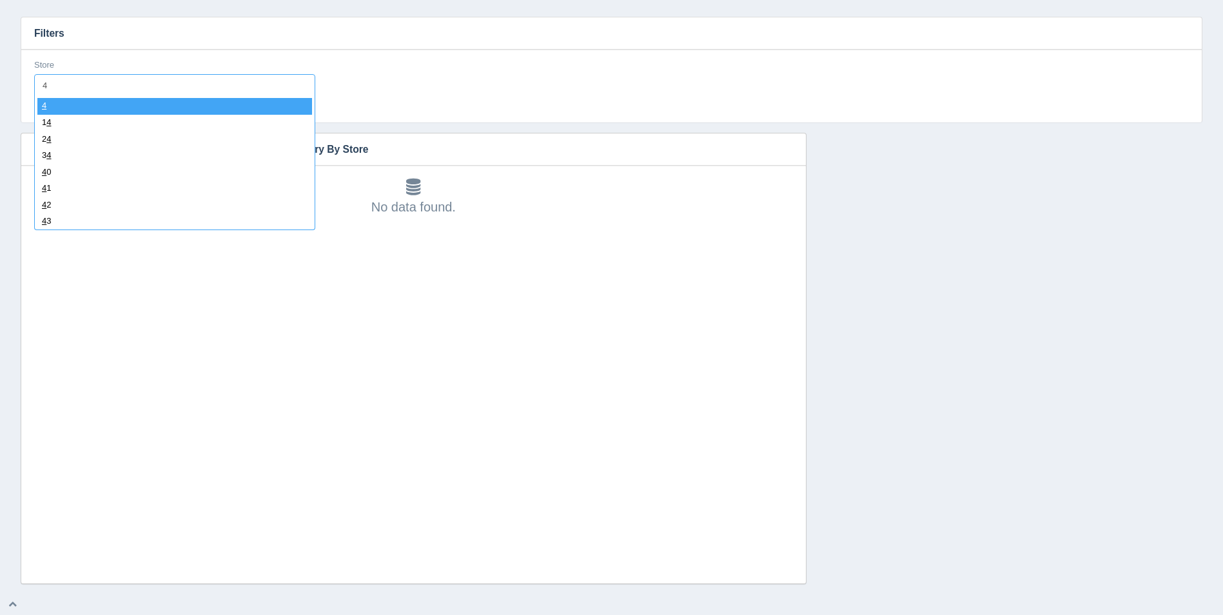
type input "49"
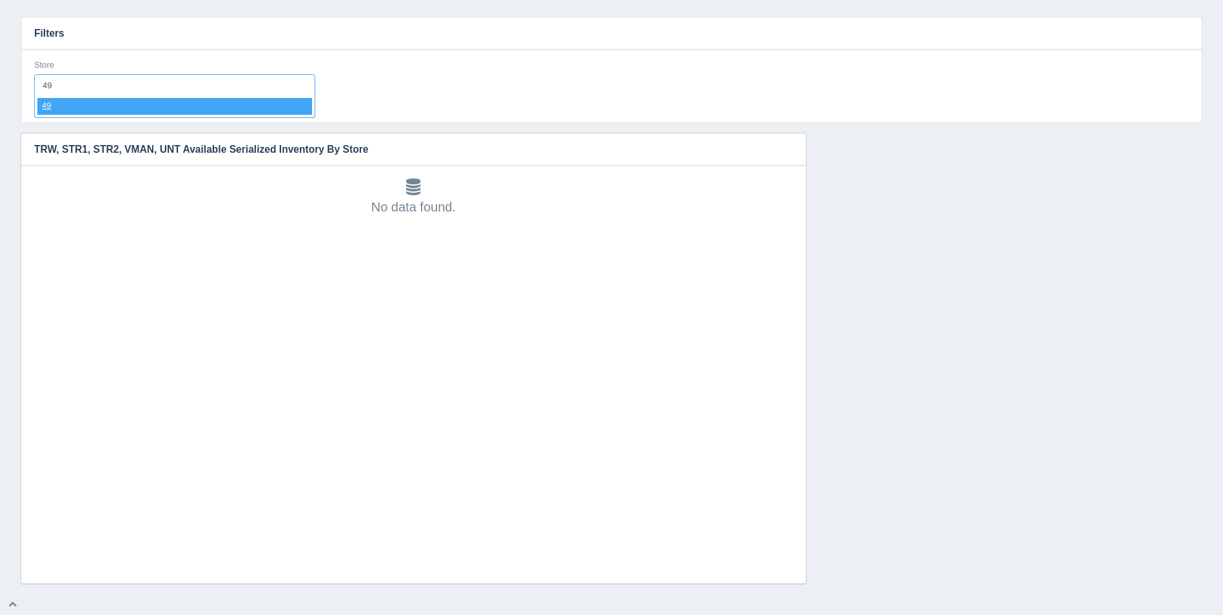
select select "49"
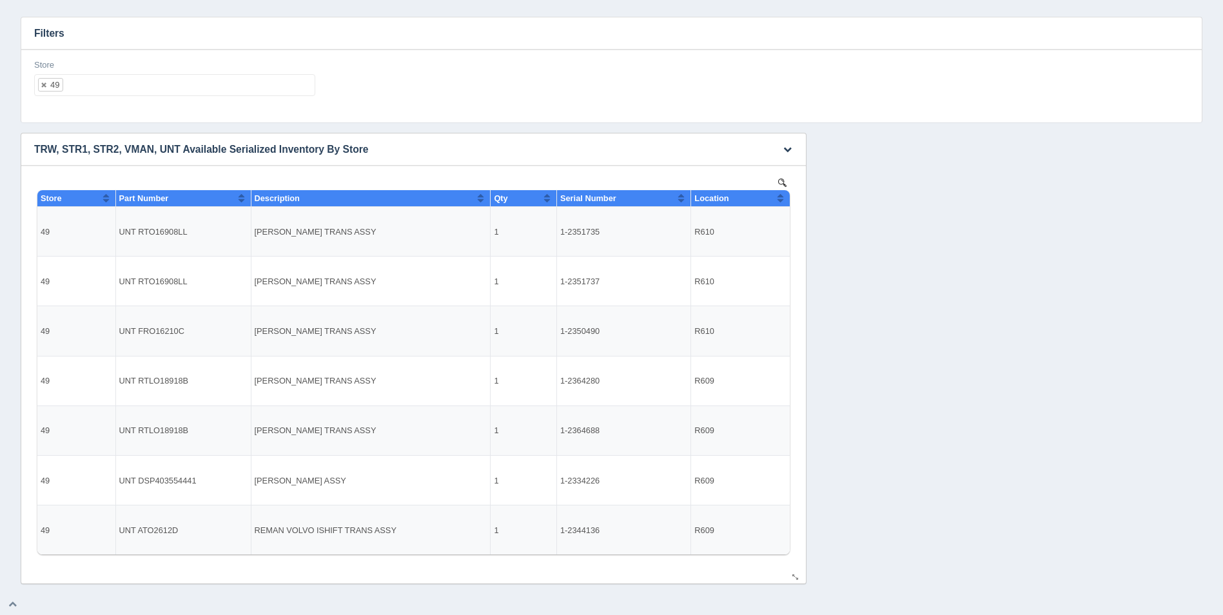
select select
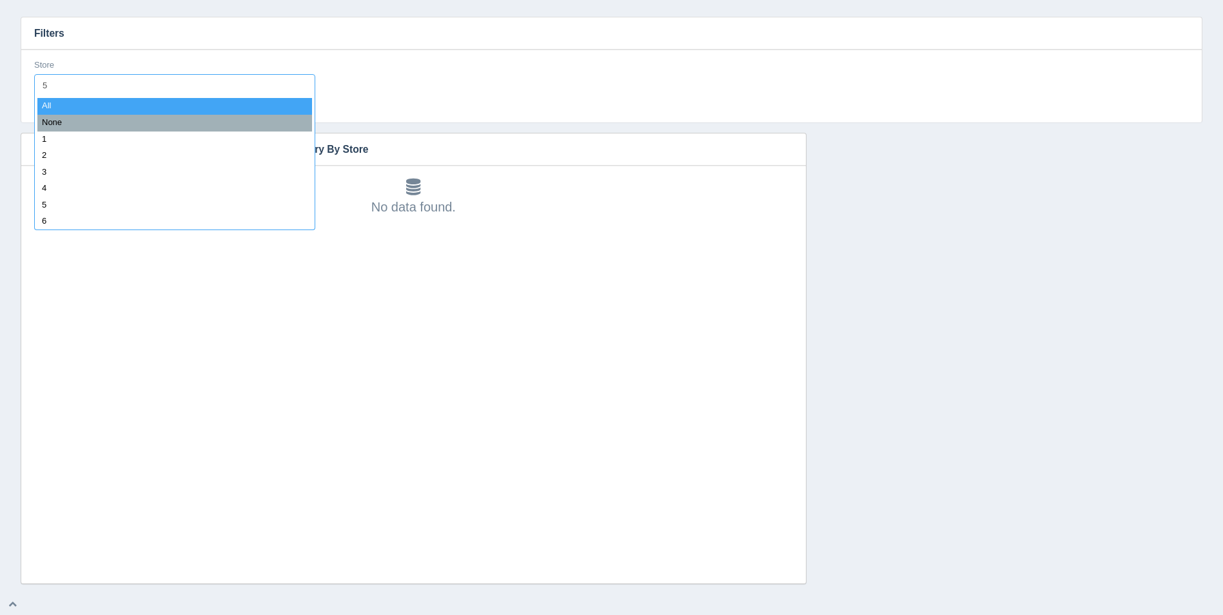
type input "50"
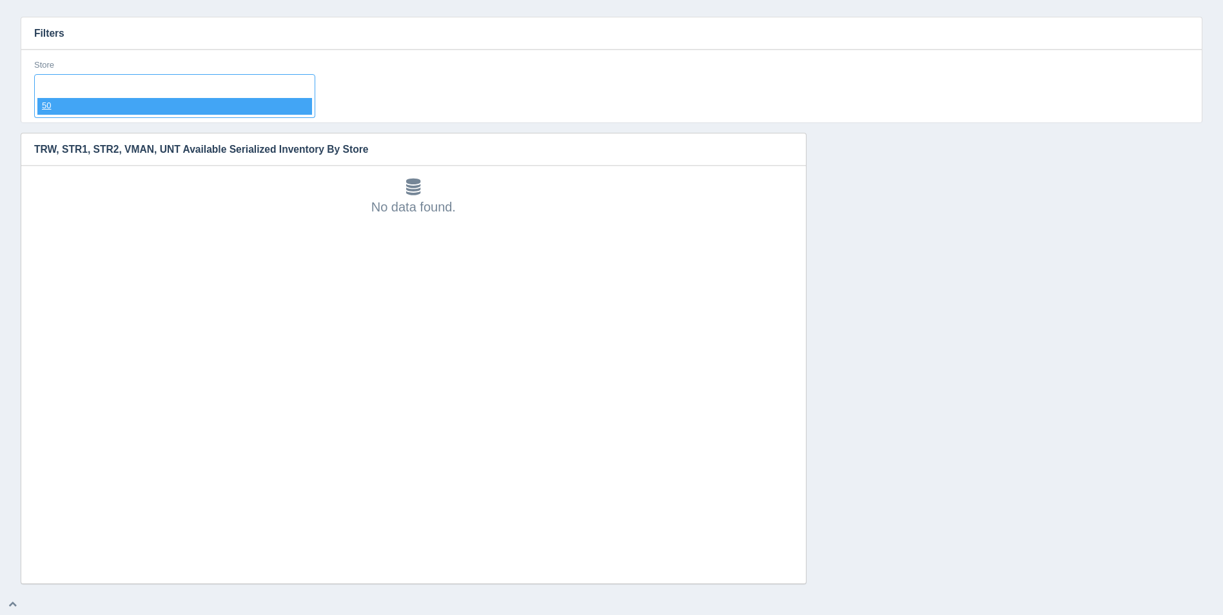
select select "50"
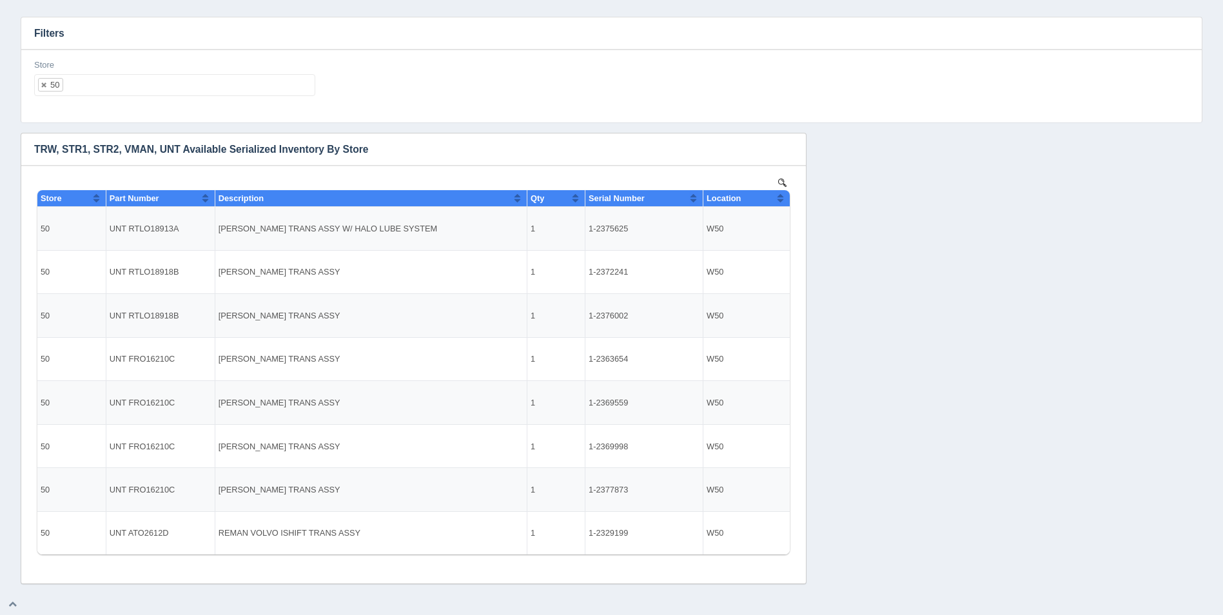
select select
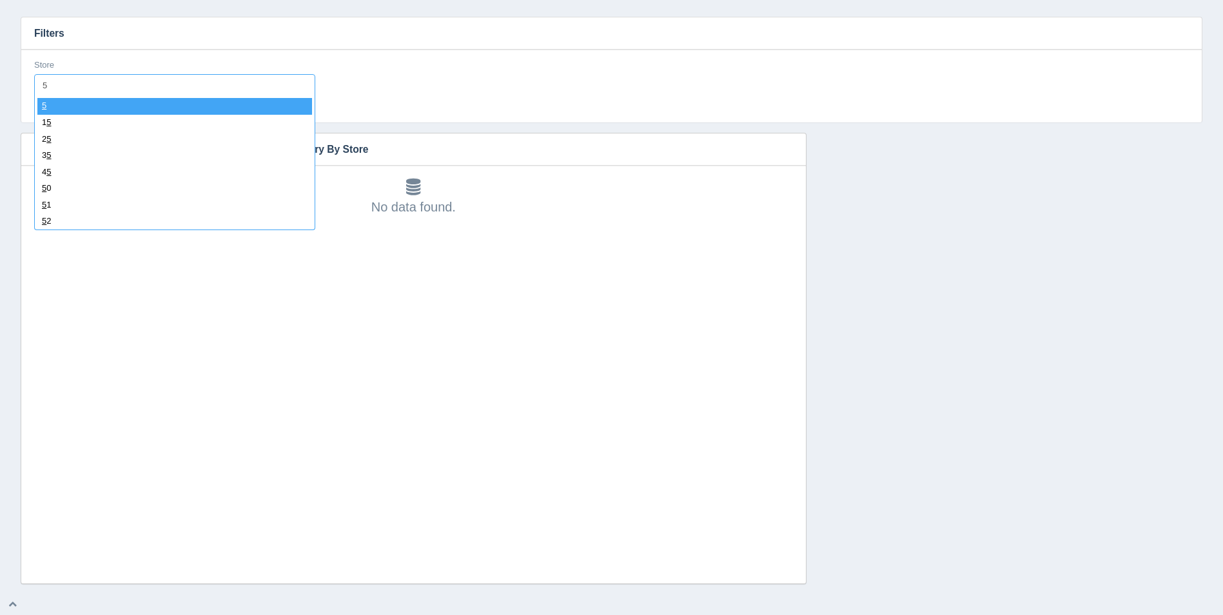
type input "51"
select select "51"
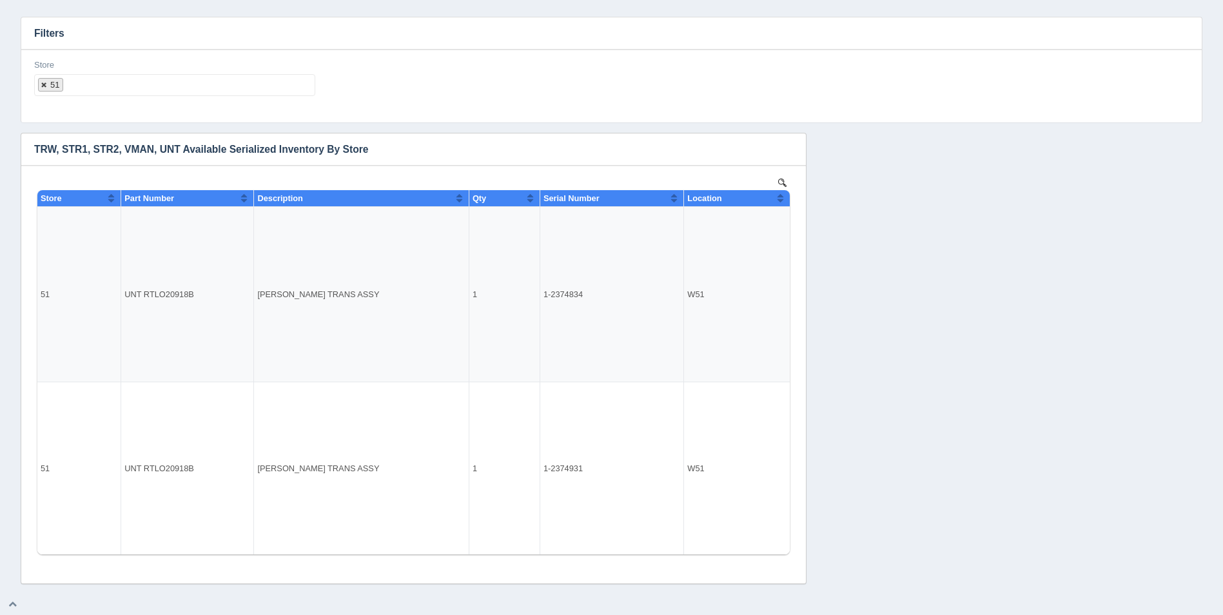
select select
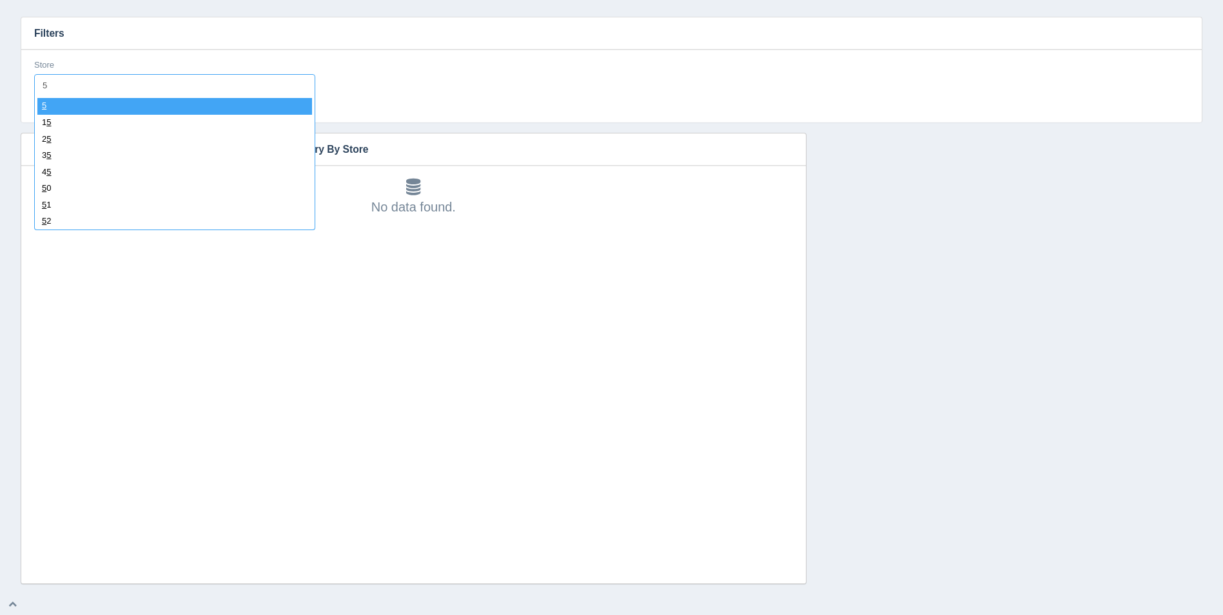
type input "52"
select select "52"
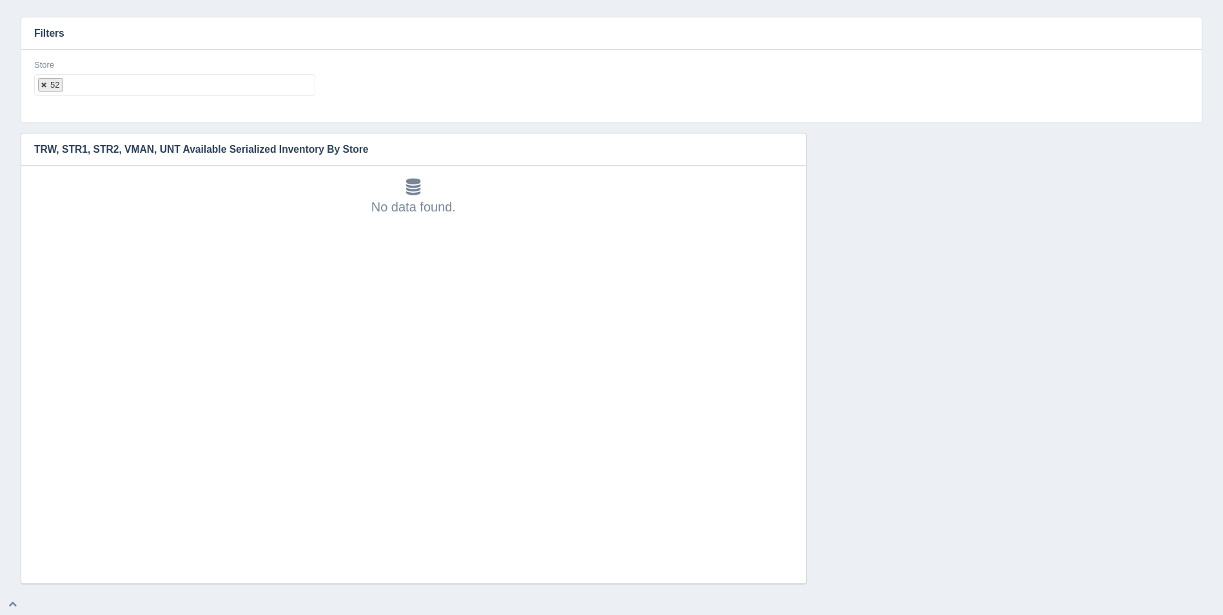
select select
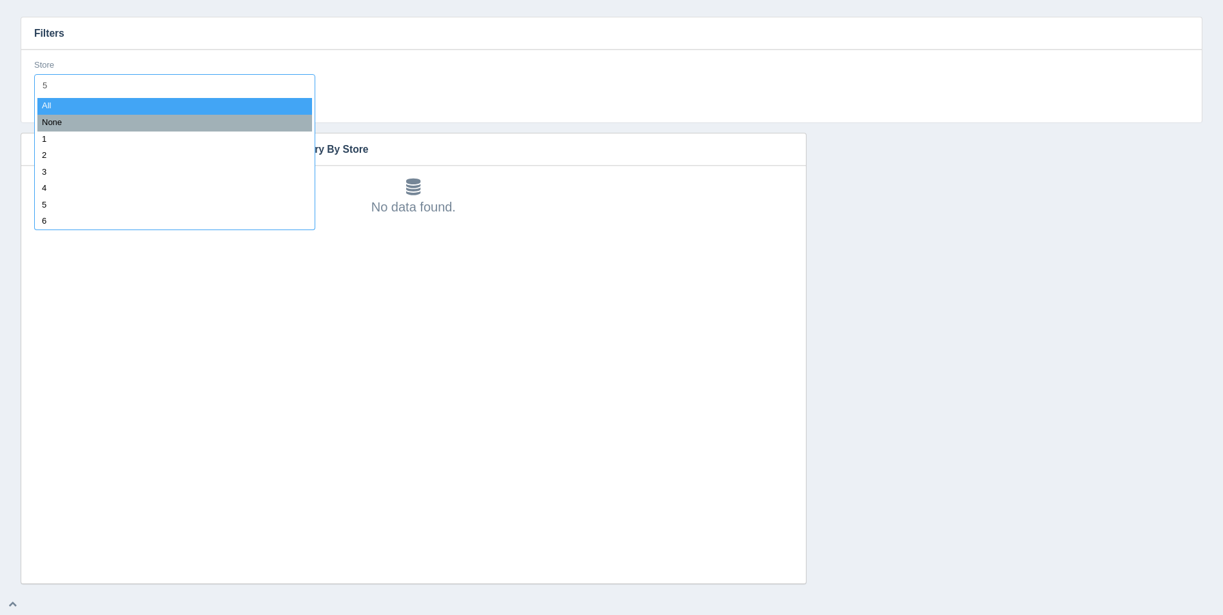
type input "53"
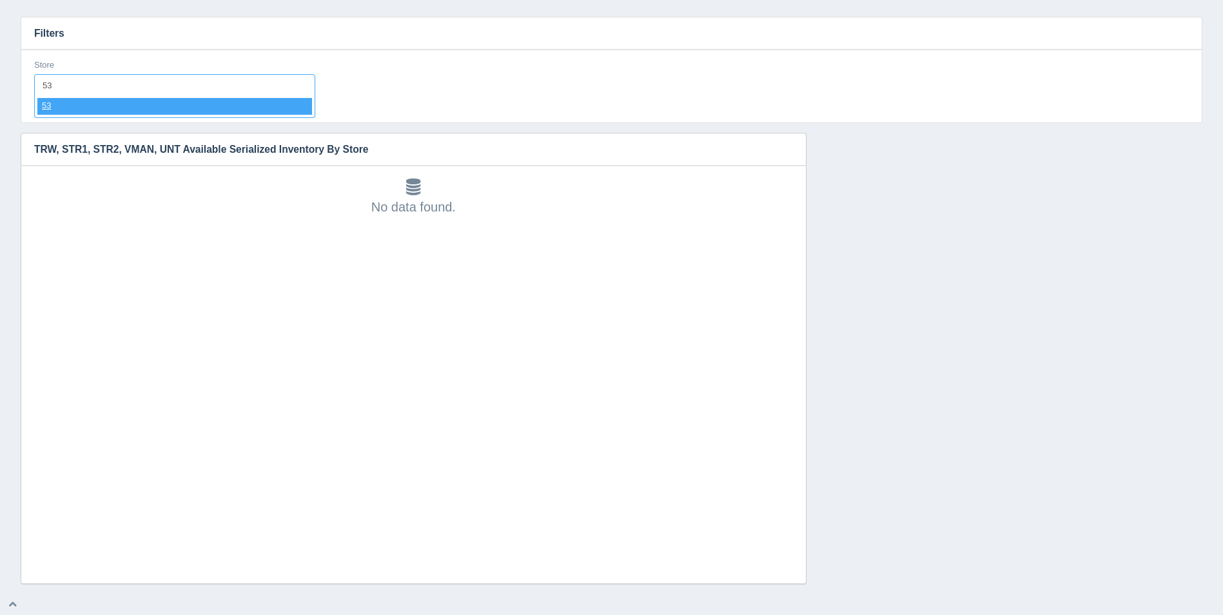
select select "53"
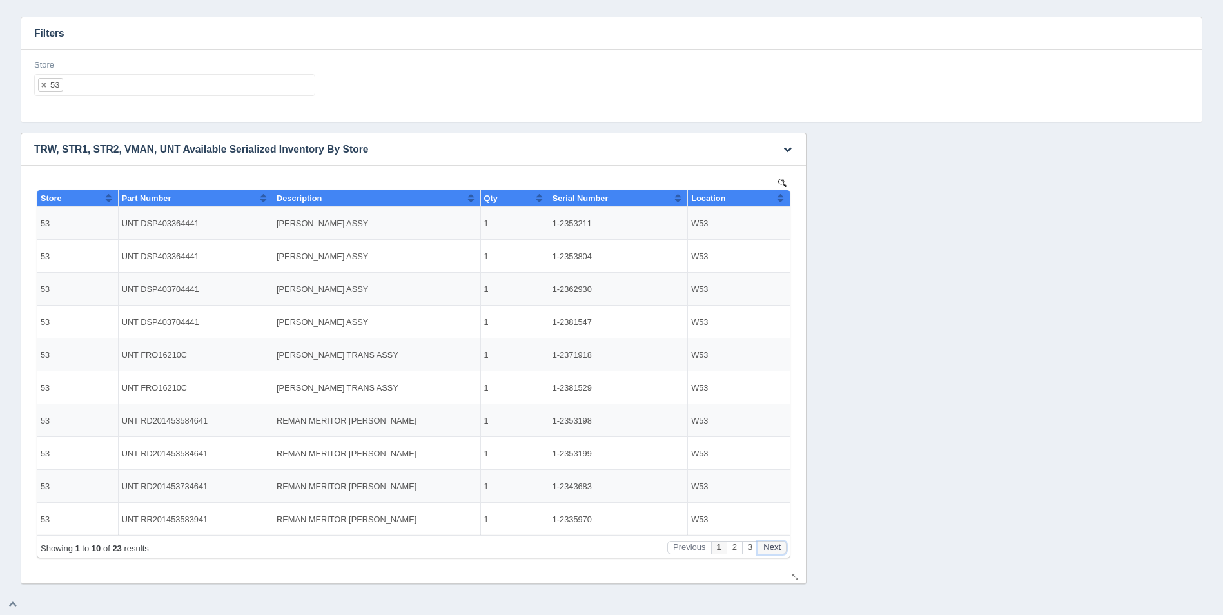
click at [779, 548] on button "Next" at bounding box center [772, 548] width 29 height 14
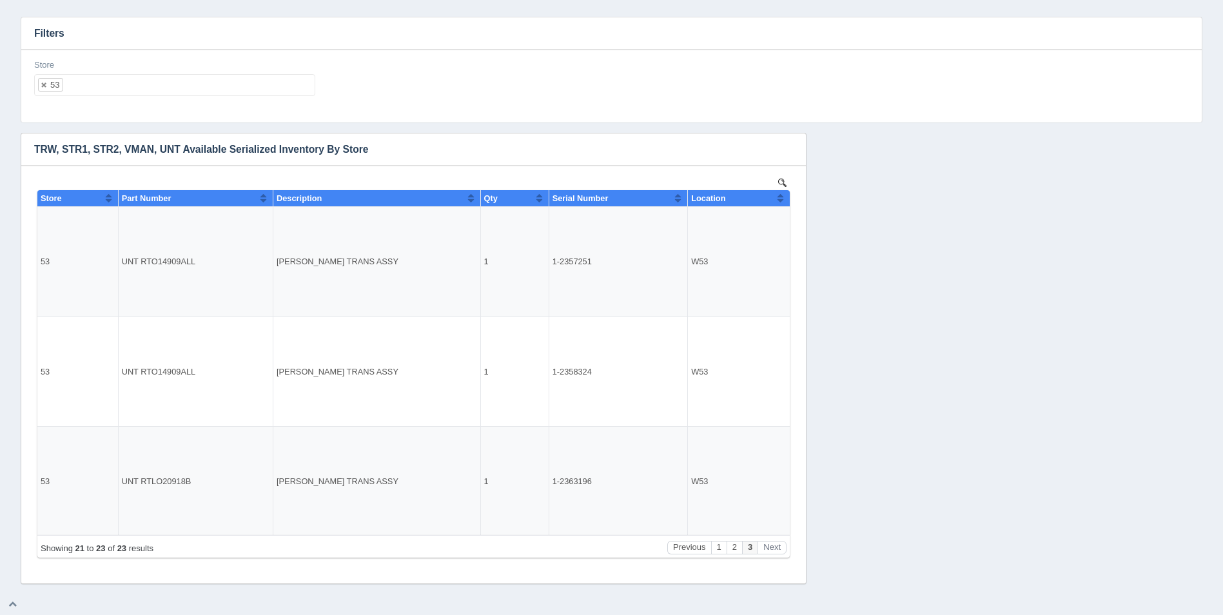
click at [157, 89] on ul "53" at bounding box center [174, 85] width 281 height 22
select select
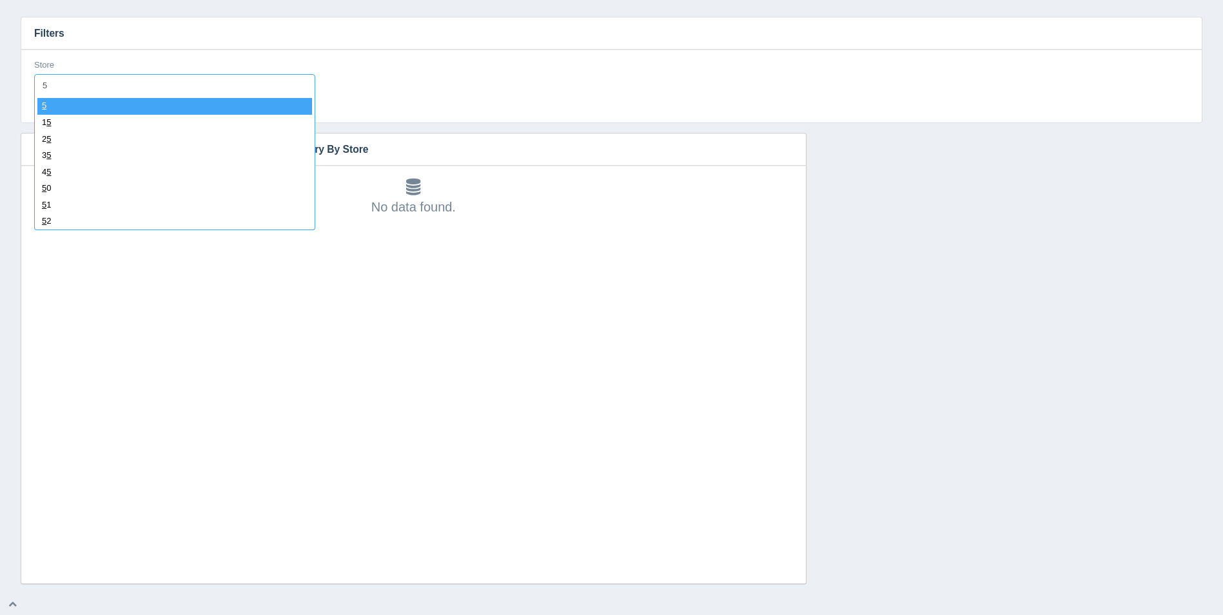
type input "54"
select select "54"
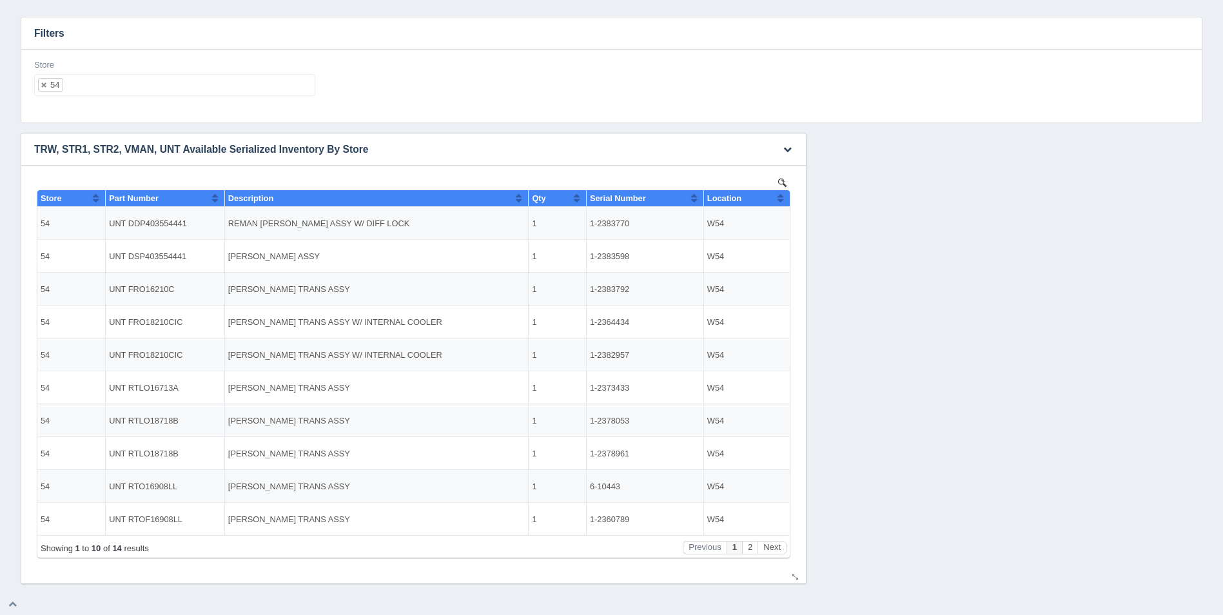
click at [786, 201] on th "Location" at bounding box center [747, 198] width 86 height 17
drag, startPoint x: 786, startPoint y: 201, endPoint x: 827, endPoint y: 630, distance: 430.9
click at [786, 201] on th "Location" at bounding box center [747, 198] width 86 height 17
click at [776, 549] on button "Next" at bounding box center [772, 548] width 29 height 14
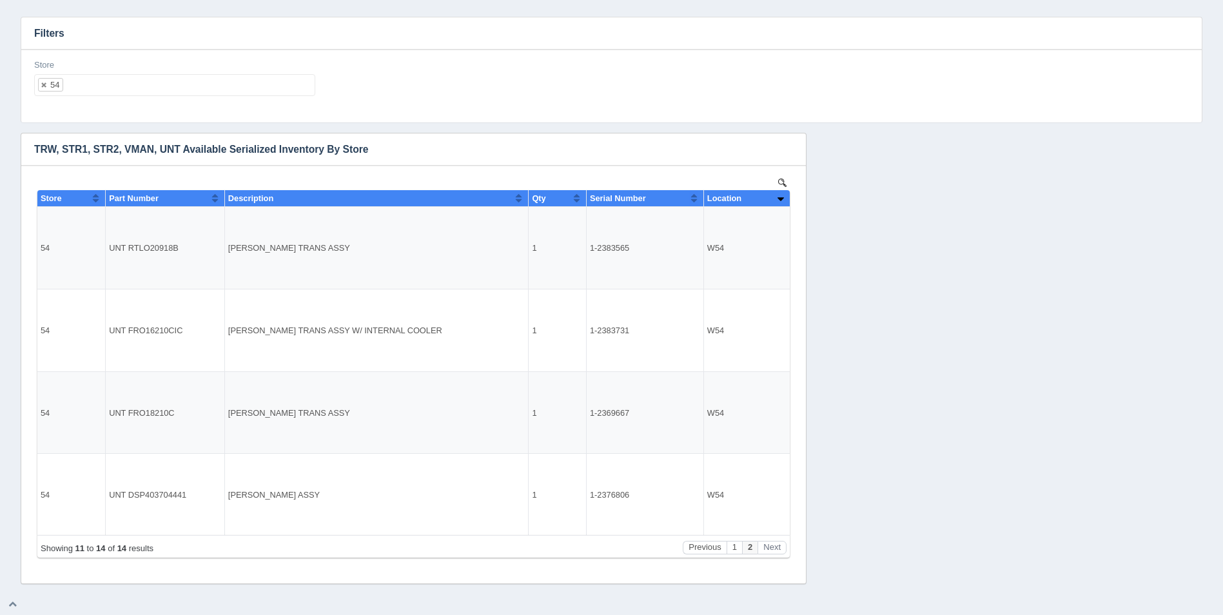
click at [161, 91] on ul "54" at bounding box center [174, 85] width 281 height 22
select select
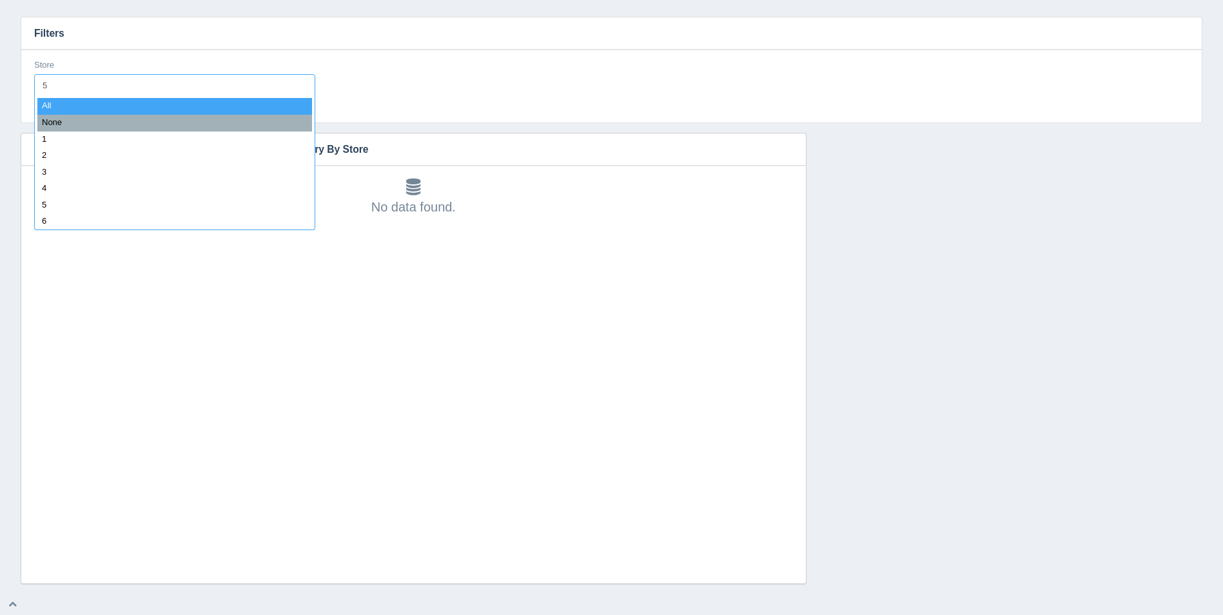
type input "55"
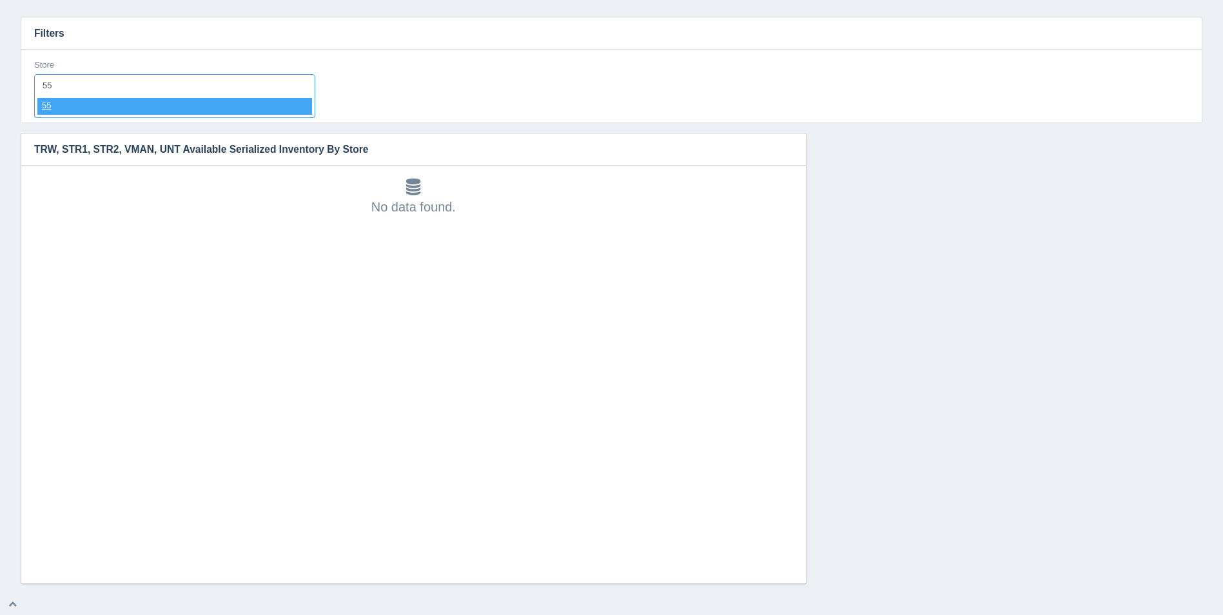
select select "55"
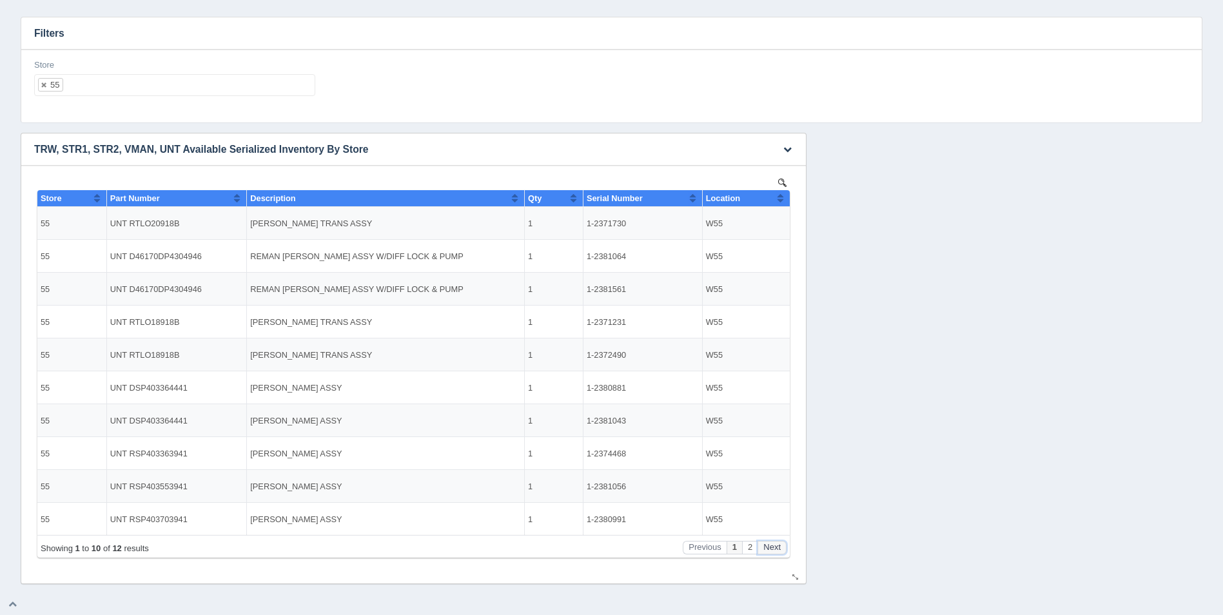
click at [773, 553] on button "Next" at bounding box center [772, 548] width 29 height 14
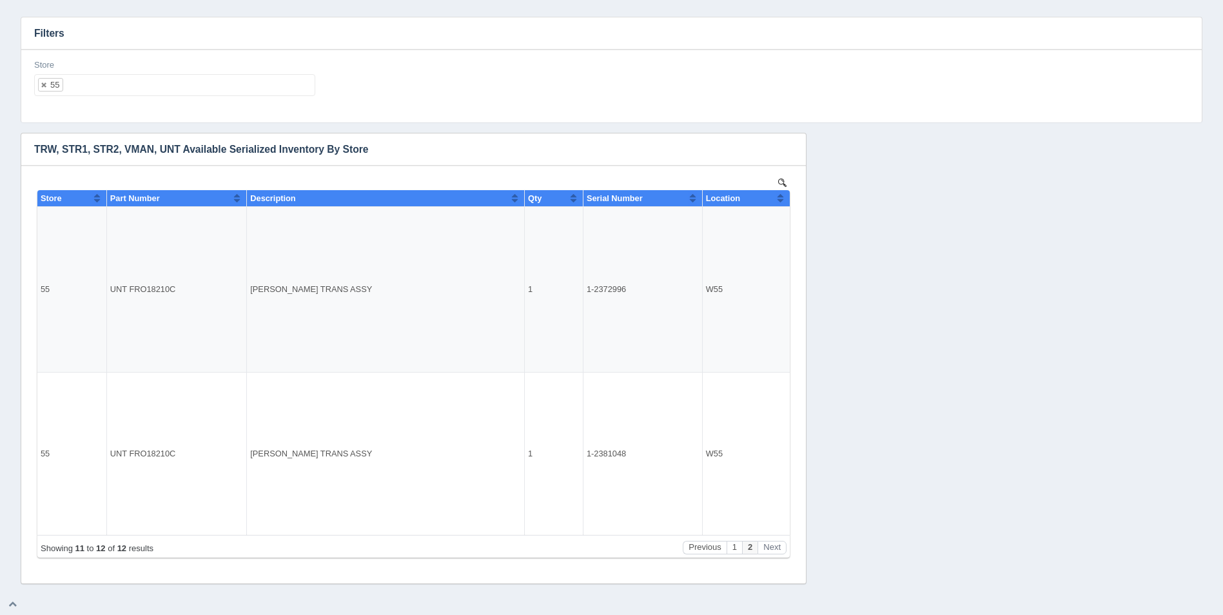
click at [167, 75] on ul "55" at bounding box center [174, 85] width 281 height 22
select select
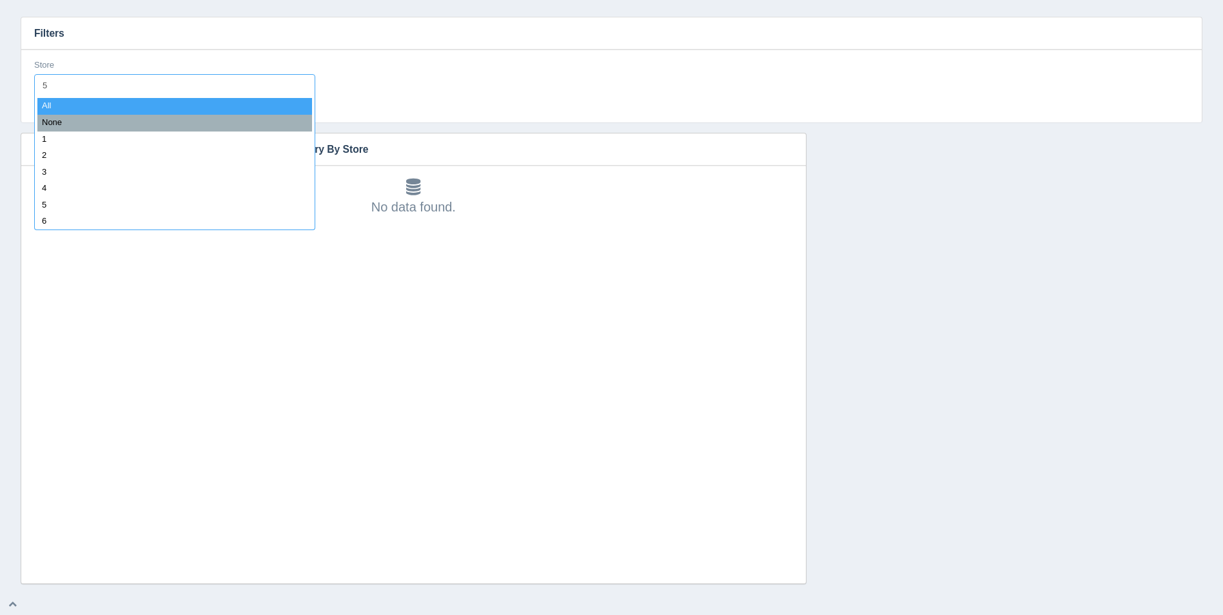
type input "56"
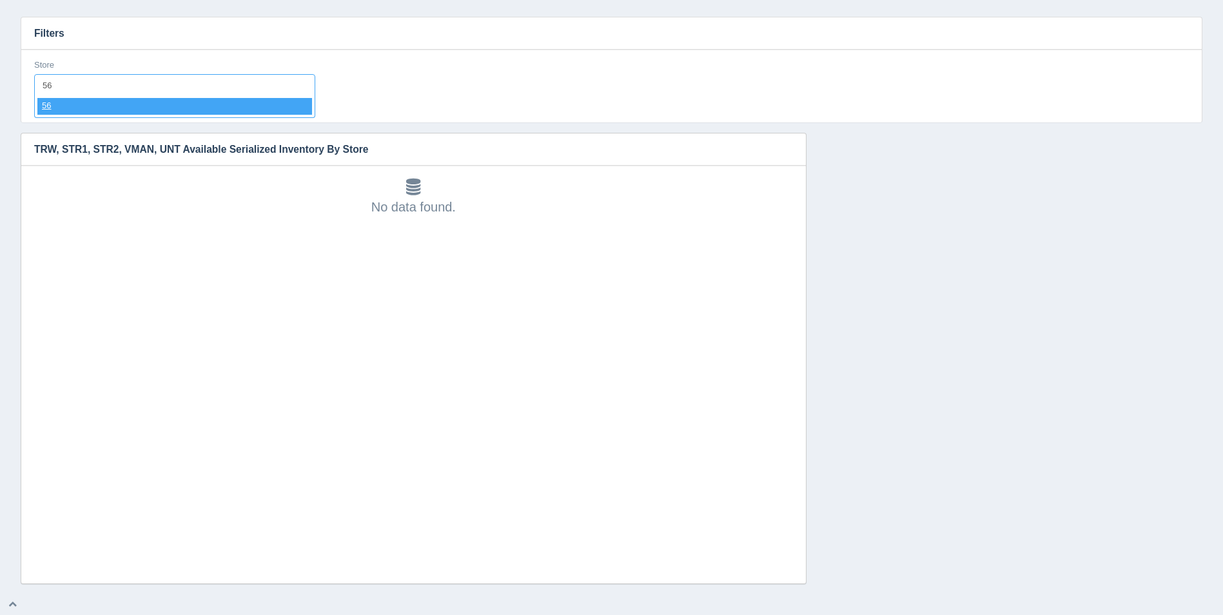
select select "56"
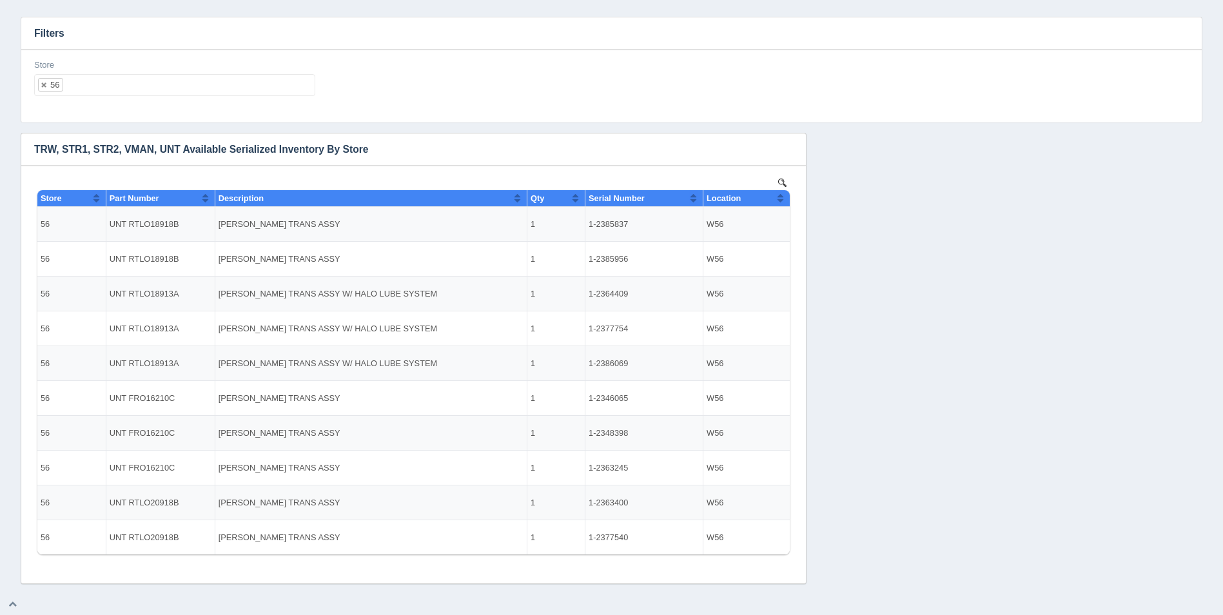
click at [175, 88] on input "text" at bounding box center [188, 85] width 250 height 21
select select
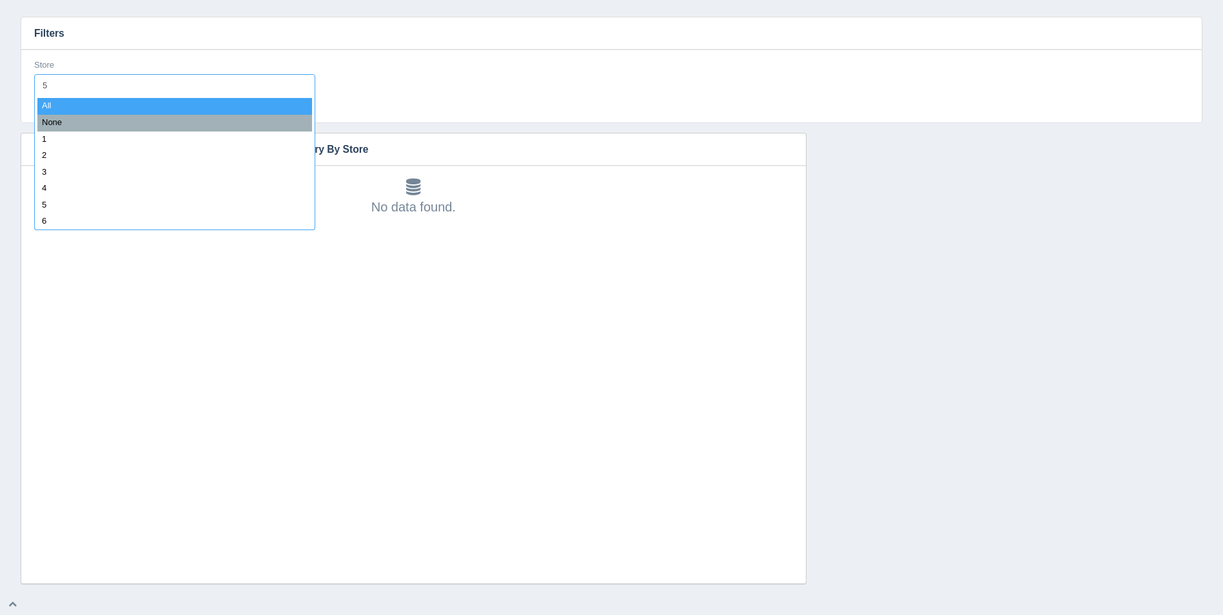
type input "57"
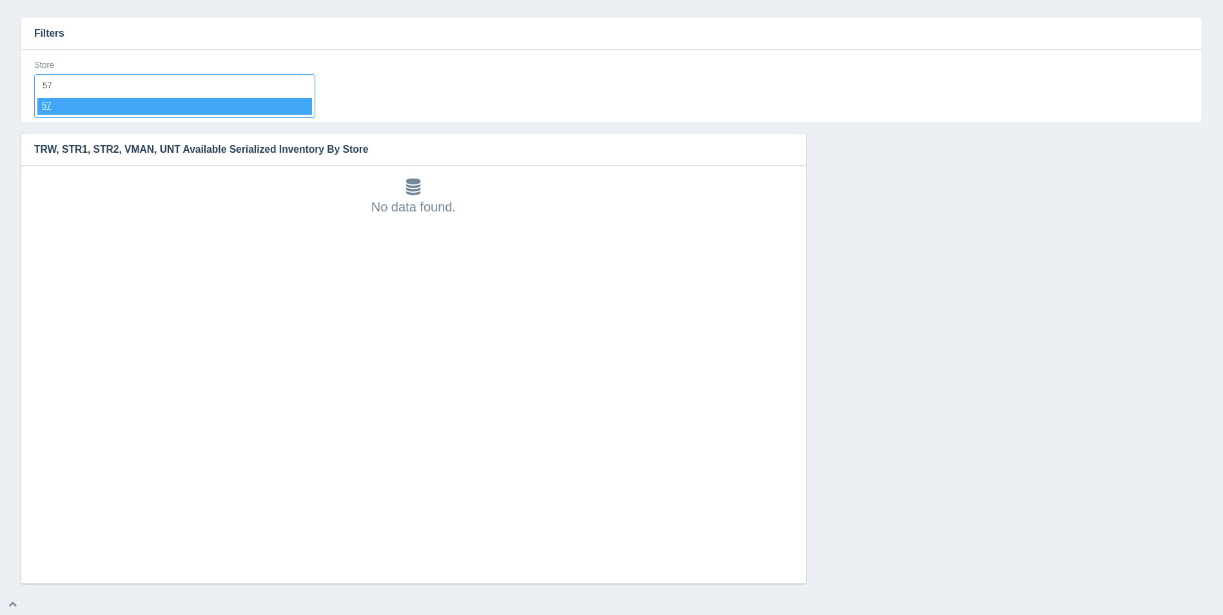
select select "57"
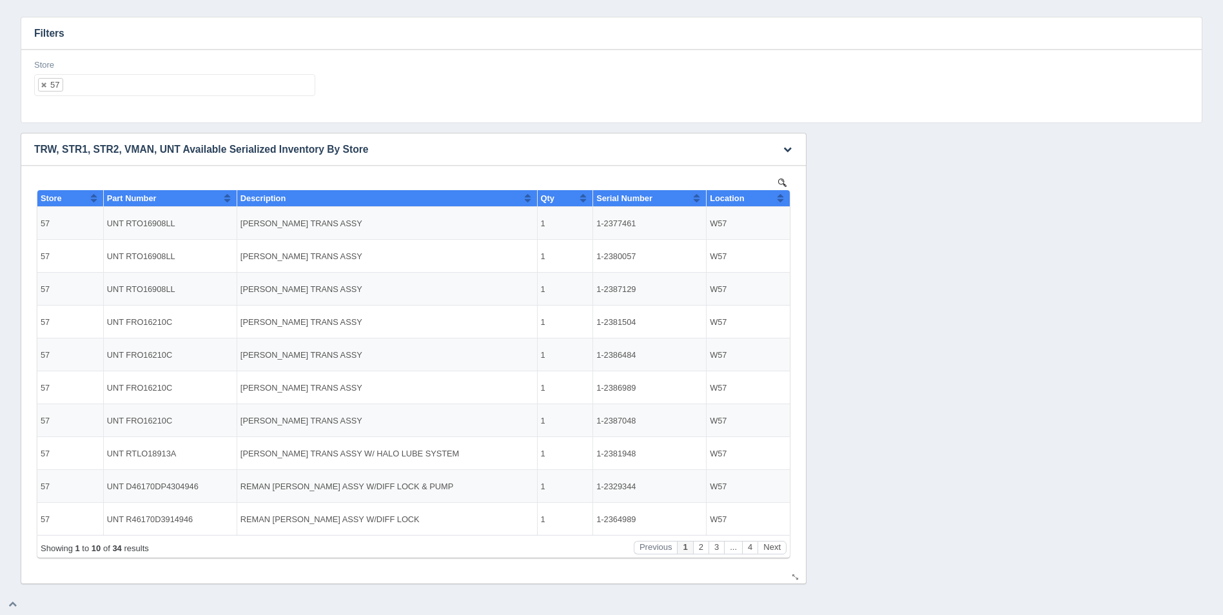
click at [782, 201] on button "Sort column ascending" at bounding box center [780, 197] width 8 height 15
click at [782, 201] on button "Sort column descending" at bounding box center [780, 197] width 8 height 15
click at [782, 201] on button "Sort column ascending" at bounding box center [780, 197] width 8 height 15
click at [779, 549] on button "Next" at bounding box center [772, 548] width 29 height 14
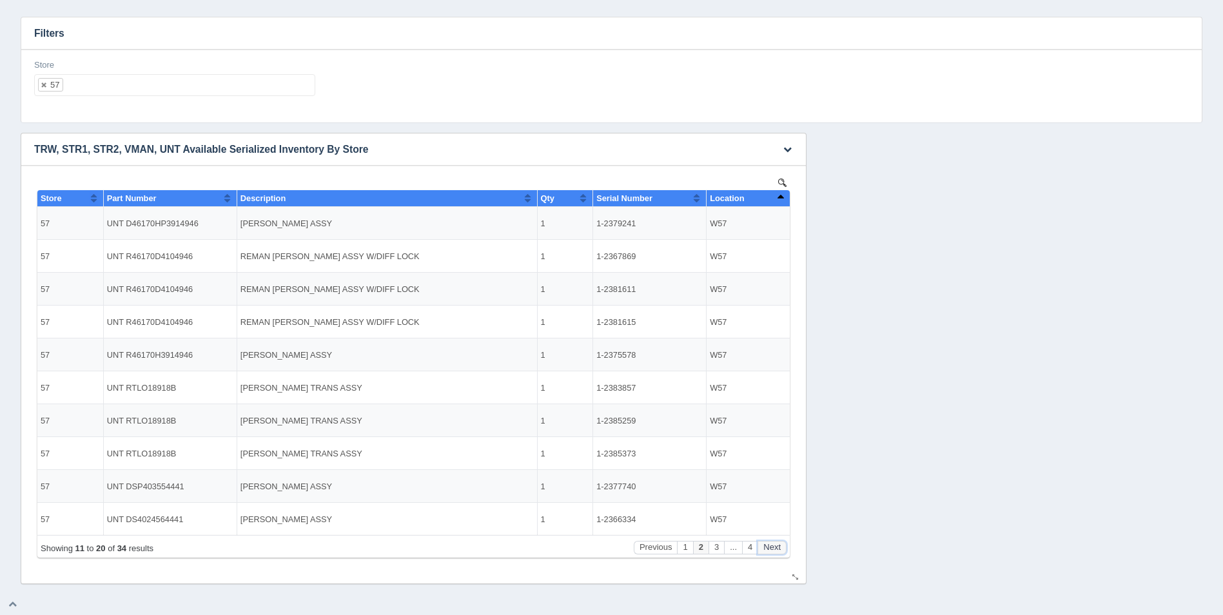
click at [779, 549] on button "Next" at bounding box center [772, 548] width 29 height 14
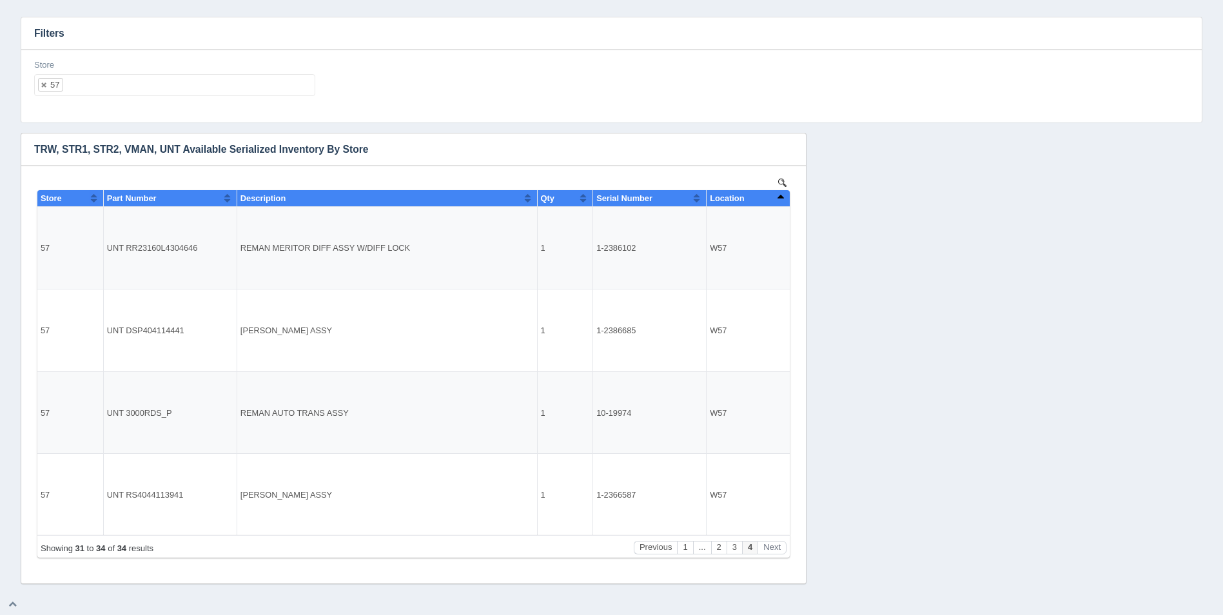
click at [279, 71] on div "Store 57 All None 1 2 3 4 5 6 7 8 9 10 11 12 13 14 15 16 17 18 19 20 21 22 23 2…" at bounding box center [174, 77] width 281 height 37
click at [284, 86] on ul "57" at bounding box center [174, 85] width 281 height 22
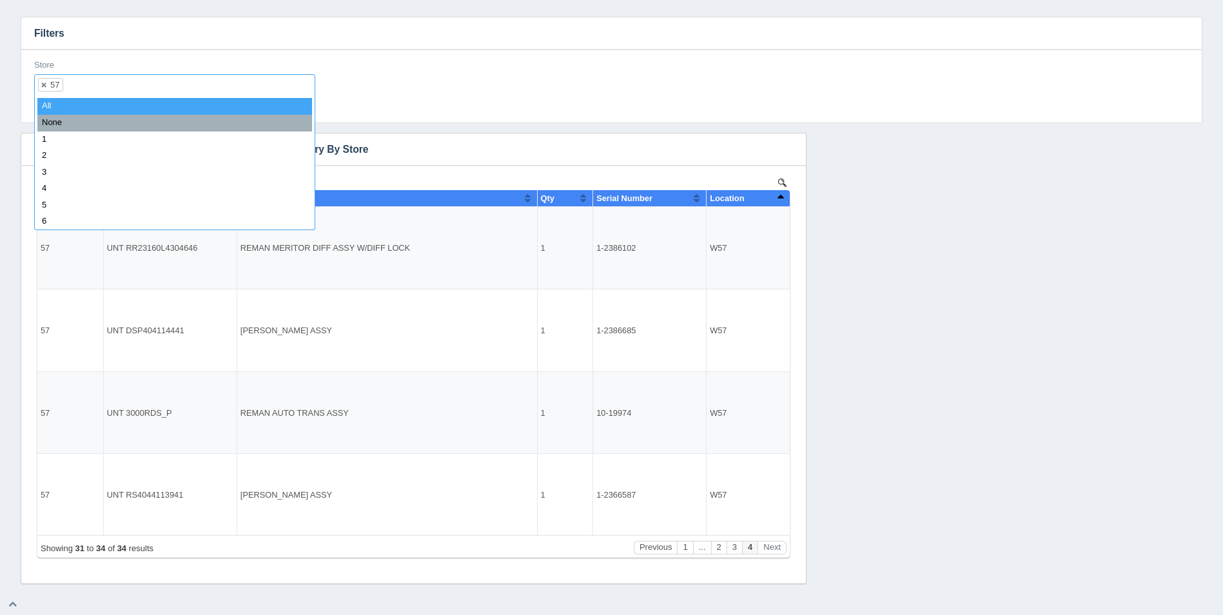
select select
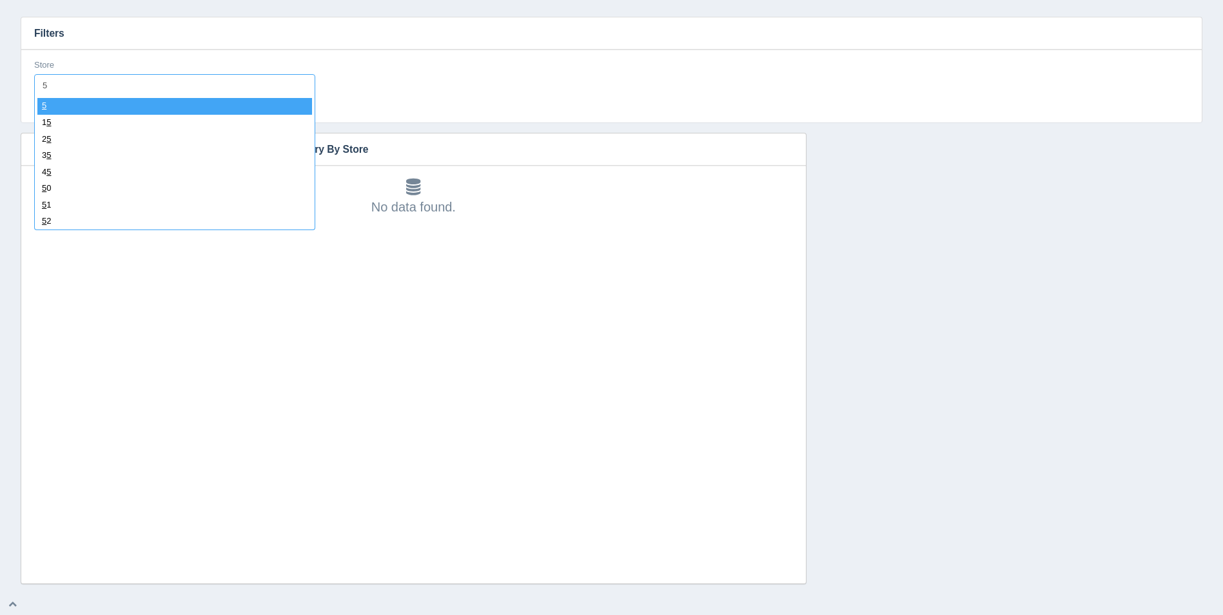
type input "58"
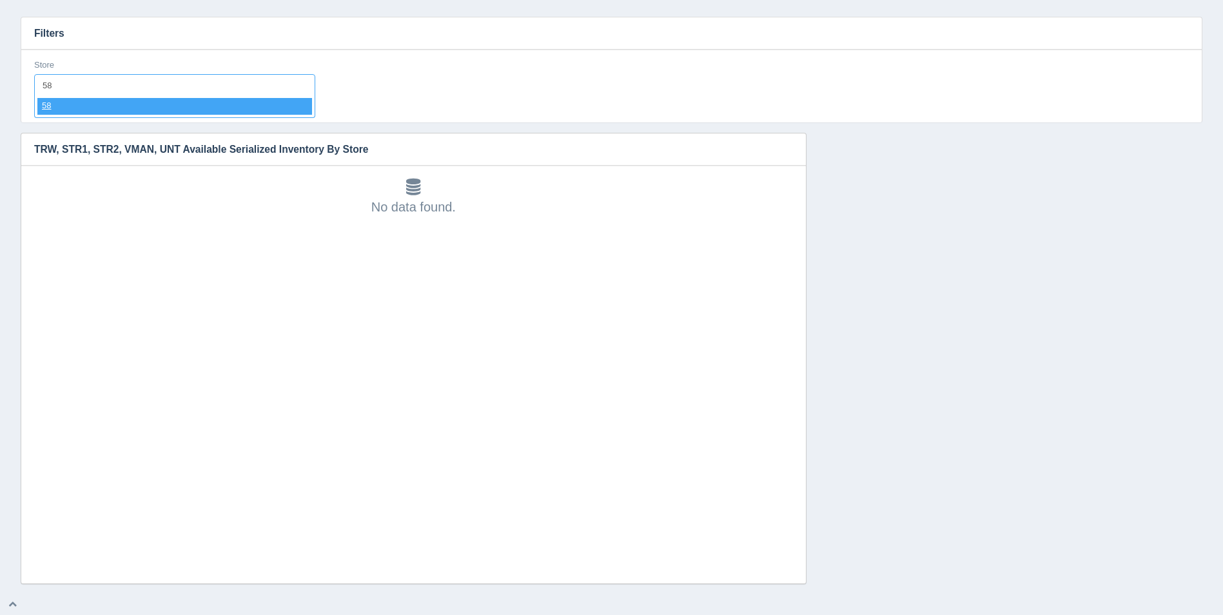
select select "58"
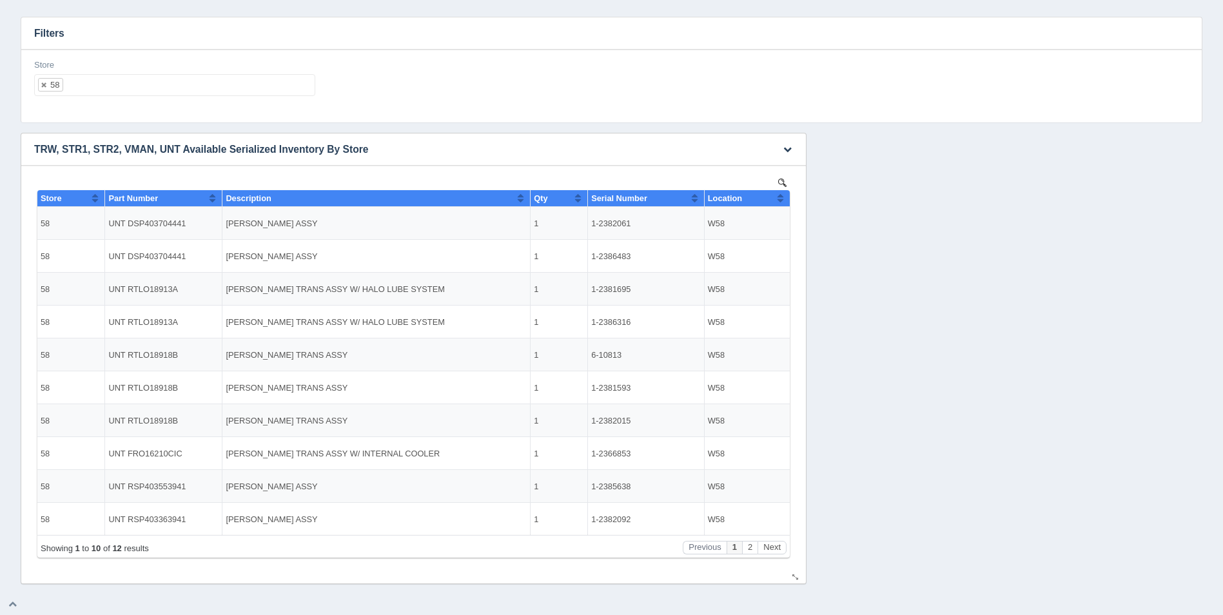
click at [786, 202] on th "Location" at bounding box center [747, 198] width 86 height 17
click at [786, 201] on th "Location" at bounding box center [747, 198] width 86 height 17
click at [768, 546] on button "Next" at bounding box center [772, 548] width 29 height 14
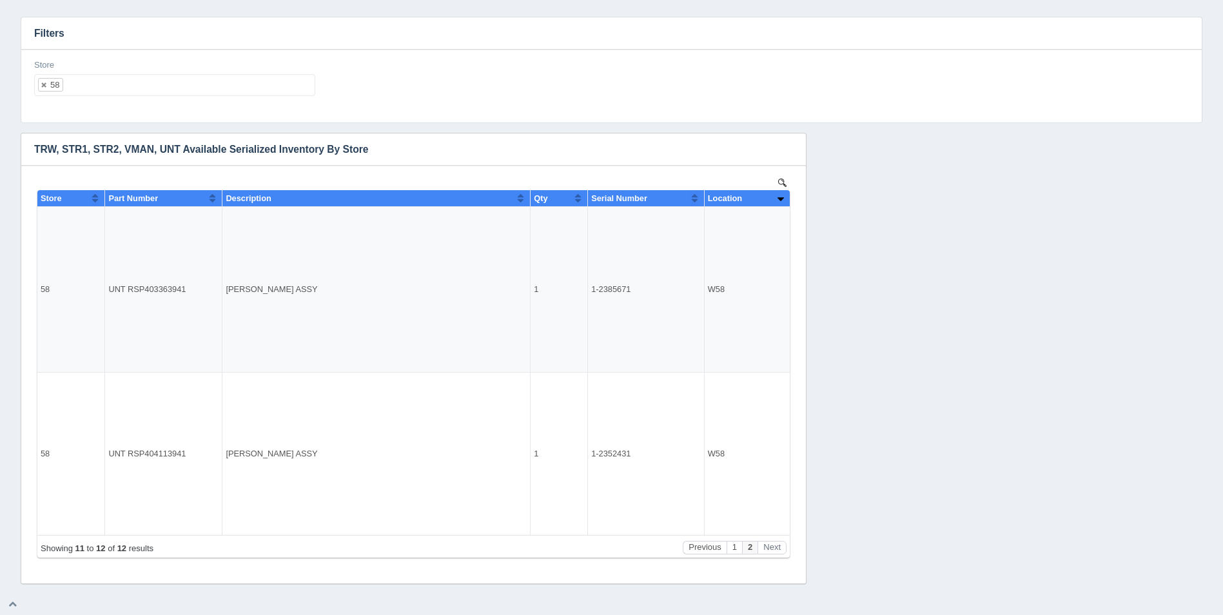
click at [84, 89] on input "text" at bounding box center [74, 85] width 22 height 21
select select
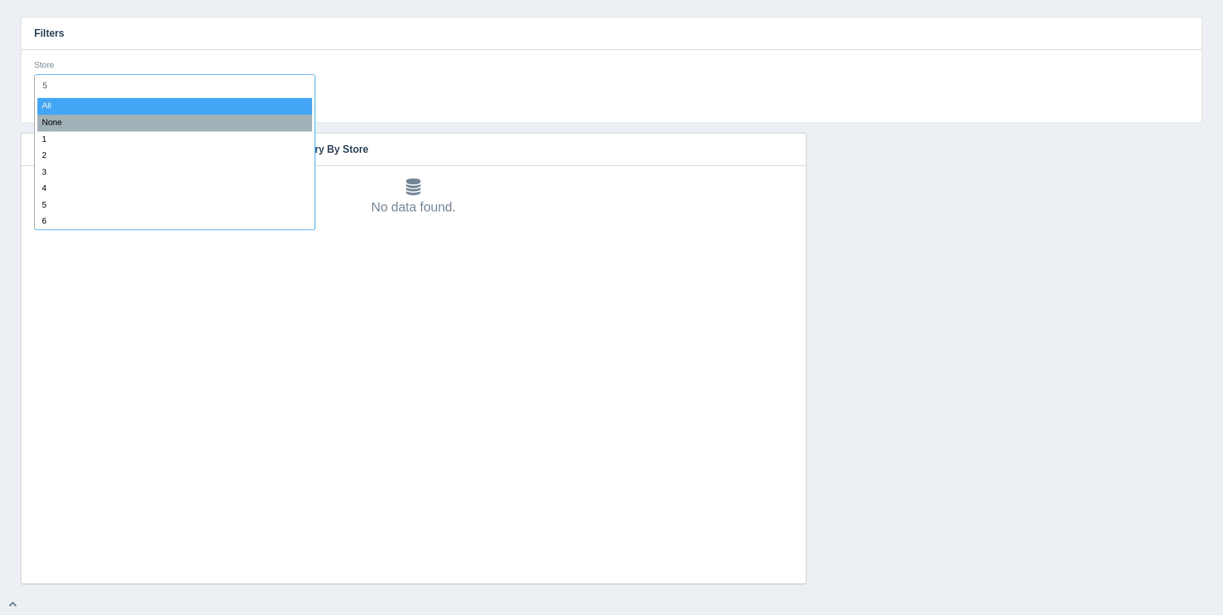
type input "59"
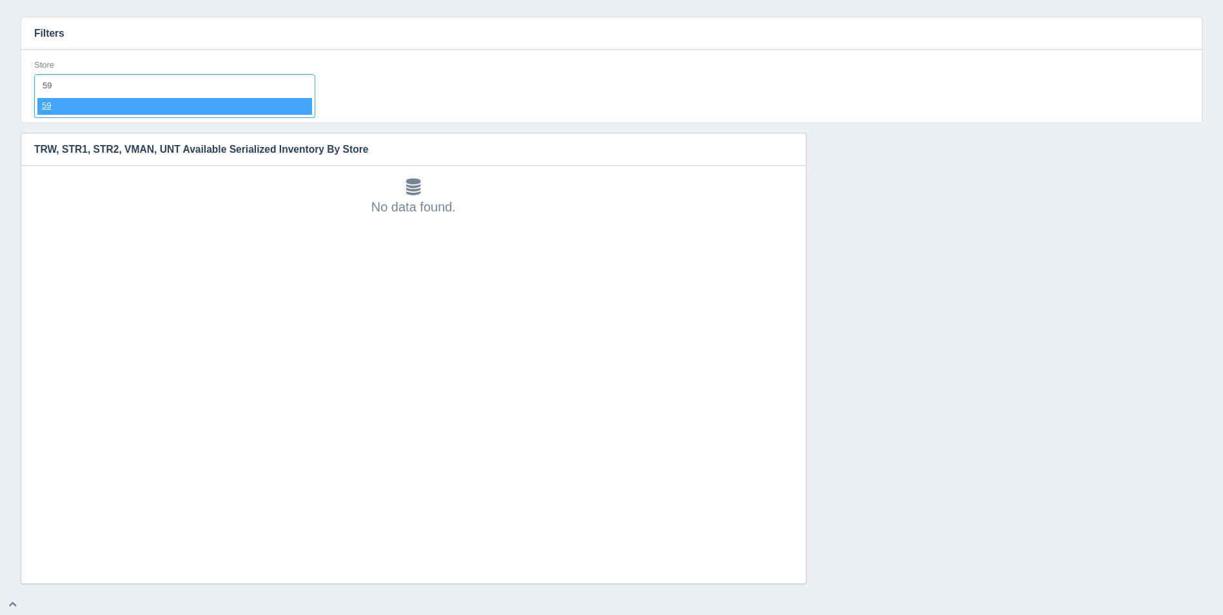
select select "59"
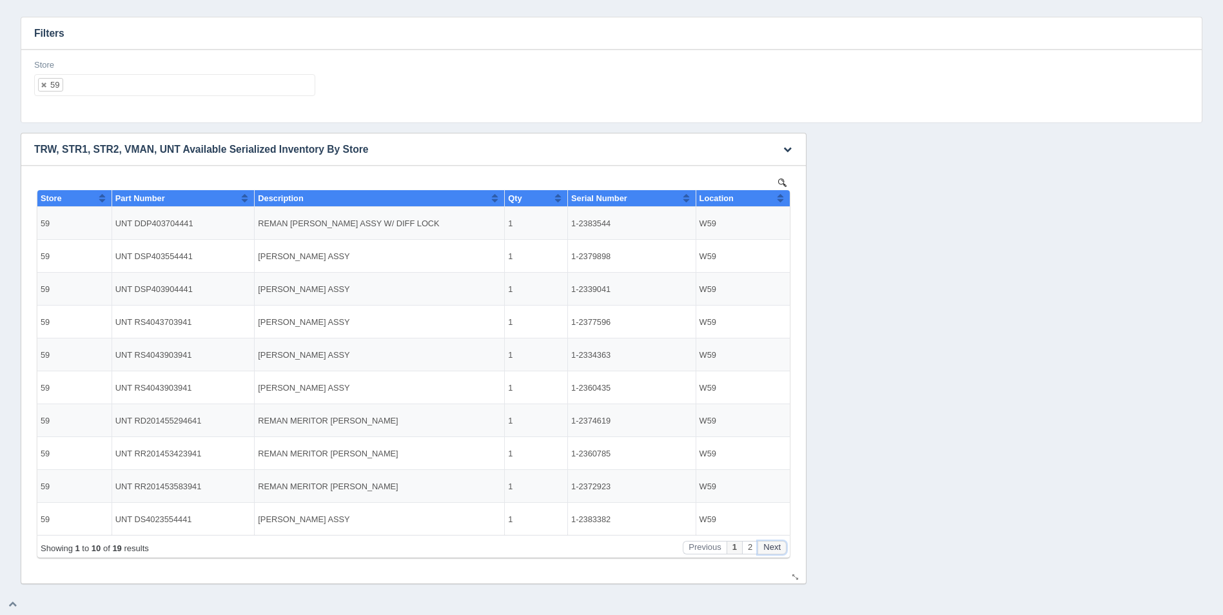
click at [773, 546] on button "Next" at bounding box center [772, 548] width 29 height 14
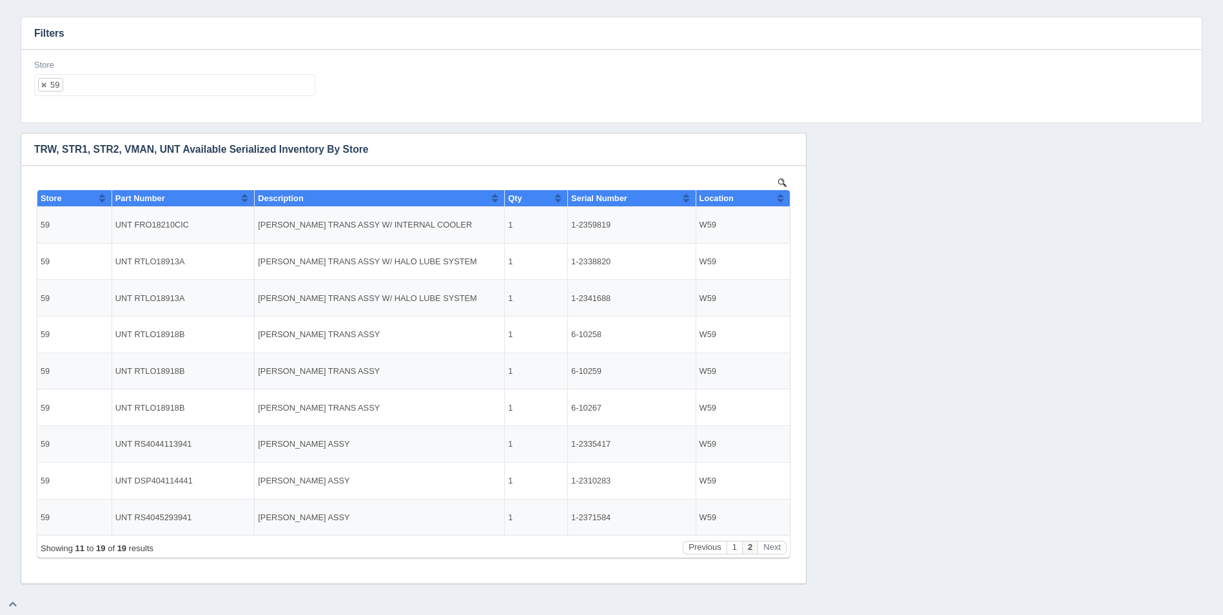
click at [99, 87] on ul "59" at bounding box center [174, 85] width 281 height 22
select select
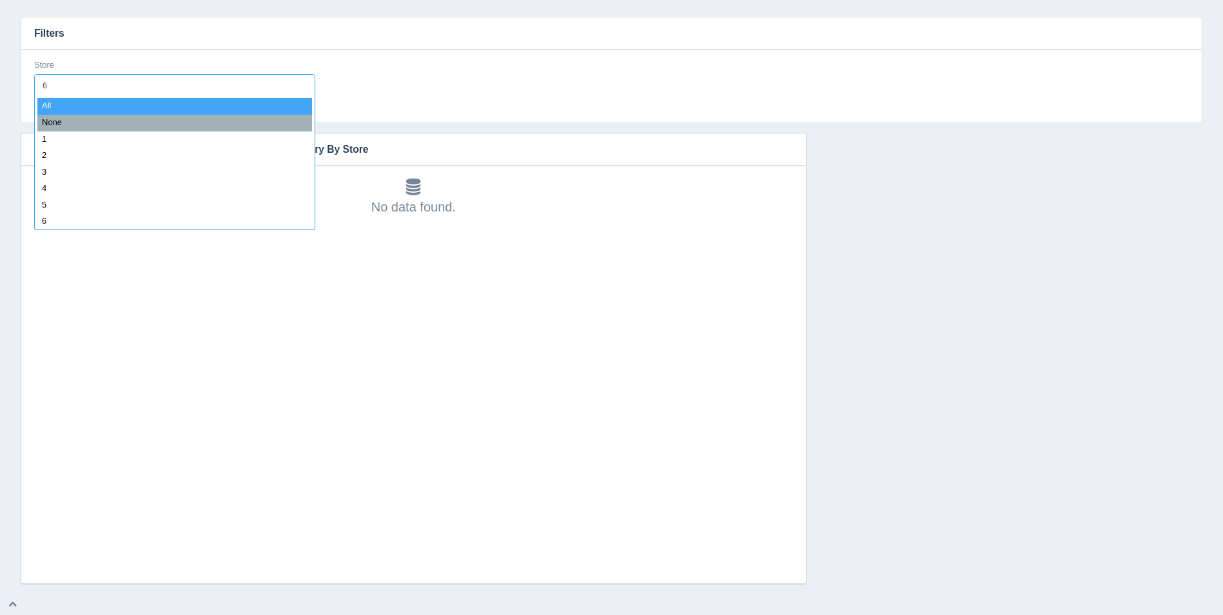
type input "60"
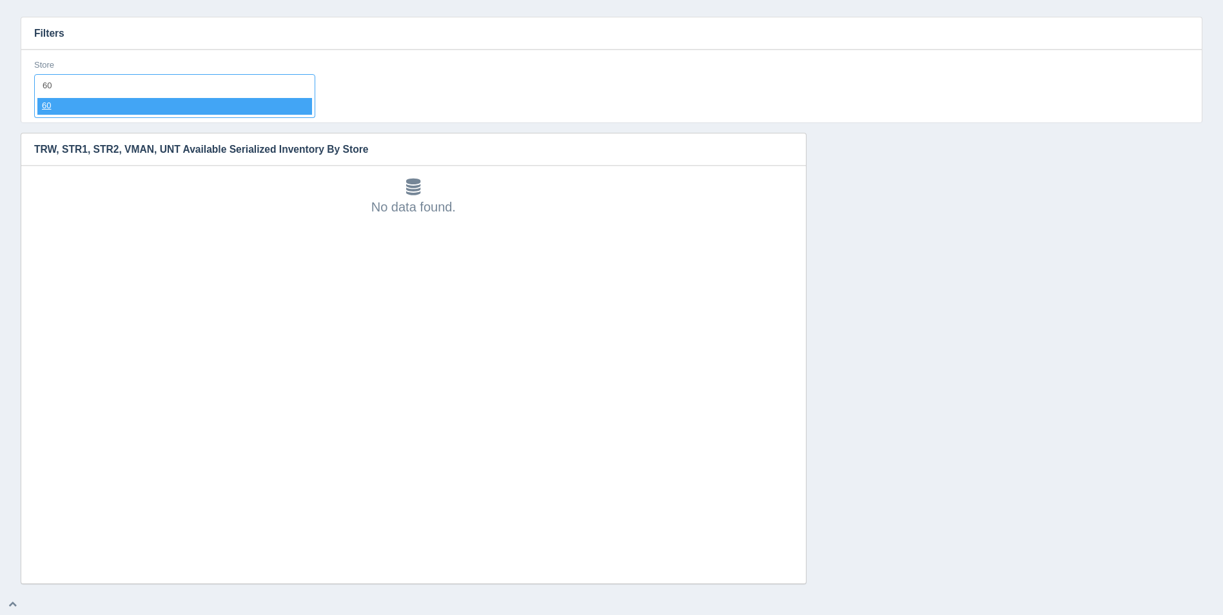
select select "60"
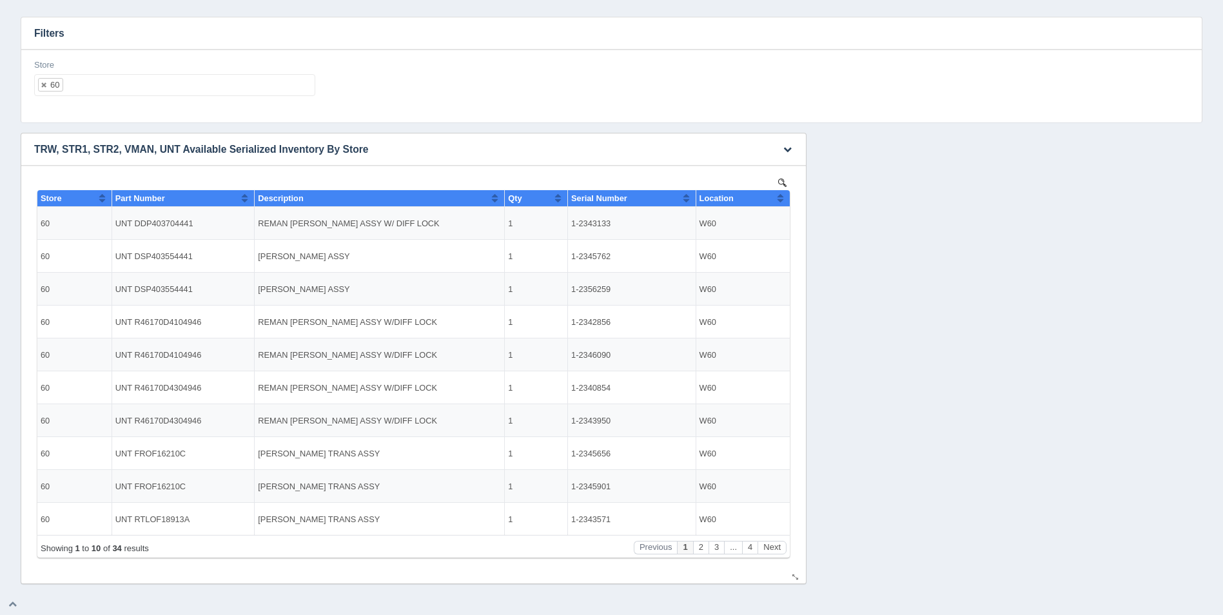
click at [787, 200] on th "Location" at bounding box center [743, 198] width 94 height 17
click at [771, 548] on button "Next" at bounding box center [772, 548] width 29 height 14
click at [771, 547] on button "Next" at bounding box center [772, 548] width 29 height 14
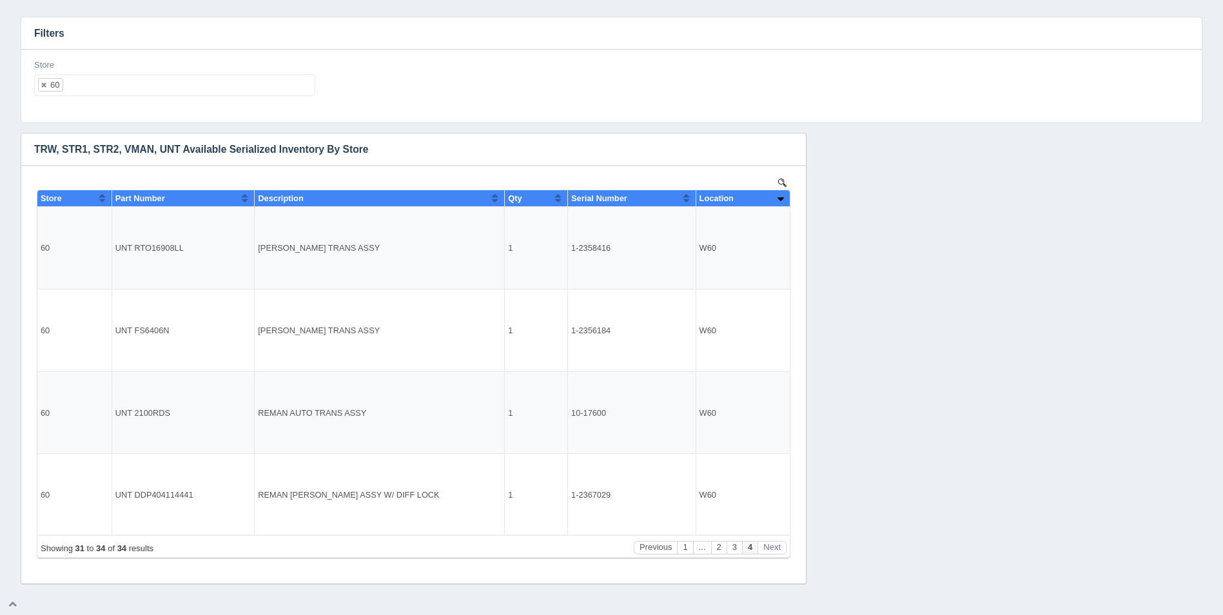
click at [104, 89] on ul "60" at bounding box center [174, 85] width 281 height 22
select select
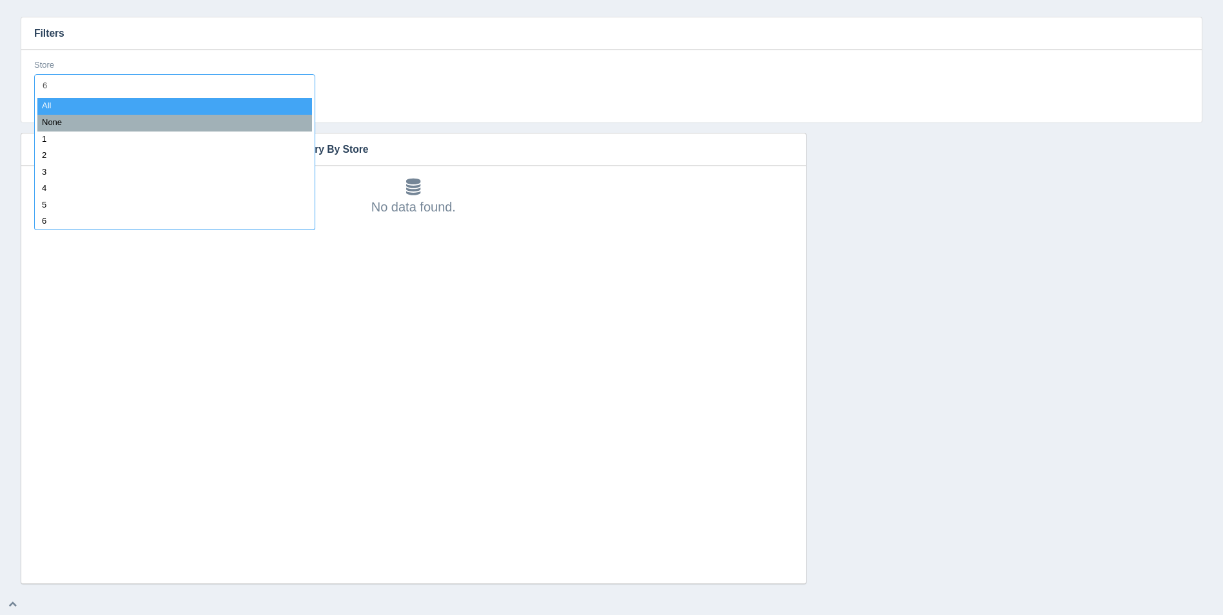
type input "61"
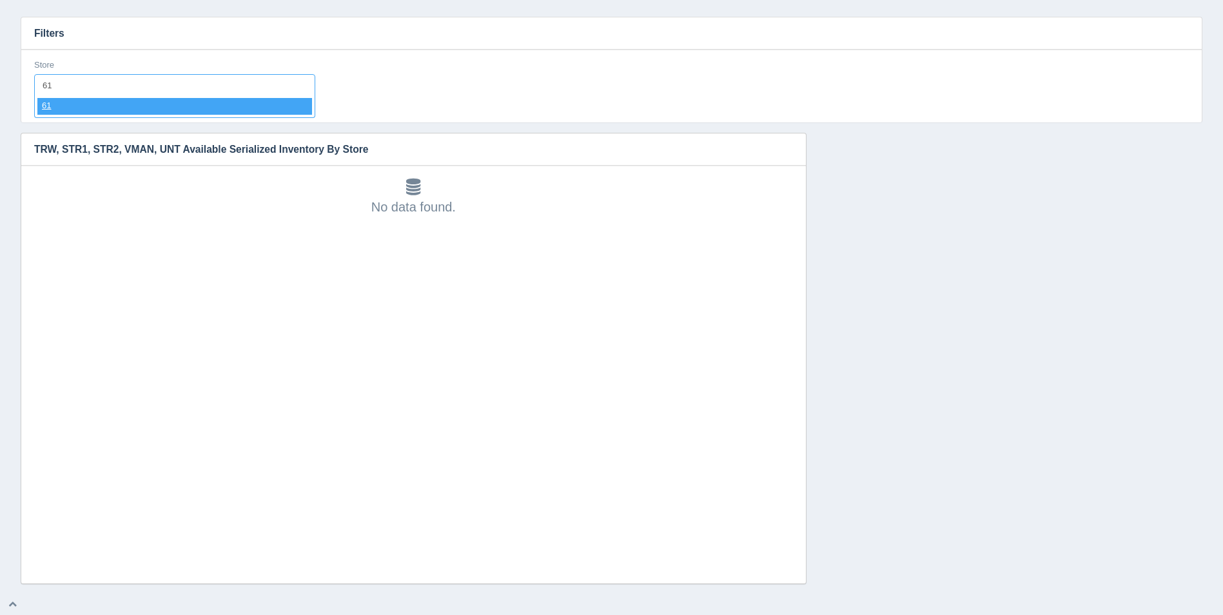
select select "61"
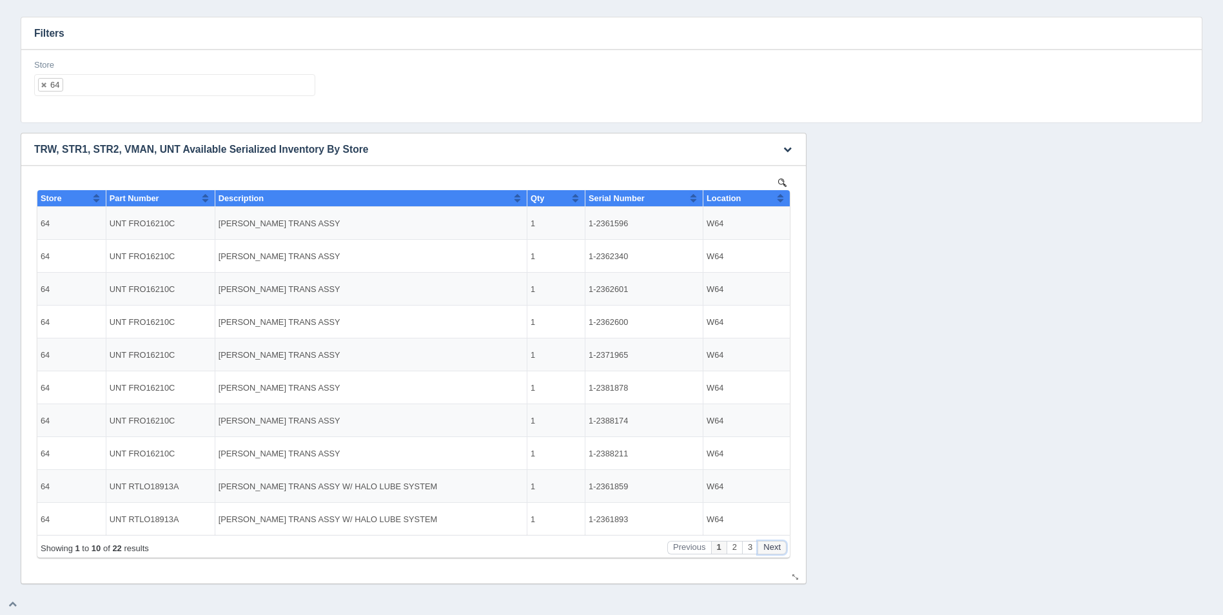
click at [773, 548] on button "Next" at bounding box center [772, 548] width 29 height 14
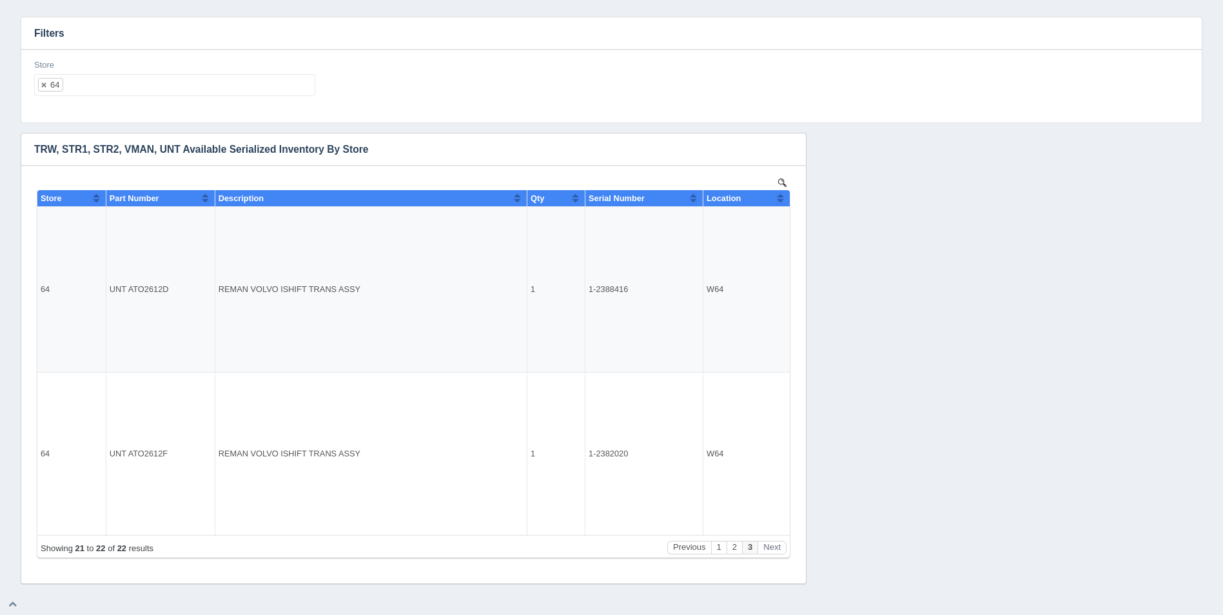
click at [216, 75] on ul "64" at bounding box center [174, 85] width 281 height 22
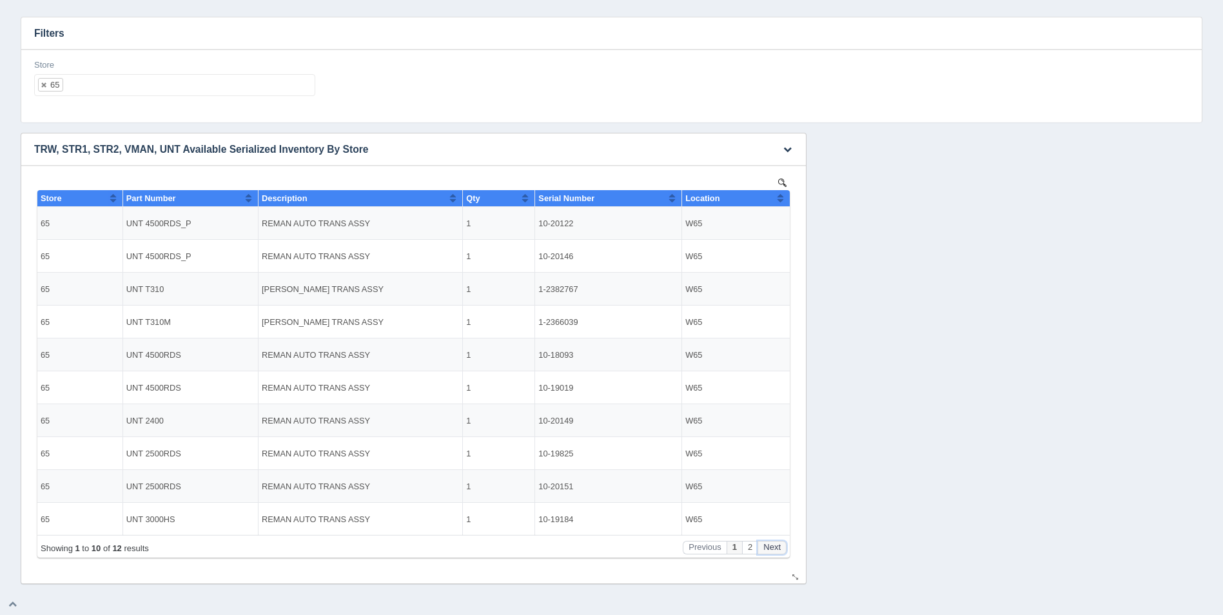
click at [777, 550] on button "Next" at bounding box center [772, 548] width 29 height 14
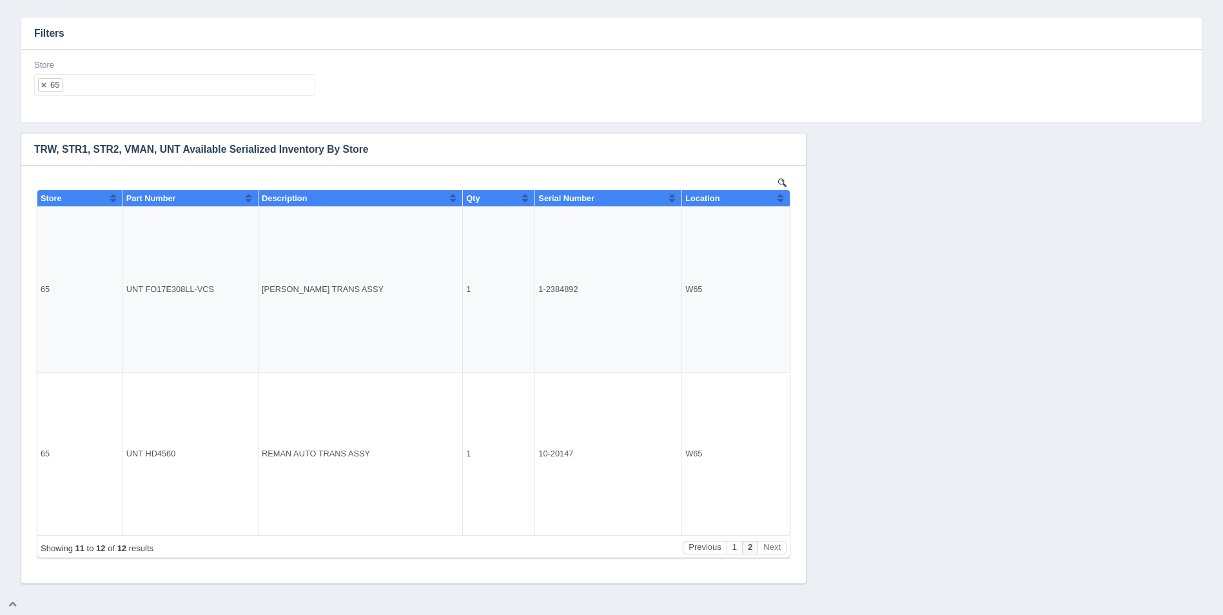
click at [130, 98] on div "Store 65 All None 1 2 3 4 5 6 7 8 9 10 11 12 13 14 15 16 17 18 19 20 21 22 23 2…" at bounding box center [175, 82] width 292 height 47
click at [146, 88] on ul "65" at bounding box center [174, 85] width 281 height 22
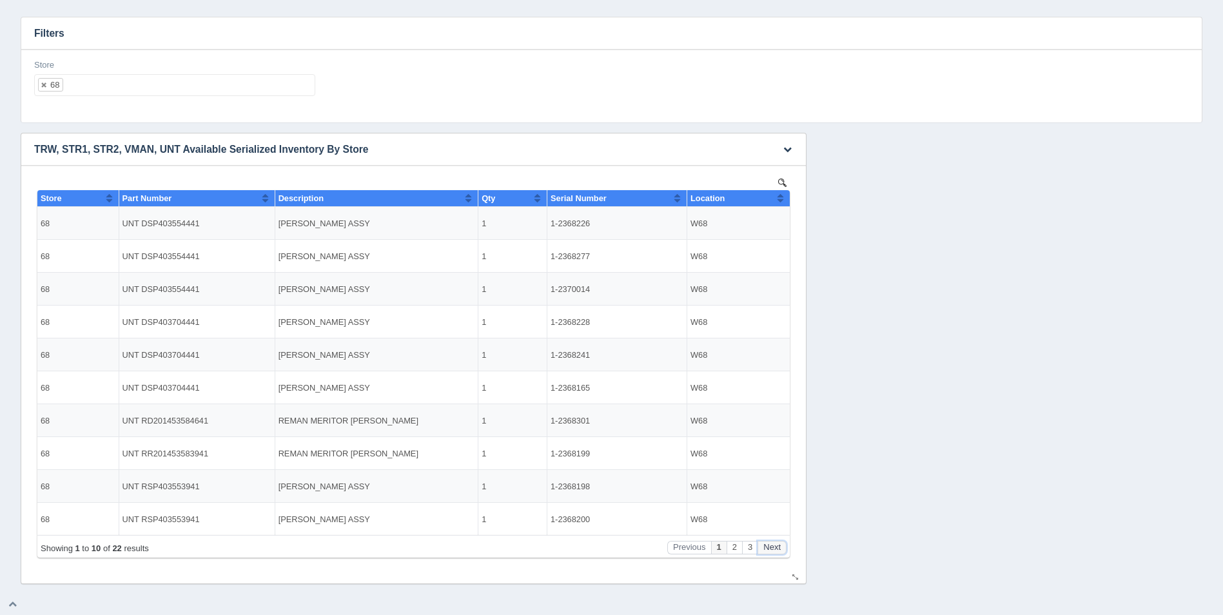
click at [776, 546] on button "Next" at bounding box center [772, 548] width 29 height 14
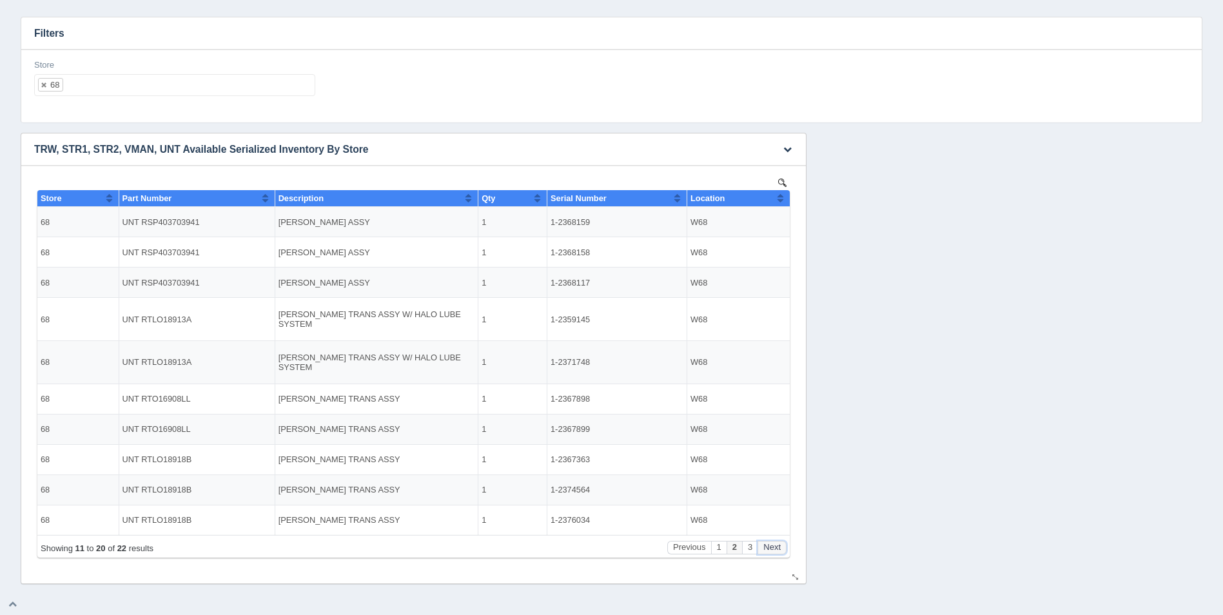
click at [776, 548] on button "Next" at bounding box center [772, 548] width 29 height 14
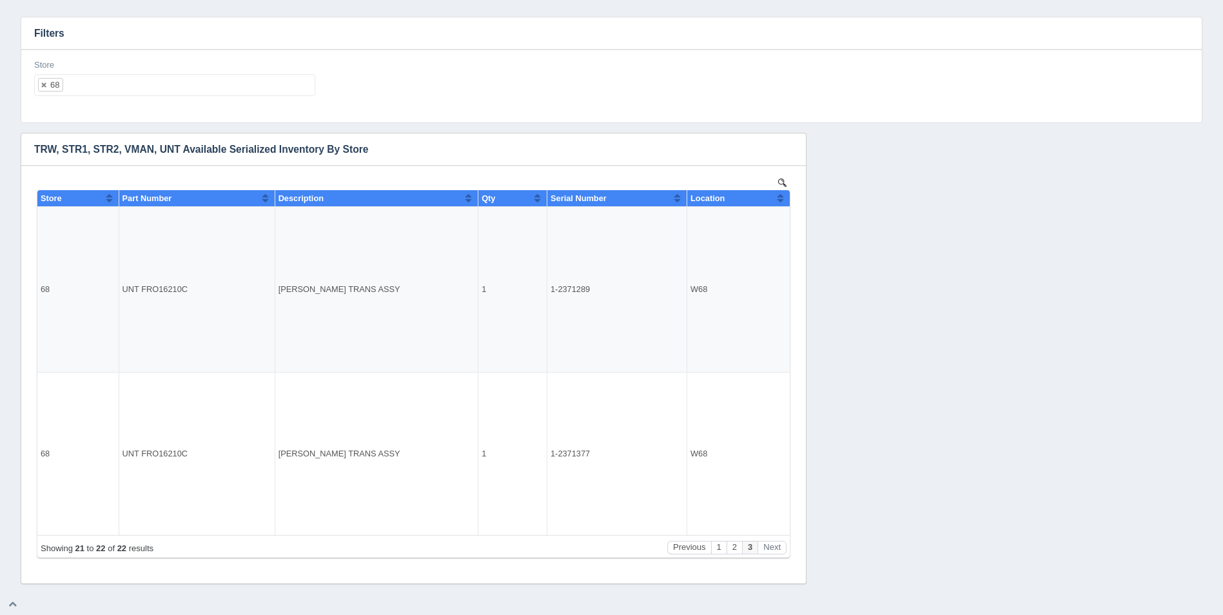
click at [232, 91] on ul "68" at bounding box center [174, 85] width 281 height 22
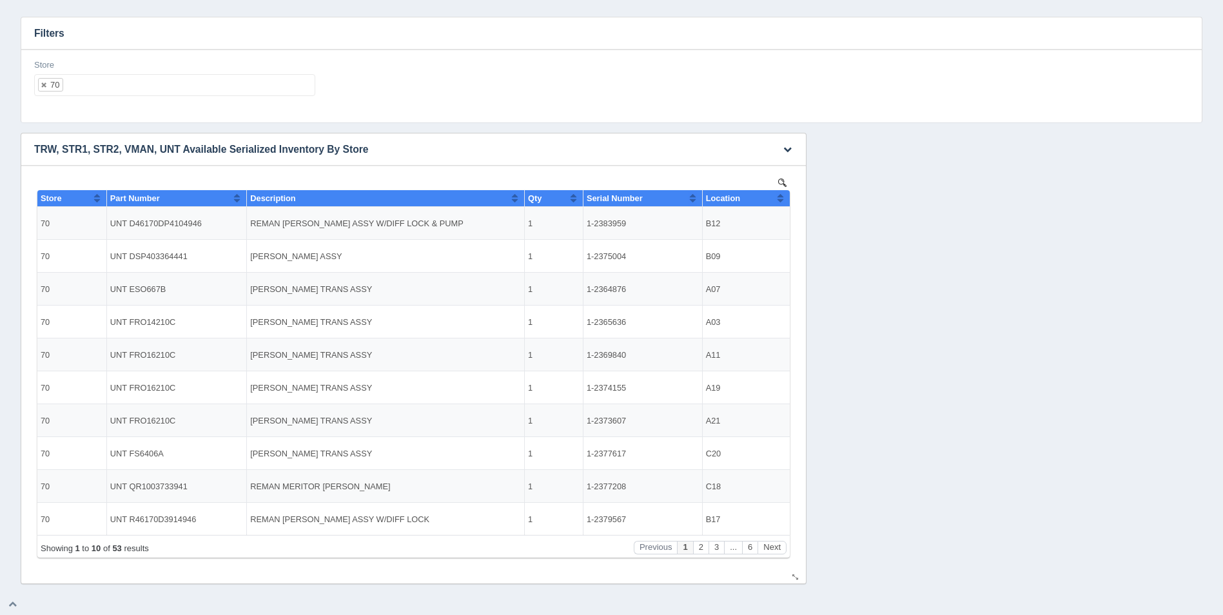
click at [782, 200] on button "Sort column ascending" at bounding box center [780, 197] width 8 height 15
click at [782, 200] on button "Sort column descending" at bounding box center [780, 197] width 8 height 15
click at [782, 200] on button "Sort column ascending" at bounding box center [780, 197] width 8 height 15
click at [777, 544] on button "Next" at bounding box center [772, 548] width 29 height 14
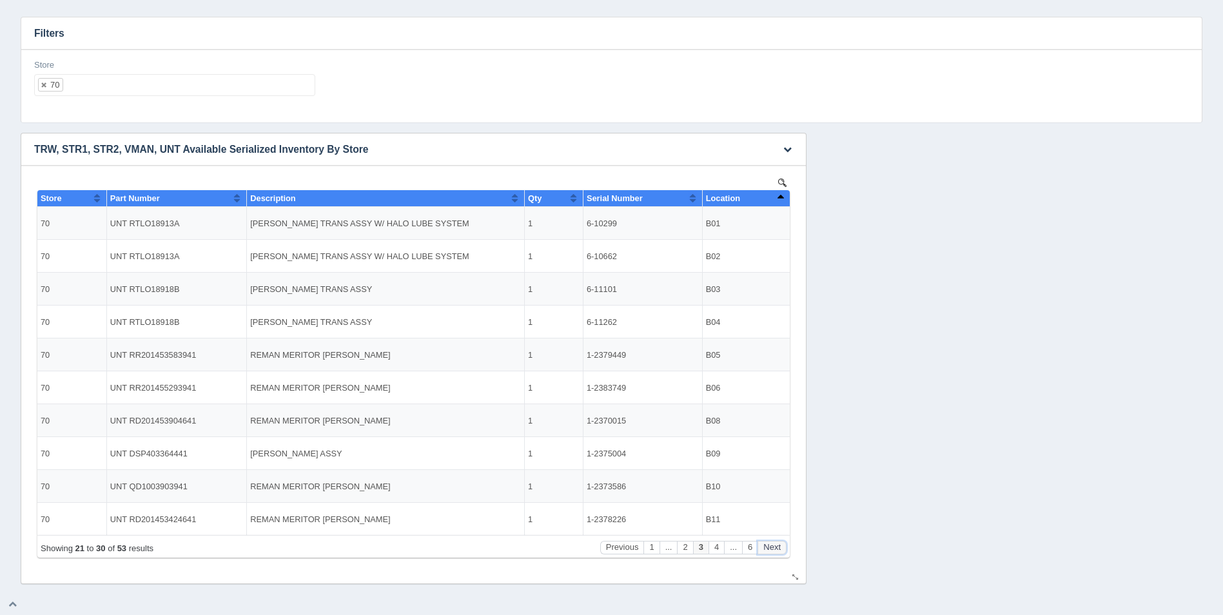
click at [778, 544] on button "Next" at bounding box center [772, 548] width 29 height 14
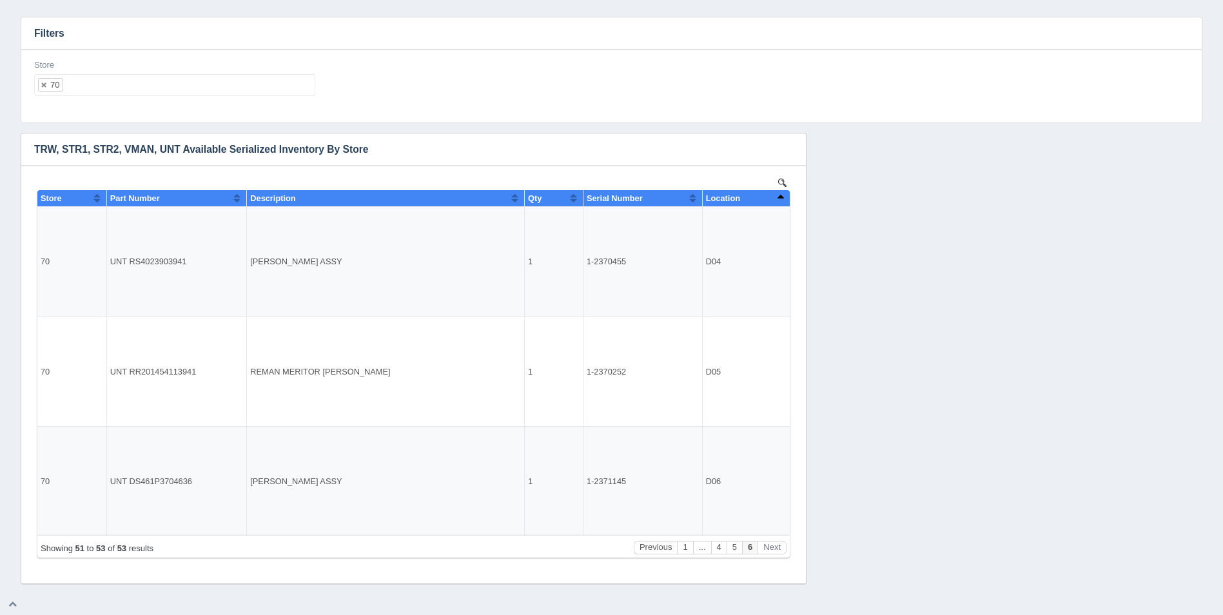
click at [68, 73] on div "Store 70 All None 1 2 3 4 5 6 7 8 9 10 11 12 13 14 15 16 17 18 19 20 21 22 23 2…" at bounding box center [174, 77] width 281 height 37
click at [86, 86] on ul "70" at bounding box center [174, 85] width 281 height 22
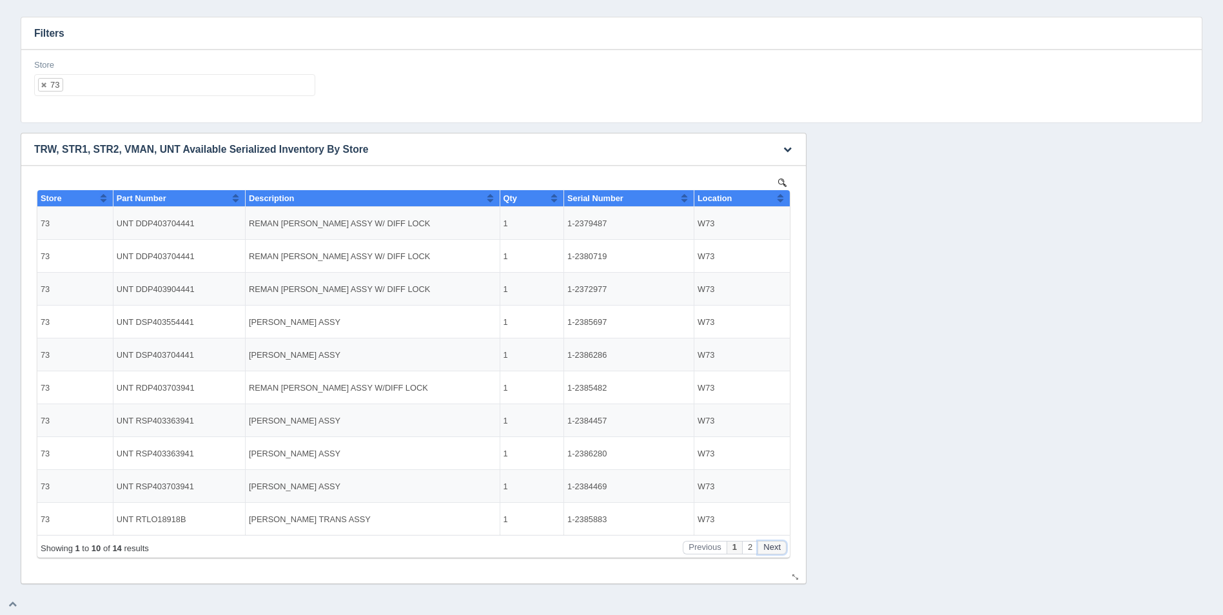
click at [772, 546] on button "Next" at bounding box center [772, 548] width 29 height 14
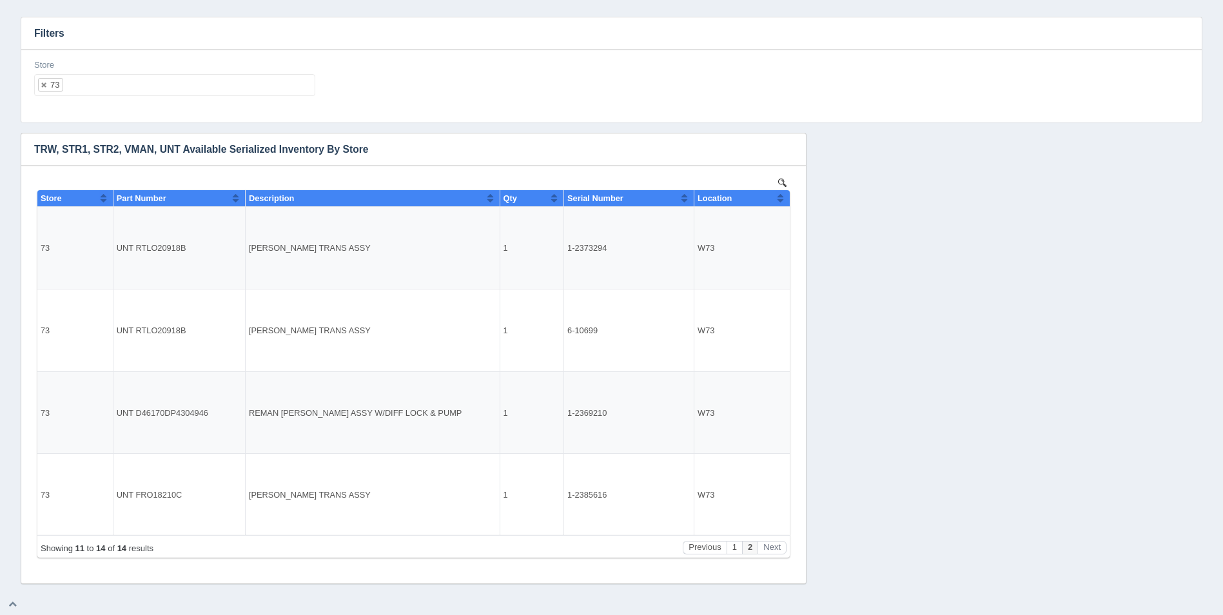
click at [143, 88] on ul "73" at bounding box center [174, 85] width 281 height 22
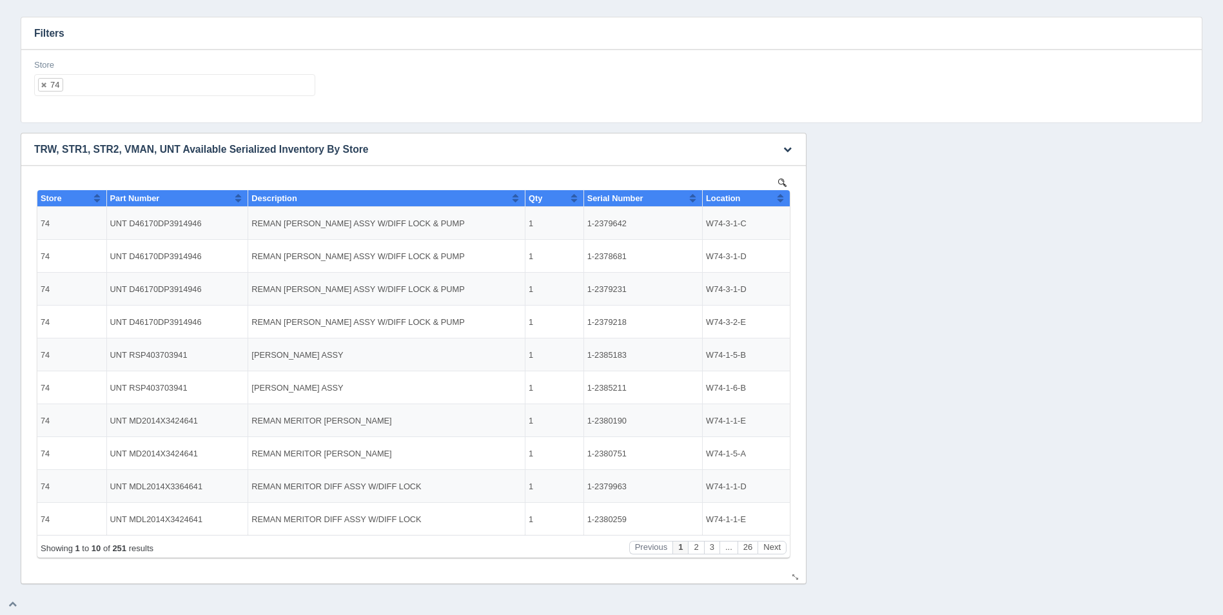
click at [782, 198] on button "Sort column ascending" at bounding box center [780, 197] width 8 height 15
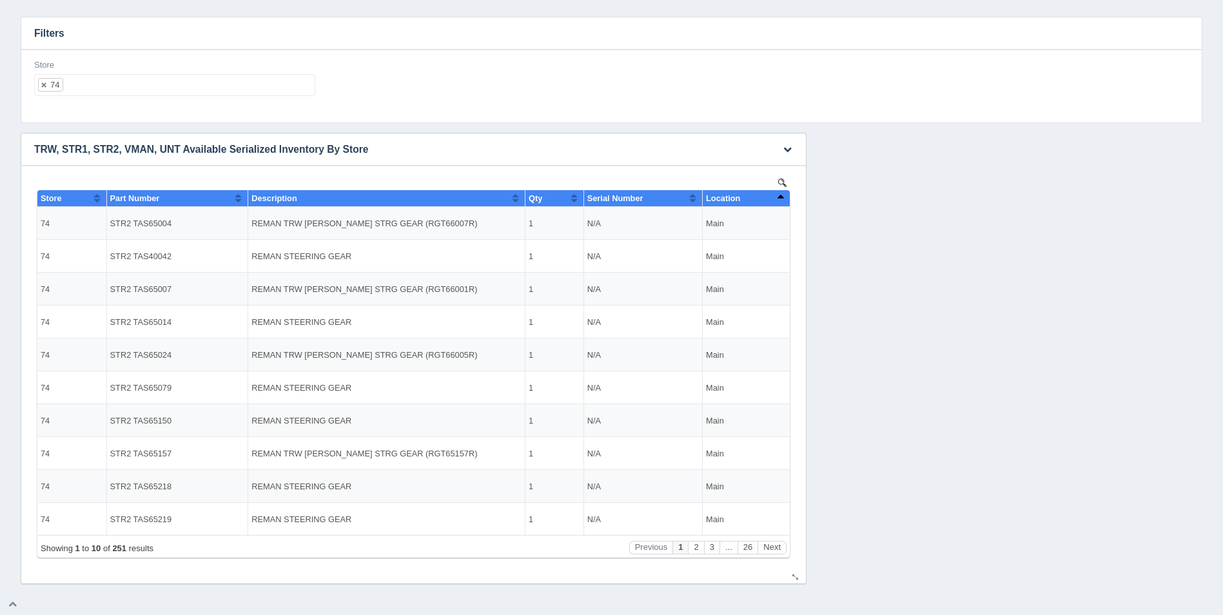
click at [782, 198] on button "Sort column descending" at bounding box center [780, 197] width 8 height 15
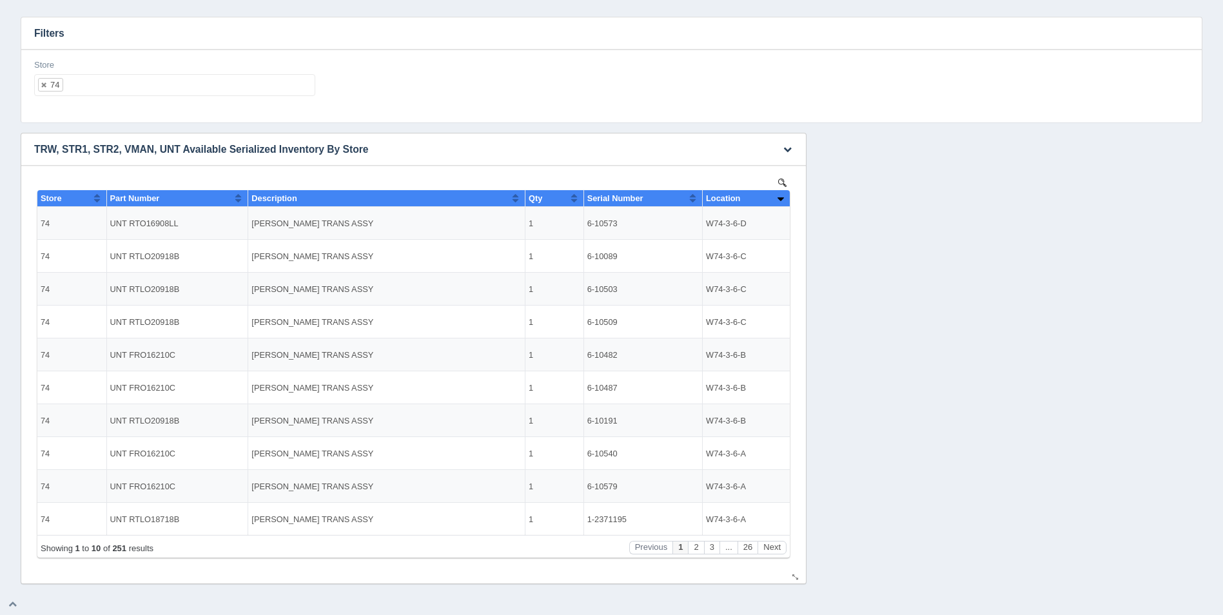
click at [782, 198] on button "Sort column ascending" at bounding box center [780, 197] width 8 height 15
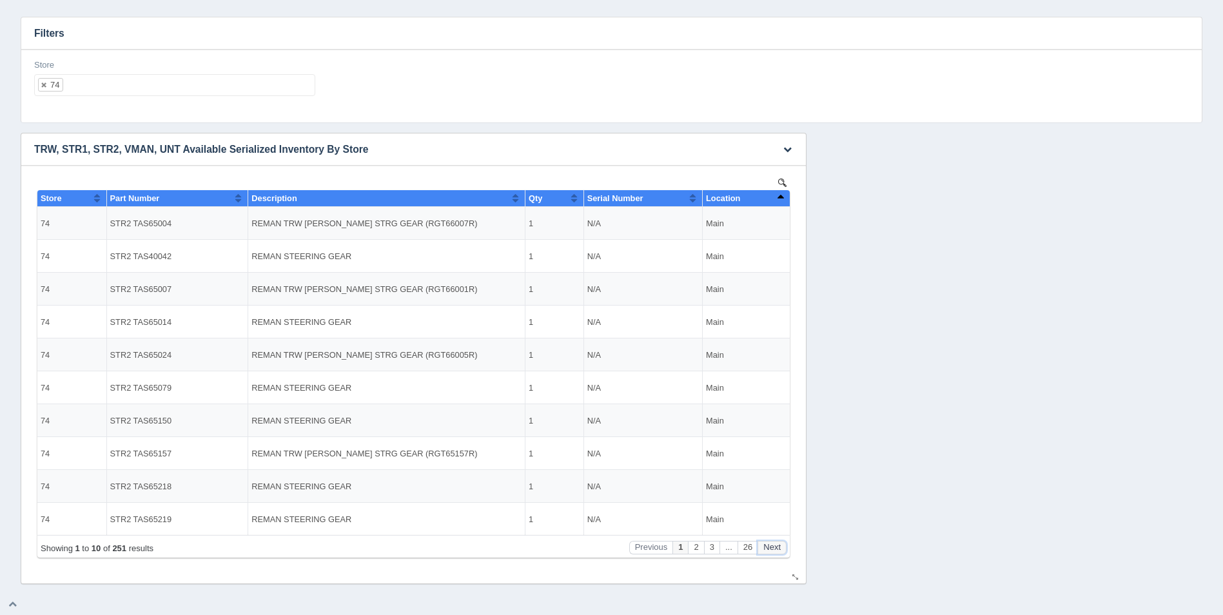
click at [775, 547] on button "Next" at bounding box center [772, 548] width 29 height 14
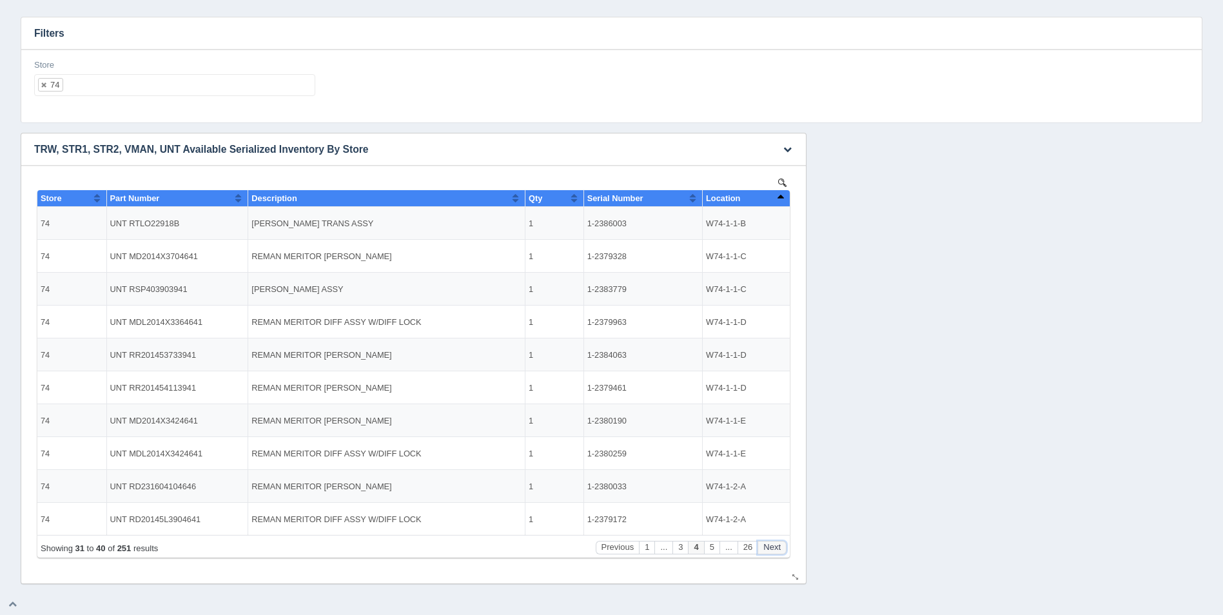
click at [775, 546] on button "Next" at bounding box center [772, 548] width 29 height 14
click at [775, 543] on button "Next" at bounding box center [772, 548] width 29 height 14
click at [774, 537] on div "Showing 51 to 60 of 251 results Previous 1 ... 5 6 7 ... 26 Next" at bounding box center [413, 546] width 753 height 23
click at [775, 546] on button "Next" at bounding box center [772, 548] width 29 height 14
click at [771, 546] on button "Next" at bounding box center [772, 548] width 29 height 14
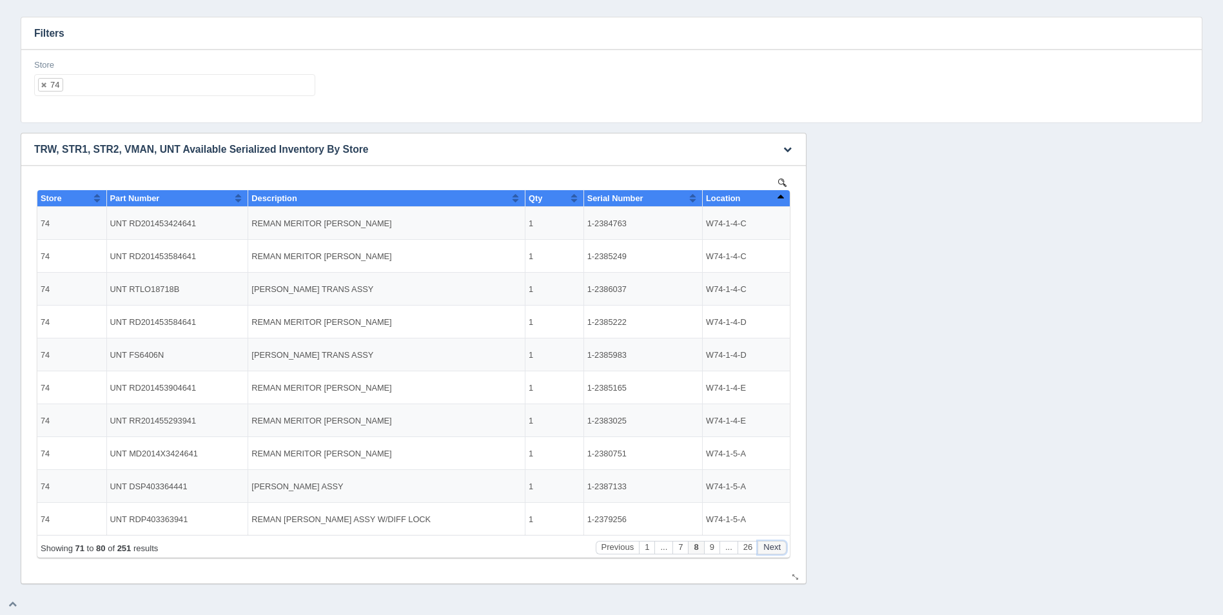
click at [771, 551] on button "Next" at bounding box center [772, 548] width 29 height 14
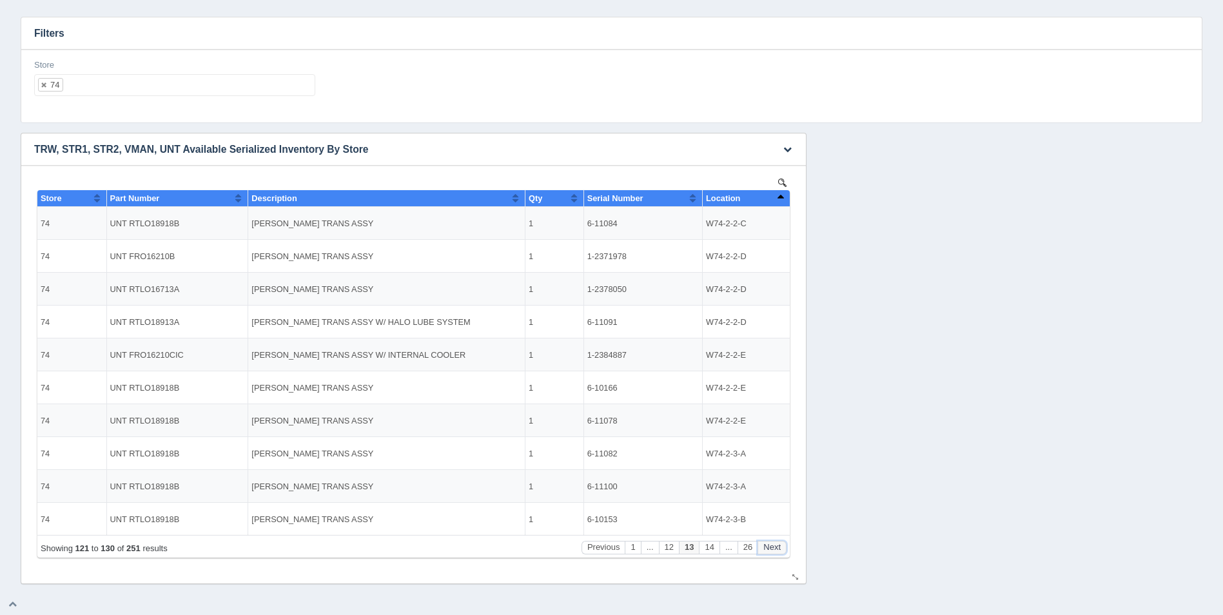
click at [771, 551] on button "Next" at bounding box center [772, 548] width 29 height 14
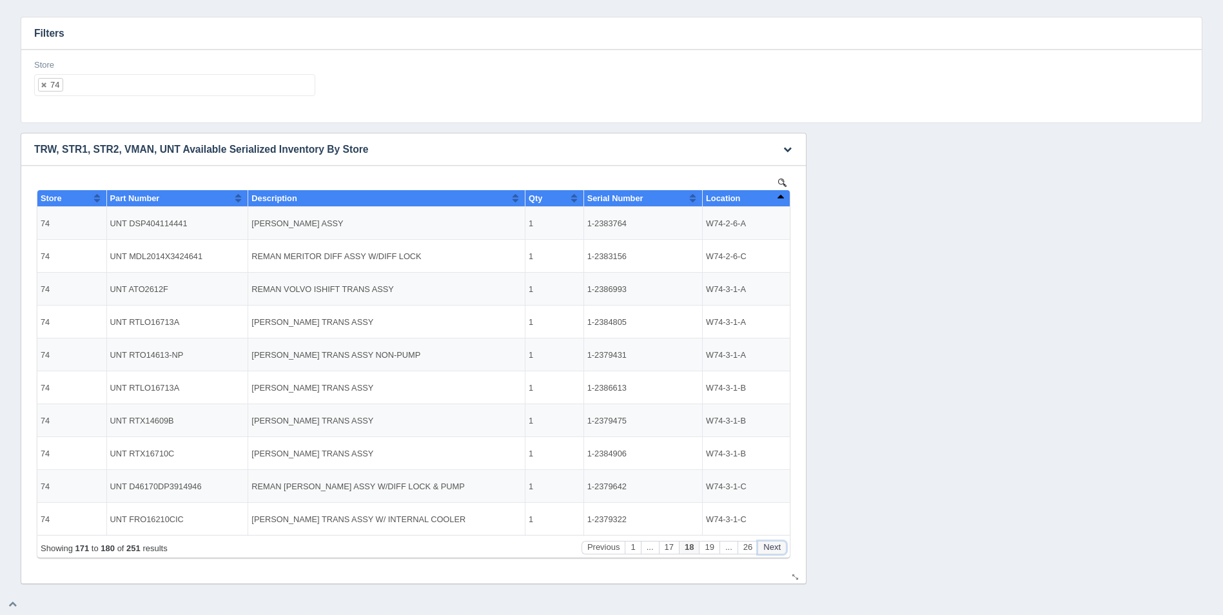
click at [771, 551] on button "Next" at bounding box center [772, 548] width 29 height 14
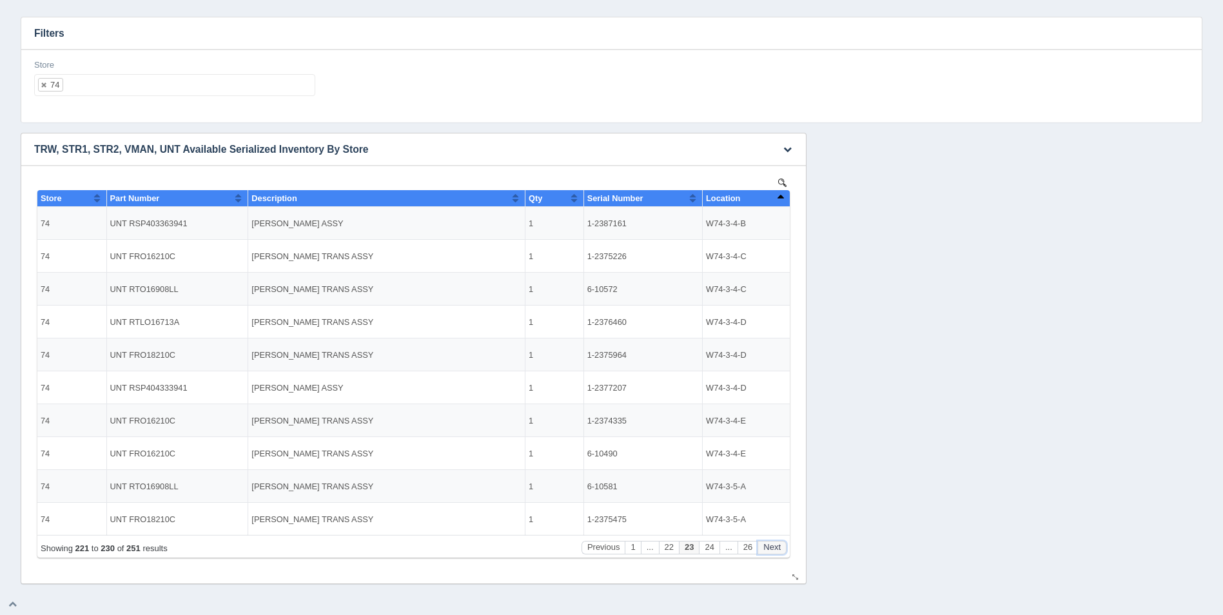
click at [771, 551] on button "Next" at bounding box center [772, 548] width 29 height 14
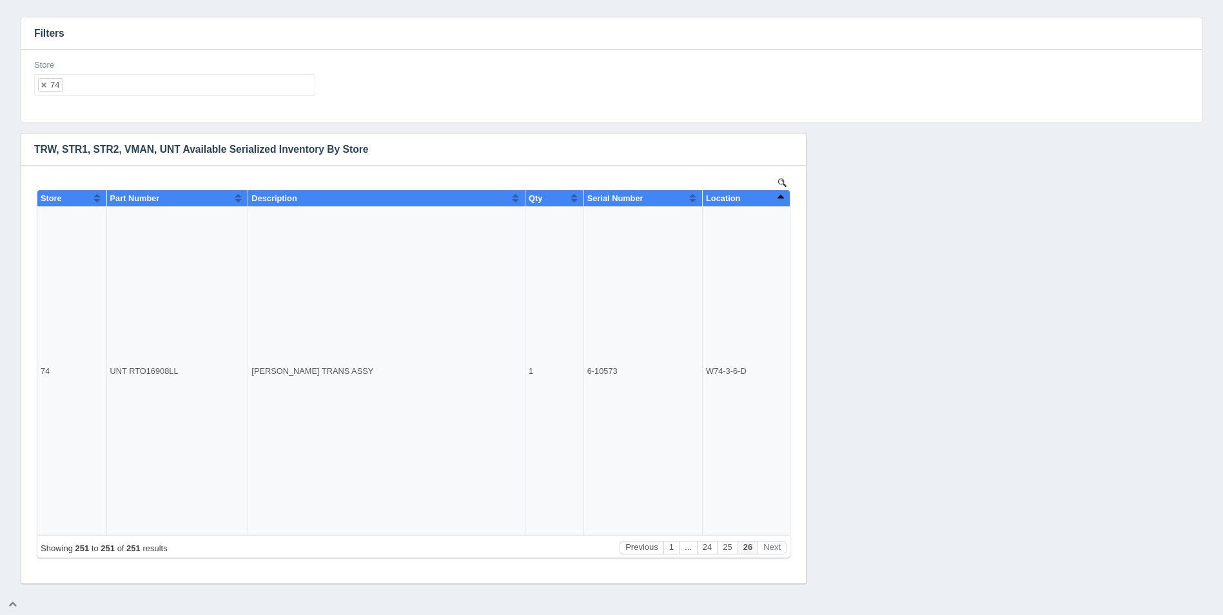
click at [184, 83] on ul "74" at bounding box center [174, 85] width 281 height 22
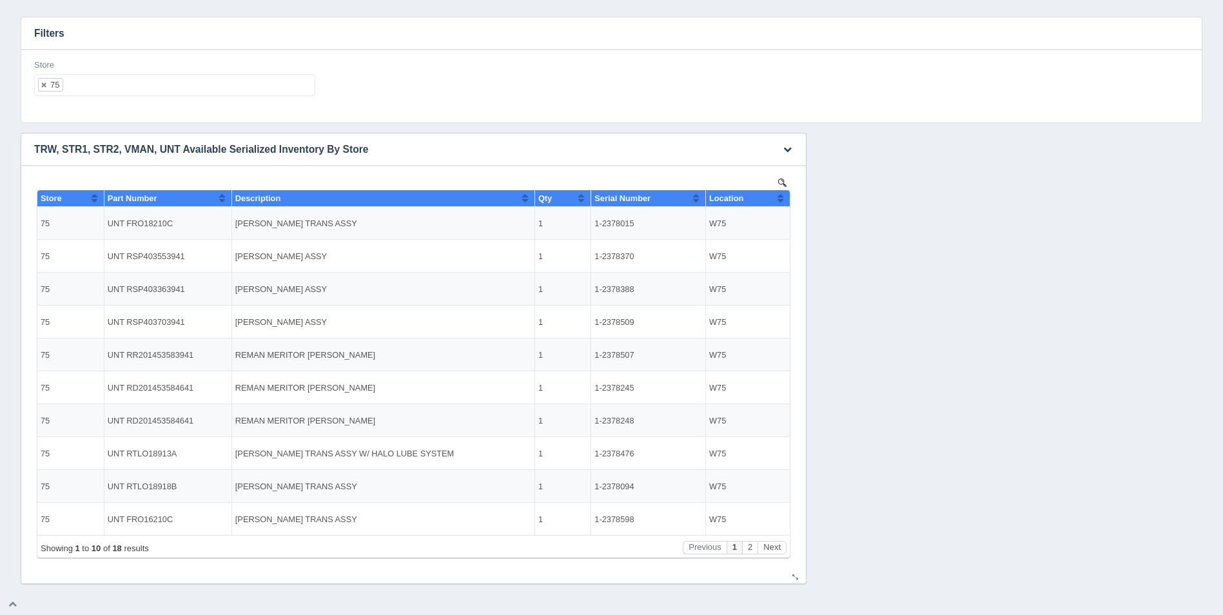
click at [784, 199] on button "Sort column ascending" at bounding box center [780, 197] width 8 height 15
click at [784, 198] on button "Sort column descending" at bounding box center [780, 197] width 8 height 15
click at [772, 549] on button "Next" at bounding box center [772, 548] width 29 height 14
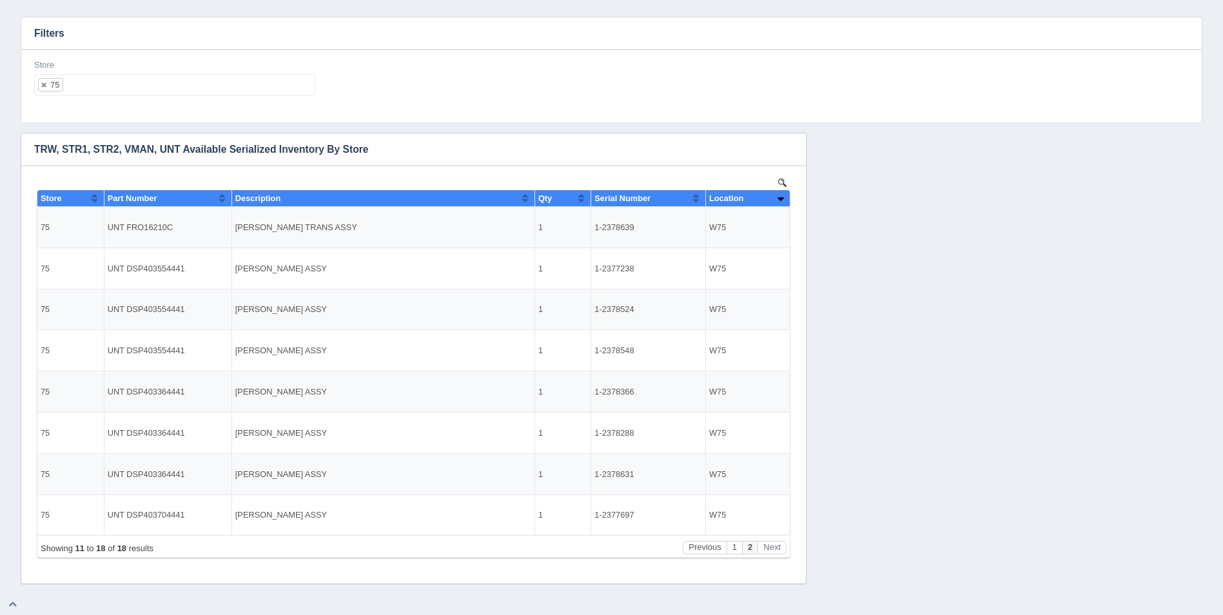
click at [110, 82] on ul "75" at bounding box center [174, 85] width 281 height 22
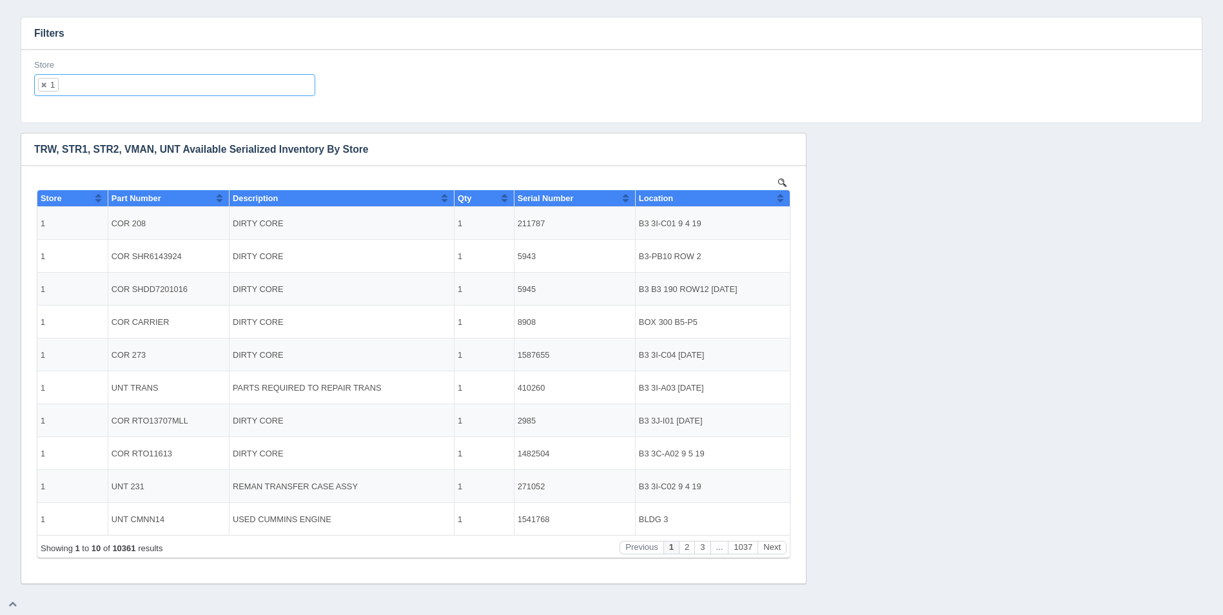
click at [916, 145] on div "Download CSV View all results TRW, STR1, STR2, VMAN, UNT Available Serialized I…" at bounding box center [611, 358] width 1189 height 451
